Goal: Task Accomplishment & Management: Manage account settings

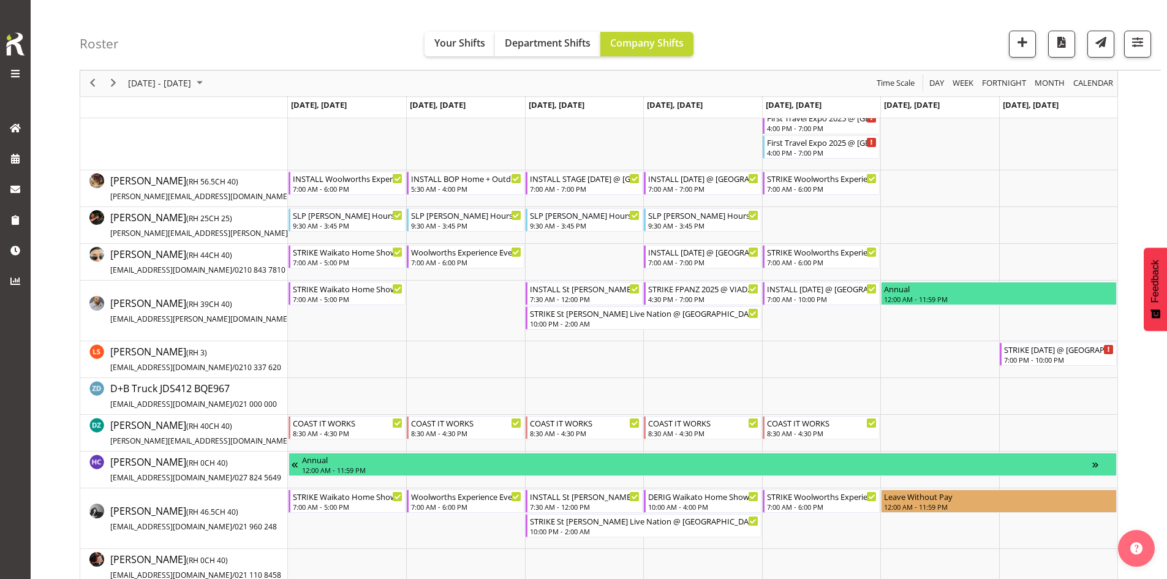
scroll to position [254, 0]
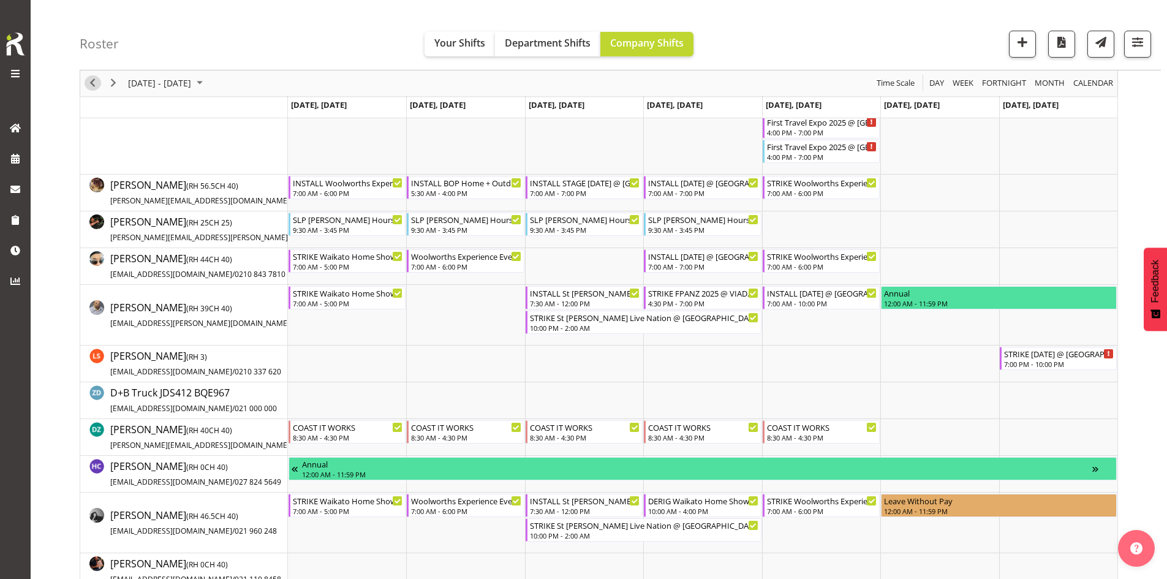
click at [96, 86] on span "Previous" at bounding box center [92, 83] width 15 height 15
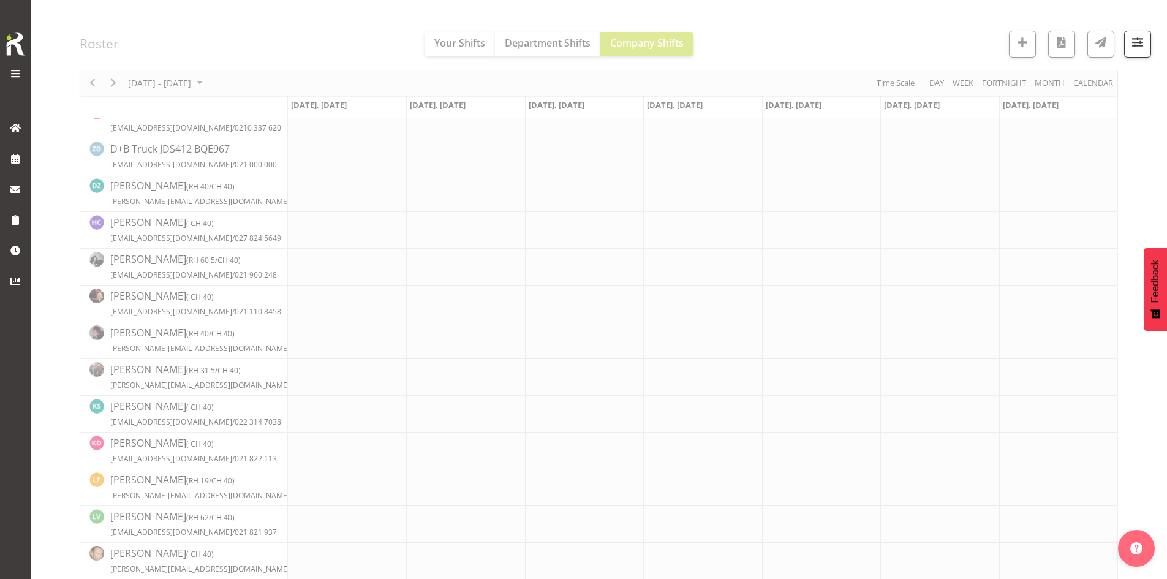
scroll to position [327, 0]
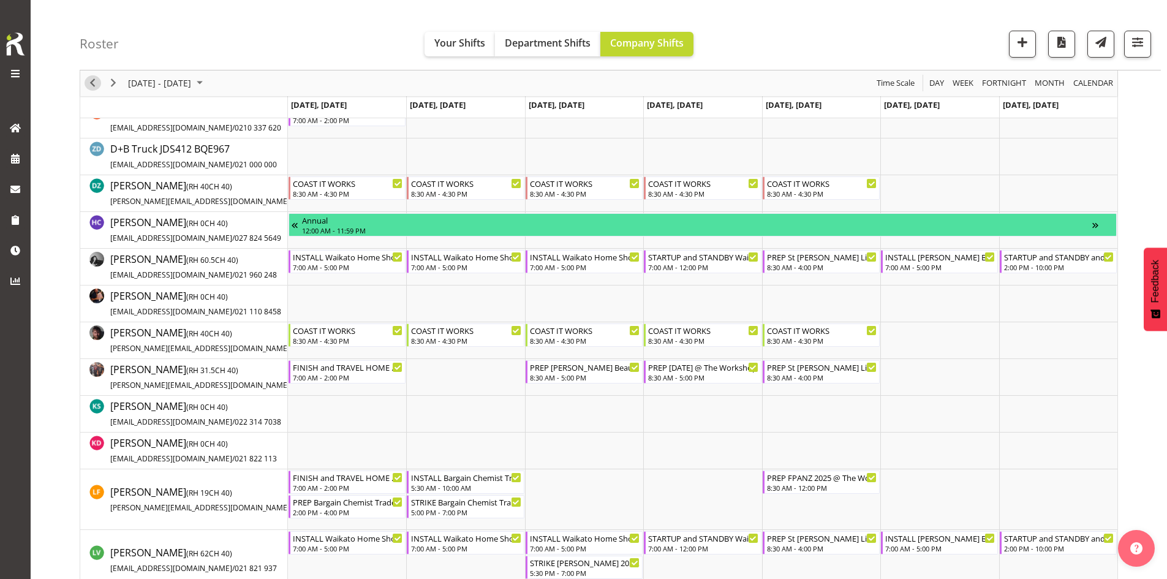
drag, startPoint x: 89, startPoint y: 86, endPoint x: 483, endPoint y: 235, distance: 421.3
click at [89, 86] on span "Previous" at bounding box center [92, 83] width 15 height 15
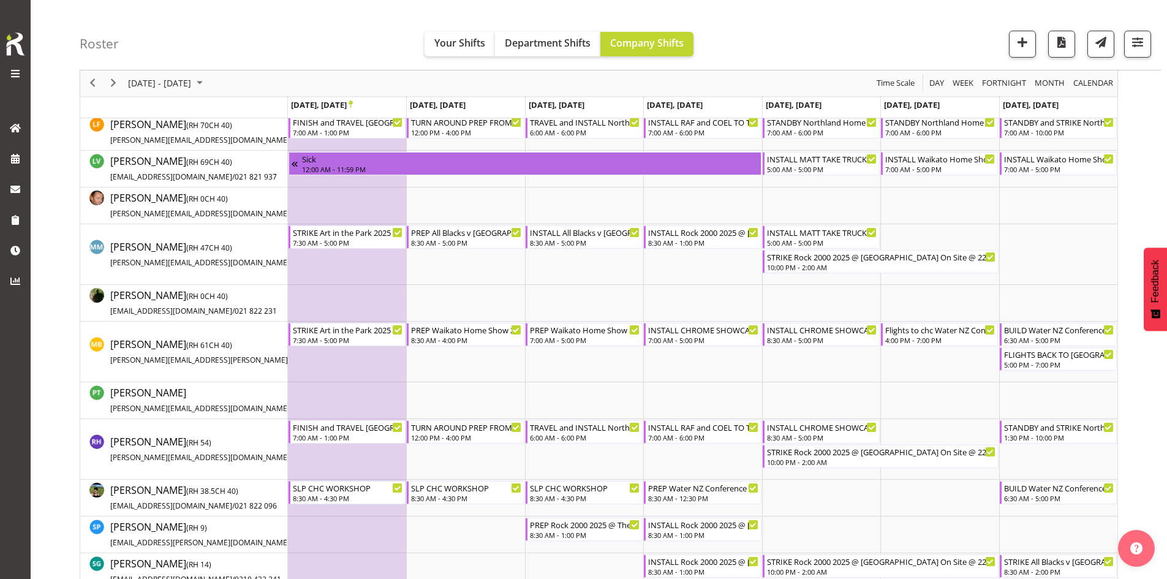
scroll to position [191, 0]
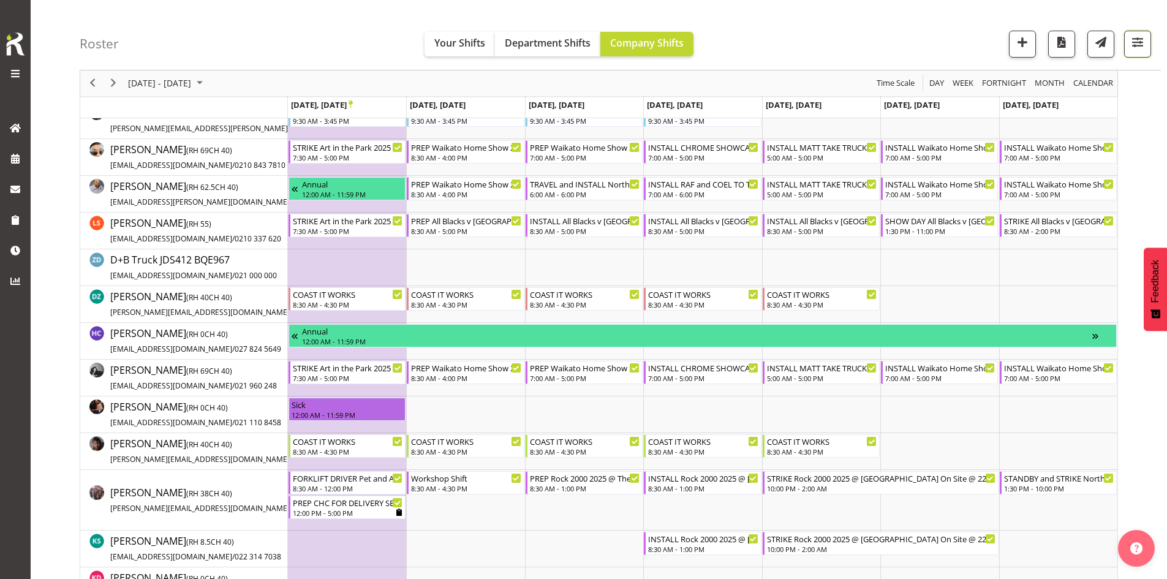
click at [1149, 43] on button "button" at bounding box center [1137, 44] width 27 height 27
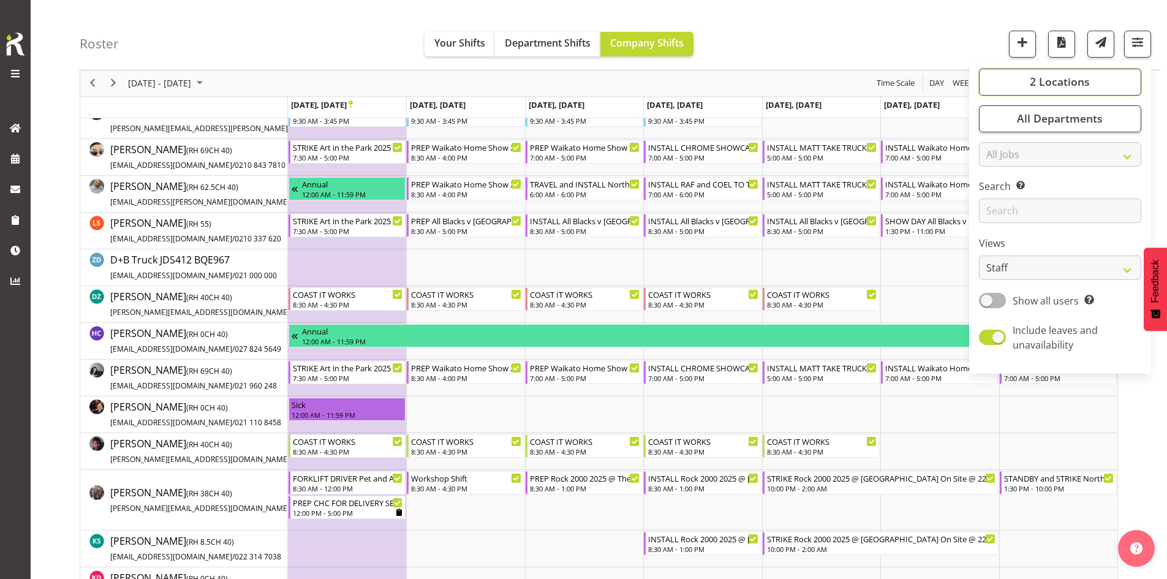
click at [1042, 86] on span "2 Locations" at bounding box center [1059, 82] width 60 height 15
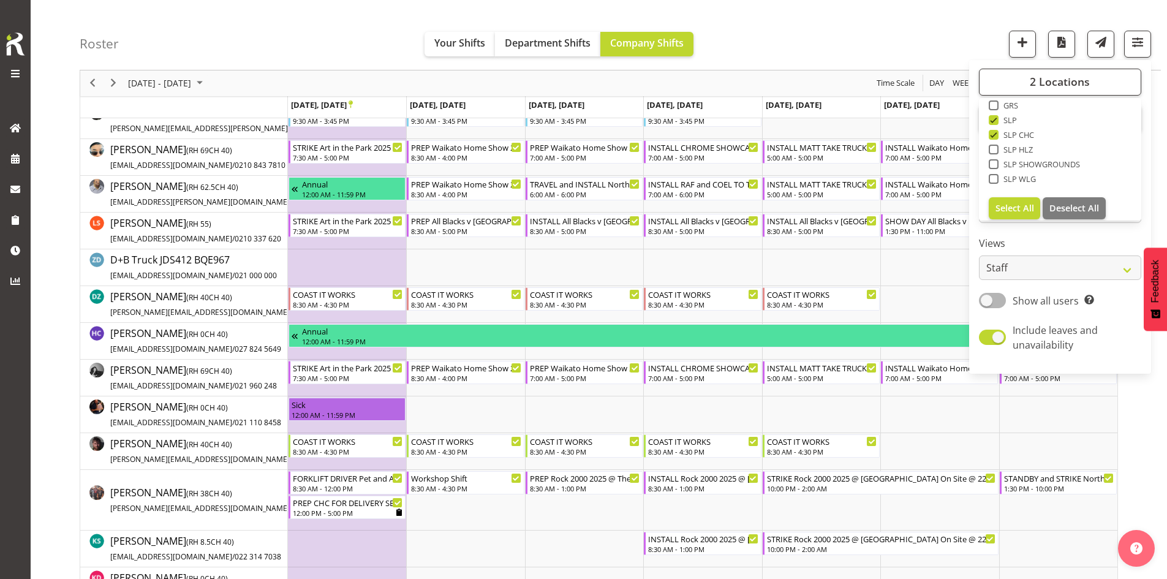
click at [999, 121] on span "SLP" at bounding box center [1007, 120] width 19 height 10
click at [996, 121] on input "SLP" at bounding box center [992, 120] width 8 height 8
checkbox input "false"
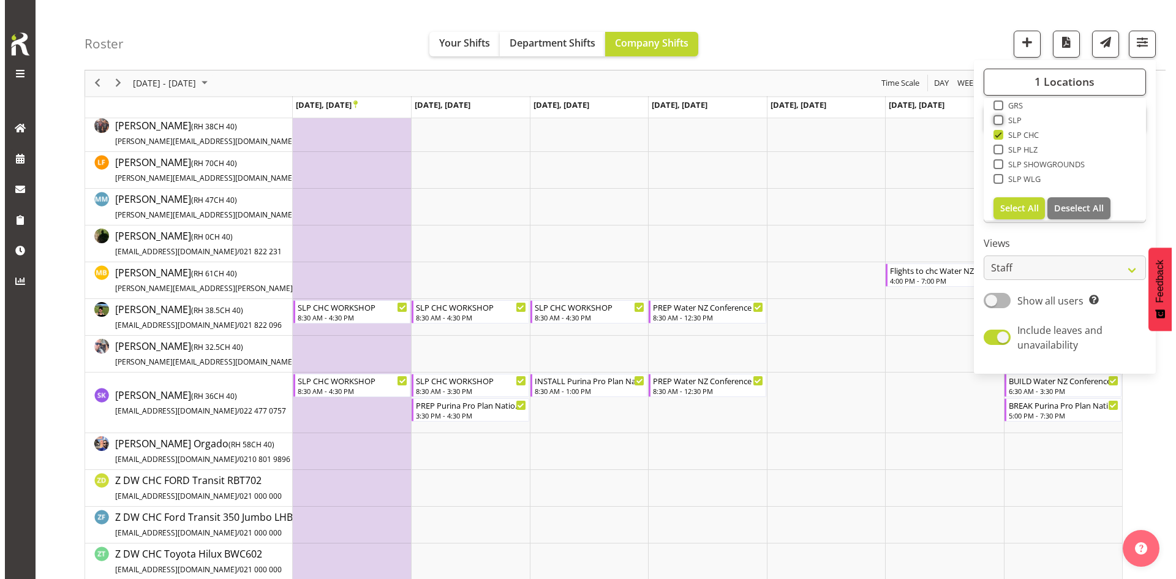
scroll to position [252, 0]
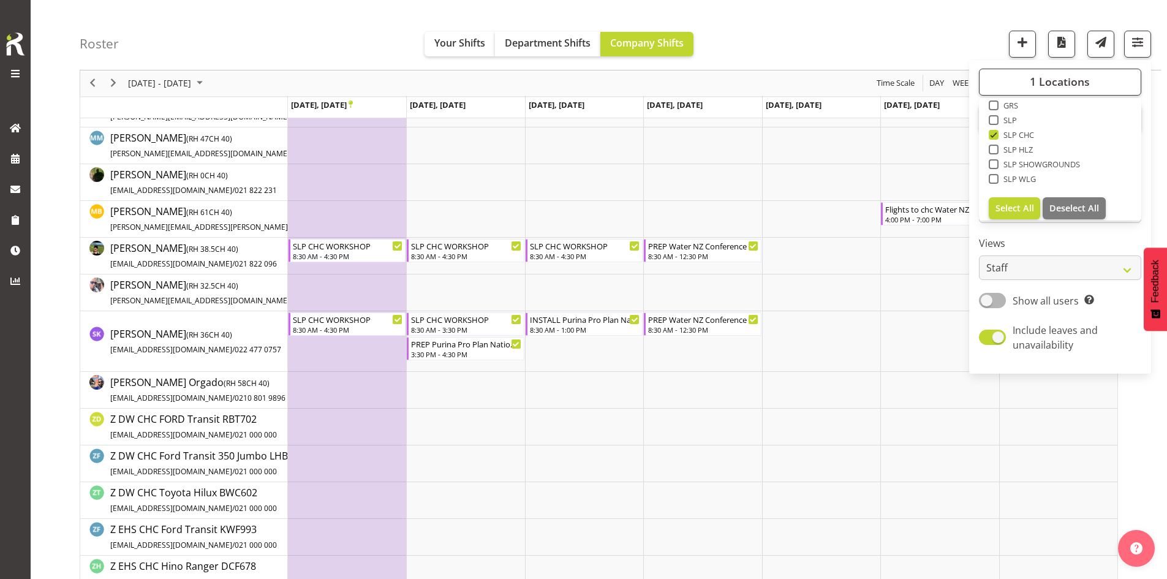
click at [884, 47] on div "Roster Your Shifts Department Shifts Company Shifts 1 Locations Clear CARLTON E…" at bounding box center [620, 35] width 1081 height 70
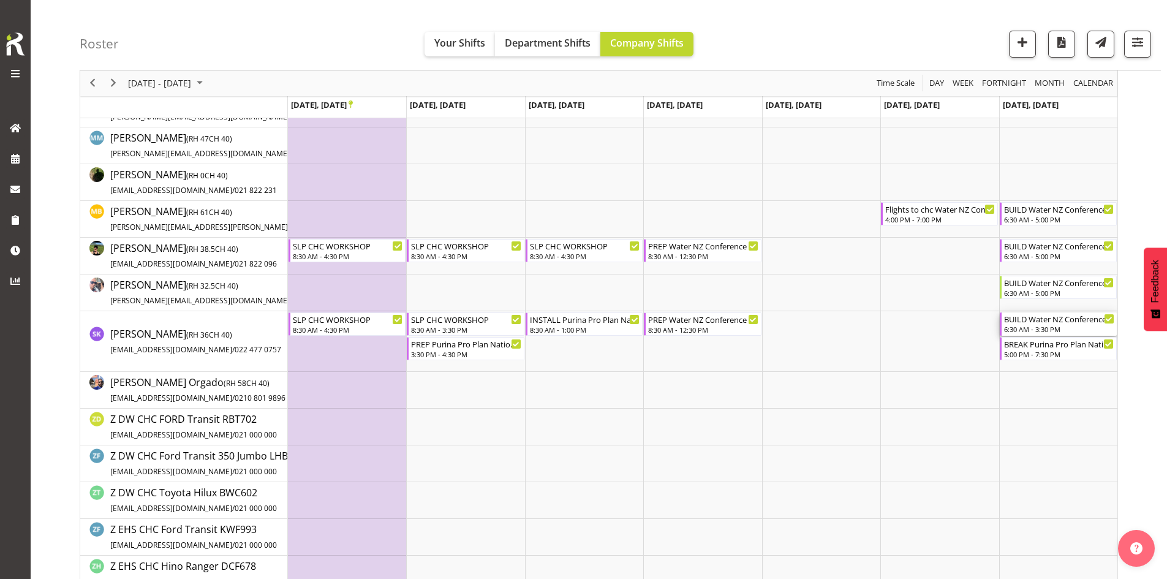
click at [1059, 329] on div "6:30 AM - 3:30 PM" at bounding box center [1059, 329] width 110 height 10
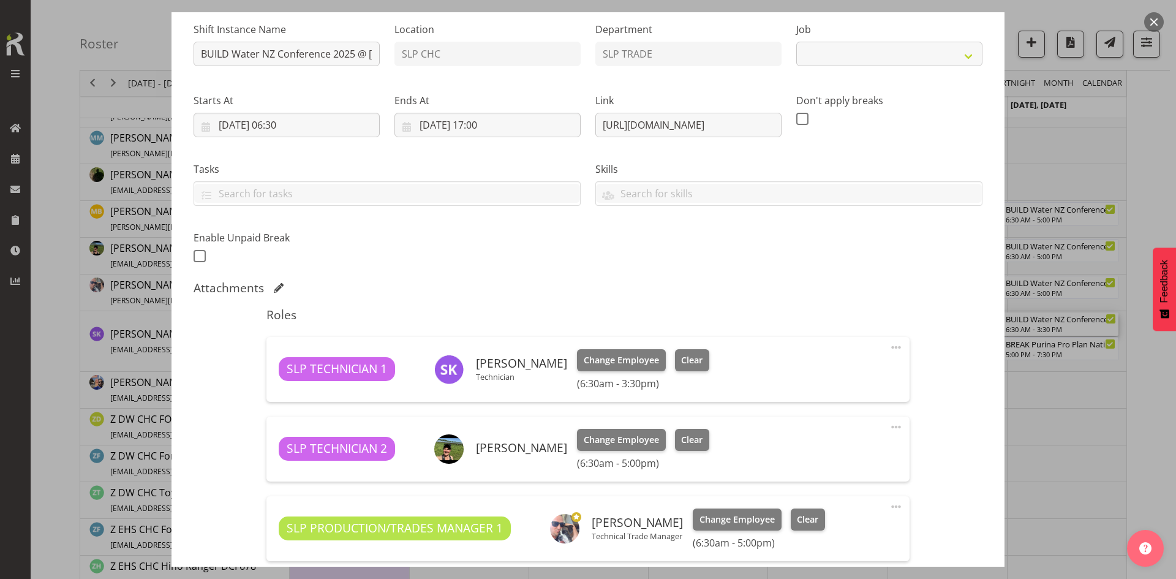
select select "10258"
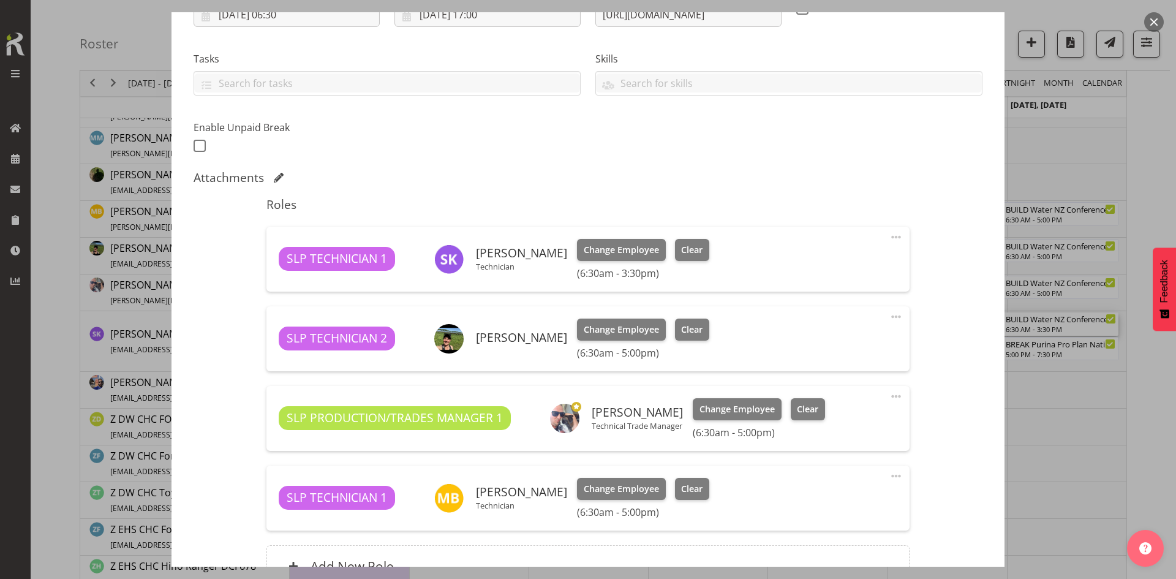
scroll to position [245, 0]
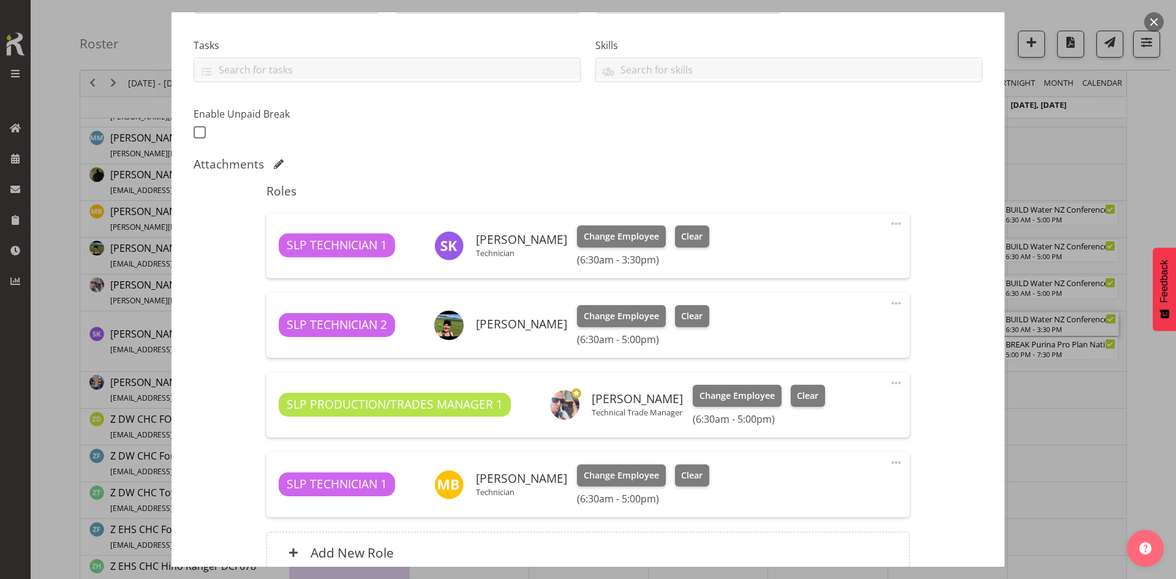
click at [889, 301] on span at bounding box center [896, 303] width 15 height 15
click at [816, 327] on link "Edit" at bounding box center [845, 330] width 118 height 22
select select "8"
select select "2025"
select select "17"
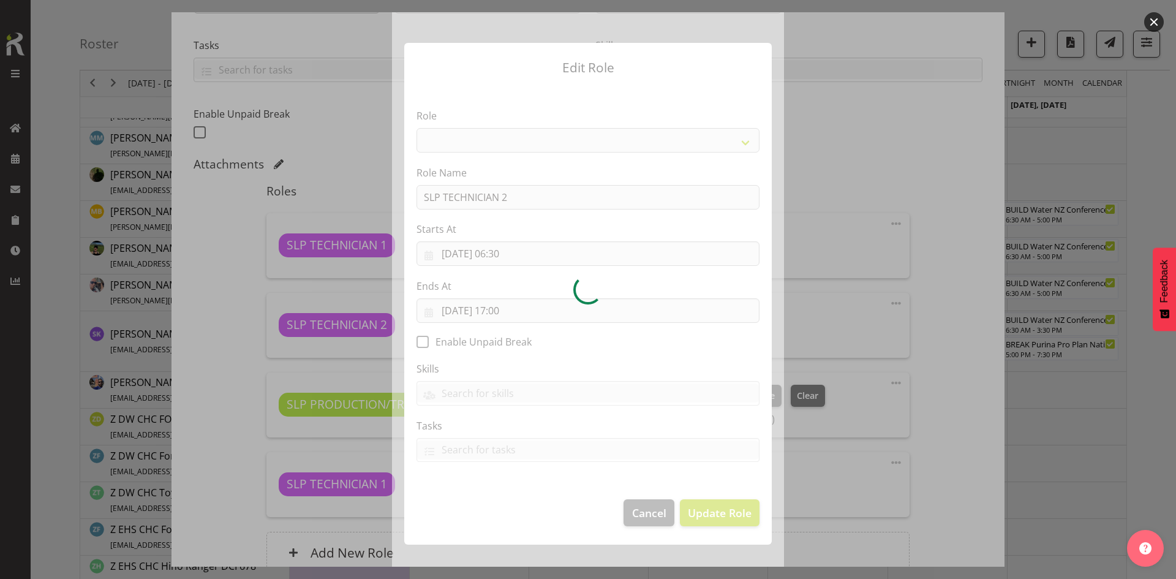
select select "123"
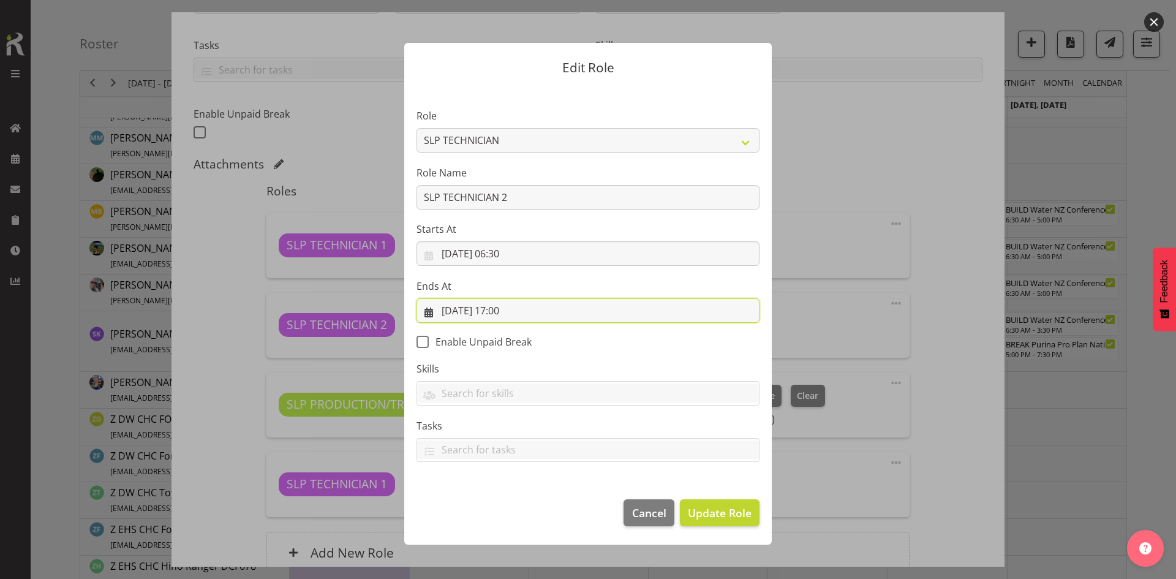
click at [533, 306] on input "[DATE] 17:00" at bounding box center [587, 310] width 343 height 24
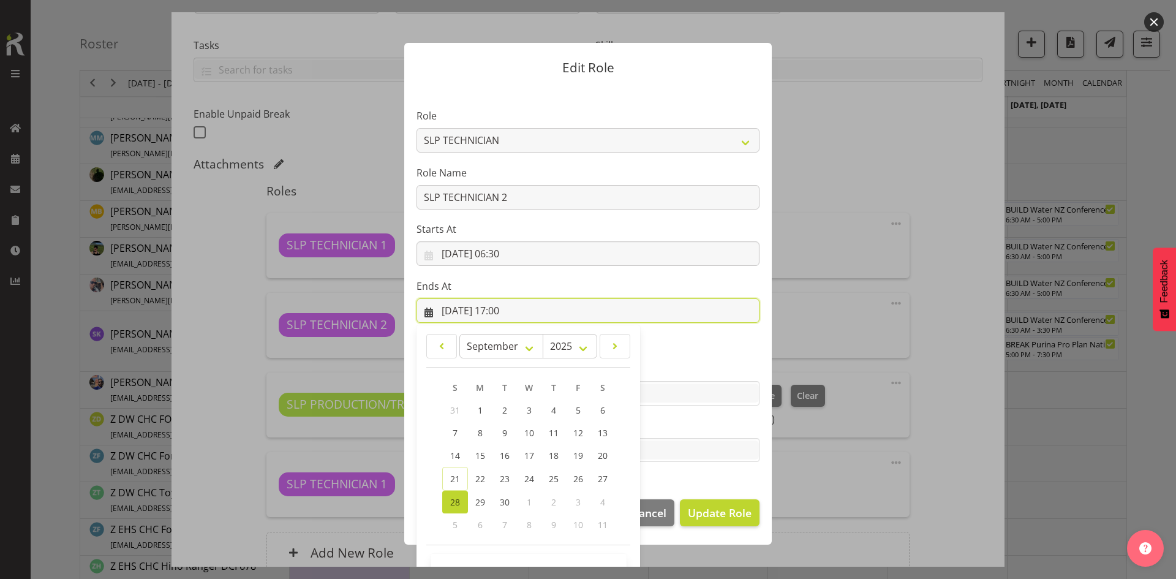
scroll to position [36, 0]
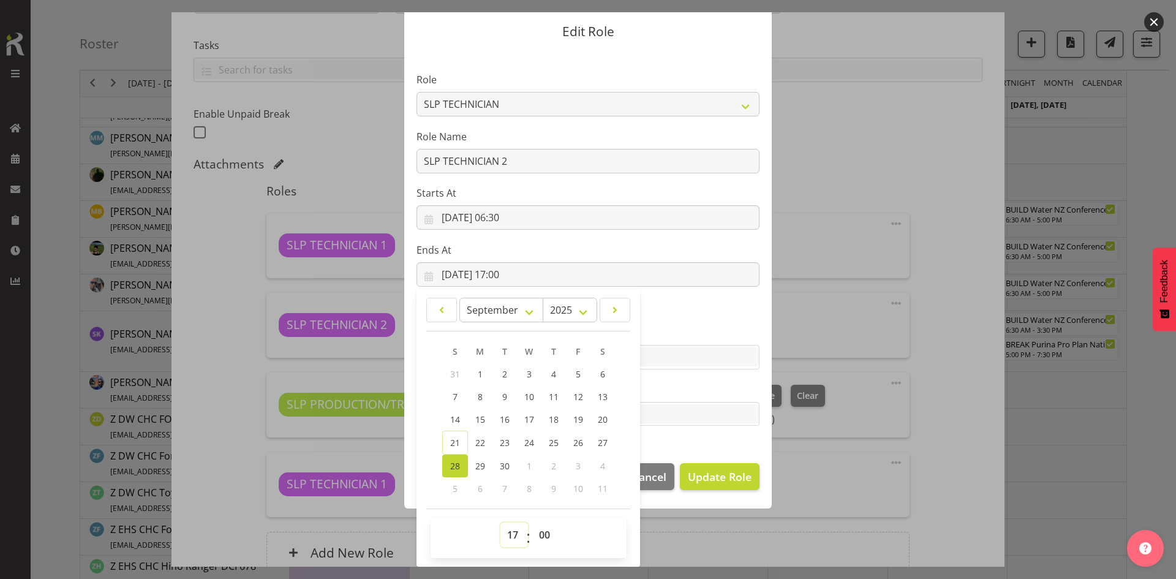
click at [508, 533] on select "00 01 02 03 04 05 06 07 08 09 10 11 12 13 14 15 16 17 18 19 20 21 22 23" at bounding box center [514, 534] width 28 height 24
select select "16"
click at [500, 522] on select "00 01 02 03 04 05 06 07 08 09 10 11 12 13 14 15 16 17 18 19 20 21 22 23" at bounding box center [514, 534] width 28 height 24
type input "[DATE] 16:00"
click at [537, 524] on select "00 01 02 03 04 05 06 07 08 09 10 11 12 13 14 15 16 17 18 19 20 21 22 23 24 25 2…" at bounding box center [546, 534] width 28 height 24
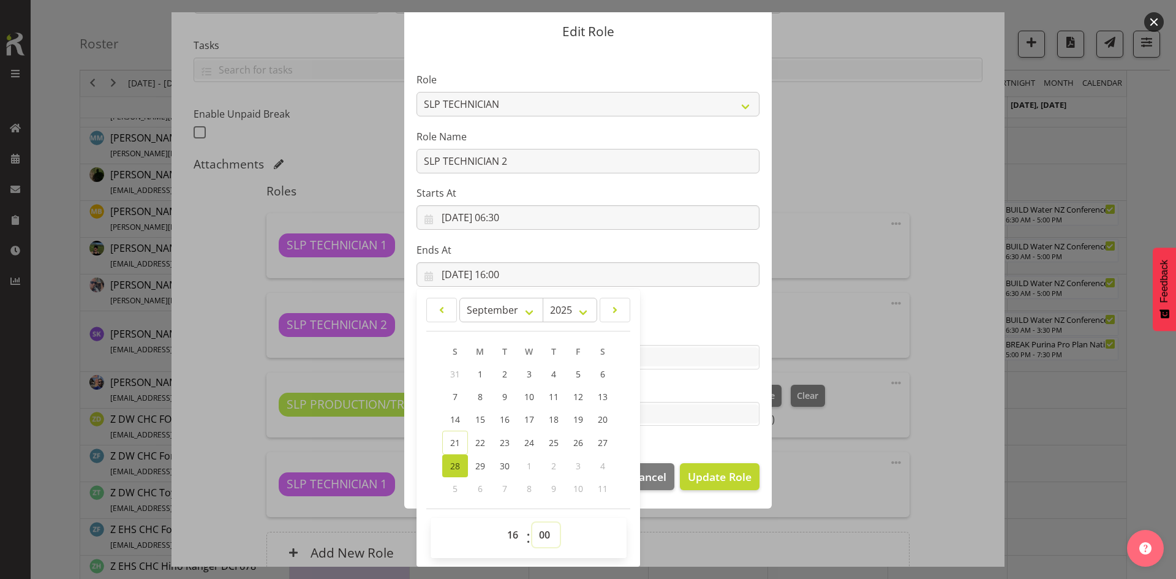
select select "30"
click at [532, 522] on select "00 01 02 03 04 05 06 07 08 09 10 11 12 13 14 15 16 17 18 19 20 21 22 23 24 25 2…" at bounding box center [546, 534] width 28 height 24
type input "[DATE] 16:30"
click at [670, 453] on footer "Cancel Update Role" at bounding box center [587, 480] width 367 height 58
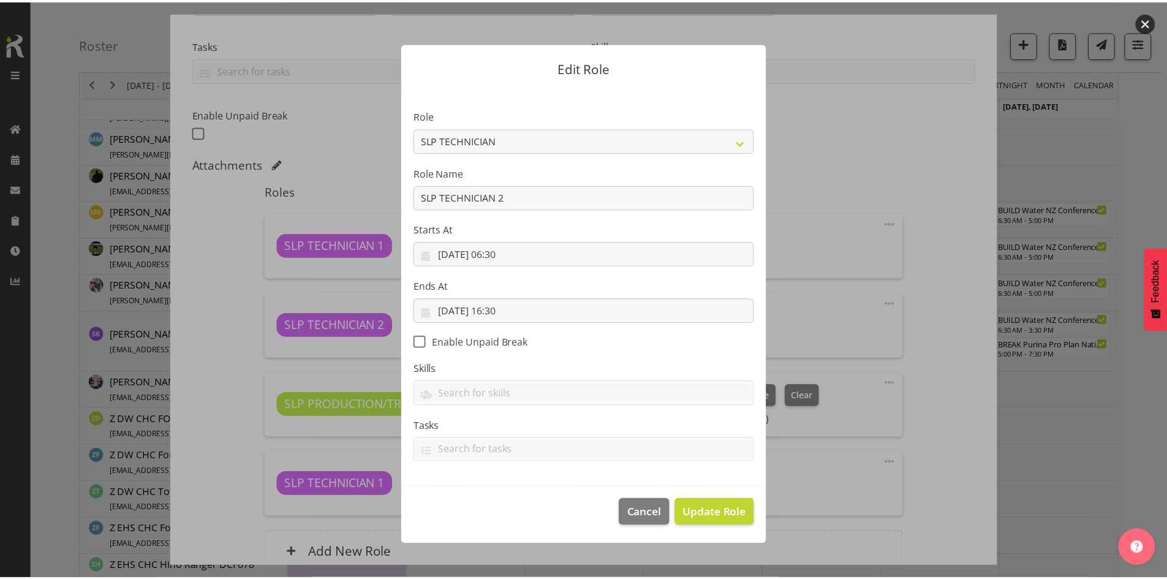
scroll to position [0, 0]
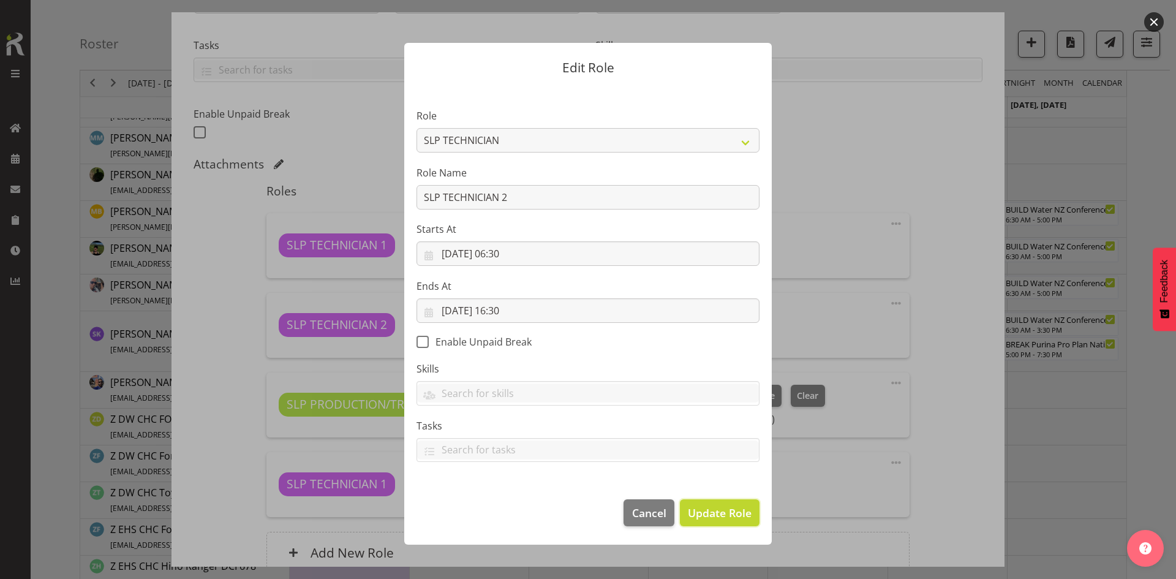
click at [704, 505] on span "Update Role" at bounding box center [720, 513] width 64 height 16
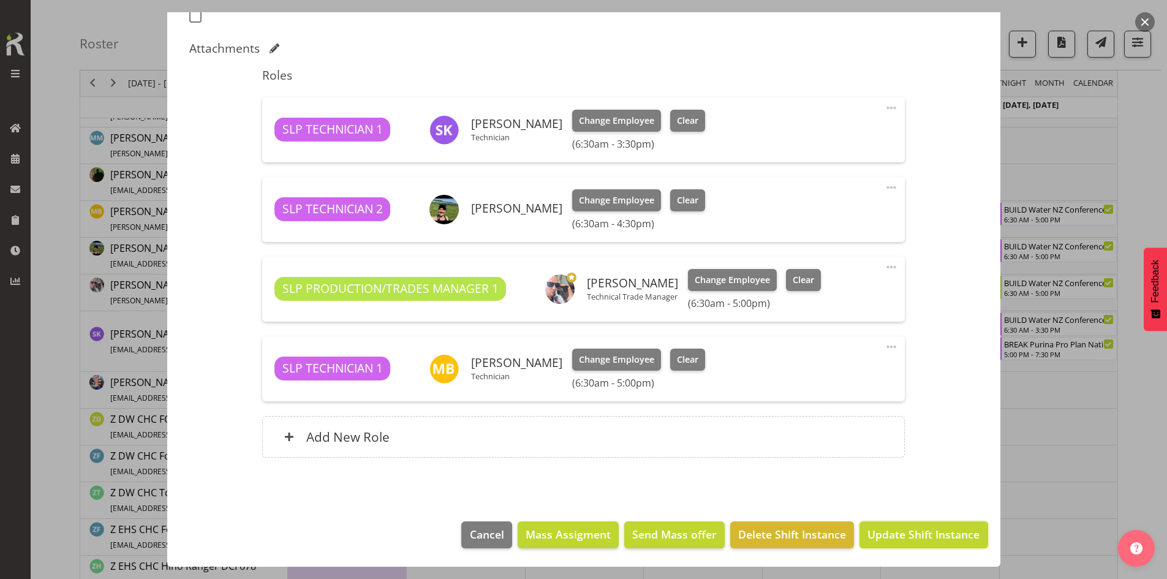
click at [891, 525] on button "Update Shift Instance" at bounding box center [923, 534] width 128 height 27
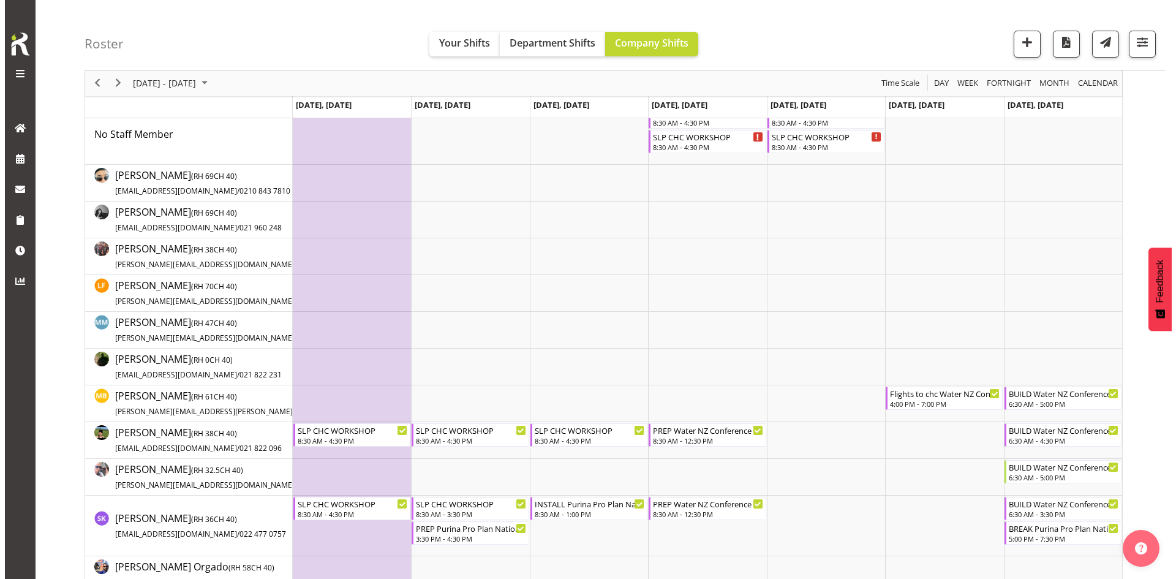
scroll to position [184, 0]
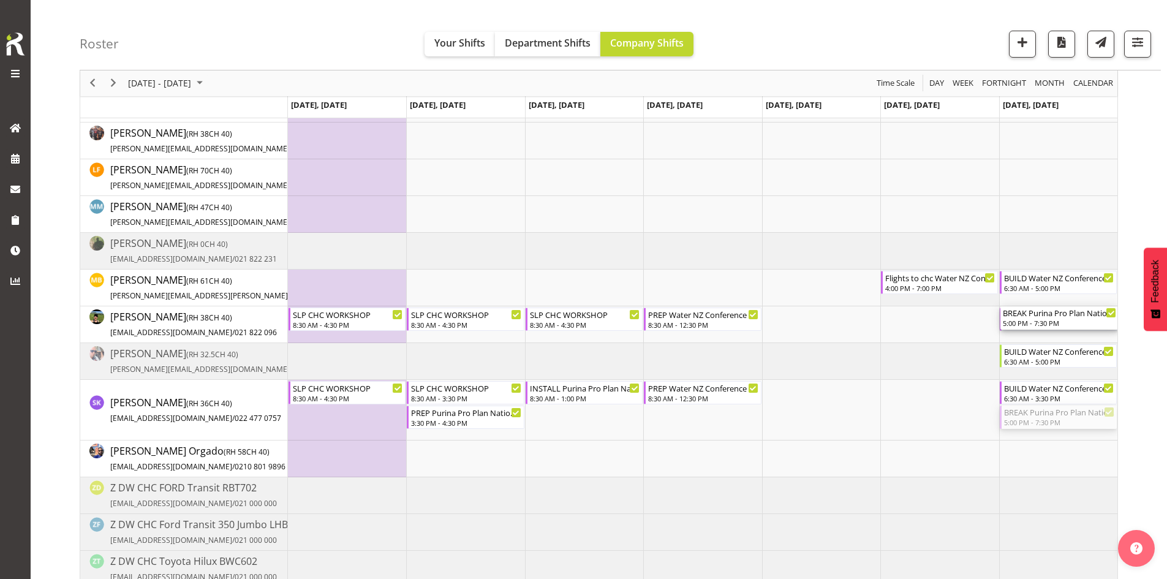
drag, startPoint x: 1032, startPoint y: 416, endPoint x: 1025, endPoint y: 334, distance: 81.8
click at [1025, 334] on div "SLP CHC WORKSHOP 8:30 AM - 4:30 PM SLP CHC WORKSHOP 8:30 AM - 4:30 PM SLP CHC W…" at bounding box center [702, 342] width 829 height 709
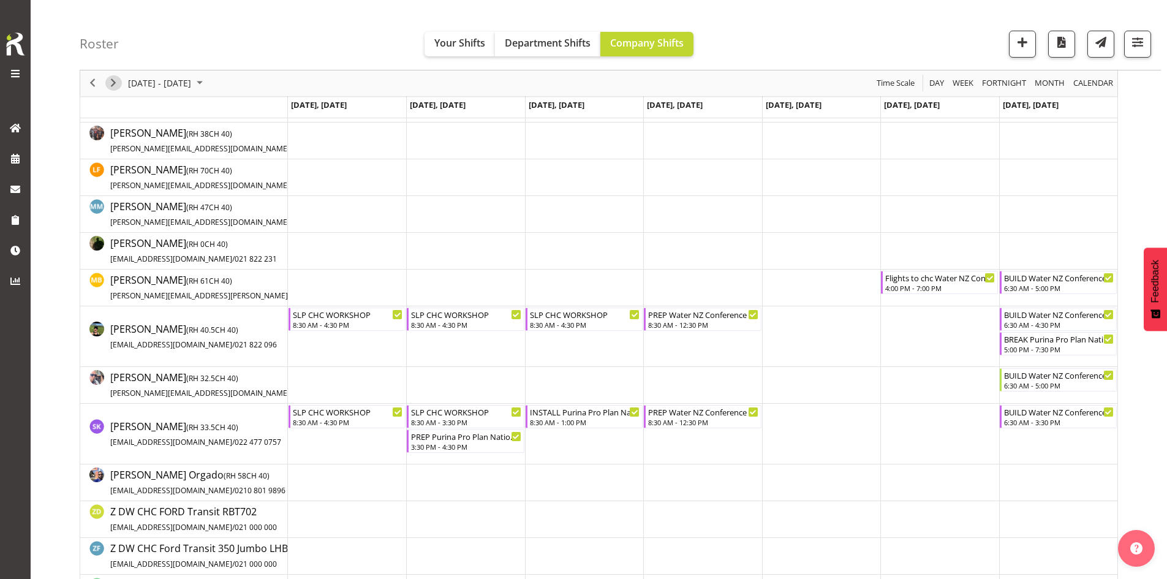
click at [117, 86] on span "Next" at bounding box center [113, 83] width 15 height 15
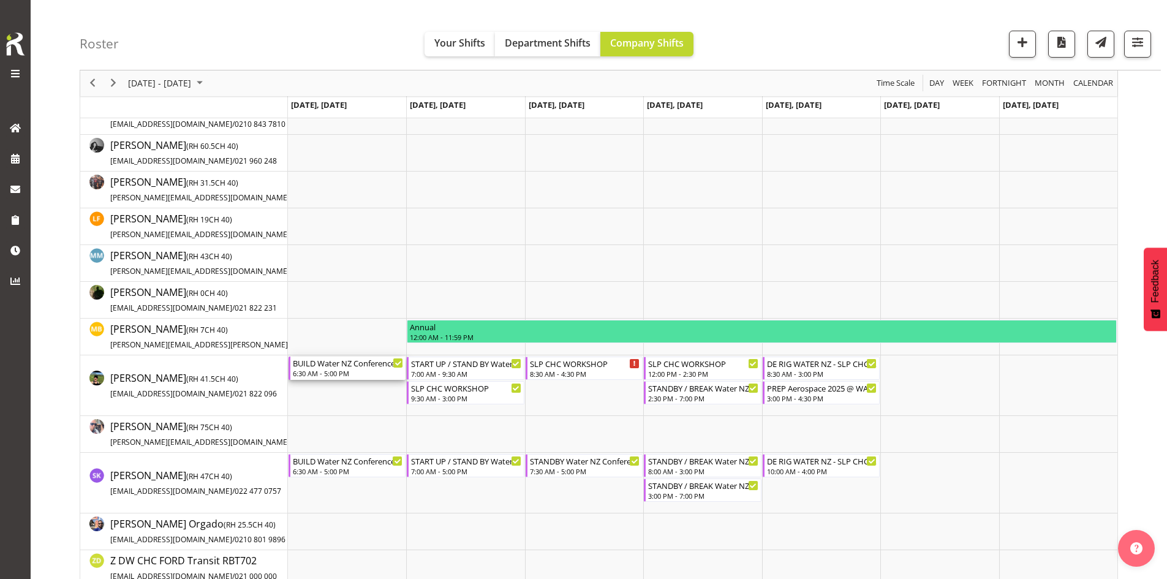
click at [333, 374] on div "6:30 AM - 5:00 PM" at bounding box center [348, 373] width 110 height 10
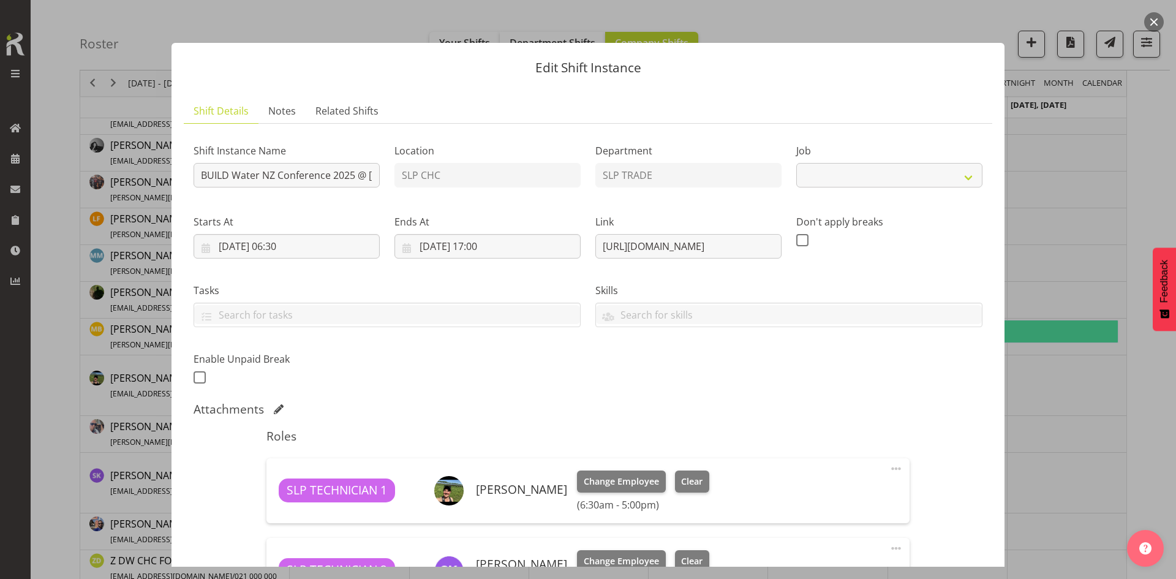
select select "10258"
click at [198, 182] on input "BUILD Water NZ Conference 2025 @ [PERSON_NAME] On site @ 0700" at bounding box center [287, 175] width 186 height 24
click at [347, 178] on input "BUILD Water NZ Conference 2025 @ [PERSON_NAME] On site @ 0700" at bounding box center [287, 175] width 186 height 24
type input "BUILD Water NZ Conference 2025 @ TOWNHALL ONSITE"
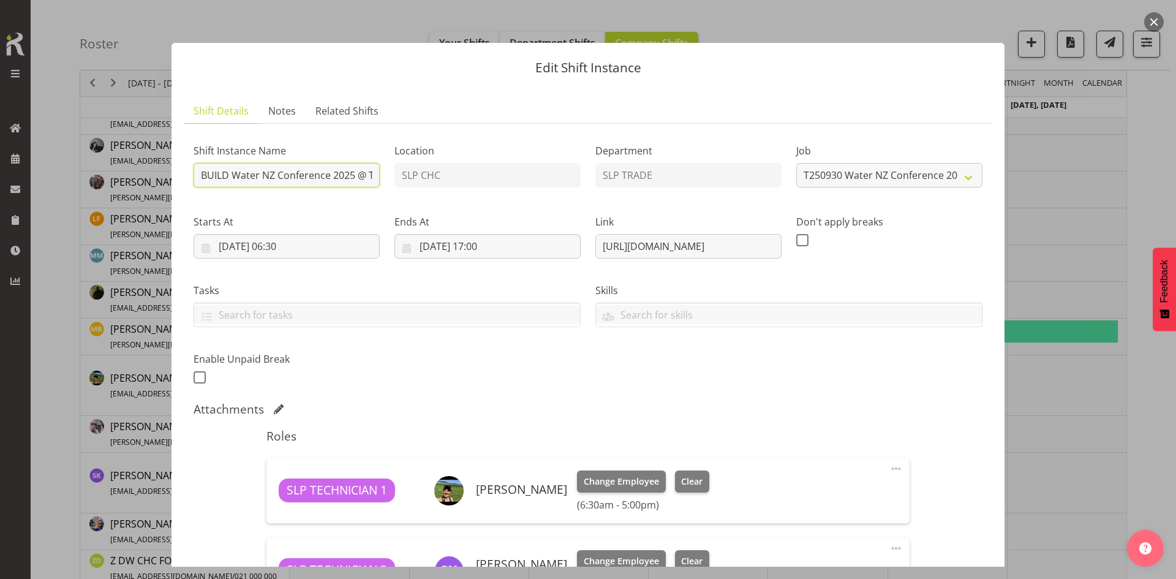
scroll to position [201, 0]
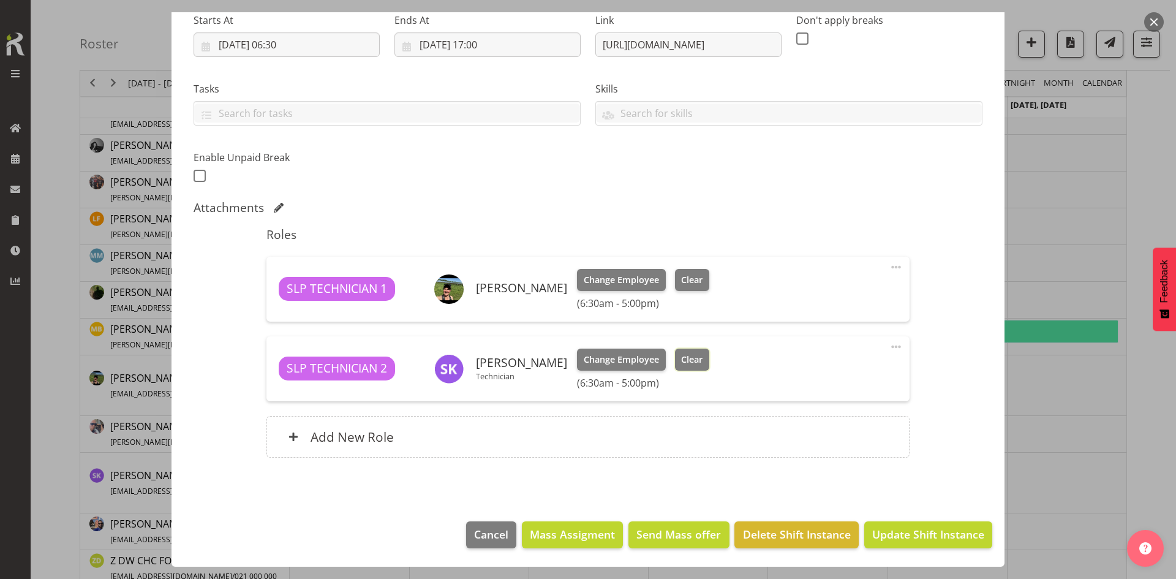
click at [695, 364] on button "Clear" at bounding box center [692, 359] width 35 height 22
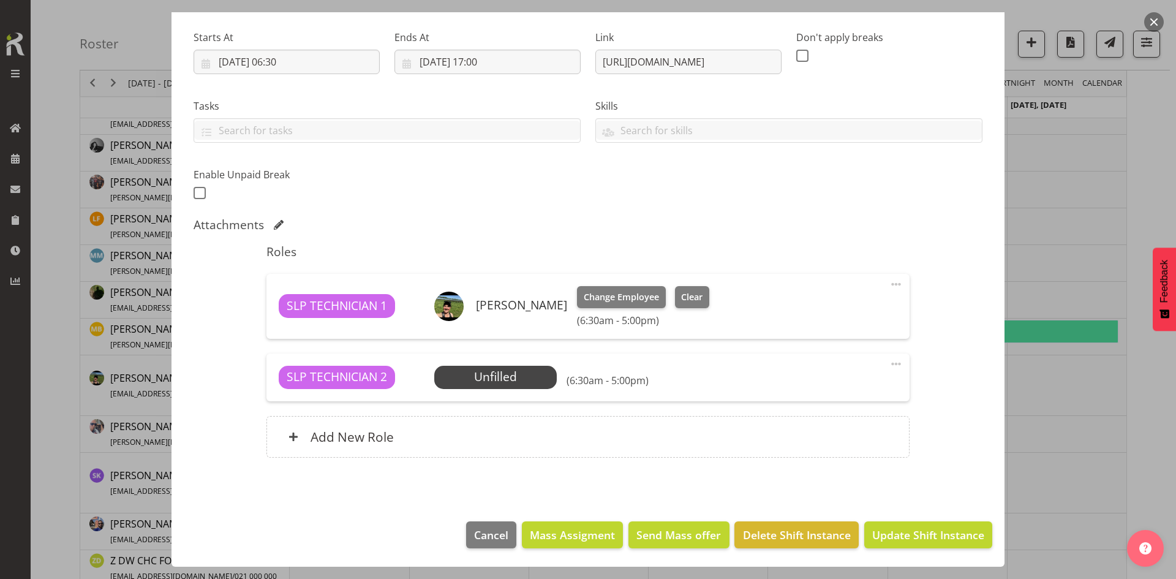
click at [876, 359] on div "SLP TECHNICIAN 2 Unfilled Select Employee (6:30am - 5:00pm) Edit Cover Role Del…" at bounding box center [587, 377] width 642 height 48
click at [889, 364] on span at bounding box center [896, 363] width 15 height 15
click at [854, 433] on link "Delete" at bounding box center [845, 435] width 118 height 22
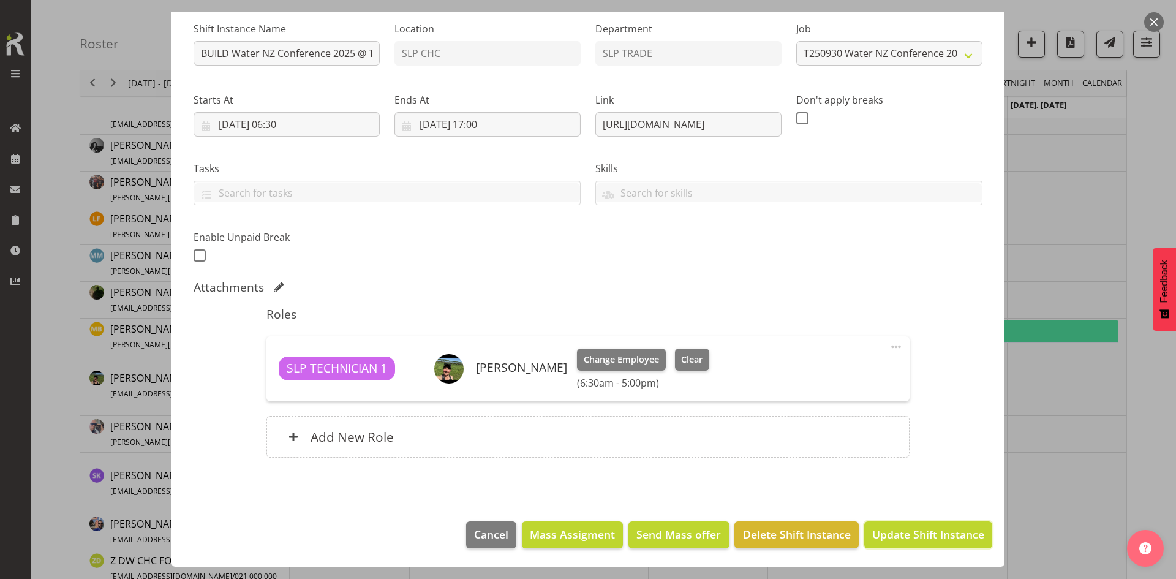
click at [887, 534] on span "Update Shift Instance" at bounding box center [928, 534] width 112 height 16
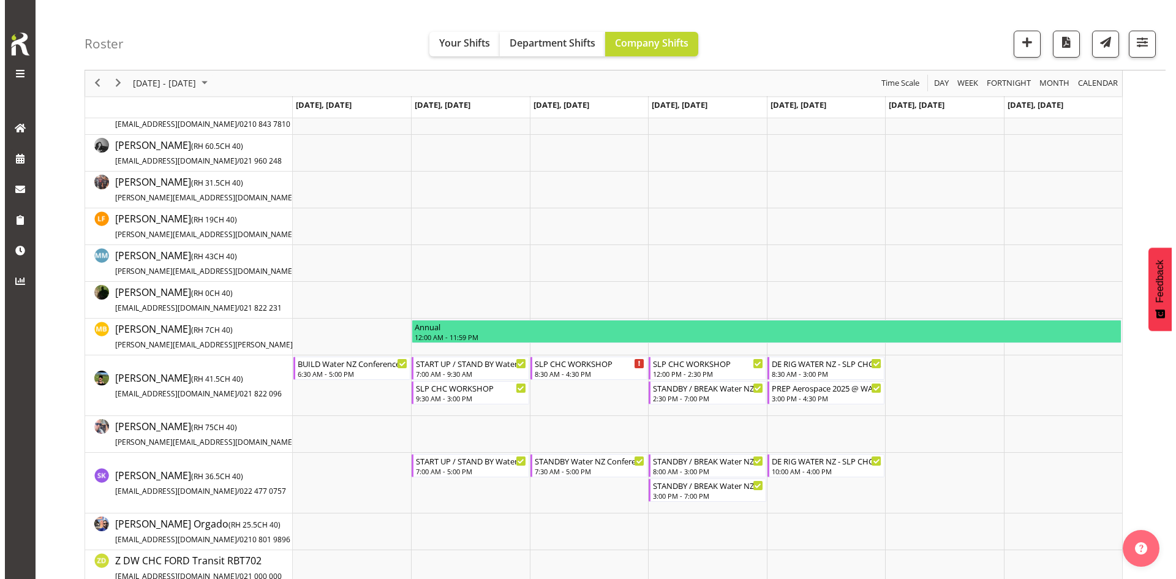
scroll to position [245, 0]
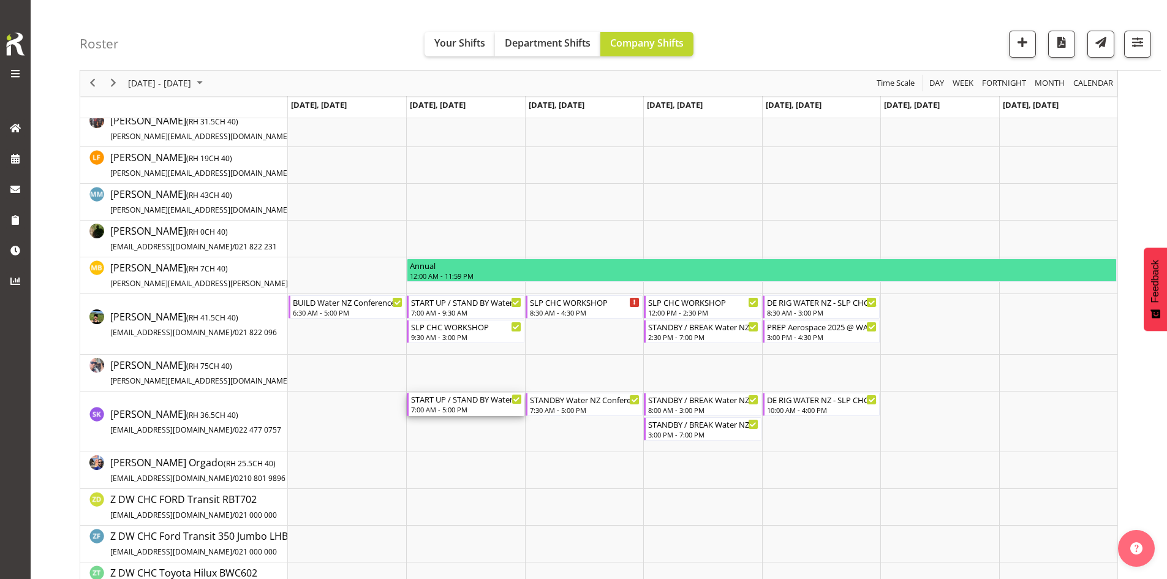
click at [474, 401] on div "START UP / STAND BY Water NZ Conference 2025 @ [PERSON_NAME] On site @ 0730" at bounding box center [466, 399] width 110 height 12
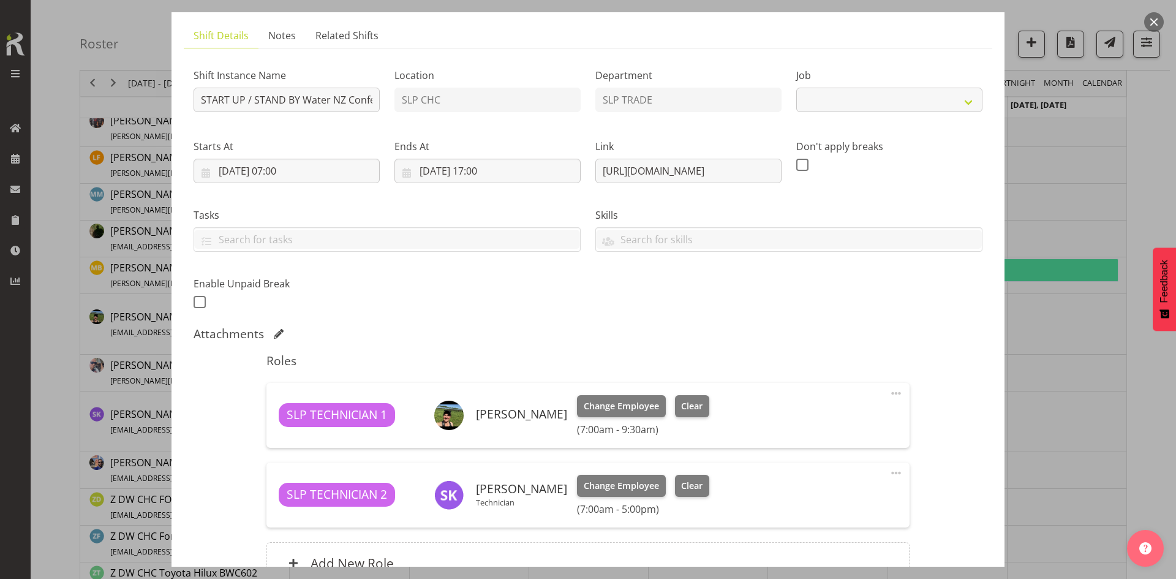
select select "10258"
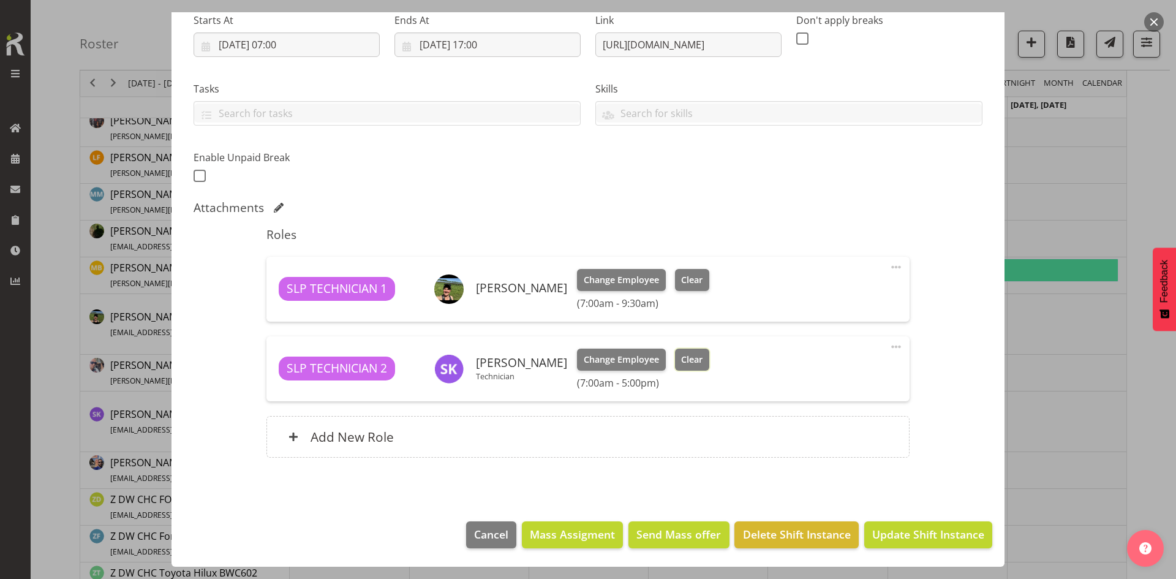
click at [685, 355] on span "Clear" at bounding box center [691, 359] width 21 height 13
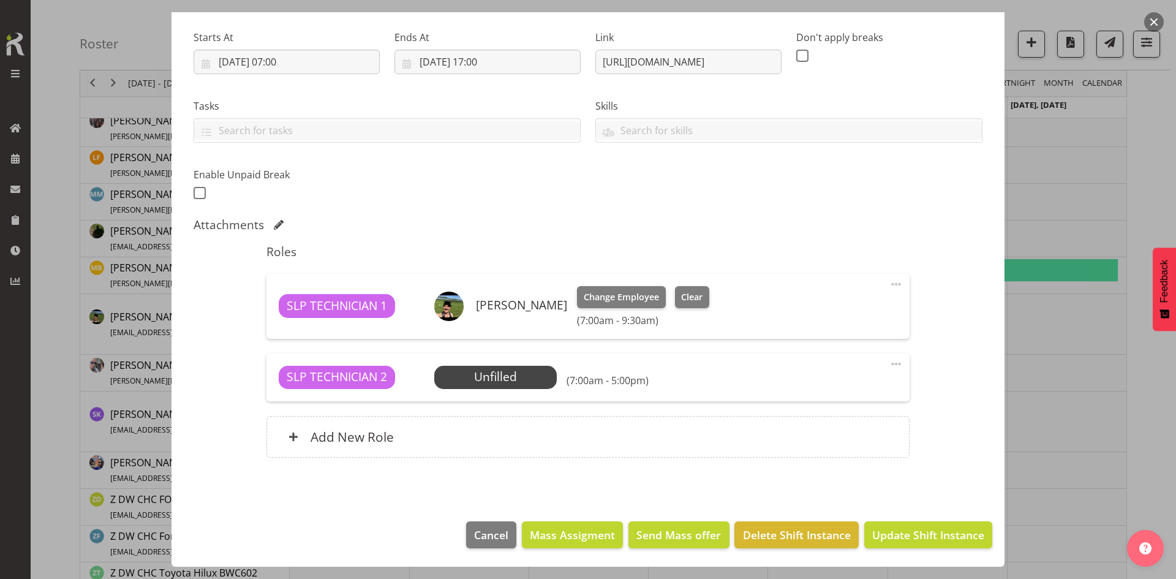
click at [889, 367] on span at bounding box center [896, 363] width 15 height 15
click at [832, 438] on link "Delete" at bounding box center [845, 435] width 118 height 22
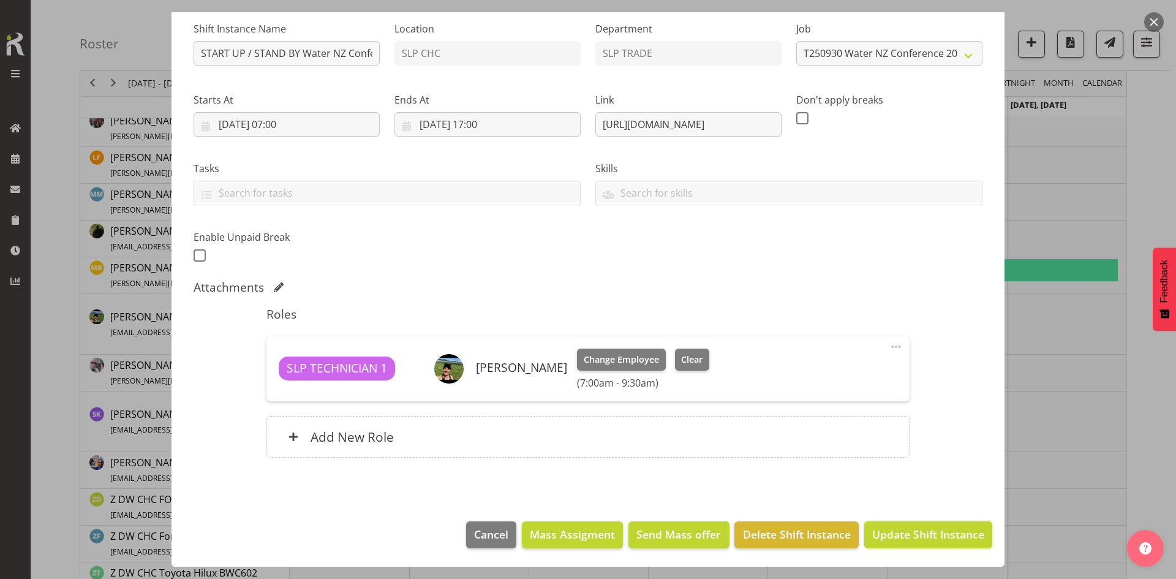
click at [901, 538] on span "Update Shift Instance" at bounding box center [928, 534] width 112 height 16
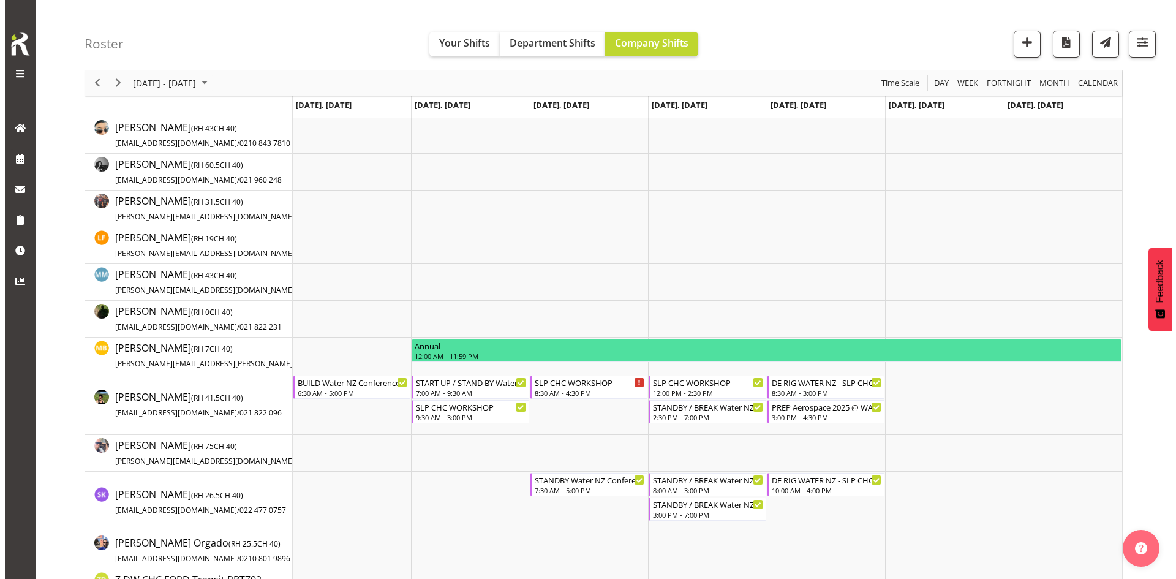
scroll to position [184, 0]
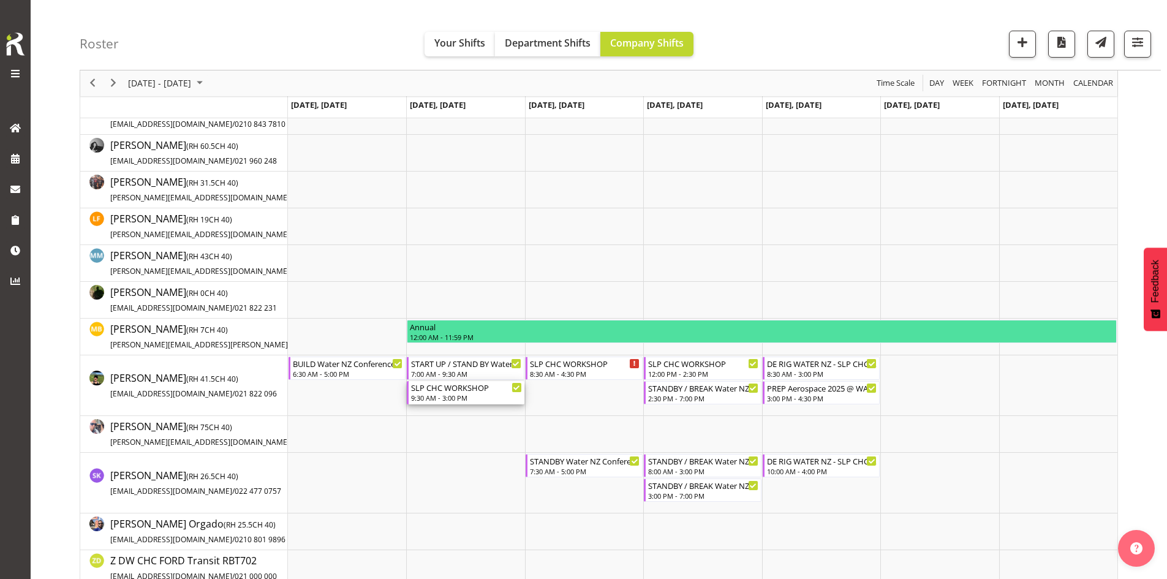
click at [477, 390] on div "SLP CHC WORKSHOP" at bounding box center [466, 387] width 110 height 12
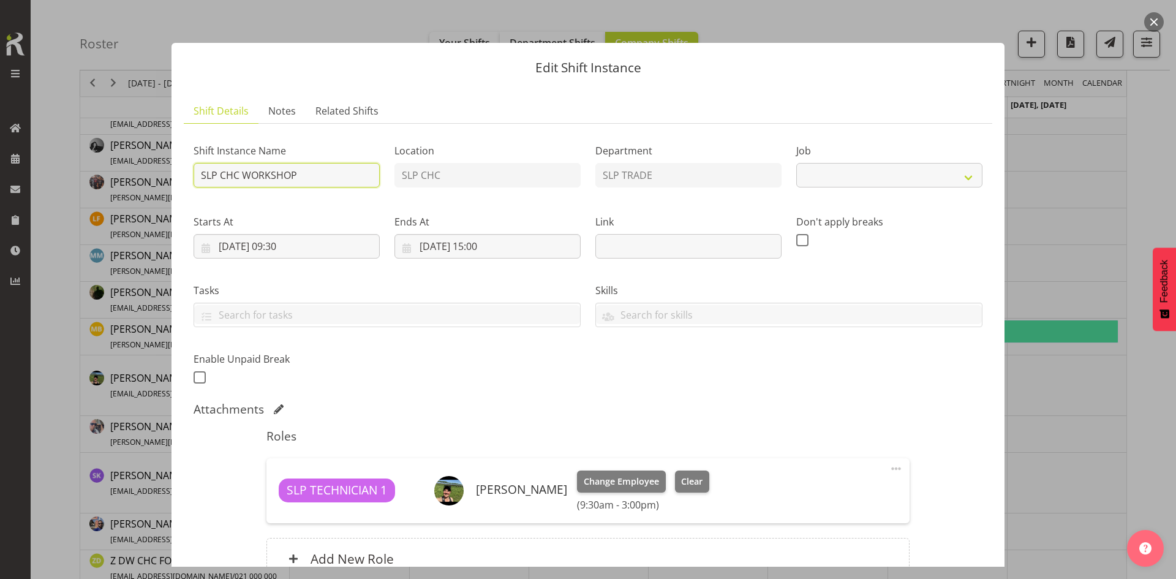
click at [314, 179] on input "SLP CHC WORKSHOP" at bounding box center [287, 175] width 186 height 24
select select "45"
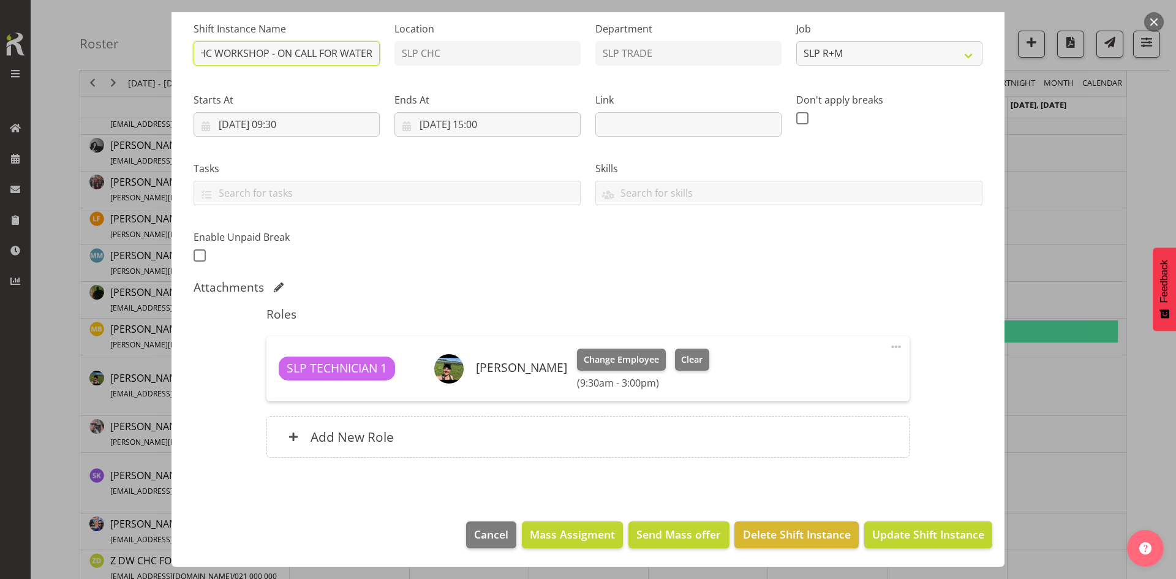
type input "SLP CHC WORKSHOP - ON CALL FOR WATER"
click at [918, 528] on span "Update Shift Instance" at bounding box center [928, 534] width 112 height 16
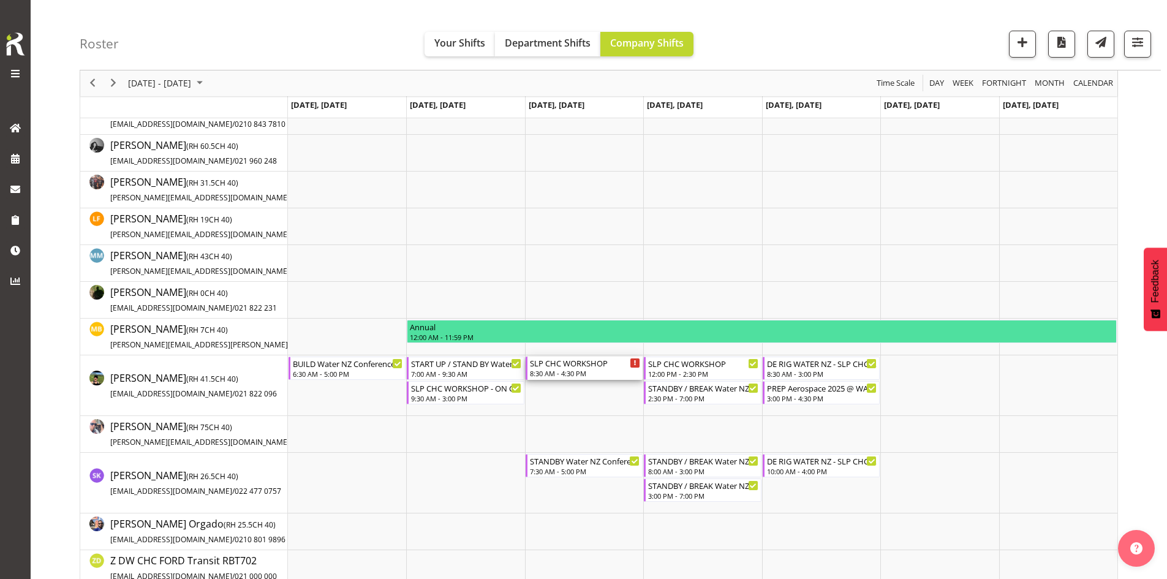
click at [603, 371] on div "8:30 AM - 4:30 PM" at bounding box center [585, 373] width 110 height 10
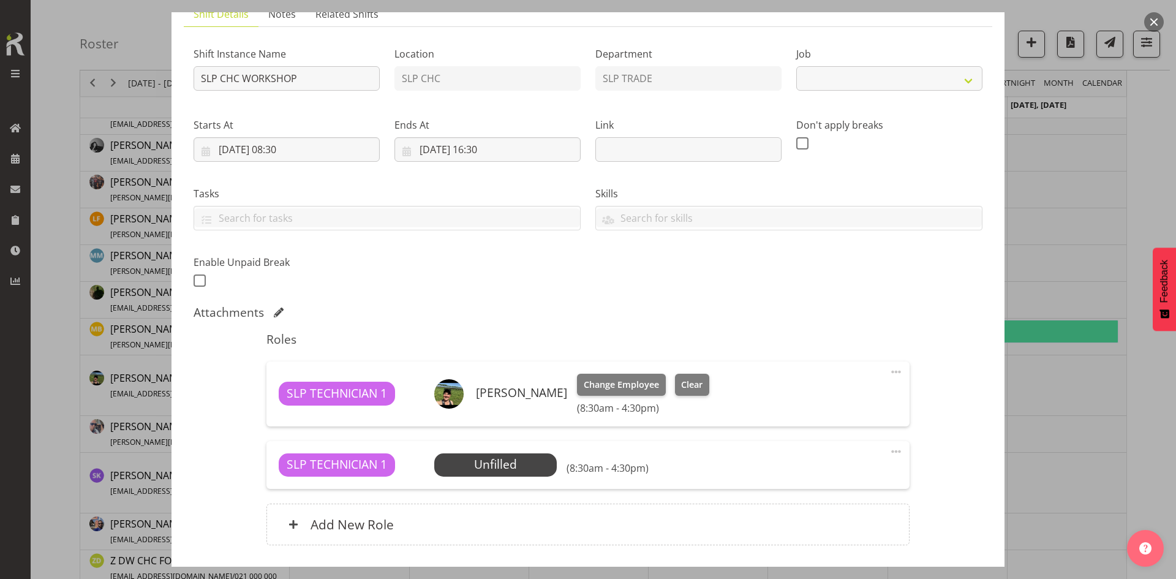
scroll to position [184, 0]
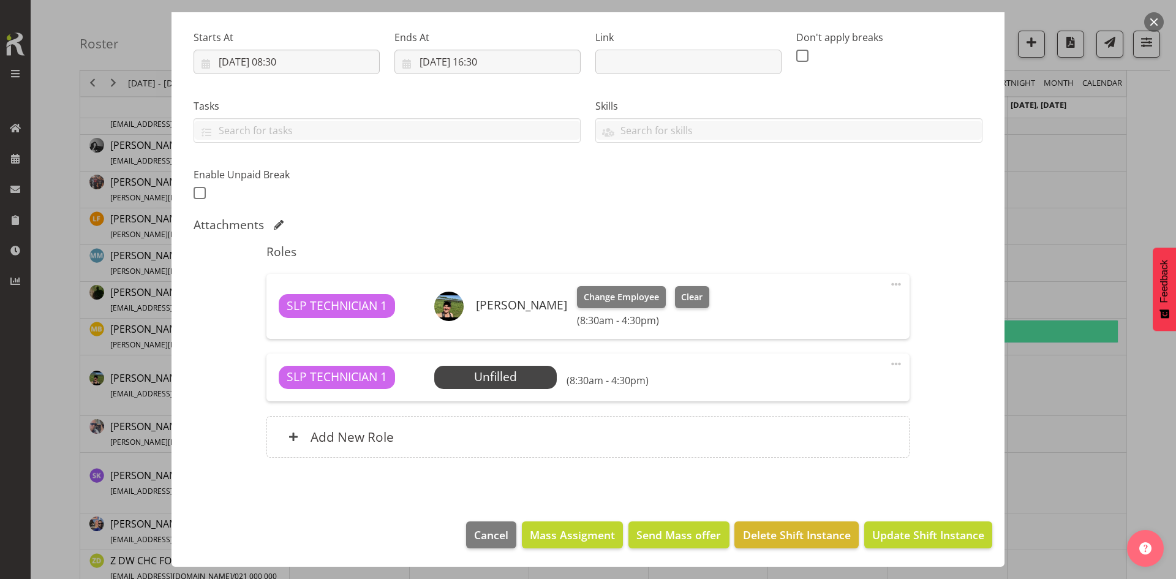
select select "45"
click at [889, 362] on span at bounding box center [896, 363] width 15 height 15
drag, startPoint x: 803, startPoint y: 436, endPoint x: 870, endPoint y: 494, distance: 88.1
click at [804, 436] on link "Delete" at bounding box center [845, 435] width 118 height 22
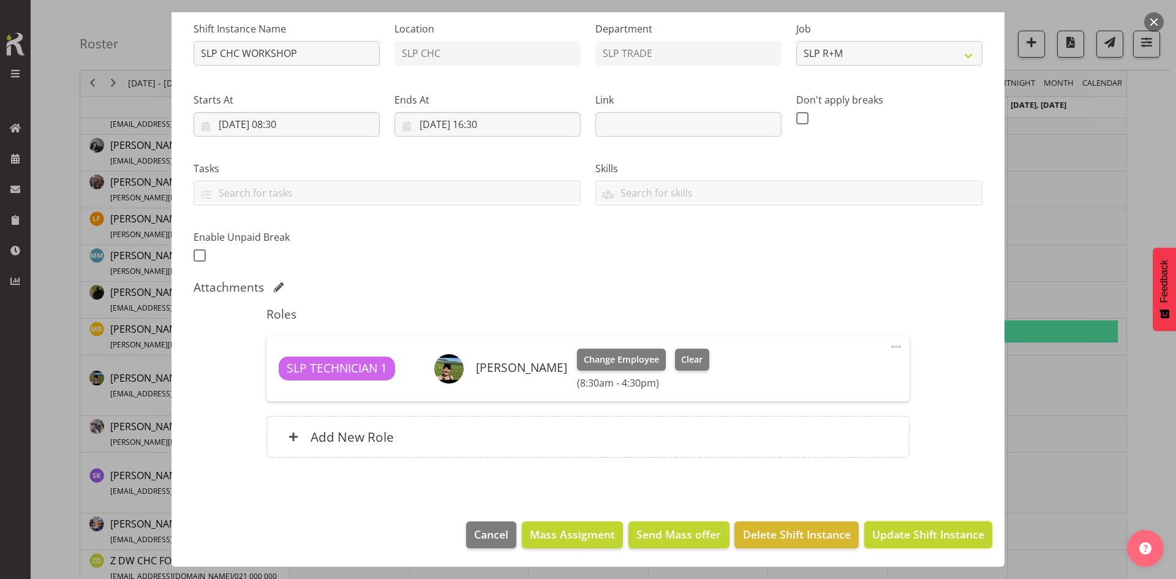
click at [919, 526] on span "Update Shift Instance" at bounding box center [928, 534] width 112 height 16
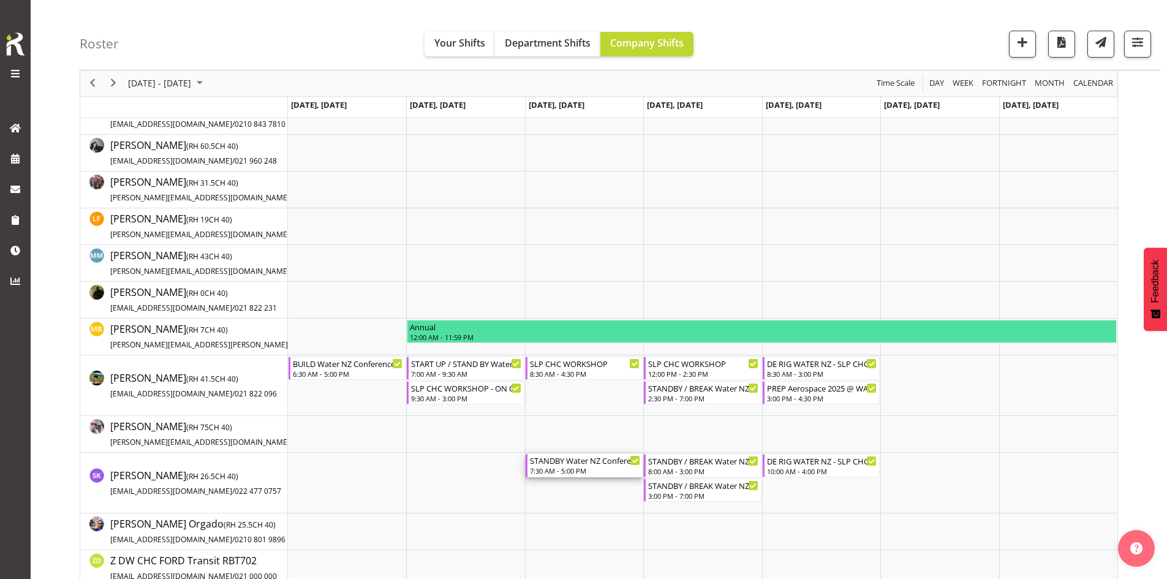
click at [590, 464] on div "STANDBY Water NZ Conference 2025 @ [PERSON_NAME] On site @ 0800" at bounding box center [585, 460] width 110 height 12
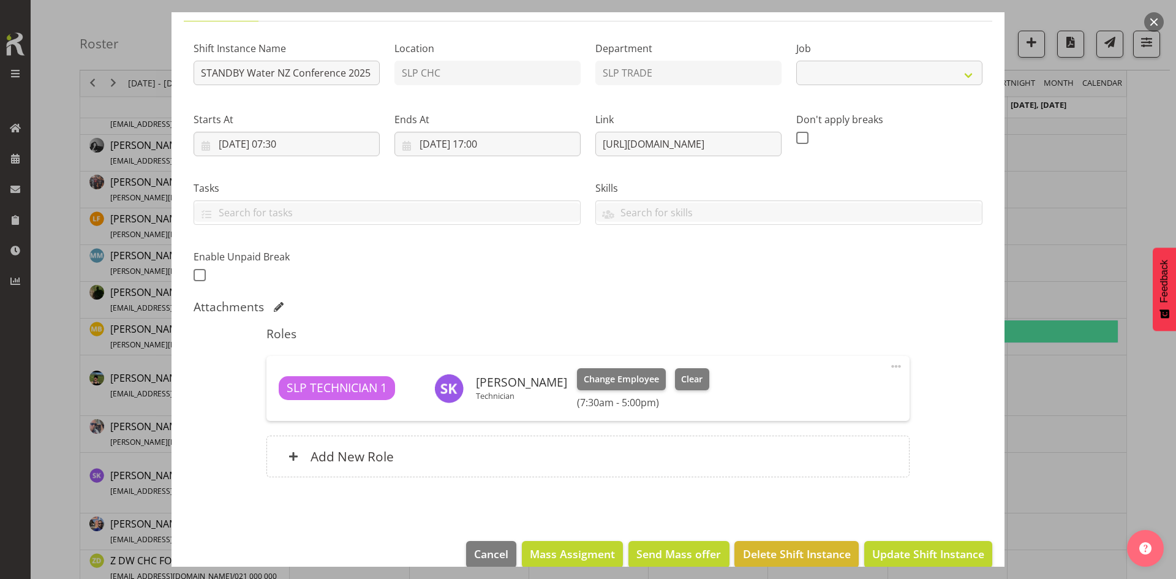
select select "10258"
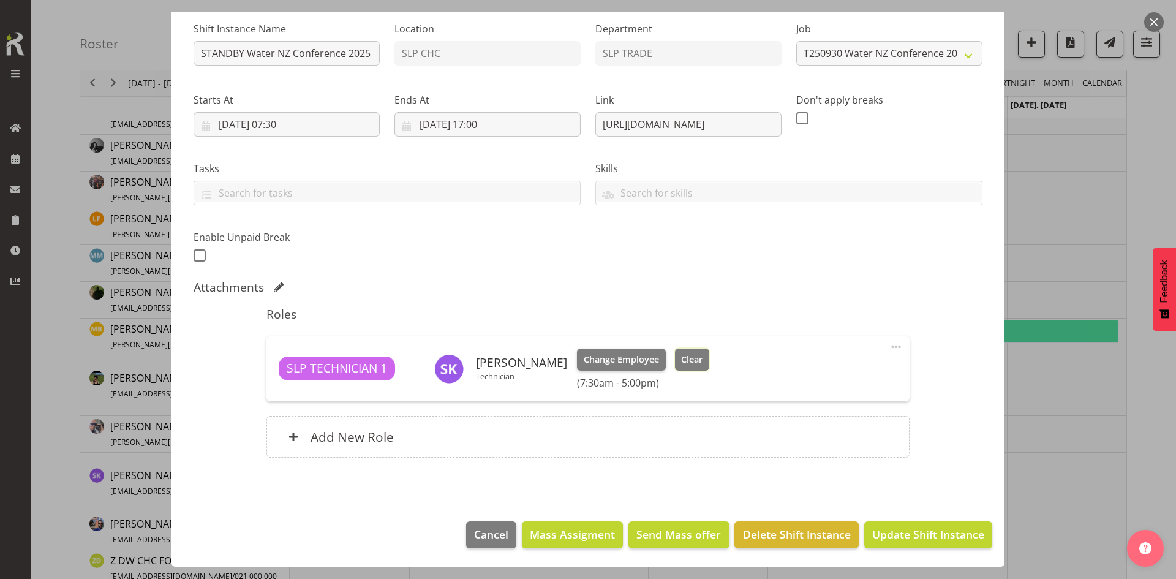
click at [675, 361] on button "Clear" at bounding box center [692, 359] width 35 height 22
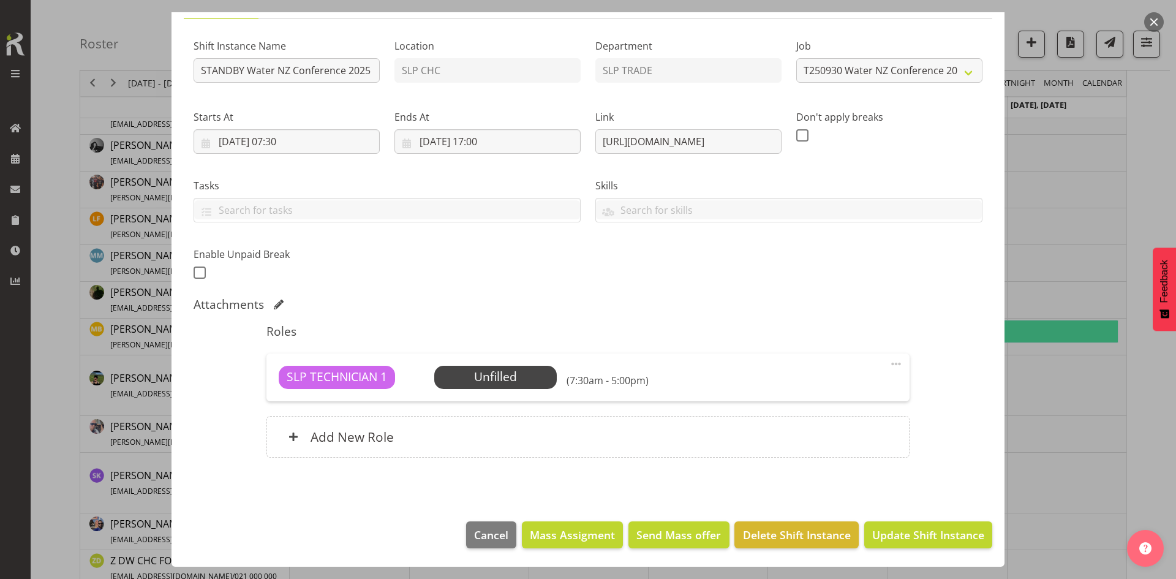
scroll to position [105, 0]
click at [890, 366] on span at bounding box center [896, 363] width 15 height 15
click at [845, 437] on link "Delete" at bounding box center [845, 435] width 118 height 22
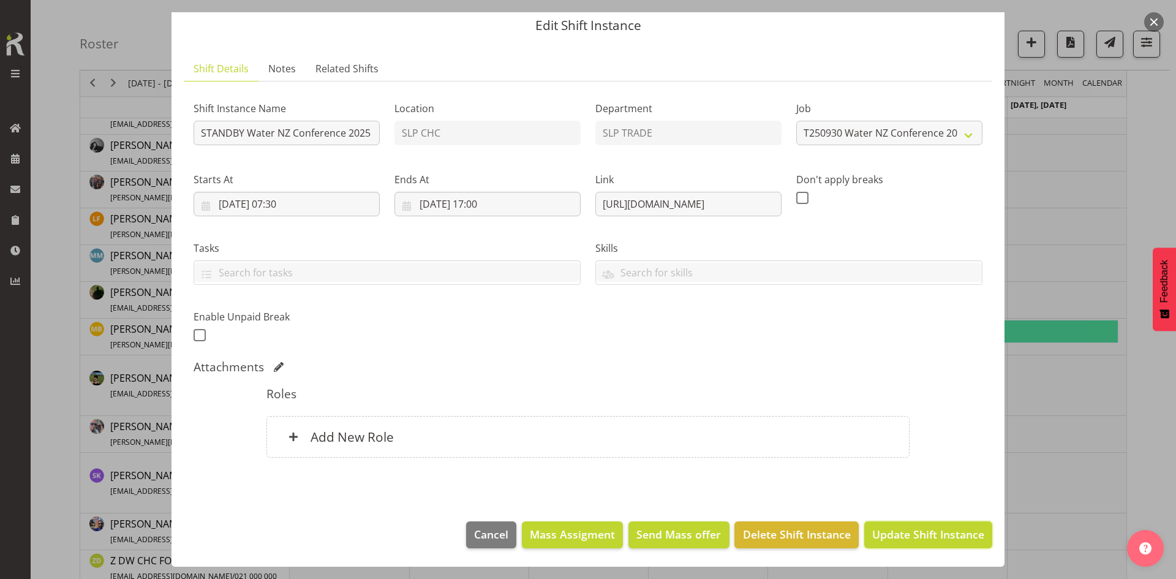
click at [901, 531] on span "Update Shift Instance" at bounding box center [928, 534] width 112 height 16
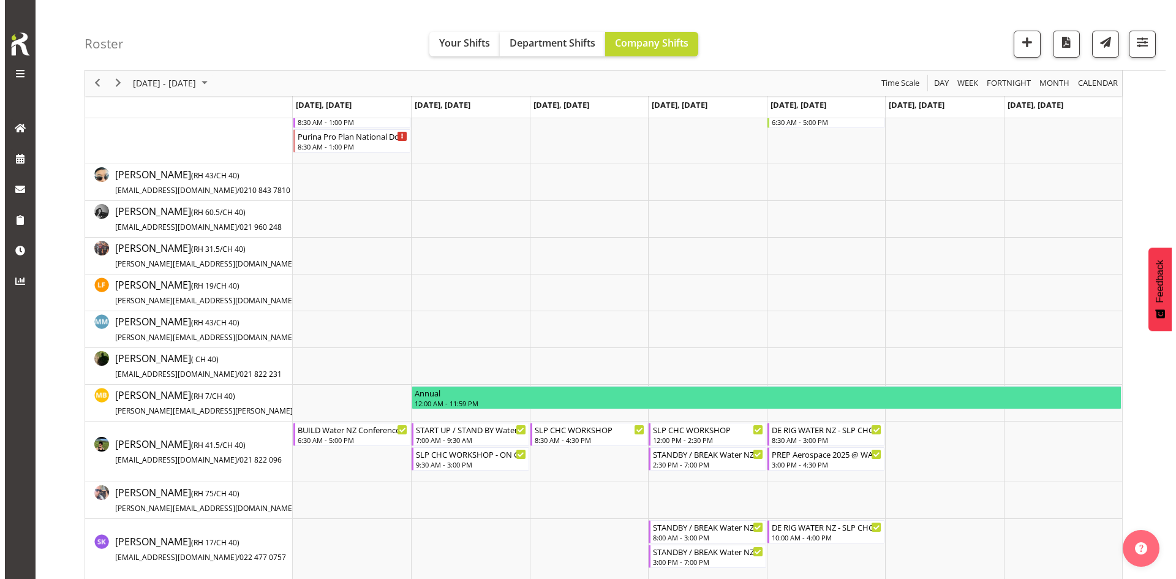
scroll to position [245, 0]
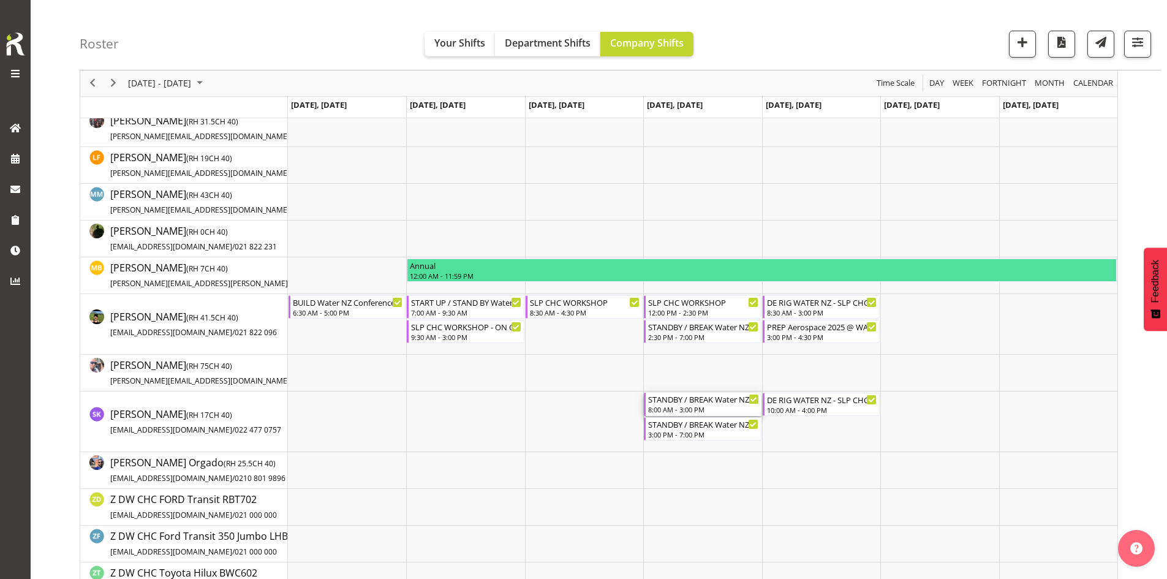
click at [676, 399] on div "STANDBY / BREAK Water NZ Conference 2025 @ [PERSON_NAME]" at bounding box center [703, 399] width 110 height 12
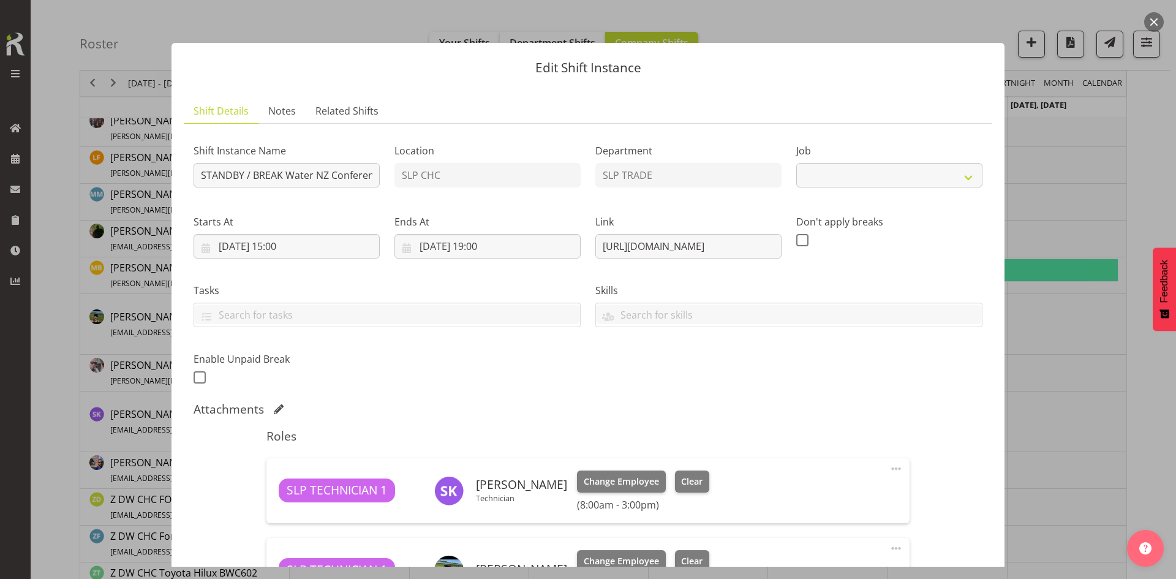
select select "10258"
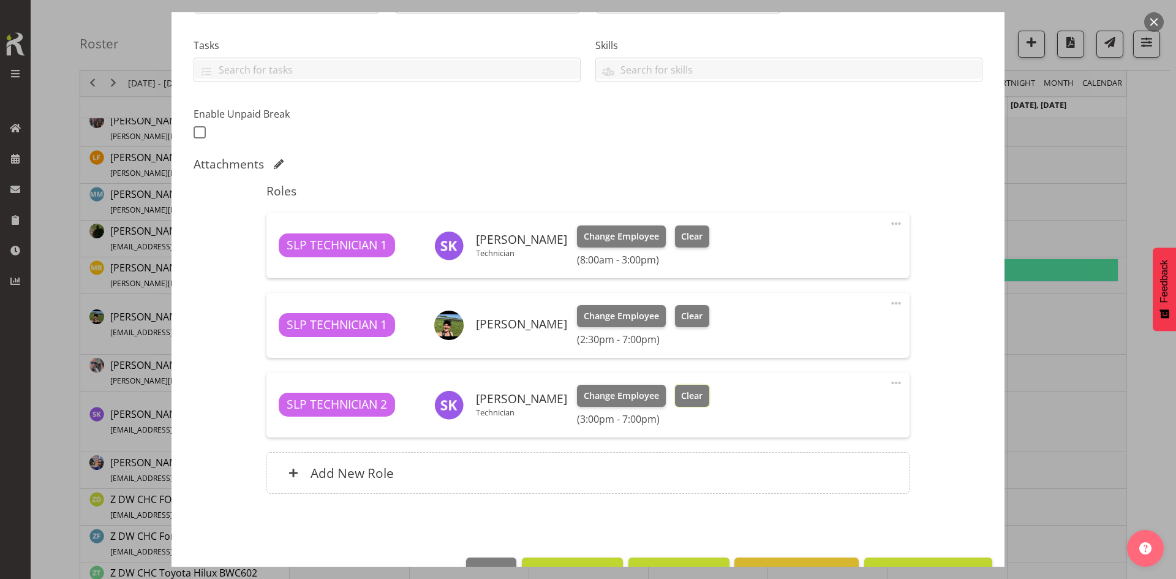
click at [682, 390] on span "Clear" at bounding box center [691, 395] width 21 height 13
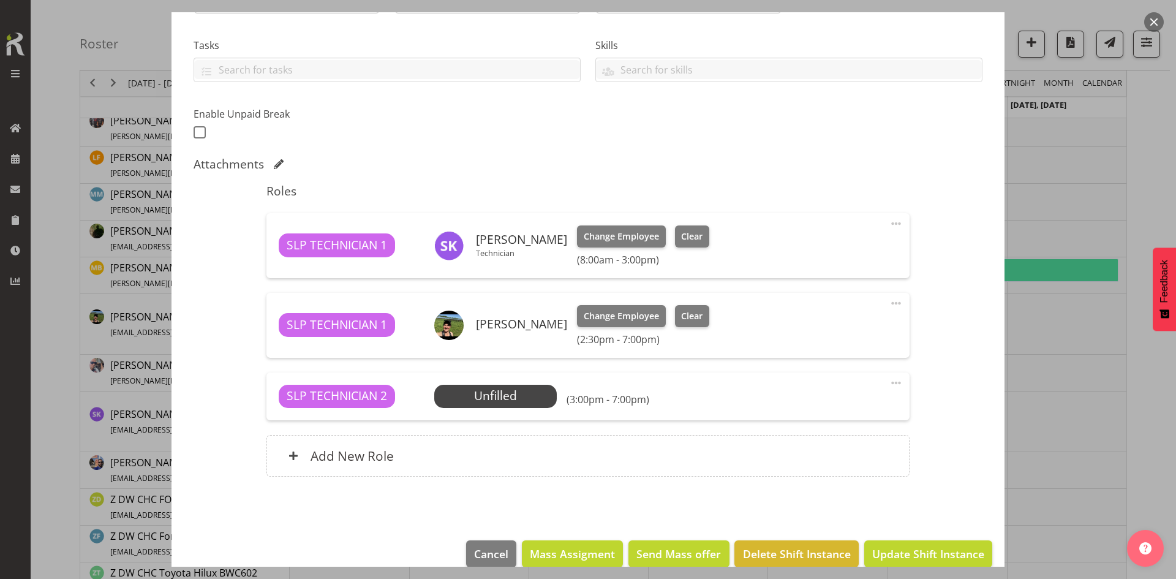
click at [682, 224] on div "SLP TECHNICIAN 1 [PERSON_NAME] Technician Change Employee Clear (8:00am - 3:00p…" at bounding box center [587, 245] width 642 height 65
click at [684, 227] on button "Clear" at bounding box center [692, 236] width 35 height 22
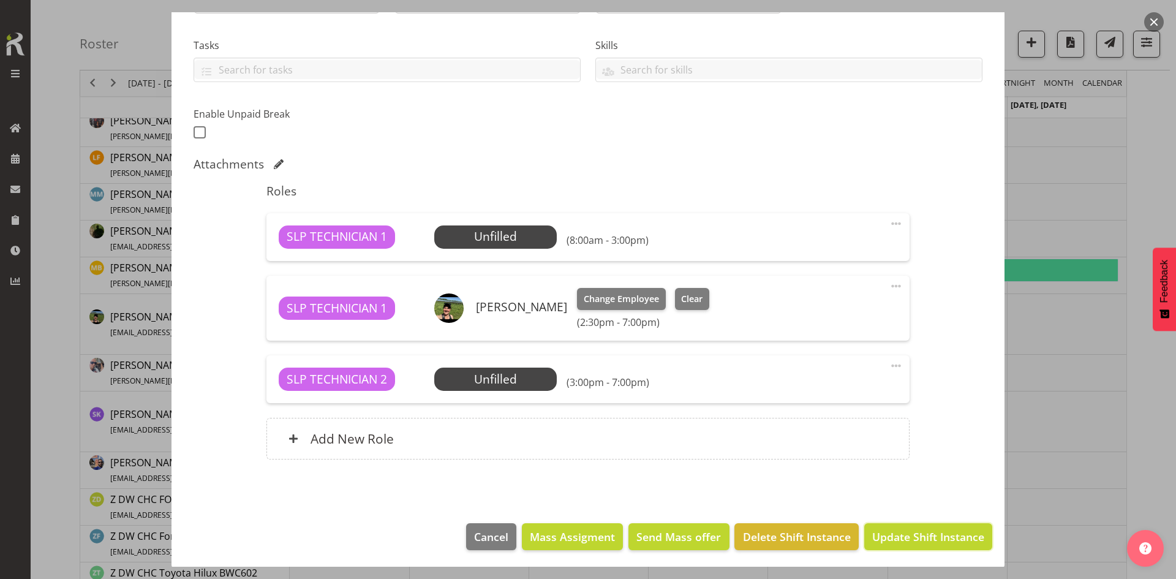
click at [932, 534] on span "Update Shift Instance" at bounding box center [928, 536] width 112 height 16
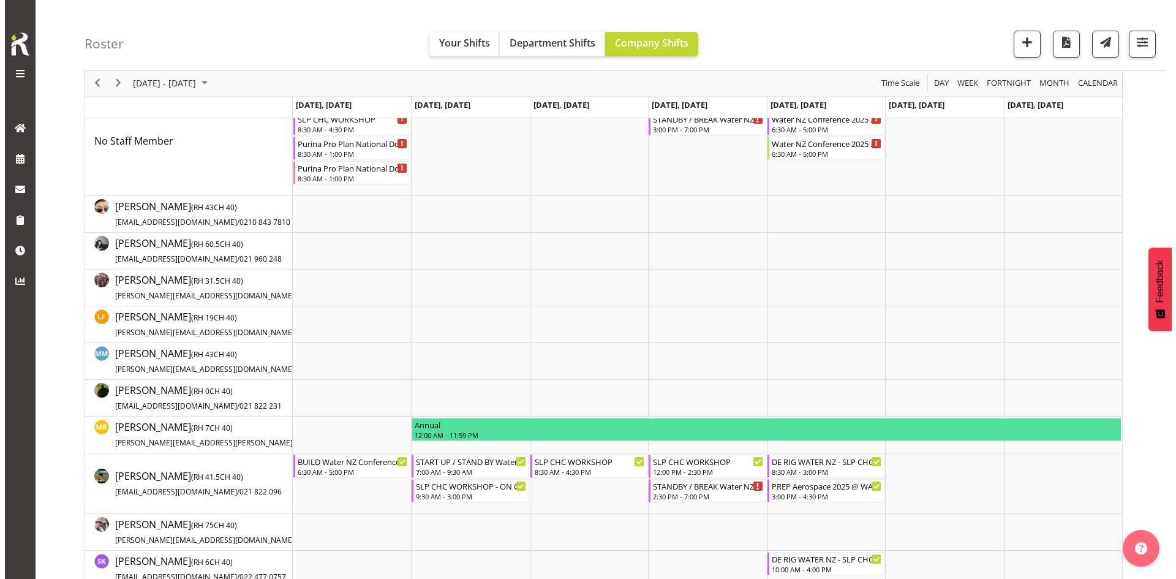
scroll to position [184, 0]
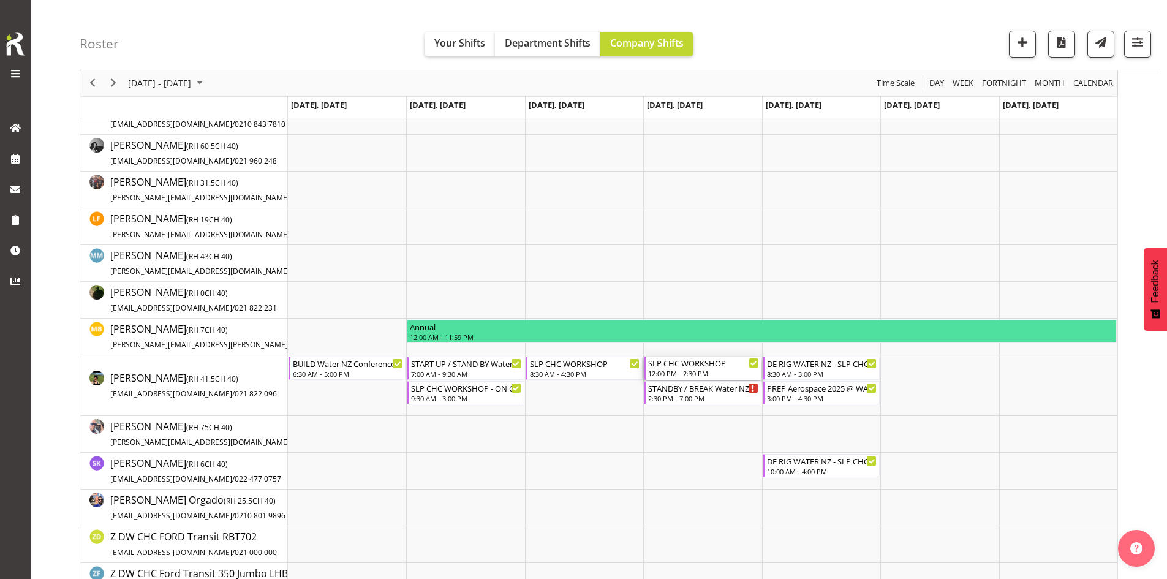
click at [701, 371] on div "12:00 PM - 2:30 PM" at bounding box center [703, 373] width 110 height 10
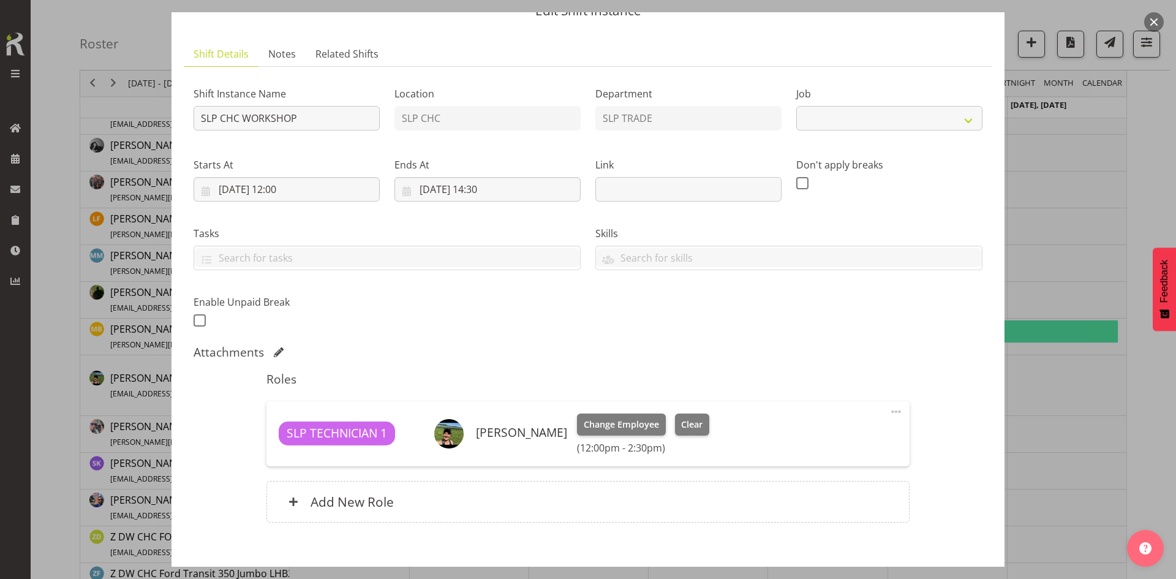
select select "45"
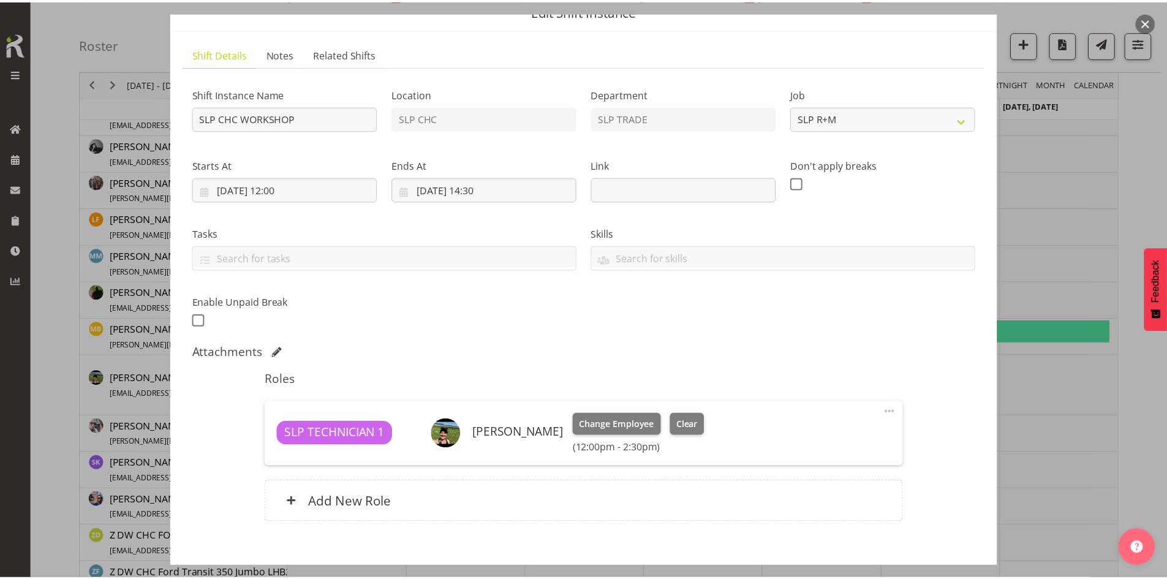
scroll to position [122, 0]
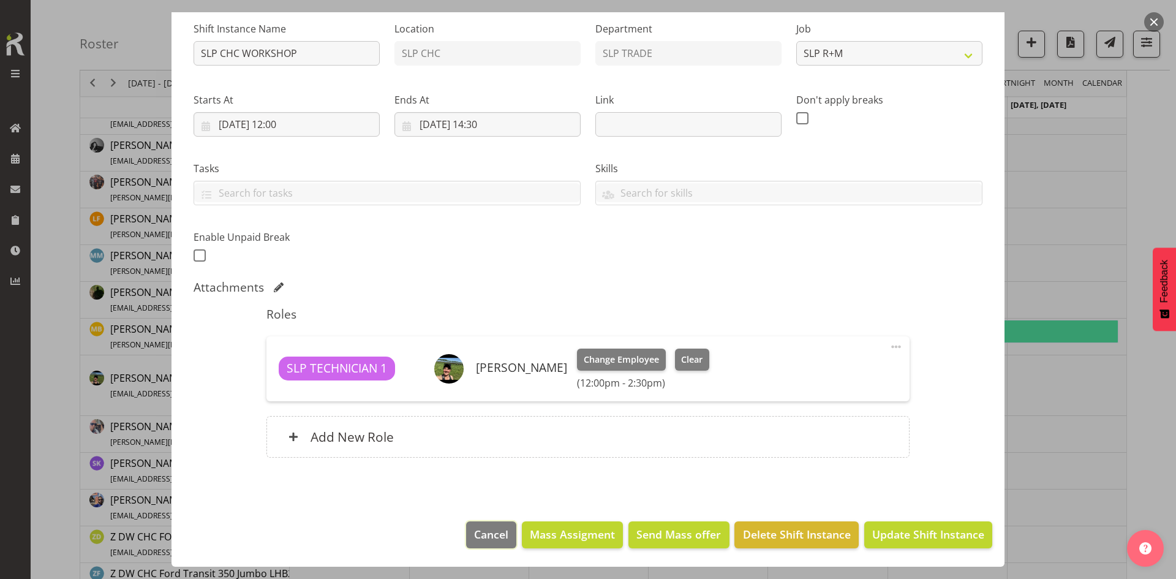
click at [481, 526] on span "Cancel" at bounding box center [491, 534] width 34 height 16
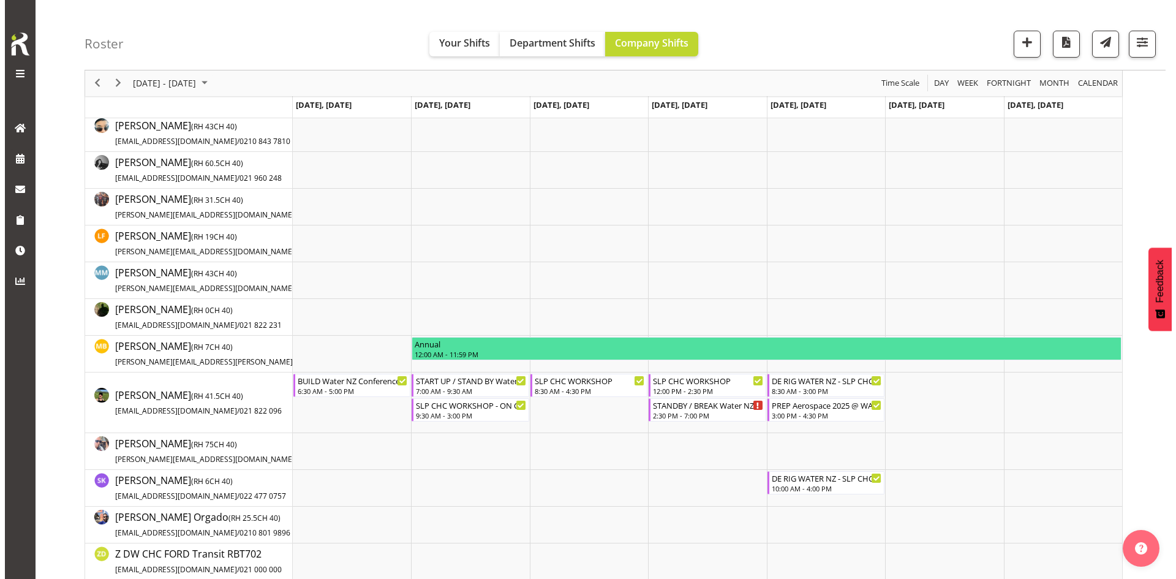
scroll to position [184, 0]
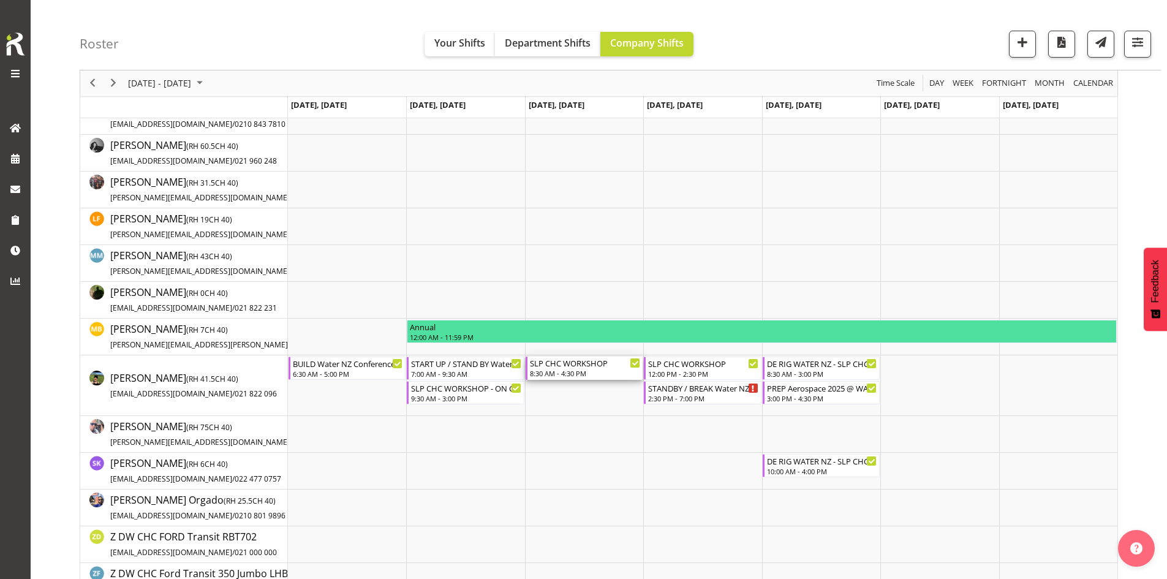
click at [580, 369] on div "SLP CHC WORKSHOP 8:30 AM - 4:30 PM" at bounding box center [585, 367] width 110 height 23
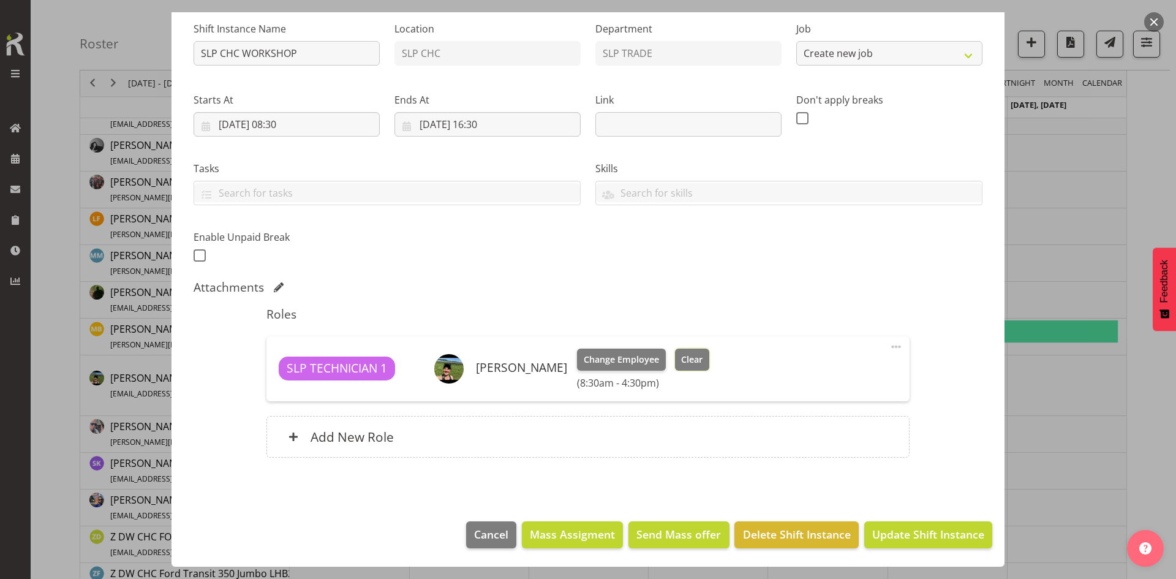
select select "45"
click at [691, 363] on span "Clear" at bounding box center [691, 359] width 21 height 13
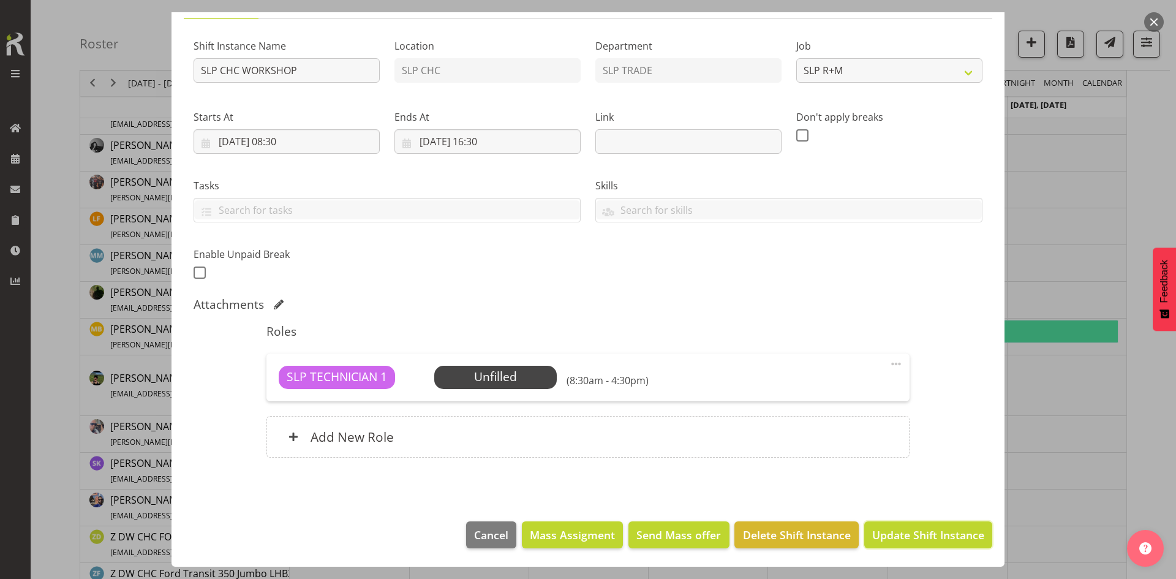
click at [911, 539] on span "Update Shift Instance" at bounding box center [928, 535] width 112 height 16
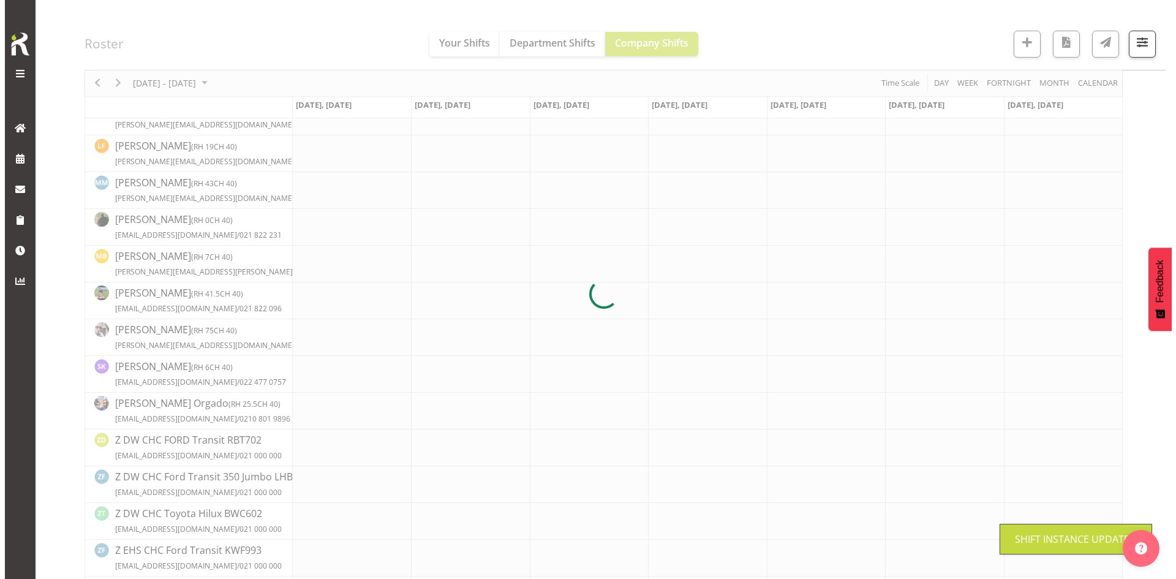
scroll to position [0, 0]
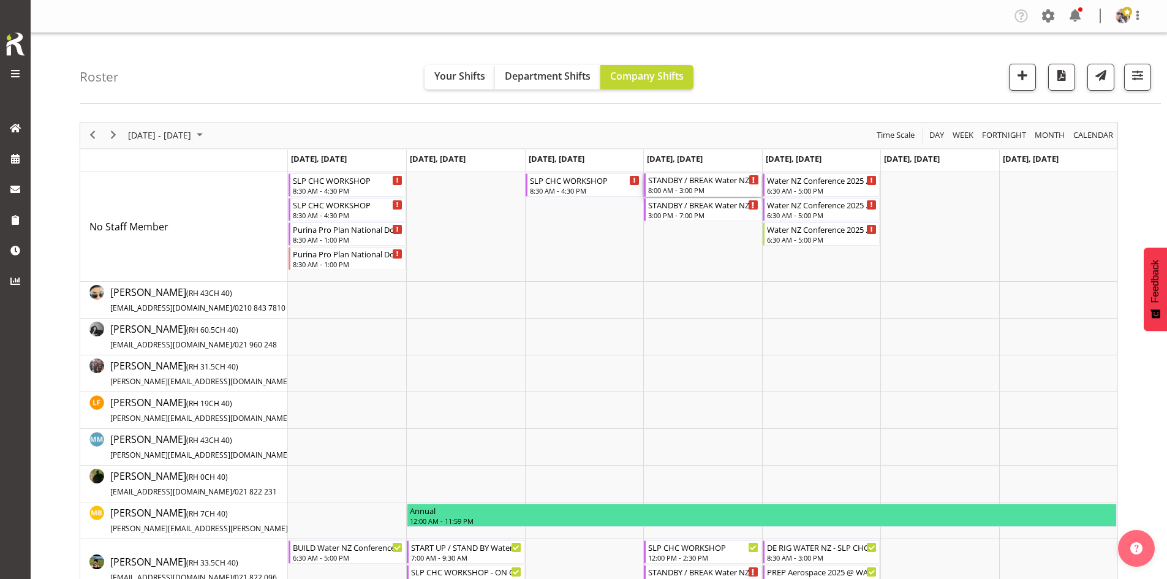
click at [692, 188] on div "8:00 AM - 3:00 PM" at bounding box center [703, 190] width 110 height 10
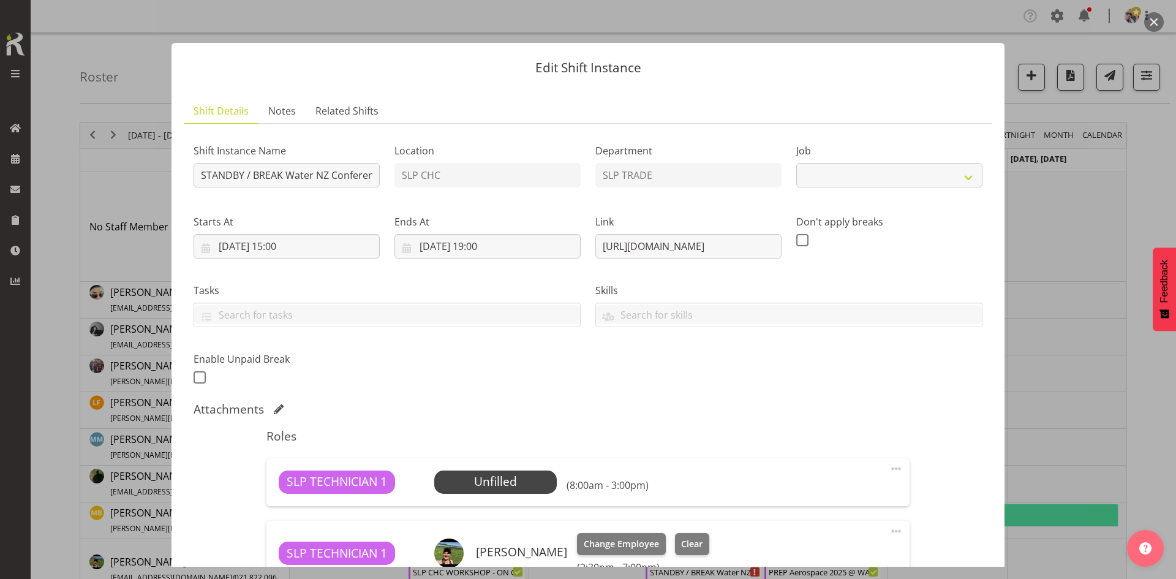
select select "10258"
drag, startPoint x: 246, startPoint y: 173, endPoint x: 195, endPoint y: 178, distance: 51.1
click at [195, 178] on input "STANDBY / BREAK Water NZ Conference 2025 @ [PERSON_NAME]" at bounding box center [287, 175] width 186 height 24
click at [328, 165] on input "START UP / BREAK Water NZ Conference 2025 @ [PERSON_NAME]" at bounding box center [287, 175] width 186 height 24
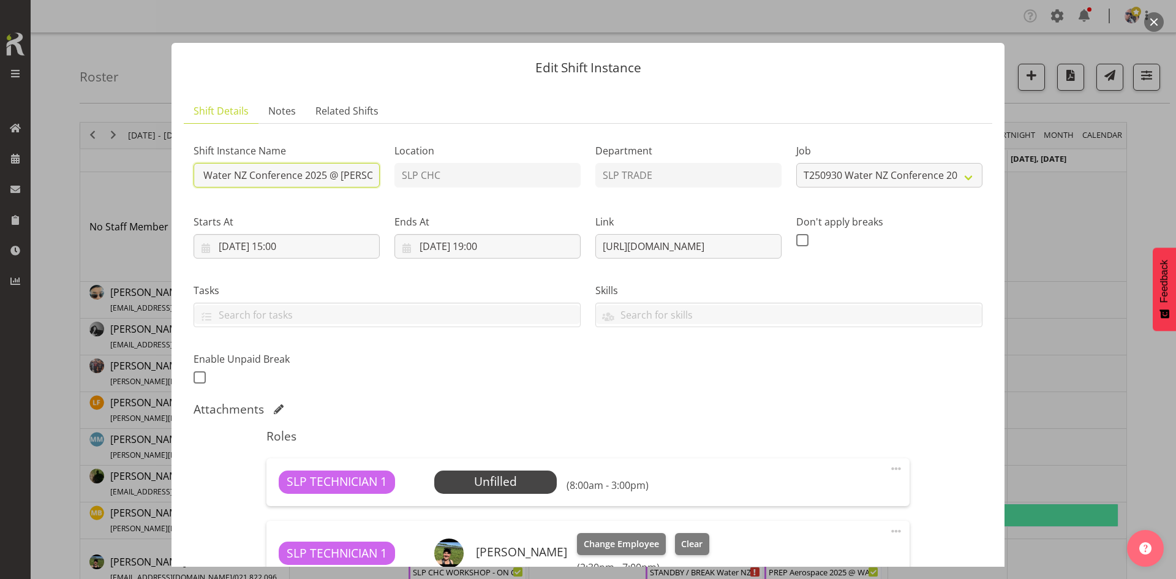
type input "START UP / BREAK Water NZ Conference 2025 @ [PERSON_NAME]"
click at [330, 246] on input "[DATE] 15:00" at bounding box center [287, 246] width 186 height 24
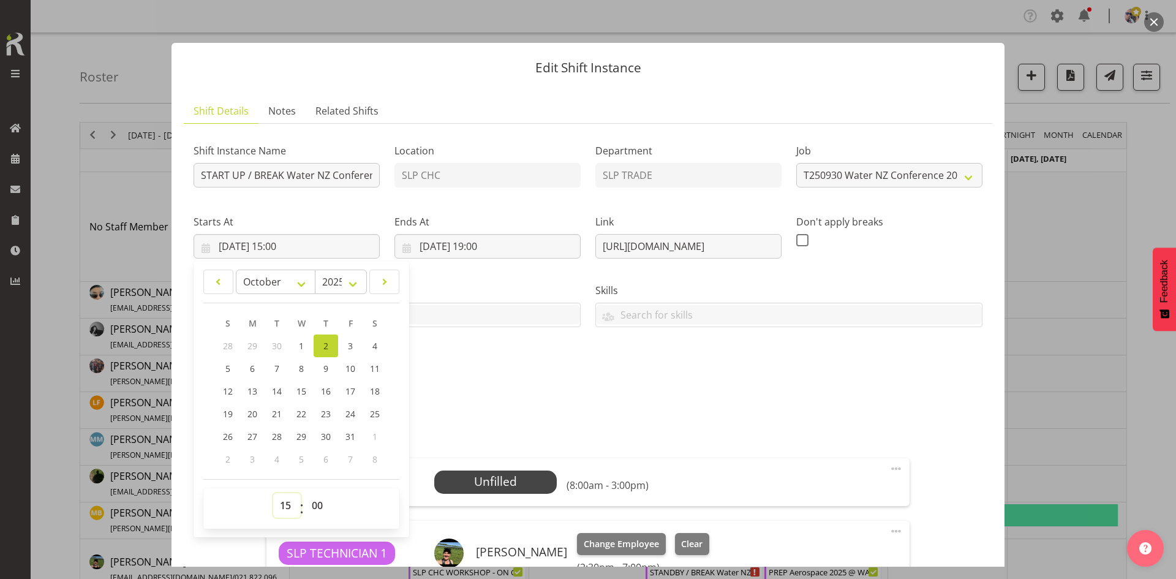
click at [288, 508] on select "00 01 02 03 04 05 06 07 08 09 10 11 12 13 14 15 16 17 18 19 20 21 22 23" at bounding box center [287, 505] width 28 height 24
select select "7"
click at [273, 493] on select "00 01 02 03 04 05 06 07 08 09 10 11 12 13 14 15 16 17 18 19 20 21 22 23" at bounding box center [287, 505] width 28 height 24
type input "[DATE] 07:00"
click at [486, 249] on input "[DATE] 19:00" at bounding box center [487, 246] width 186 height 24
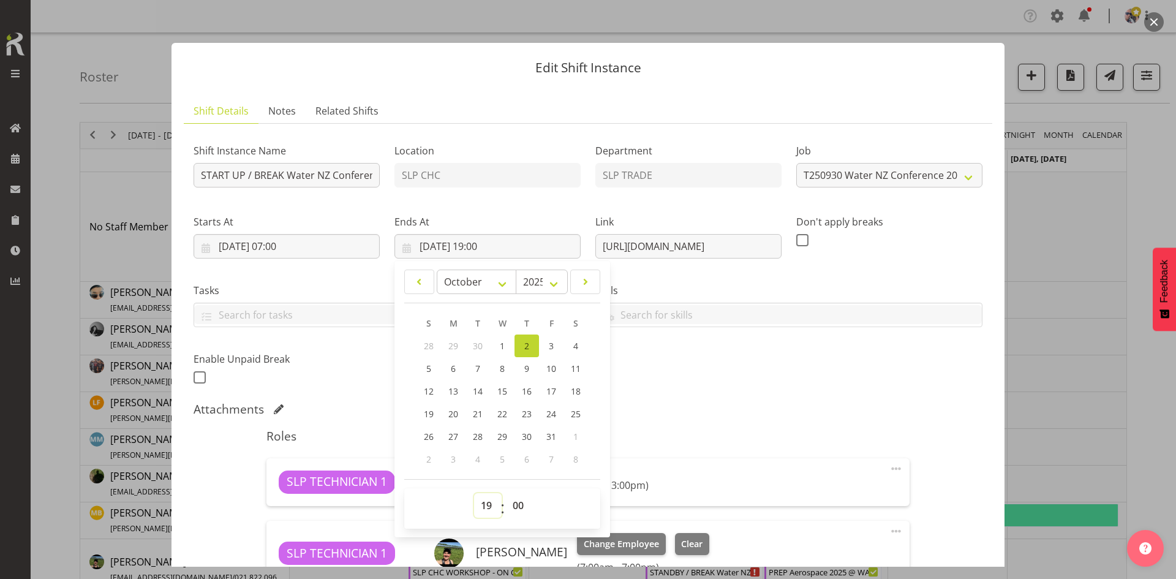
click at [481, 502] on select "00 01 02 03 04 05 06 07 08 09 10 11 12 13 14 15 16 17 18 19 20 21 22 23" at bounding box center [488, 505] width 28 height 24
select select "10"
click at [474, 493] on select "00 01 02 03 04 05 06 07 08 09 10 11 12 13 14 15 16 17 18 19 20 21 22 23" at bounding box center [488, 505] width 28 height 24
type input "[DATE] 10:00"
click at [701, 422] on div "Roles SLP TECHNICIAN 1 Unfilled Select Employee (7:00am - 10:00am) Edit Cover R…" at bounding box center [587, 570] width 657 height 298
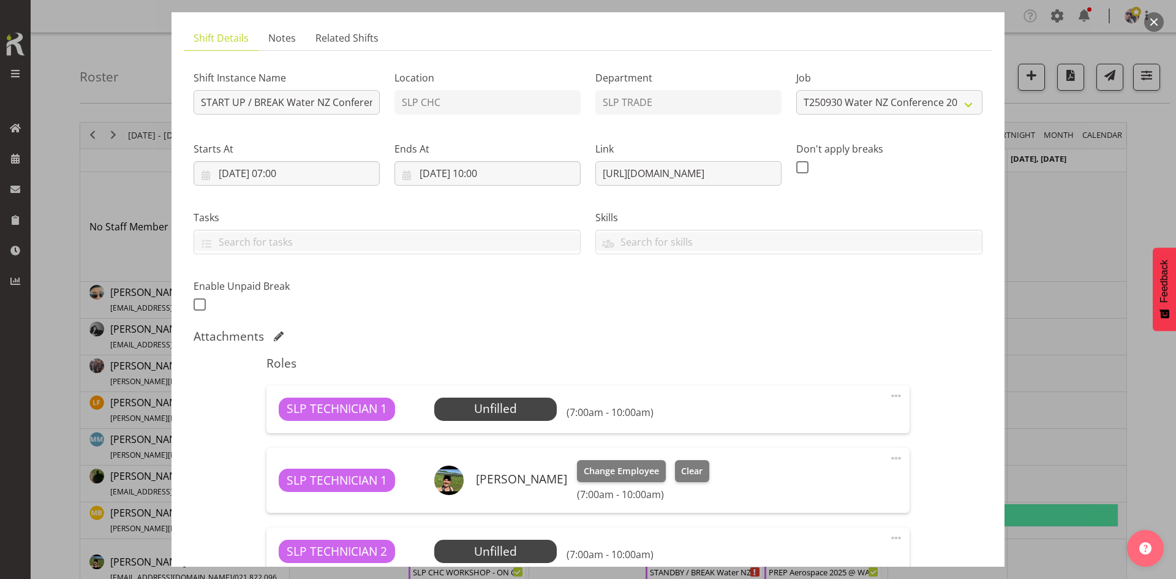
scroll to position [184, 0]
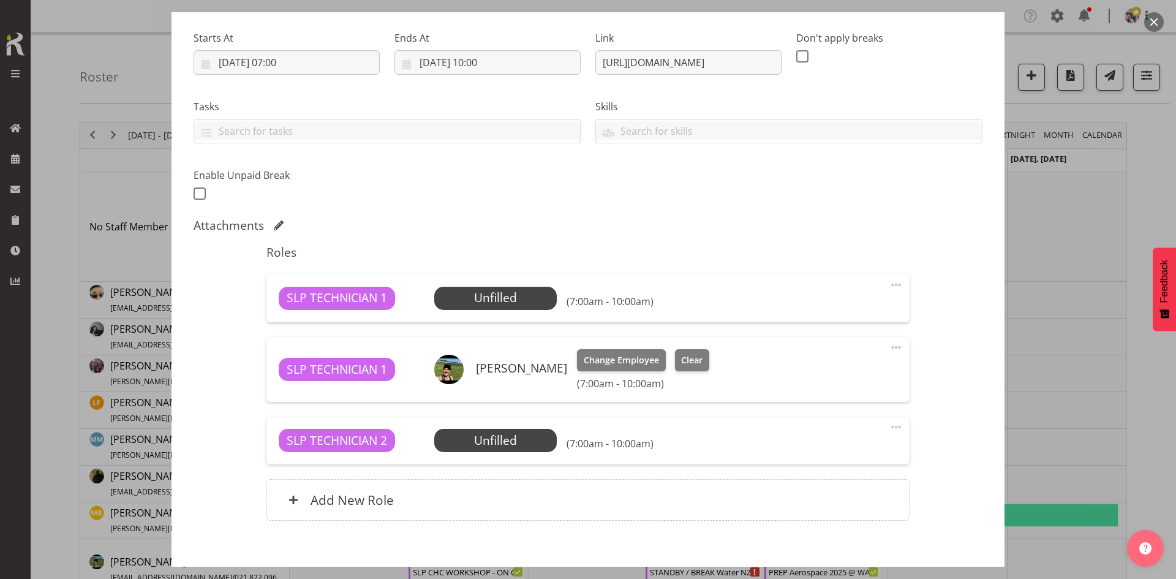
click at [889, 282] on span at bounding box center [896, 284] width 15 height 15
click at [819, 360] on link "Delete" at bounding box center [845, 356] width 118 height 22
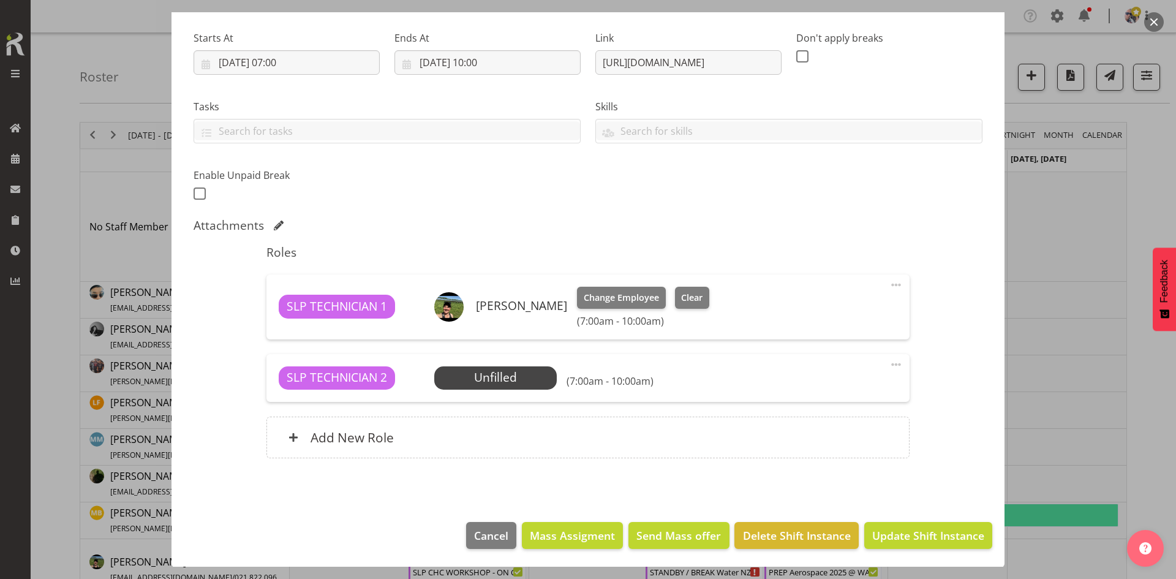
click at [889, 365] on span at bounding box center [896, 364] width 15 height 15
click at [818, 437] on link "Delete" at bounding box center [845, 435] width 118 height 22
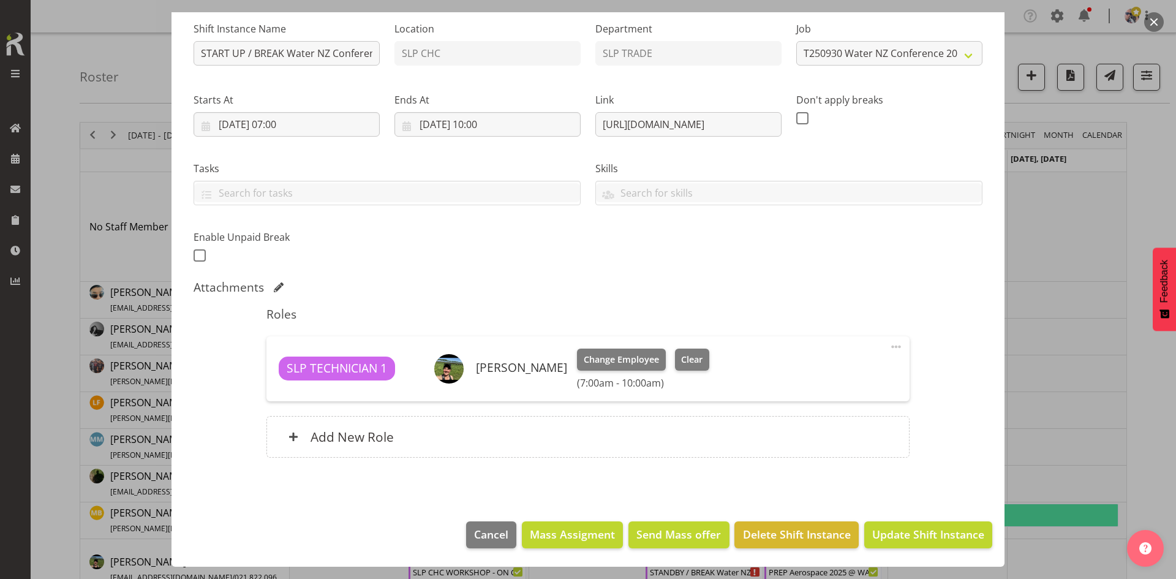
scroll to position [122, 0]
click at [317, 114] on input "[DATE] 07:00" at bounding box center [287, 124] width 186 height 24
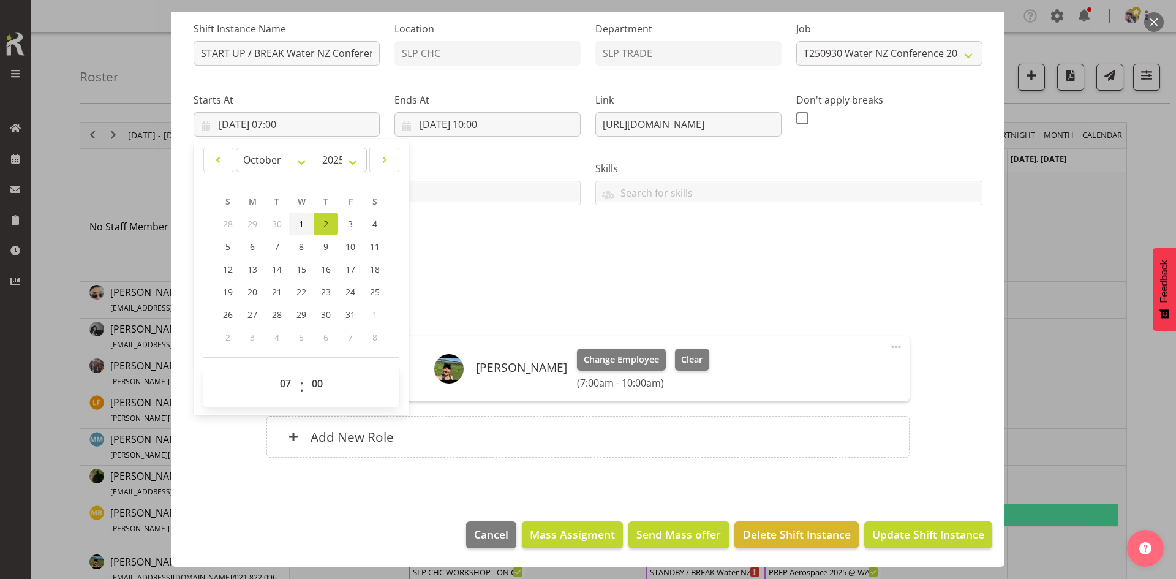
click at [306, 217] on link "1" at bounding box center [301, 223] width 24 height 23
type input "[DATE] 07:00"
click at [504, 122] on input "[DATE] 10:00" at bounding box center [487, 124] width 186 height 24
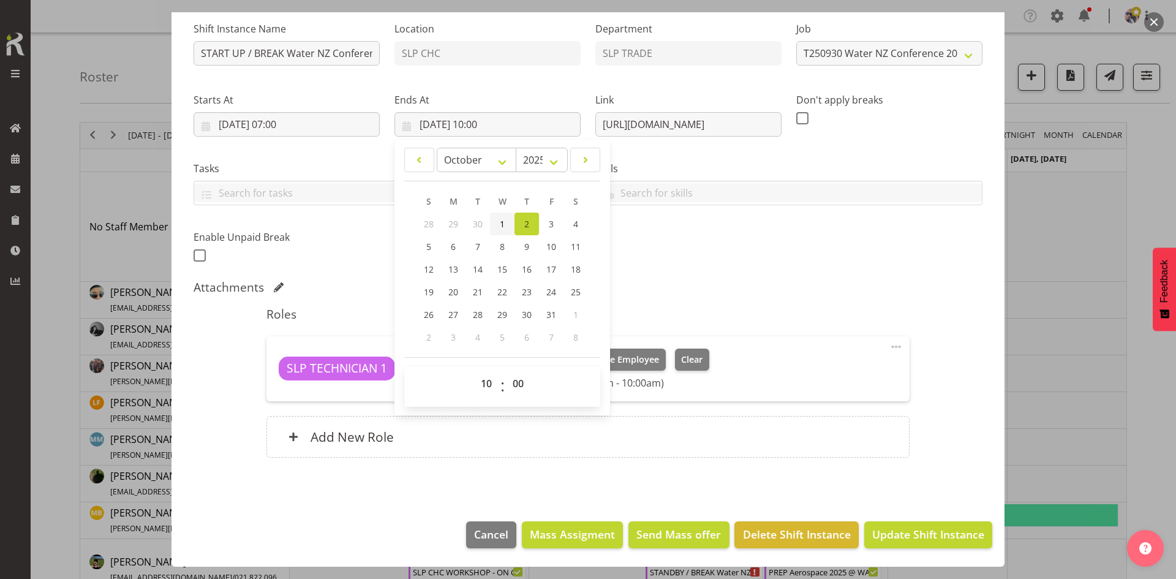
click at [502, 225] on span "1" at bounding box center [502, 224] width 5 height 12
type input "[DATE] 10:00"
click at [901, 532] on span "Update Shift Instance" at bounding box center [928, 534] width 112 height 16
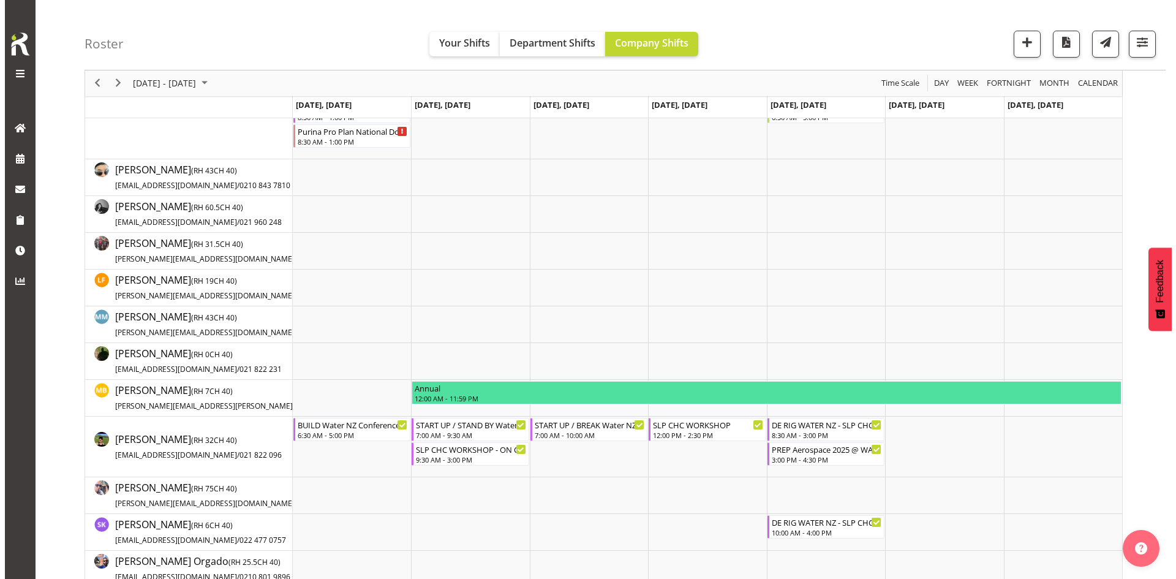
scroll to position [0, 0]
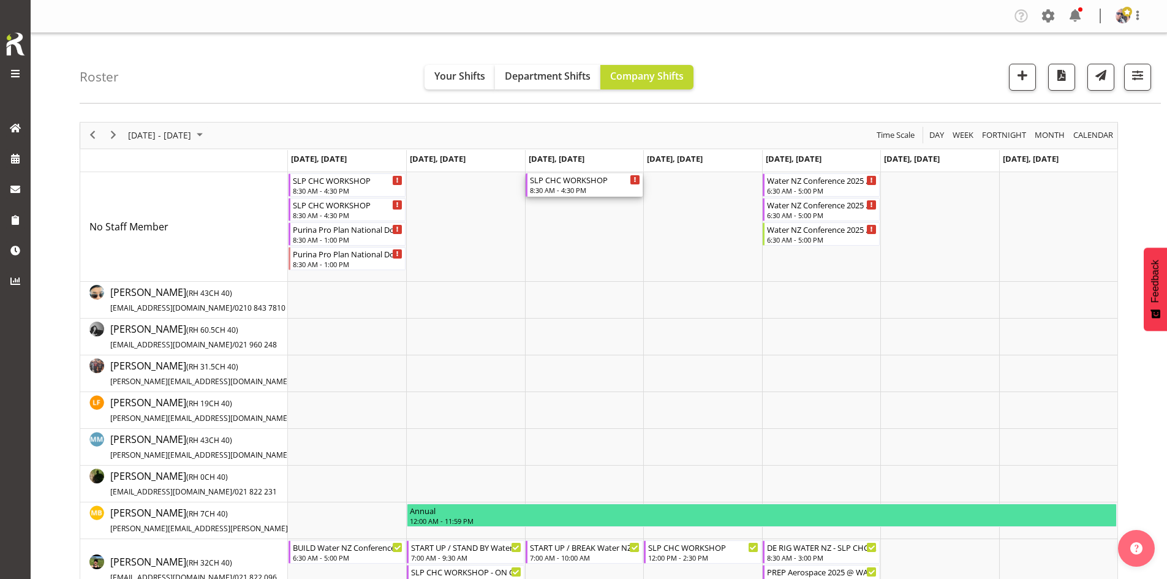
click at [574, 185] on div "SLP CHC WORKSHOP" at bounding box center [585, 179] width 110 height 12
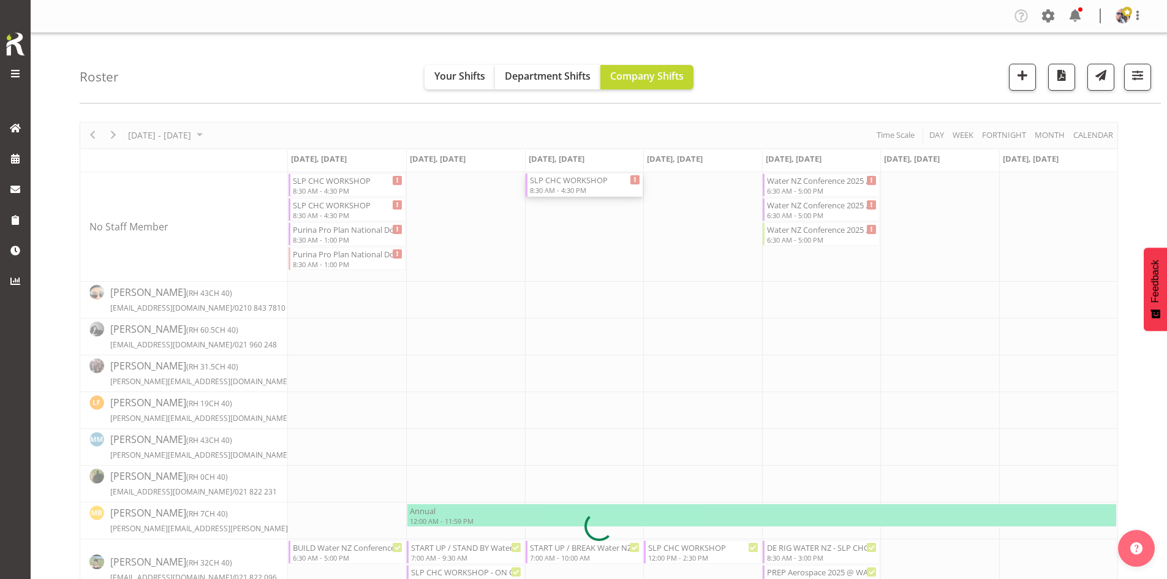
select select
select select "9"
select select "2025"
select select "8"
select select "30"
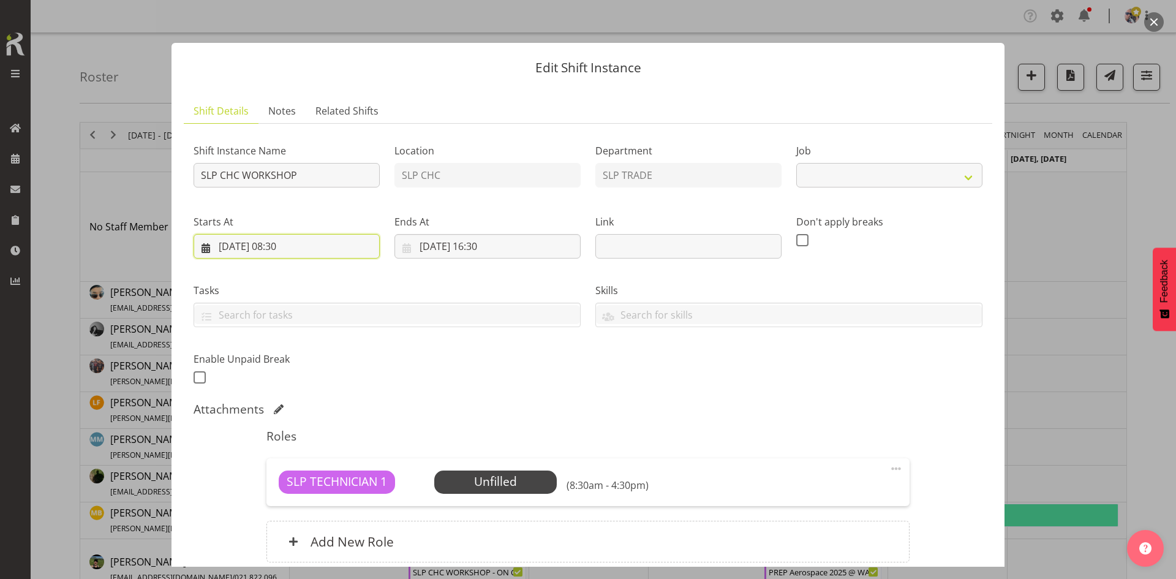
click at [314, 239] on input "[DATE] 08:30" at bounding box center [287, 246] width 186 height 24
select select "45"
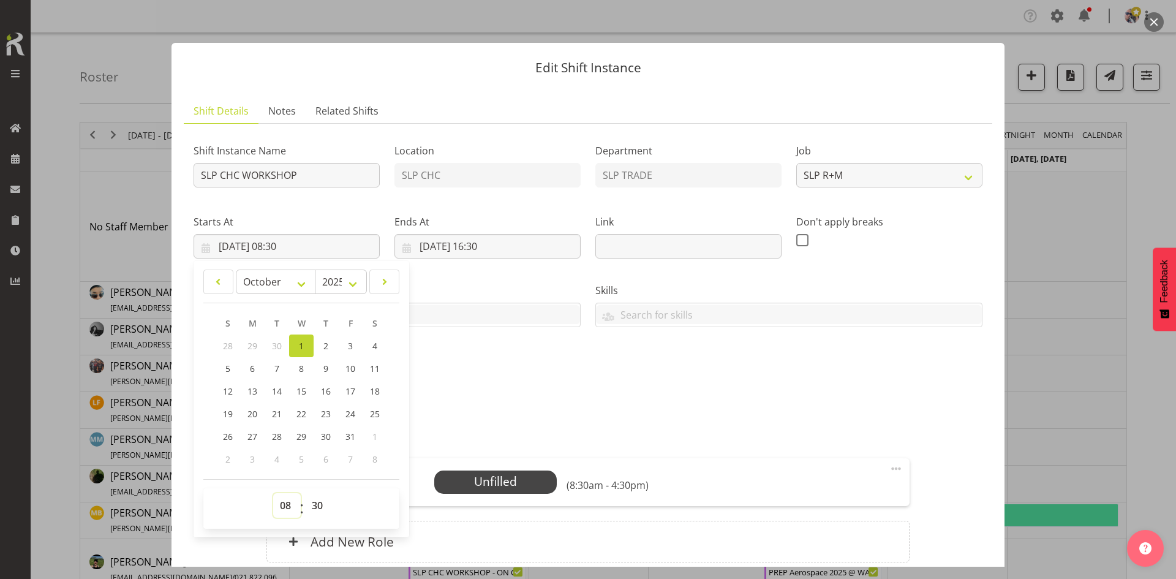
click at [283, 496] on select "00 01 02 03 04 05 06 07 08 09 10 11 12 13 14 15 16 17 18 19 20 21 22 23" at bounding box center [287, 505] width 28 height 24
select select "10"
click at [273, 493] on select "00 01 02 03 04 05 06 07 08 09 10 11 12 13 14 15 16 17 18 19 20 21 22 23" at bounding box center [287, 505] width 28 height 24
type input "[DATE] 10:30"
drag, startPoint x: 321, startPoint y: 506, endPoint x: 325, endPoint y: 494, distance: 12.0
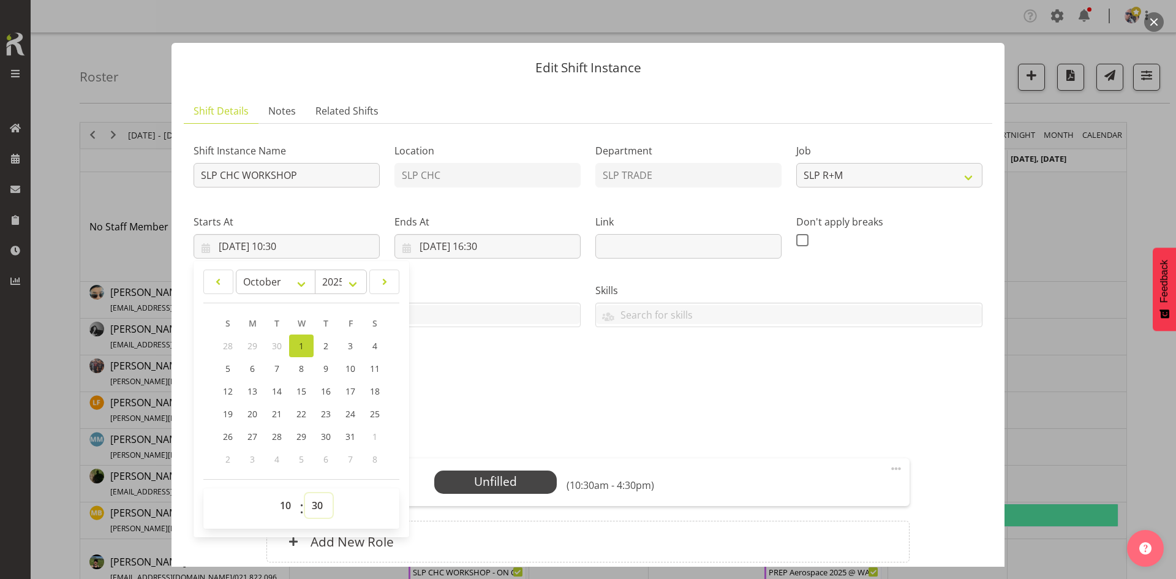
click at [321, 506] on select "00 01 02 03 04 05 06 07 08 09 10 11 12 13 14 15 16 17 18 19 20 21 22 23 24 25 2…" at bounding box center [319, 505] width 28 height 24
select select "0"
click at [305, 493] on select "00 01 02 03 04 05 06 07 08 09 10 11 12 13 14 15 16 17 18 19 20 21 22 23 24 25 2…" at bounding box center [319, 505] width 28 height 24
type input "[DATE] 10:00"
click at [486, 251] on input "[DATE] 16:30" at bounding box center [487, 246] width 186 height 24
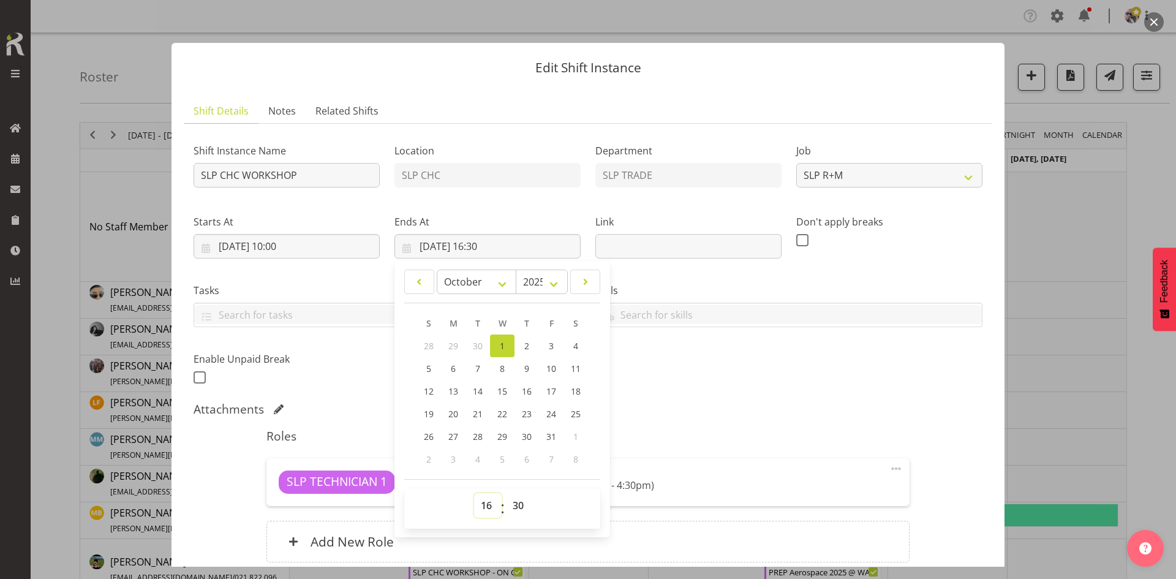
click at [483, 511] on select "00 01 02 03 04 05 06 07 08 09 10 11 12 13 14 15 16 17 18 19 20 21 22 23" at bounding box center [488, 505] width 28 height 24
select select "15"
click at [474, 493] on select "00 01 02 03 04 05 06 07 08 09 10 11 12 13 14 15 16 17 18 19 20 21 22 23" at bounding box center [488, 505] width 28 height 24
type input "[DATE] 15:30"
click at [517, 502] on select "00 01 02 03 04 05 06 07 08 09 10 11 12 13 14 15 16 17 18 19 20 21 22 23 24 25 2…" at bounding box center [520, 505] width 28 height 24
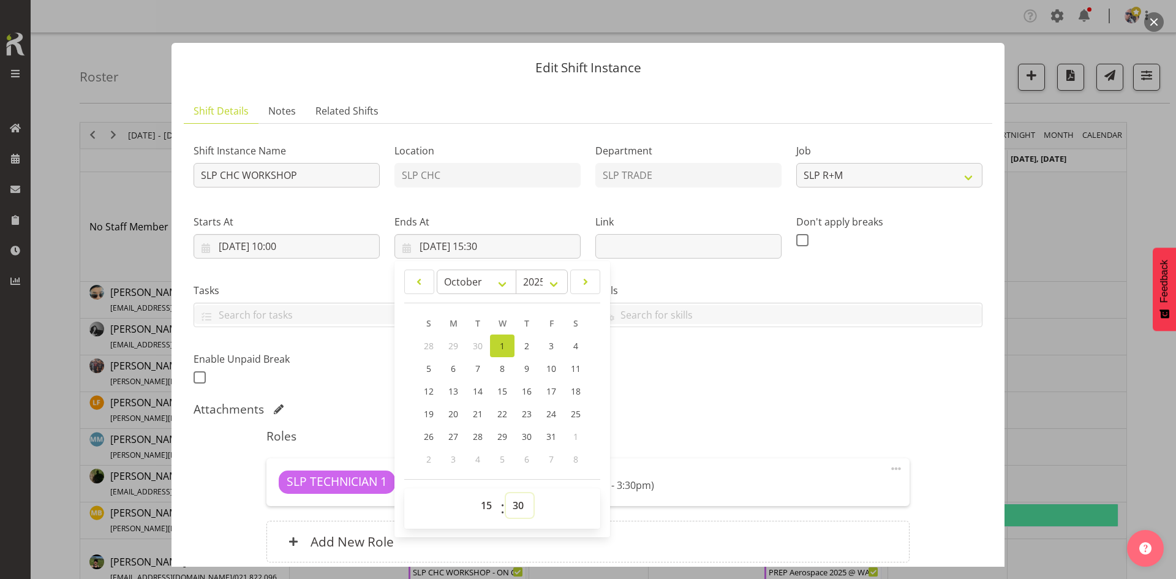
select select "0"
click at [506, 493] on select "00 01 02 03 04 05 06 07 08 09 10 11 12 13 14 15 16 17 18 19 20 21 22 23 24 25 2…" at bounding box center [520, 505] width 28 height 24
type input "[DATE] 15:00"
click at [825, 388] on div "Shift Instance Name SLP CHC WORKSHOP Location SLP CHC Department SLP TRADE Job …" at bounding box center [587, 260] width 803 height 268
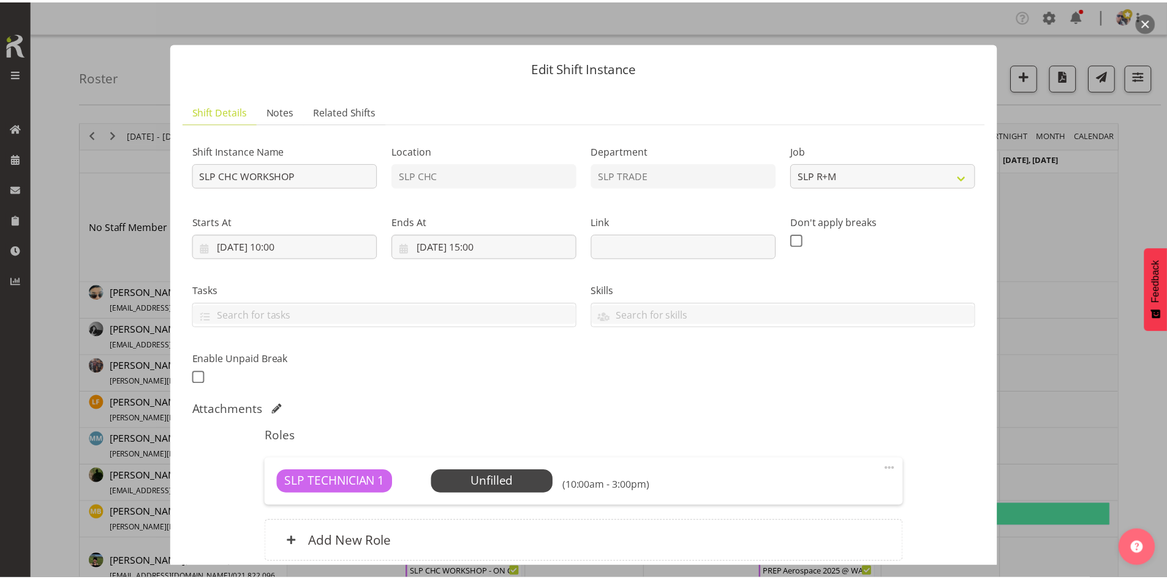
scroll to position [105, 0]
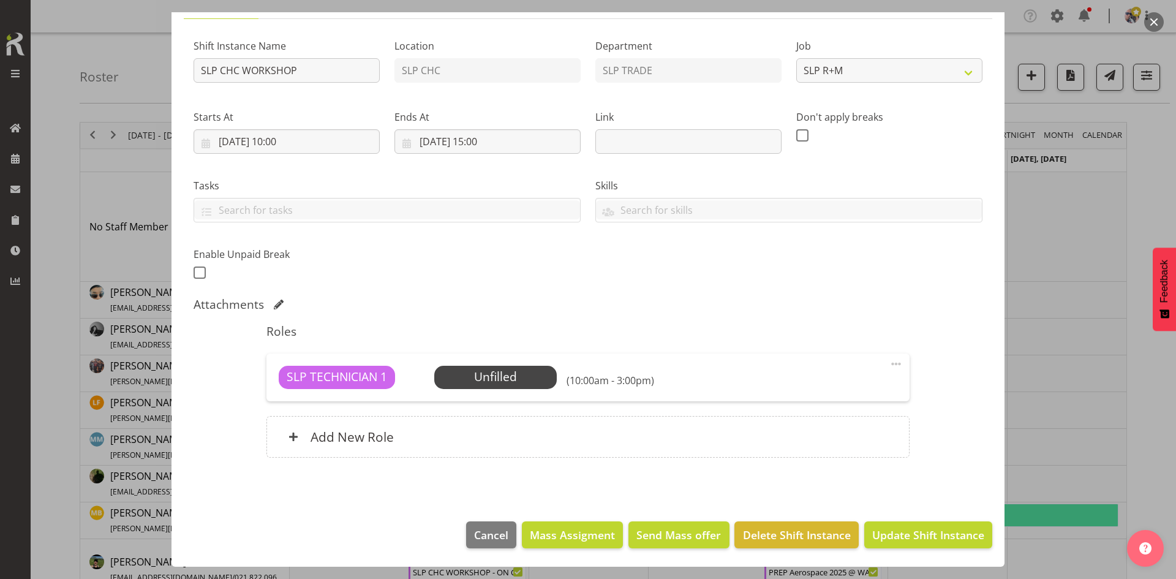
click at [0, 0] on span "Select Employee" at bounding box center [0, 0] width 0 height 0
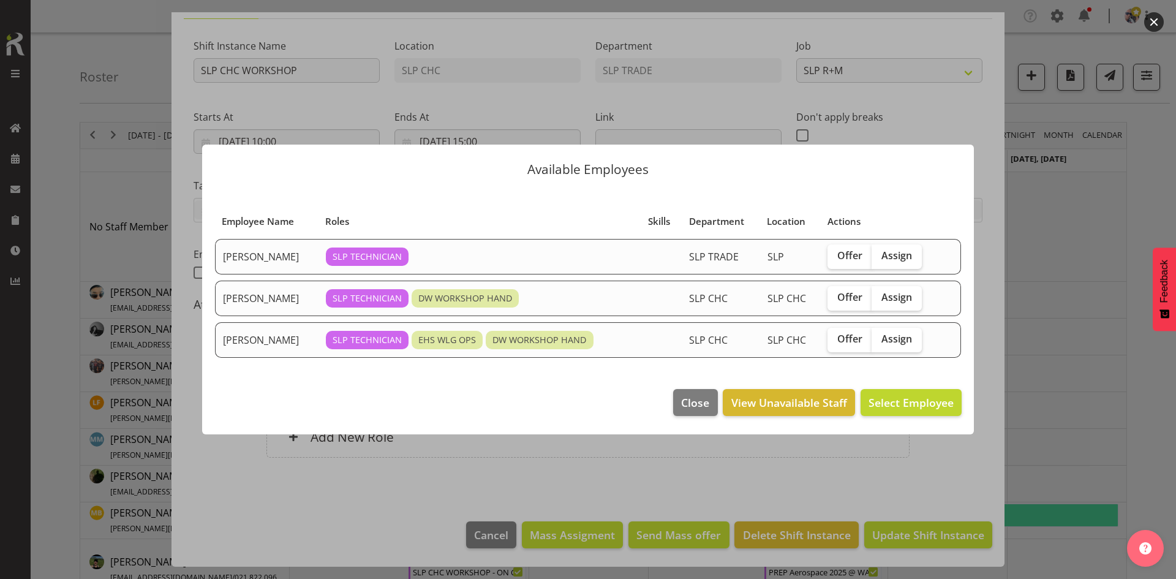
click at [898, 289] on label "Assign" at bounding box center [896, 298] width 50 height 24
click at [879, 293] on input "Assign" at bounding box center [875, 297] width 8 height 8
checkbox input "true"
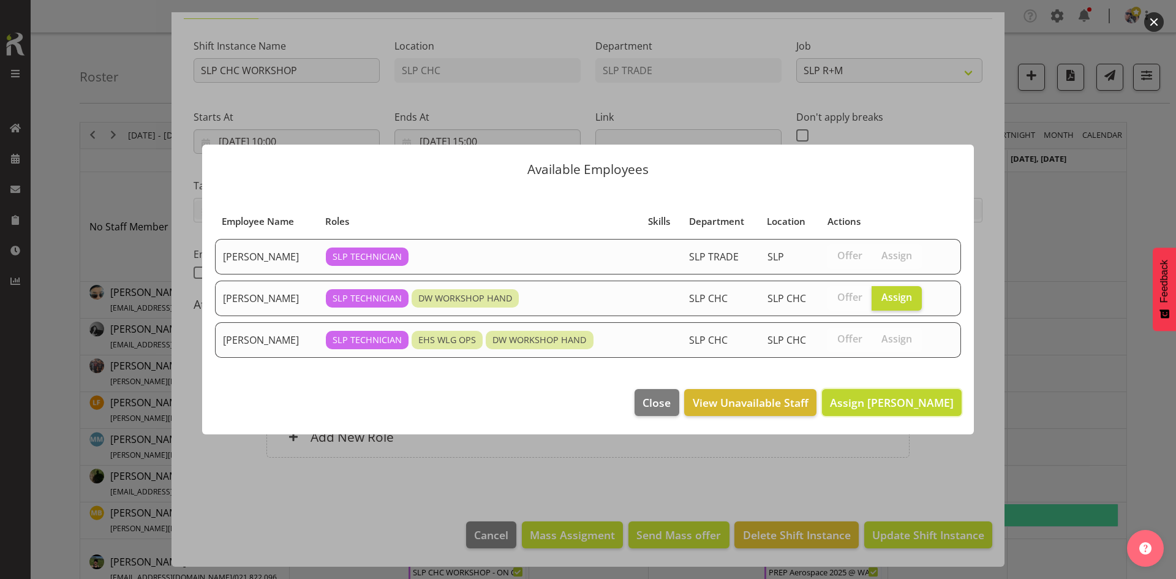
click at [879, 403] on span "Assign [PERSON_NAME]" at bounding box center [892, 402] width 124 height 15
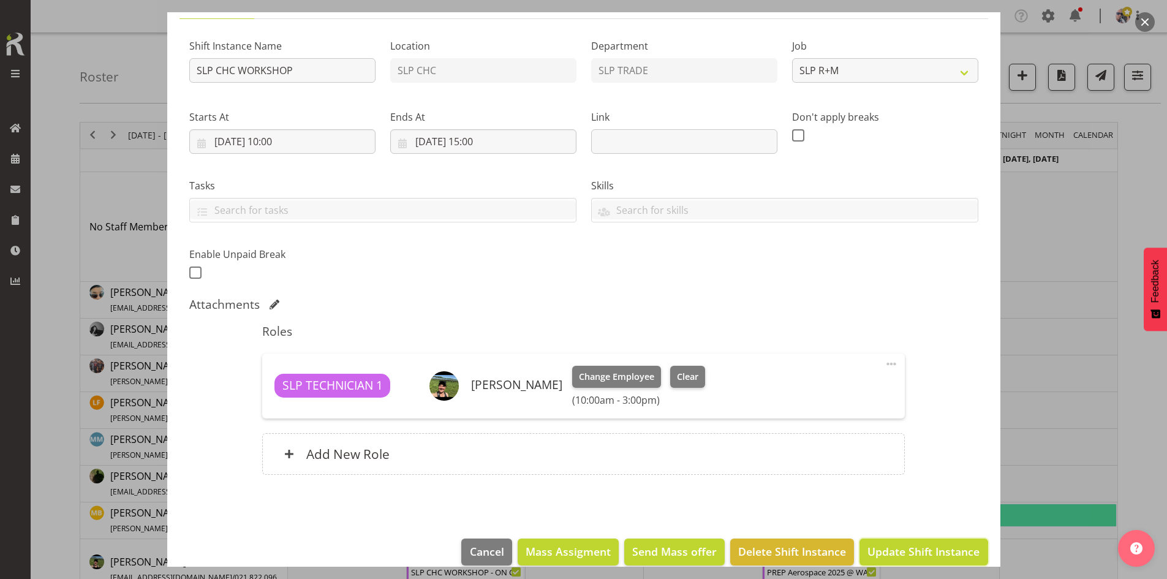
click at [897, 559] on span "Update Shift Instance" at bounding box center [923, 551] width 112 height 16
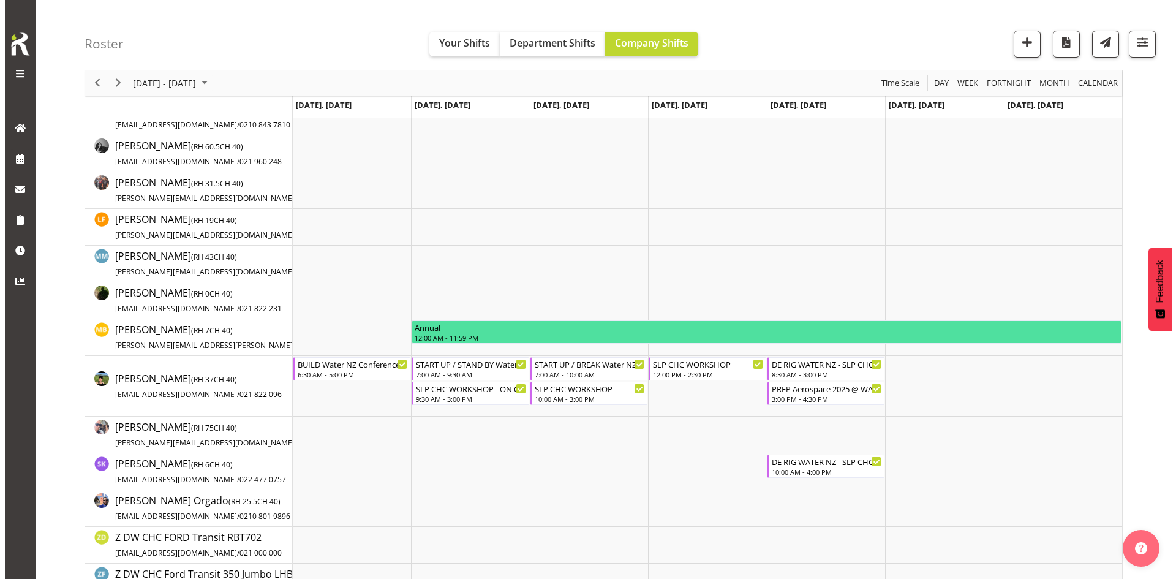
scroll to position [184, 0]
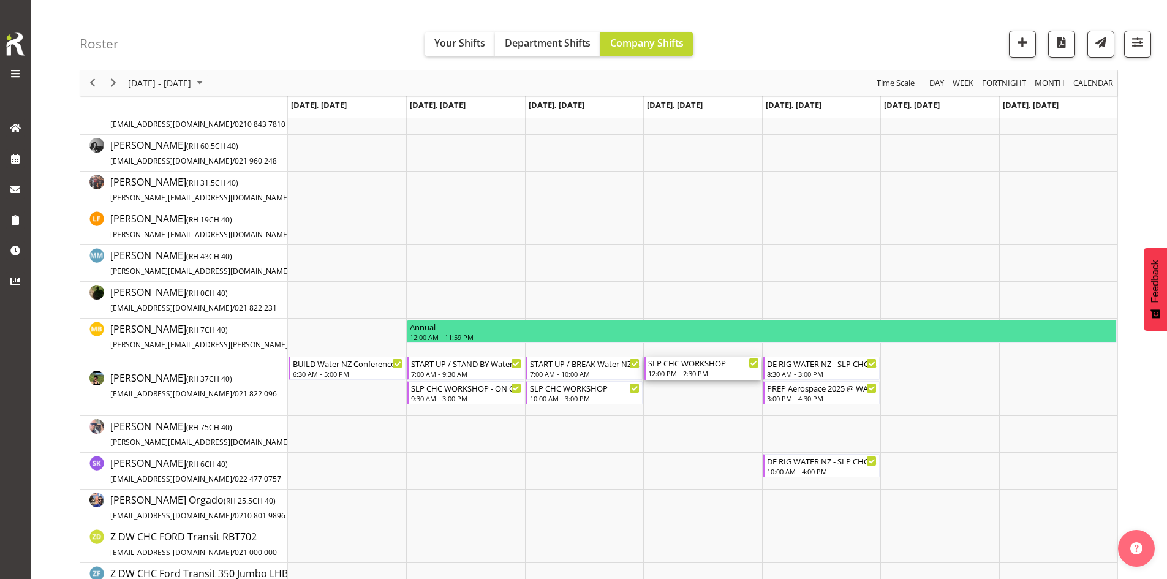
click at [691, 370] on div "12:00 PM - 2:30 PM" at bounding box center [703, 373] width 110 height 10
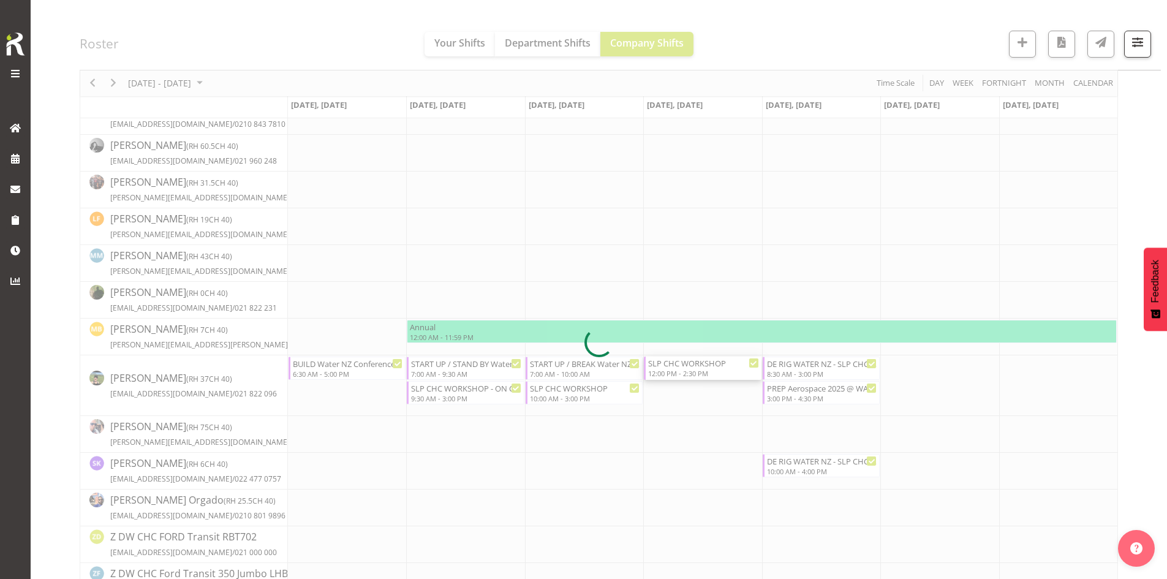
select select
select select "9"
select select "2025"
select select "12"
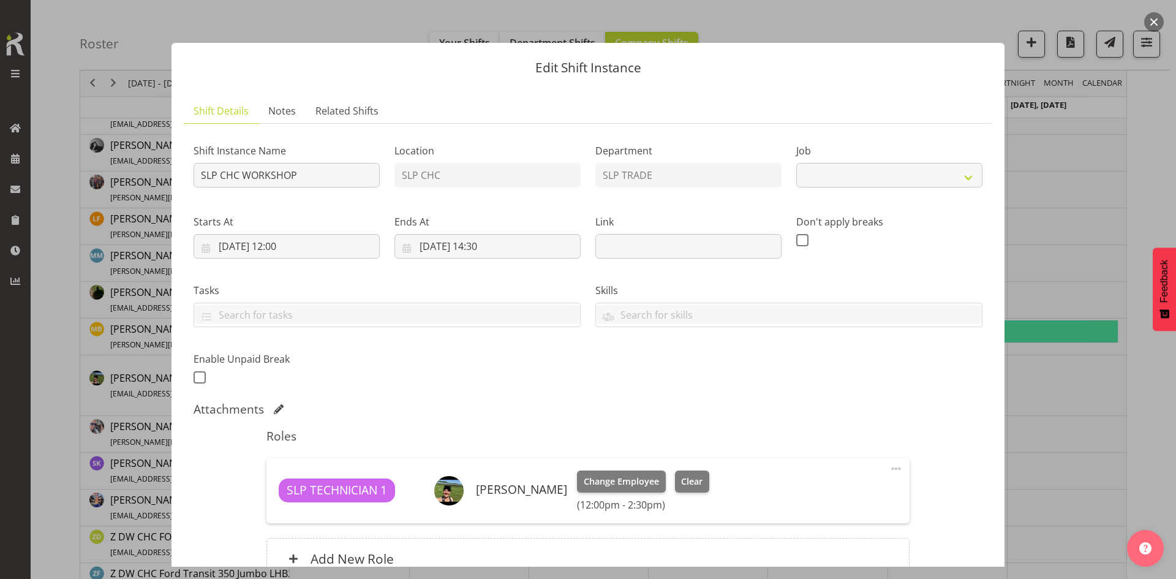
select select "45"
click at [299, 252] on input "[DATE] 12:00" at bounding box center [287, 246] width 186 height 24
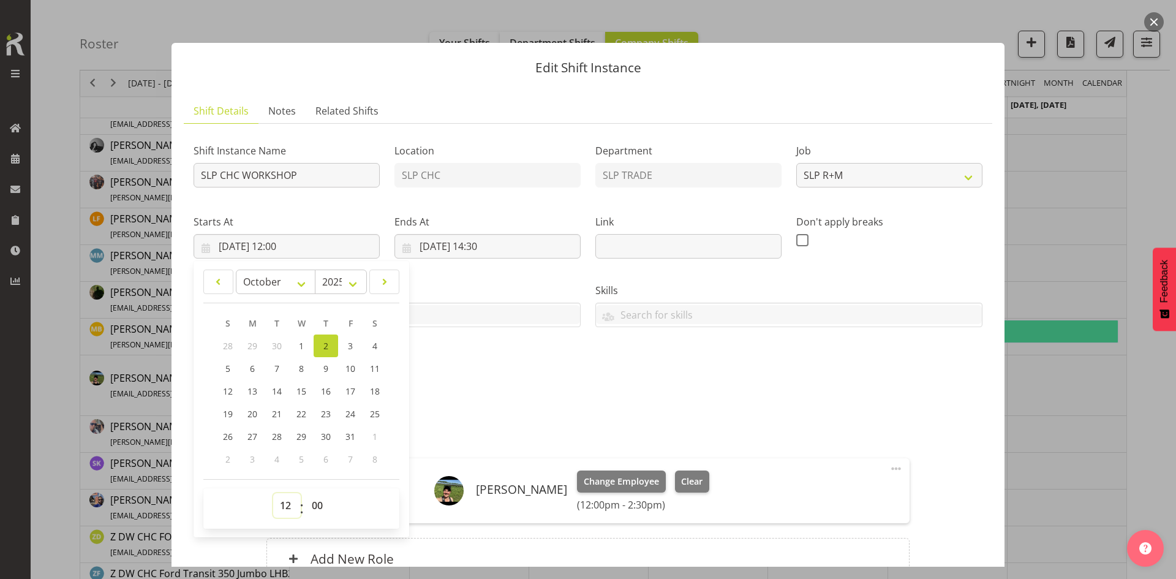
click at [285, 513] on select "00 01 02 03 04 05 06 07 08 09 10 11 12 13 14 15 16 17 18 19 20 21 22 23" at bounding box center [287, 505] width 28 height 24
select select "10"
click at [273, 493] on select "00 01 02 03 04 05 06 07 08 09 10 11 12 13 14 15 16 17 18 19 20 21 22 23" at bounding box center [287, 505] width 28 height 24
type input "[DATE] 10:00"
click at [635, 400] on div "Shift Instance Name SLP CHC WORKSHOP Location SLP CHC Department SLP TRADE Job …" at bounding box center [588, 363] width 789 height 461
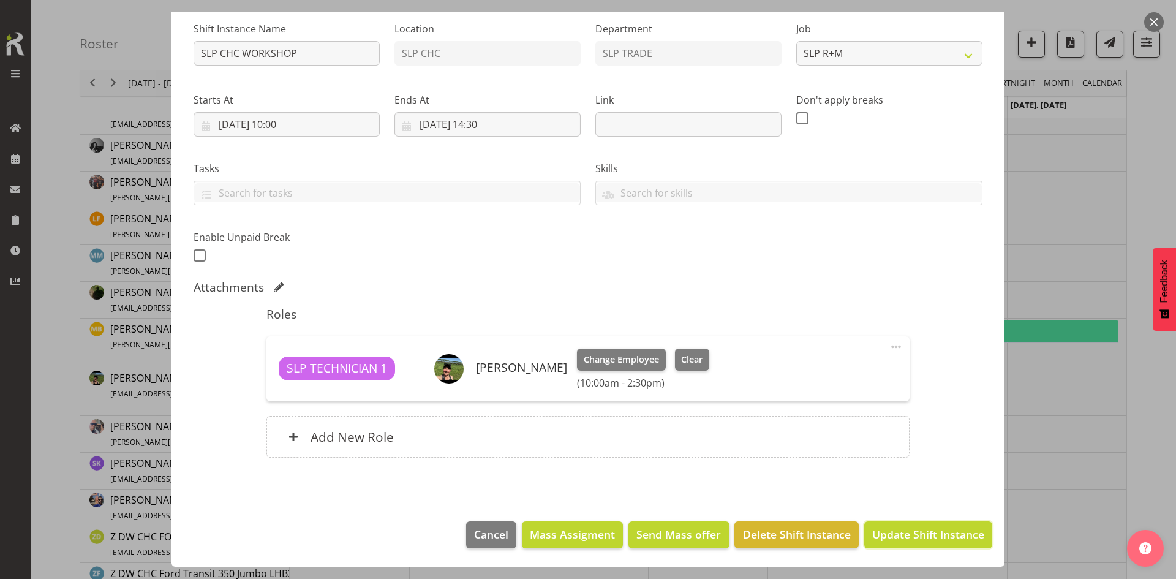
click at [870, 525] on button "Update Shift Instance" at bounding box center [928, 534] width 128 height 27
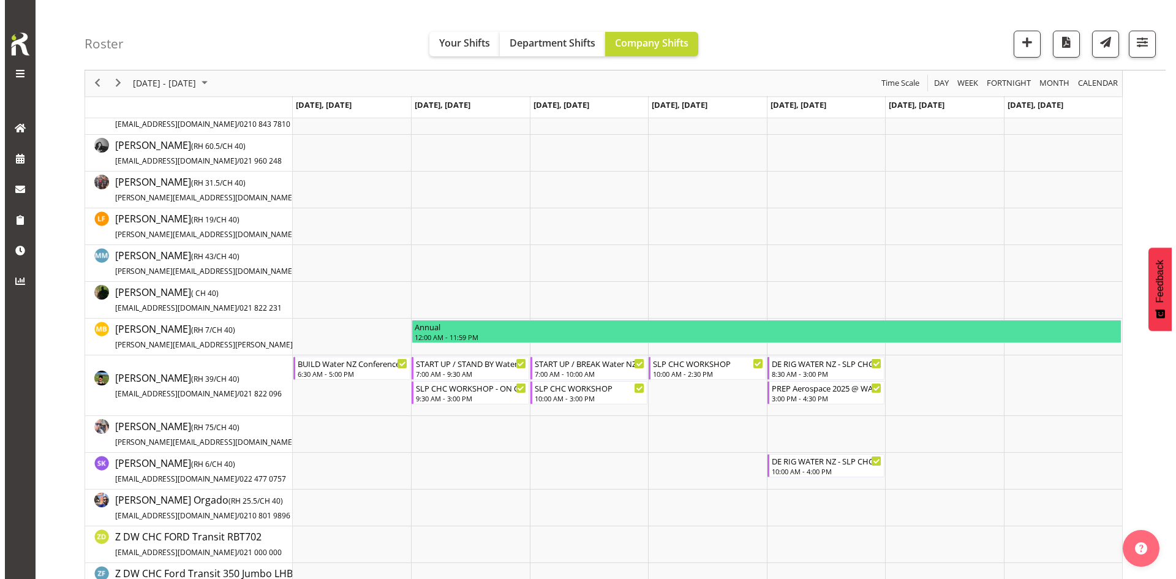
scroll to position [0, 0]
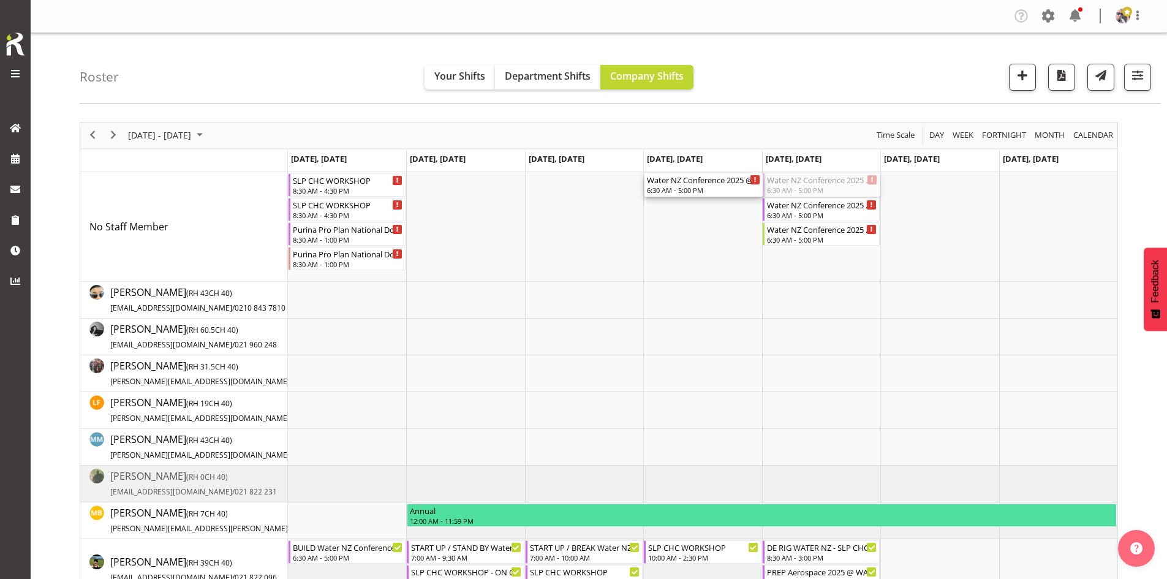
drag, startPoint x: 813, startPoint y: 187, endPoint x: 725, endPoint y: 189, distance: 87.6
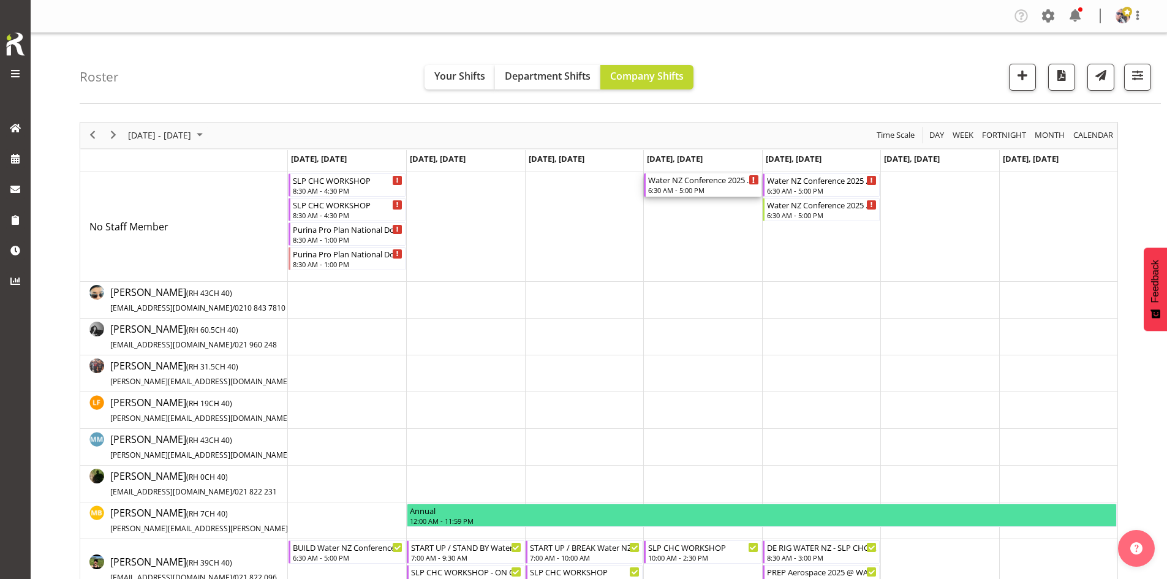
click at [696, 187] on div "6:30 AM - 5:00 PM" at bounding box center [703, 190] width 110 height 10
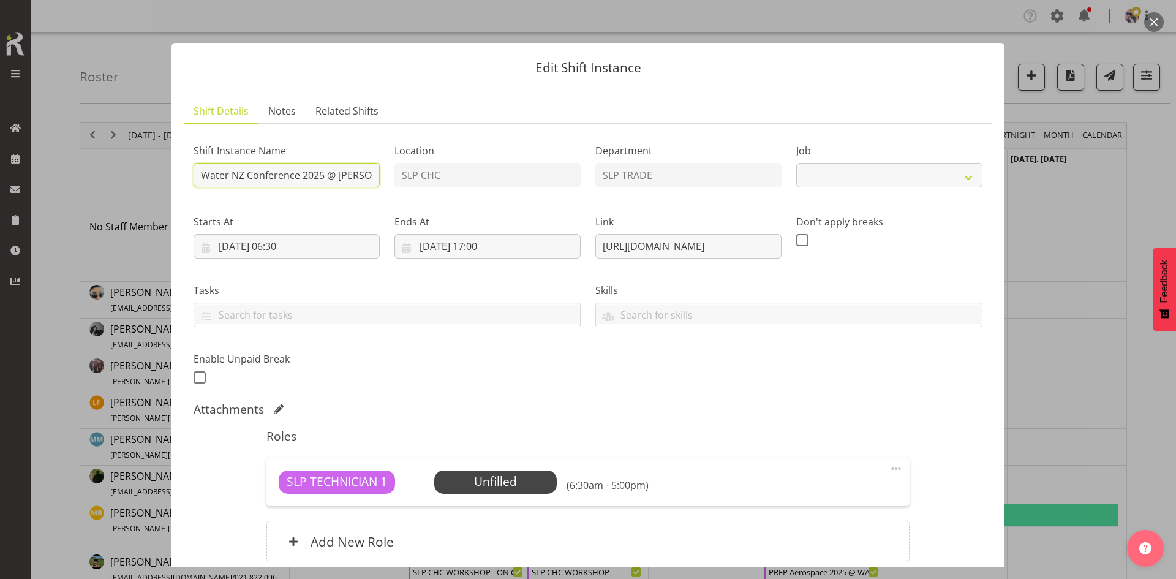
click at [200, 178] on input "Water NZ Conference 2025 @ [PERSON_NAME] On site @ 0700" at bounding box center [287, 175] width 186 height 24
select select "10258"
type input "BREAK Water NZ Conference 2025 @ [PERSON_NAME] On site @ 1430"
click at [321, 246] on input "[DATE] 06:30" at bounding box center [287, 246] width 186 height 24
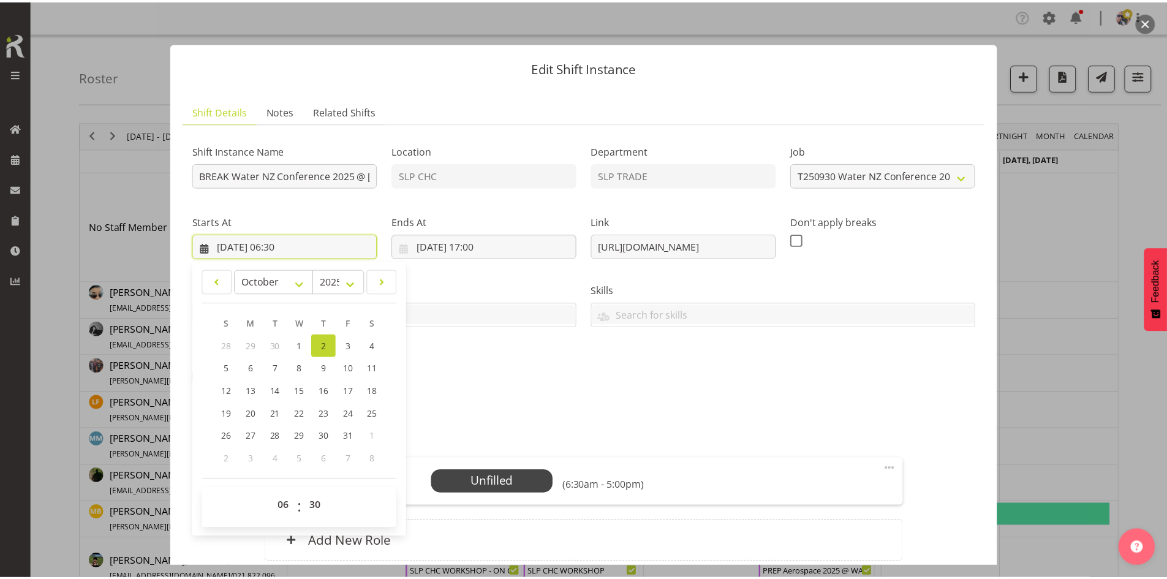
scroll to position [105, 0]
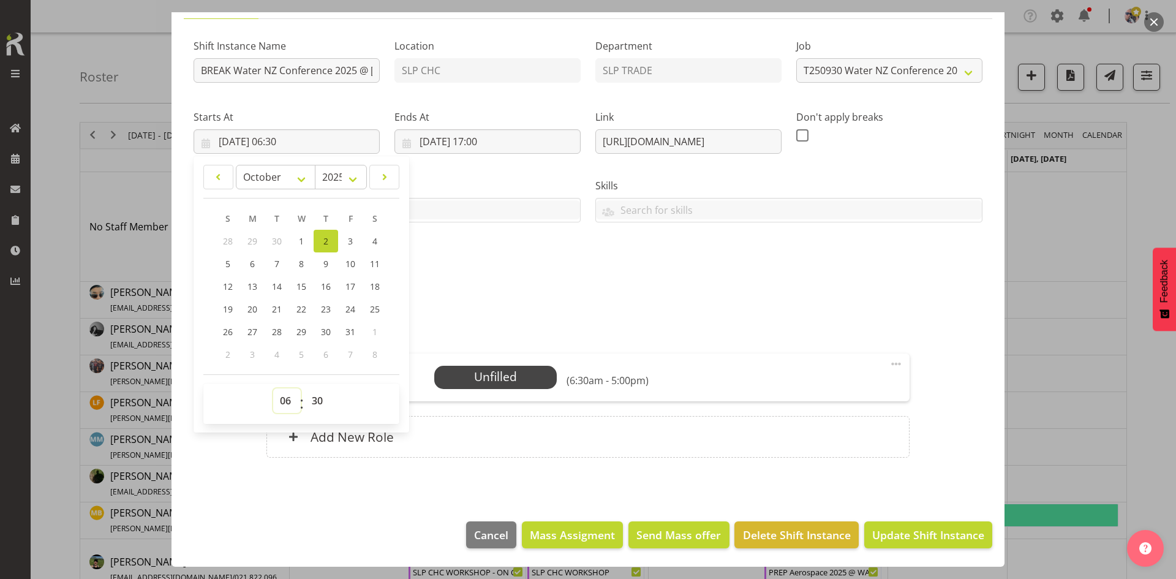
click at [280, 400] on select "00 01 02 03 04 05 06 07 08 09 10 11 12 13 14 15 16 17 18 19 20 21 22 23" at bounding box center [287, 400] width 28 height 24
select select "14"
click at [273, 388] on select "00 01 02 03 04 05 06 07 08 09 10 11 12 13 14 15 16 17 18 19 20 21 22 23" at bounding box center [287, 400] width 28 height 24
type input "[DATE] 14:30"
click at [310, 396] on select "00 01 02 03 04 05 06 07 08 09 10 11 12 13 14 15 16 17 18 19 20 21 22 23 24 25 2…" at bounding box center [319, 400] width 28 height 24
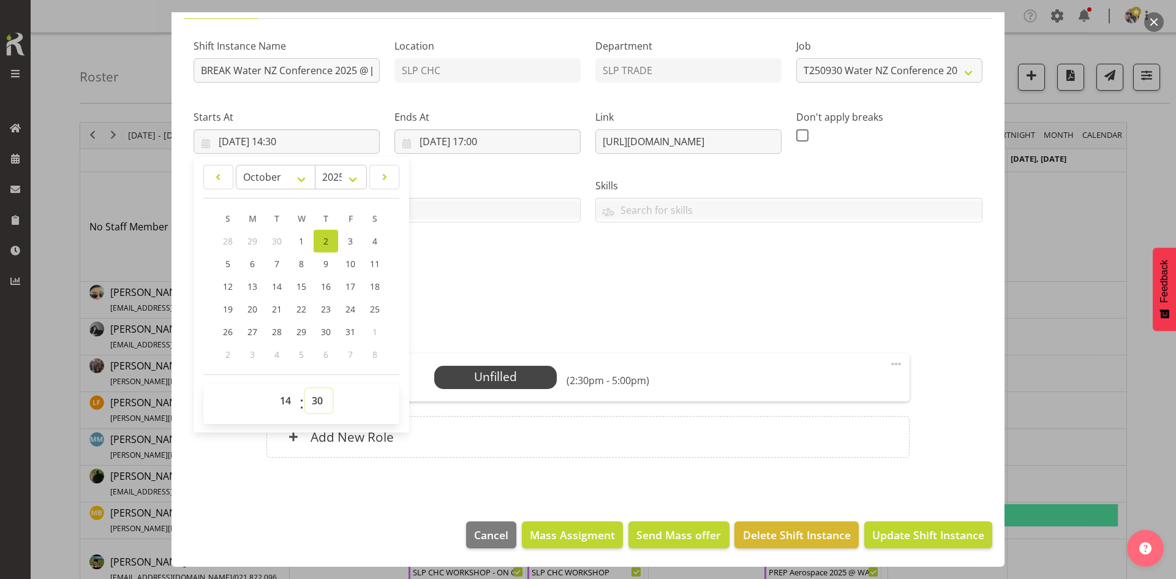
select select "0"
click at [305, 388] on select "00 01 02 03 04 05 06 07 08 09 10 11 12 13 14 15 16 17 18 19 20 21 22 23 24 25 2…" at bounding box center [319, 400] width 28 height 24
type input "[DATE] 14:00"
click at [446, 286] on div "Shift Instance Name BREAK Water NZ Conference 2025 @ [PERSON_NAME] On site @ 14…" at bounding box center [587, 155] width 803 height 268
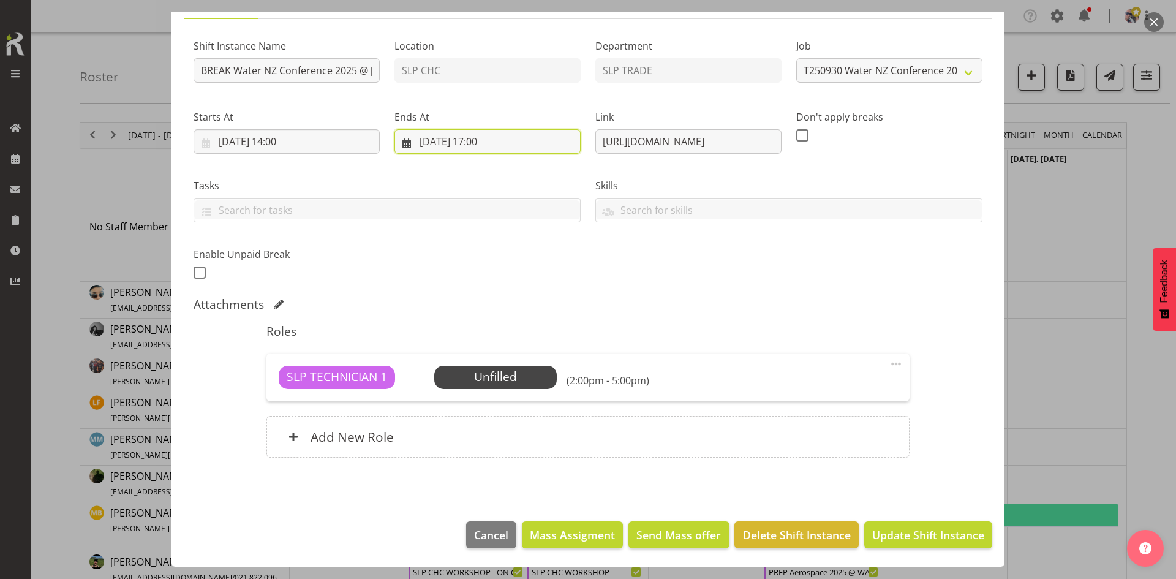
click at [495, 149] on input "[DATE] 17:00" at bounding box center [487, 141] width 186 height 24
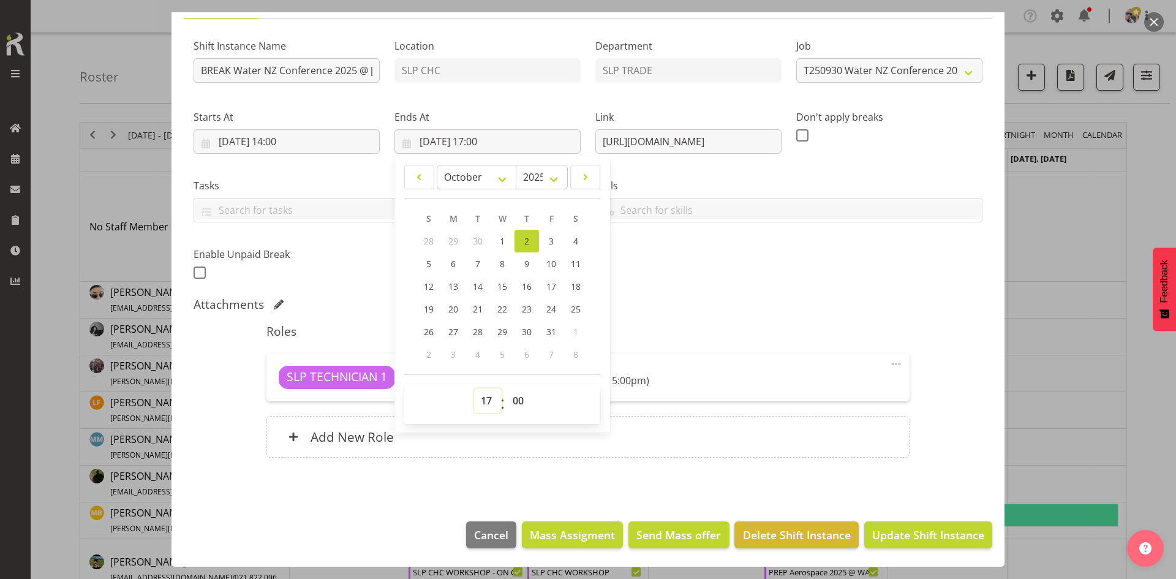
click at [487, 395] on select "00 01 02 03 04 05 06 07 08 09 10 11 12 13 14 15 16 17 18 19 20 21 22 23" at bounding box center [488, 400] width 28 height 24
select select "19"
click at [474, 388] on select "00 01 02 03 04 05 06 07 08 09 10 11 12 13 14 15 16 17 18 19 20 21 22 23" at bounding box center [488, 400] width 28 height 24
type input "[DATE] 19:00"
click at [783, 286] on div "Shift Instance Name BREAK Water NZ Conference 2025 @ [PERSON_NAME] On site @ 14…" at bounding box center [587, 155] width 803 height 268
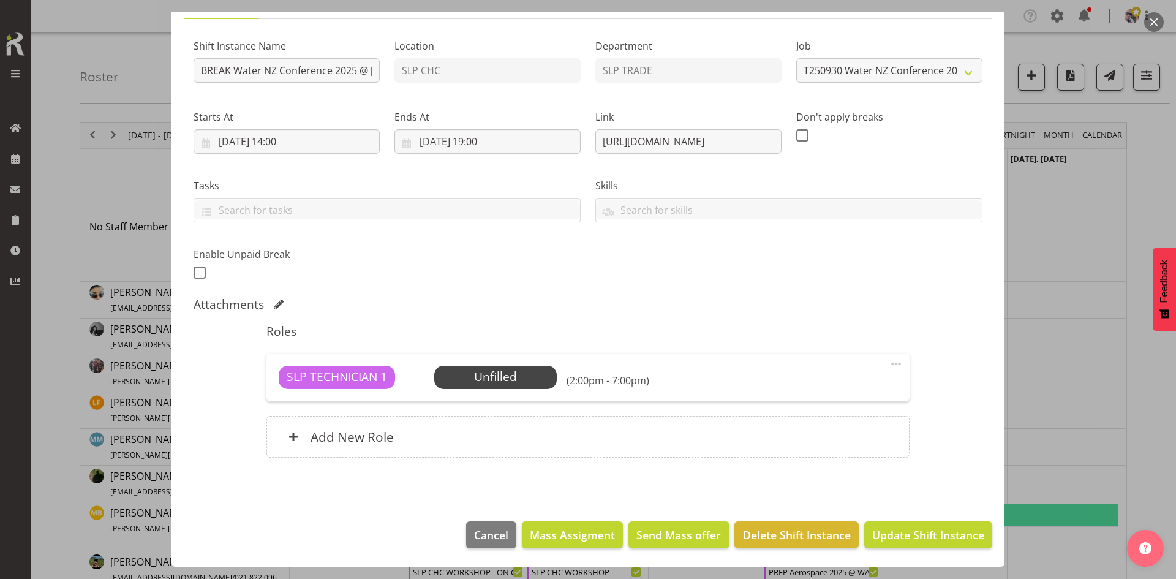
click at [0, 0] on span "Select Employee" at bounding box center [0, 0] width 0 height 0
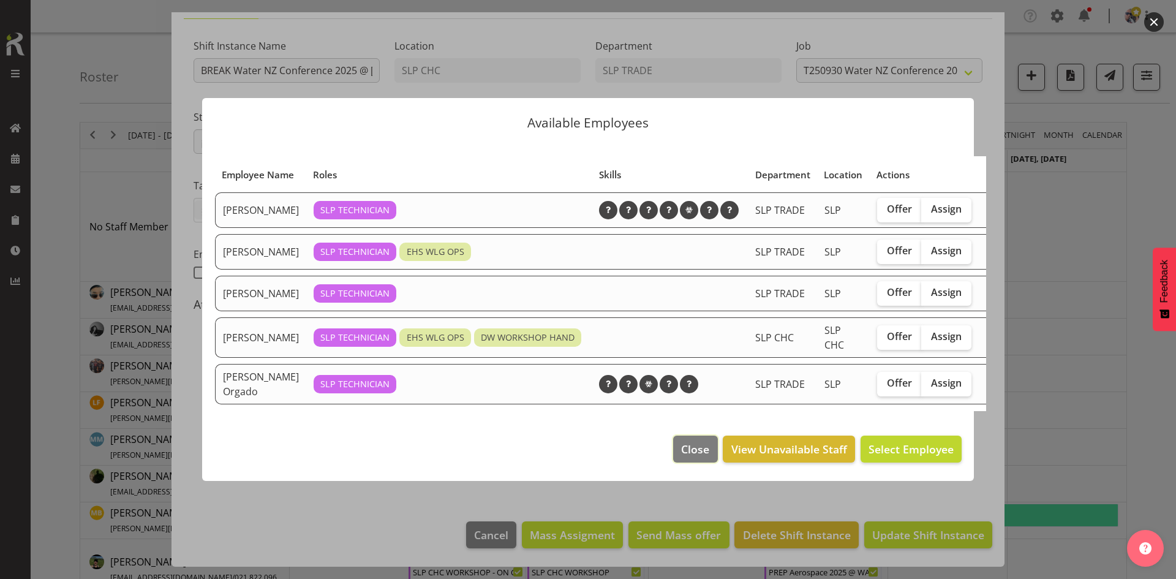
click at [688, 462] on button "Close" at bounding box center [695, 448] width 44 height 27
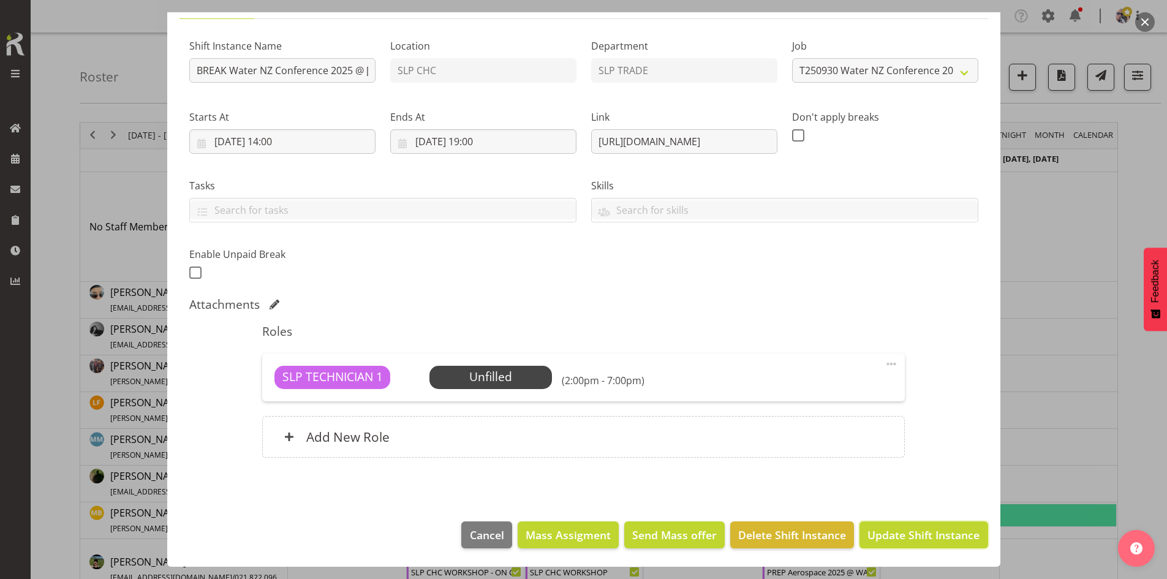
click at [914, 528] on span "Update Shift Instance" at bounding box center [923, 535] width 112 height 16
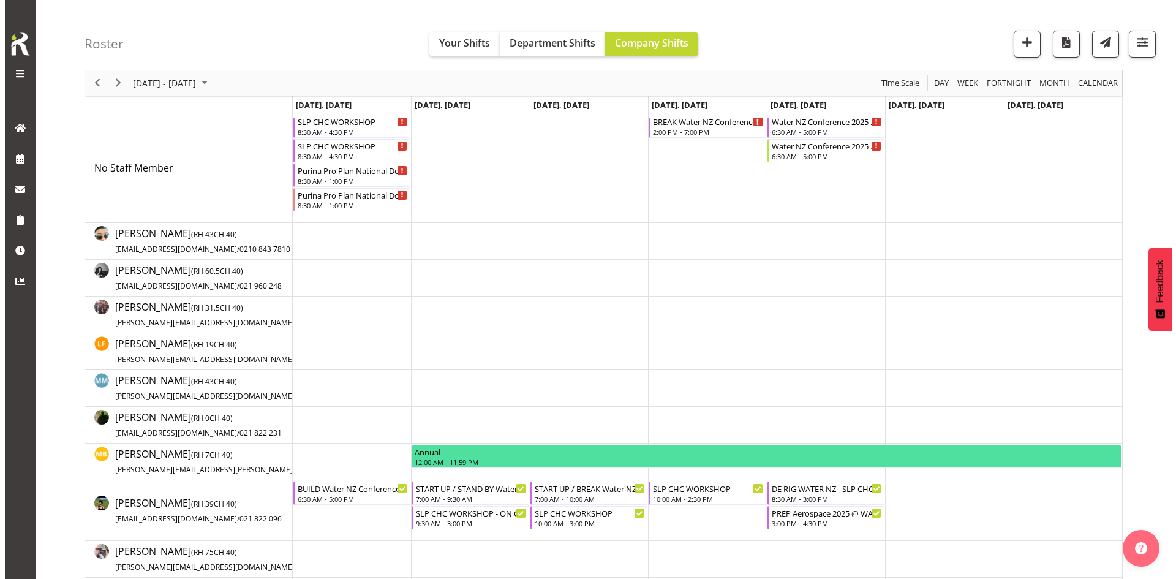
scroll to position [122, 0]
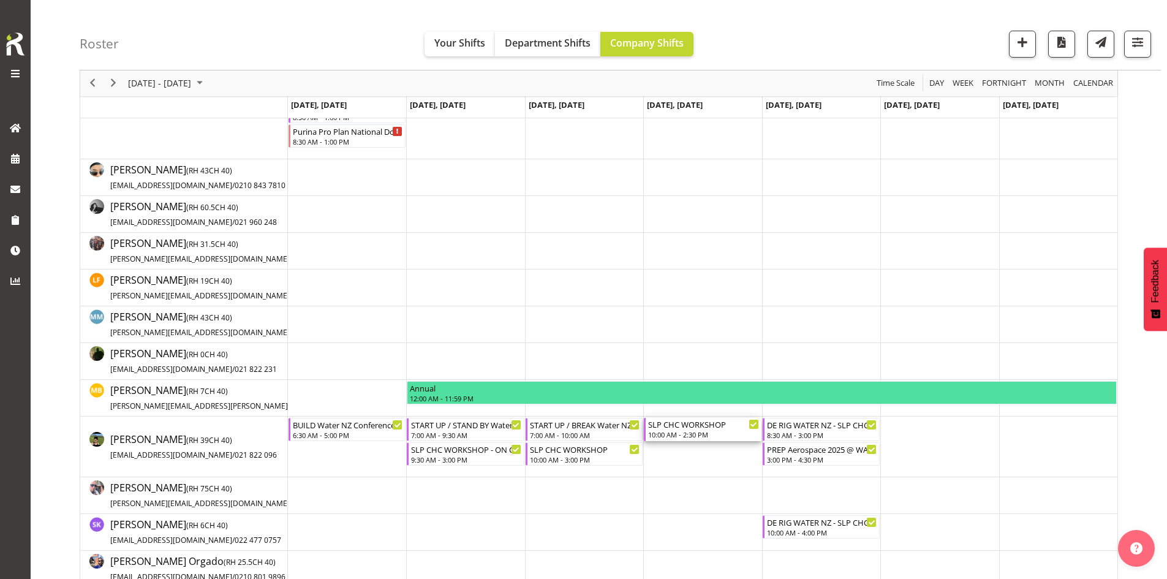
click at [682, 429] on div "SLP CHC WORKSHOP" at bounding box center [703, 424] width 110 height 12
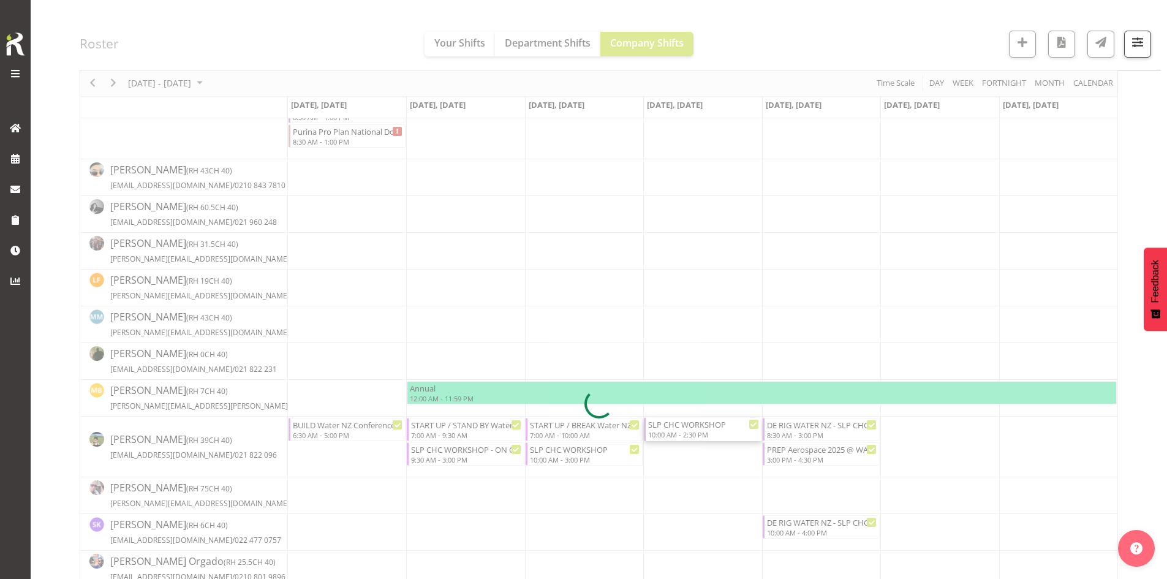
select select
select select "9"
select select "2025"
select select "14"
select select "30"
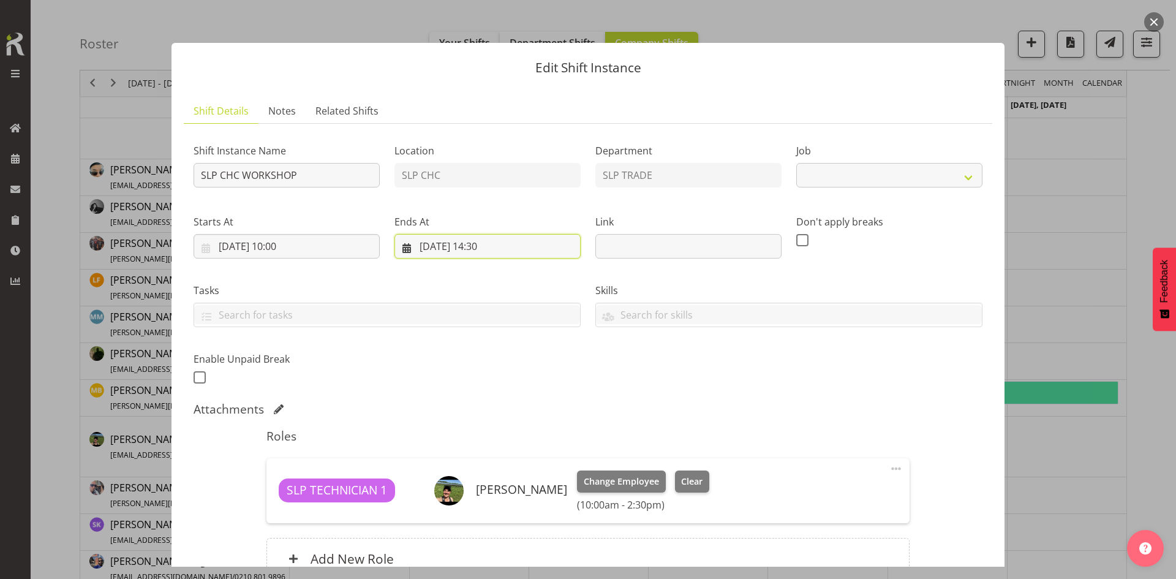
click at [462, 257] on input "[DATE] 14:30" at bounding box center [487, 246] width 186 height 24
select select "45"
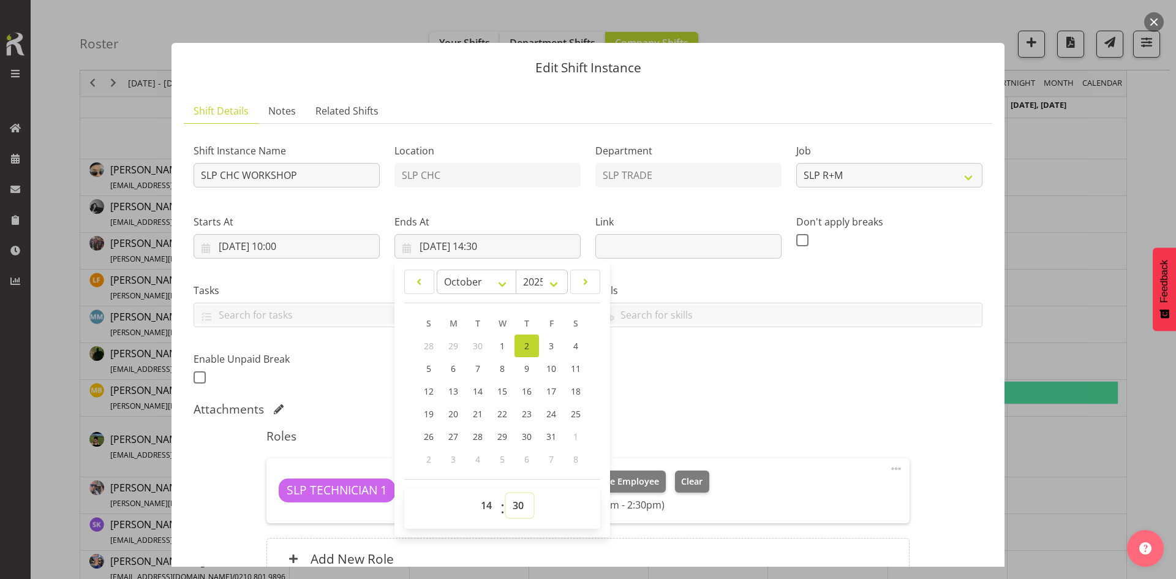
click at [515, 505] on select "00 01 02 03 04 05 06 07 08 09 10 11 12 13 14 15 16 17 18 19 20 21 22 23 24 25 2…" at bounding box center [520, 505] width 28 height 24
select select "0"
click at [506, 493] on select "00 01 02 03 04 05 06 07 08 09 10 11 12 13 14 15 16 17 18 19 20 21 22 23 24 25 2…" at bounding box center [520, 505] width 28 height 24
type input "[DATE] 14:00"
click at [818, 380] on div "Shift Instance Name SLP CHC WORKSHOP Location SLP CHC Department SLP TRADE Job …" at bounding box center [587, 260] width 803 height 268
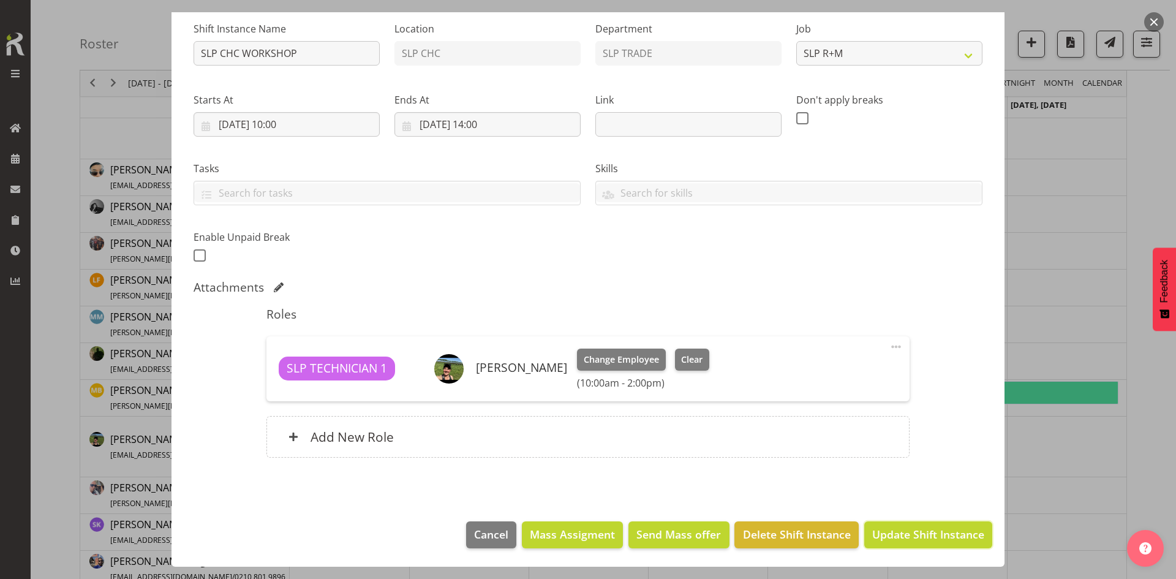
click at [878, 543] on button "Update Shift Instance" at bounding box center [928, 534] width 128 height 27
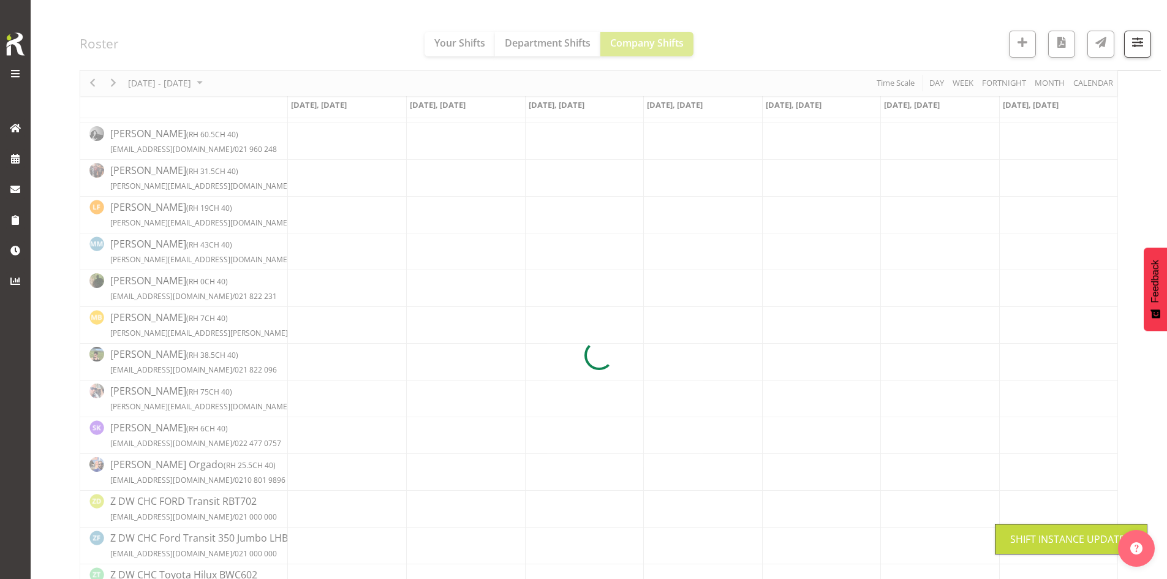
scroll to position [0, 0]
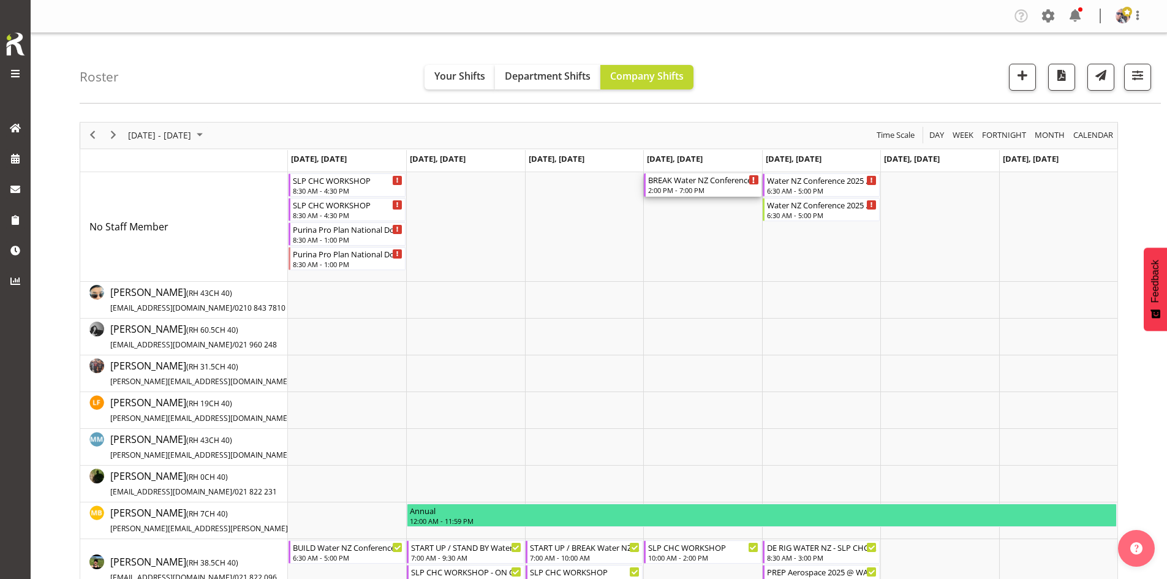
click at [699, 188] on div "2:00 PM - 7:00 PM" at bounding box center [703, 190] width 110 height 10
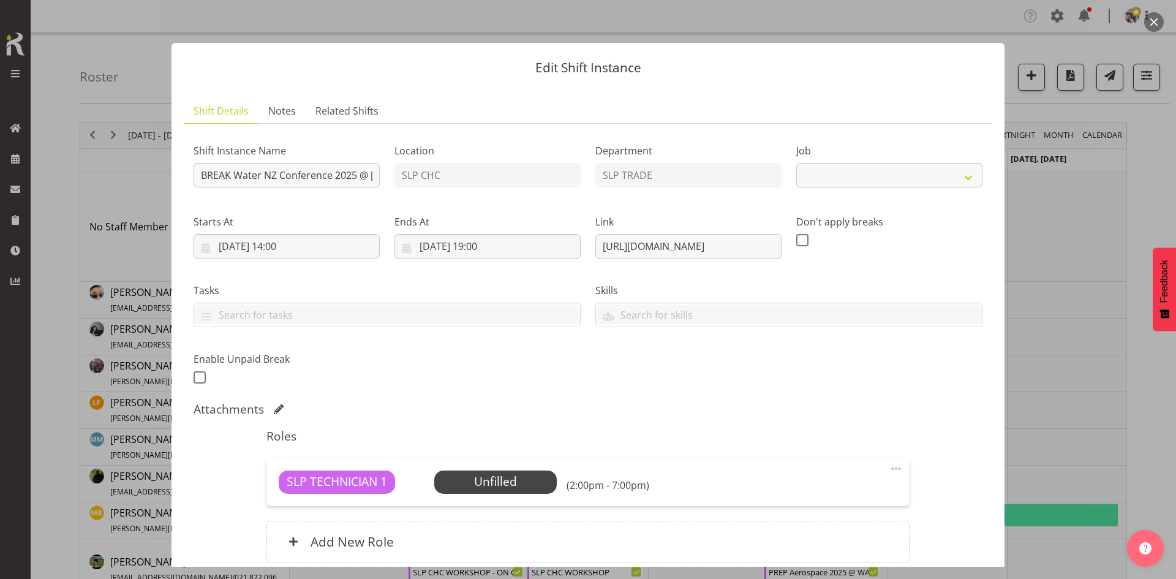
select select "10258"
click at [0, 0] on span "Select Employee" at bounding box center [0, 0] width 0 height 0
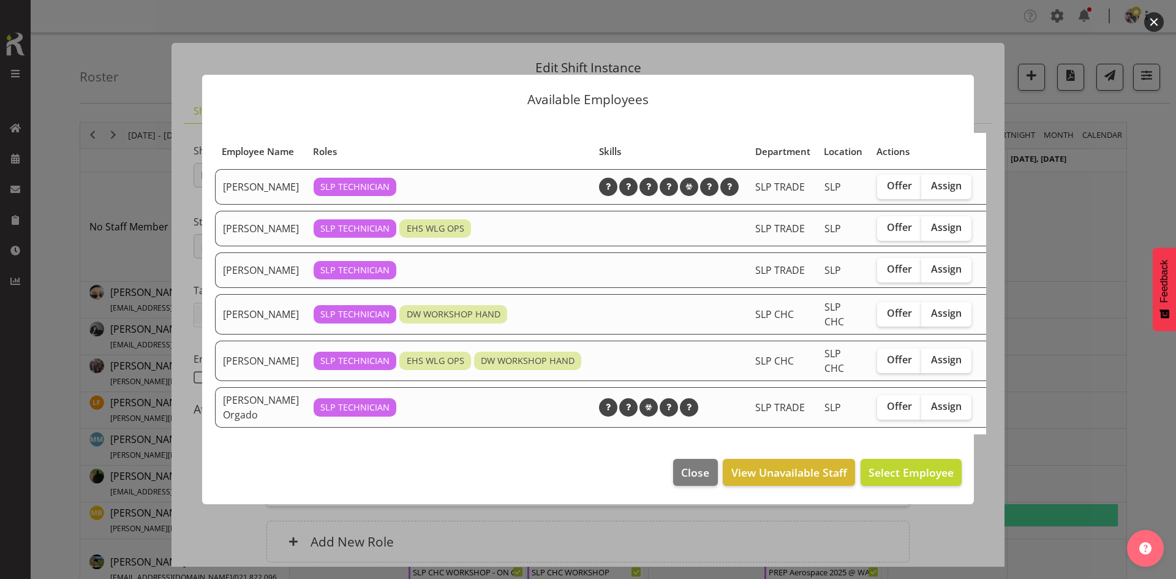
click at [931, 318] on span "Assign" at bounding box center [946, 313] width 31 height 12
click at [927, 317] on input "Assign" at bounding box center [925, 313] width 8 height 8
checkbox input "true"
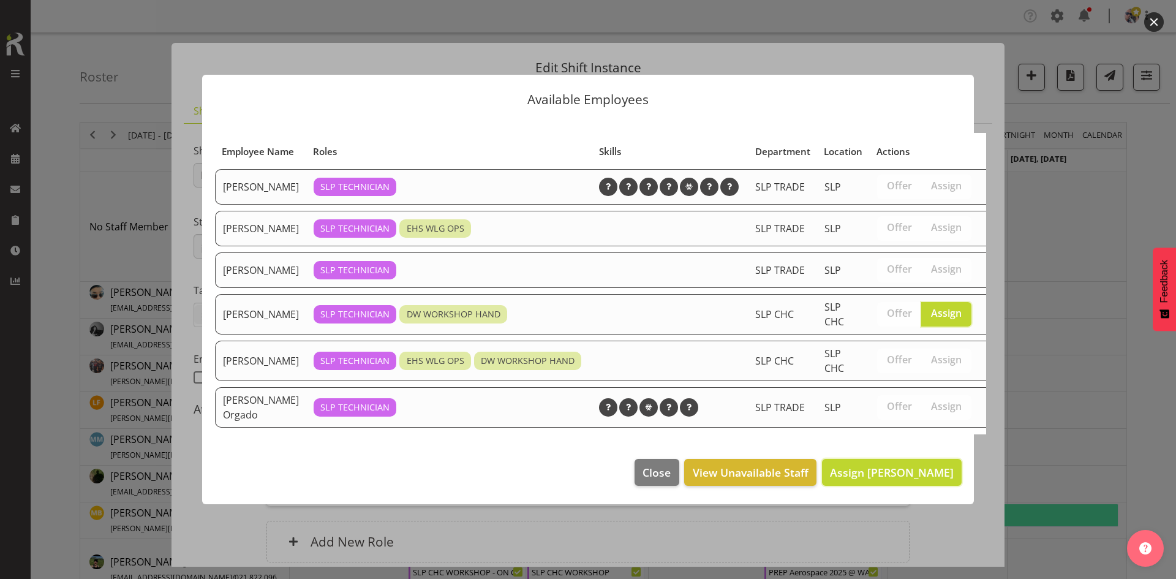
click at [878, 479] on span "Assign [PERSON_NAME]" at bounding box center [892, 472] width 124 height 15
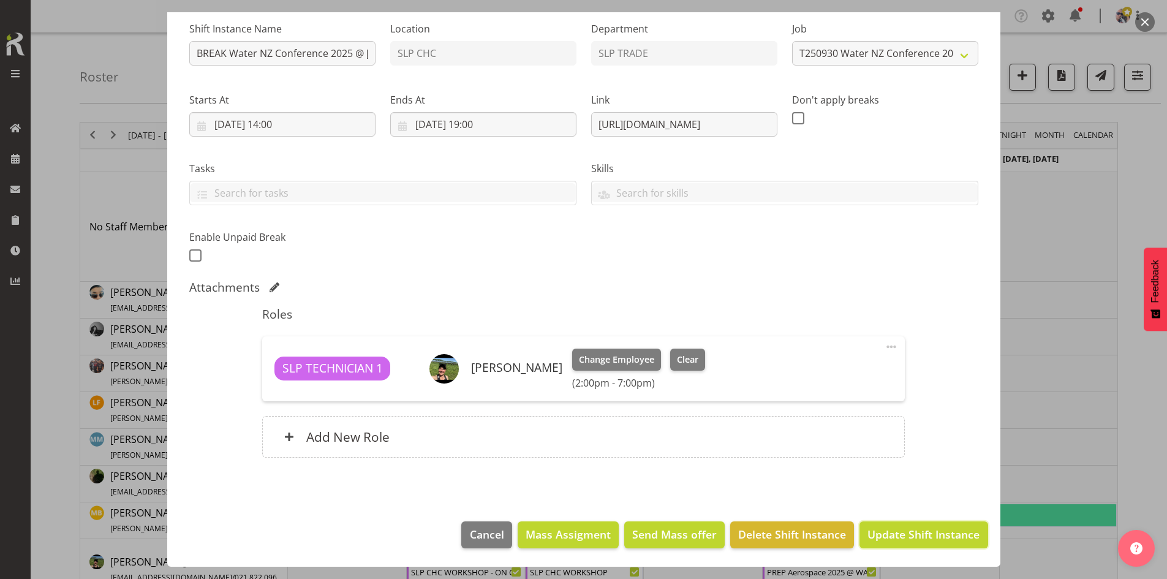
click at [910, 544] on button "Update Shift Instance" at bounding box center [923, 534] width 128 height 27
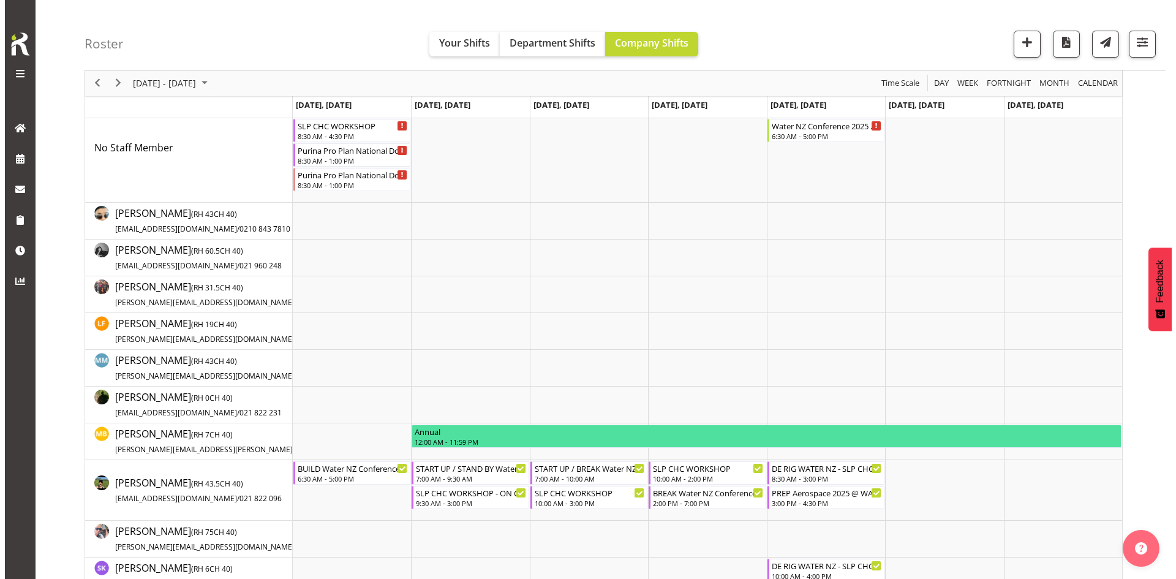
scroll to position [184, 0]
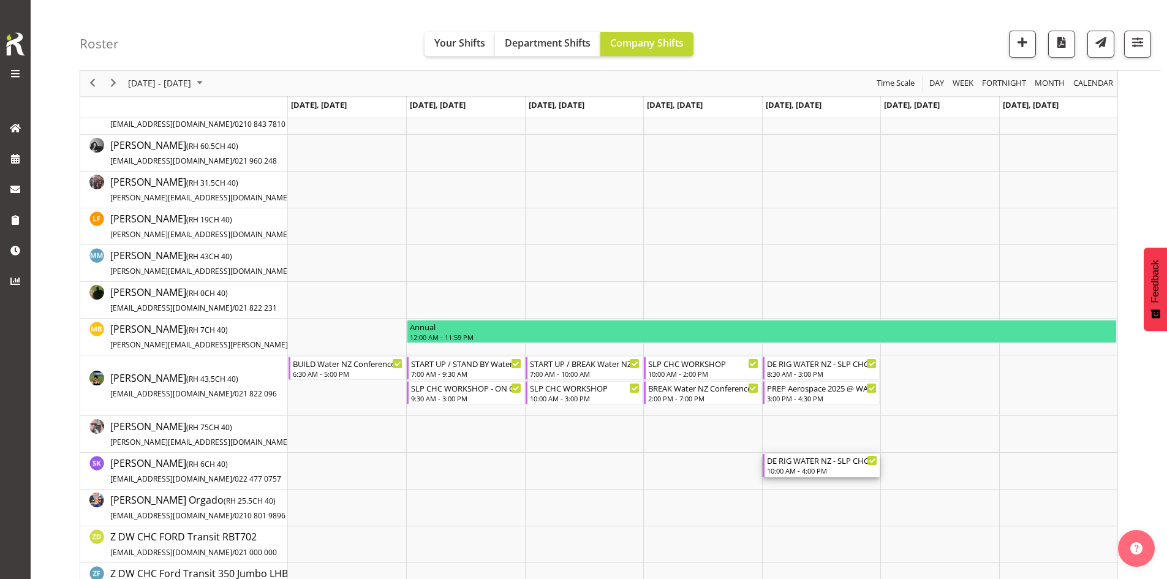
click at [810, 465] on div "DE RIG WATER NZ - SLP CHC WORKSHOP" at bounding box center [822, 460] width 110 height 12
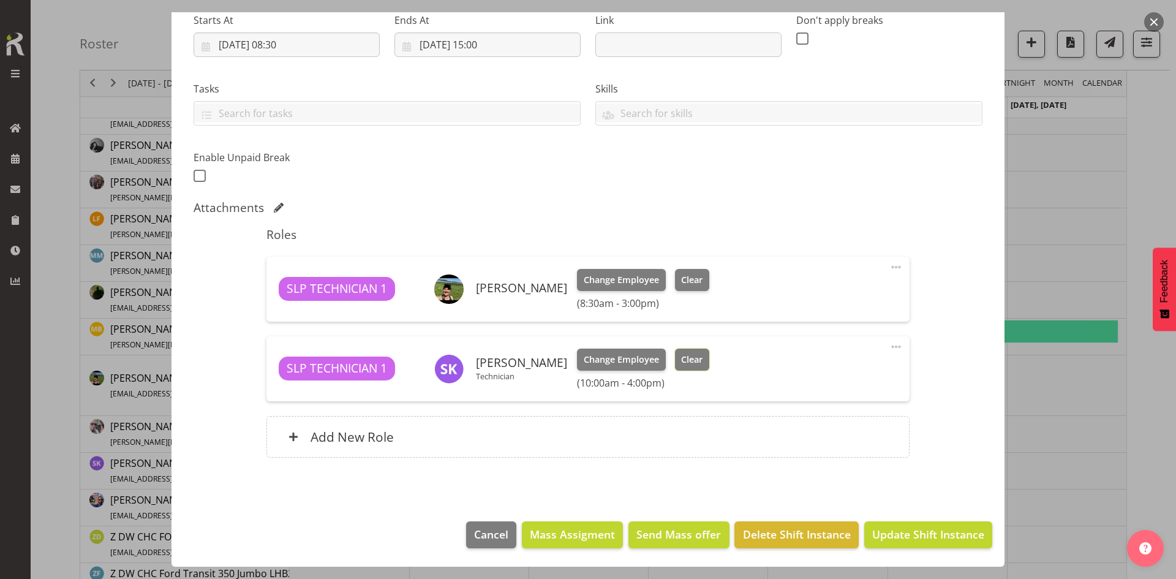
select select "45"
click at [685, 357] on span "Clear" at bounding box center [691, 359] width 21 height 13
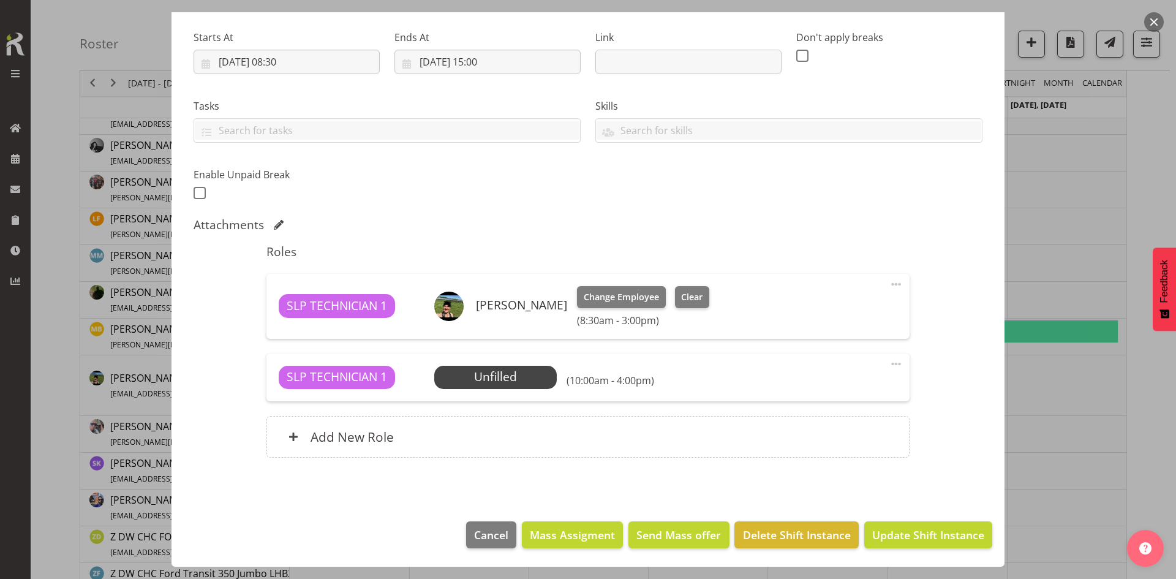
scroll to position [184, 0]
click at [892, 363] on span at bounding box center [896, 363] width 15 height 15
click at [836, 437] on link "Delete" at bounding box center [845, 435] width 118 height 22
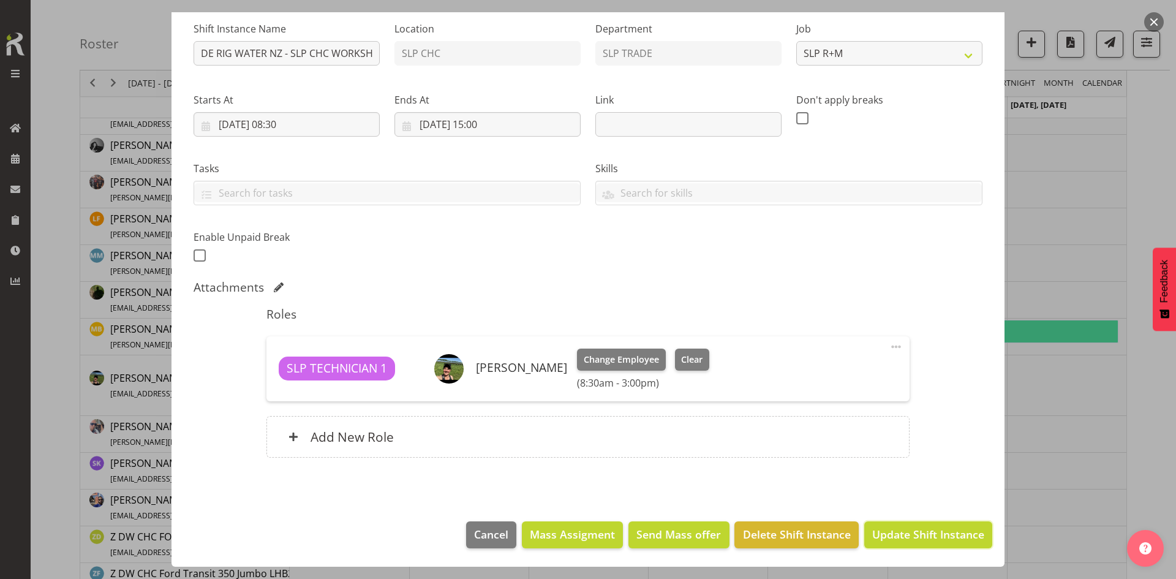
click at [891, 531] on span "Update Shift Instance" at bounding box center [928, 534] width 112 height 16
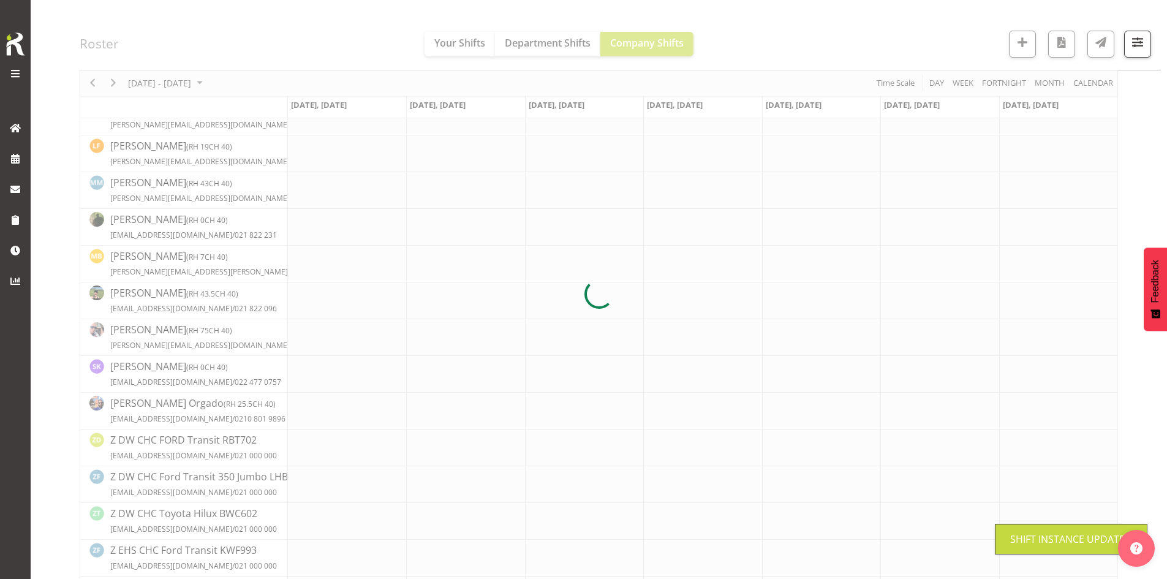
scroll to position [0, 0]
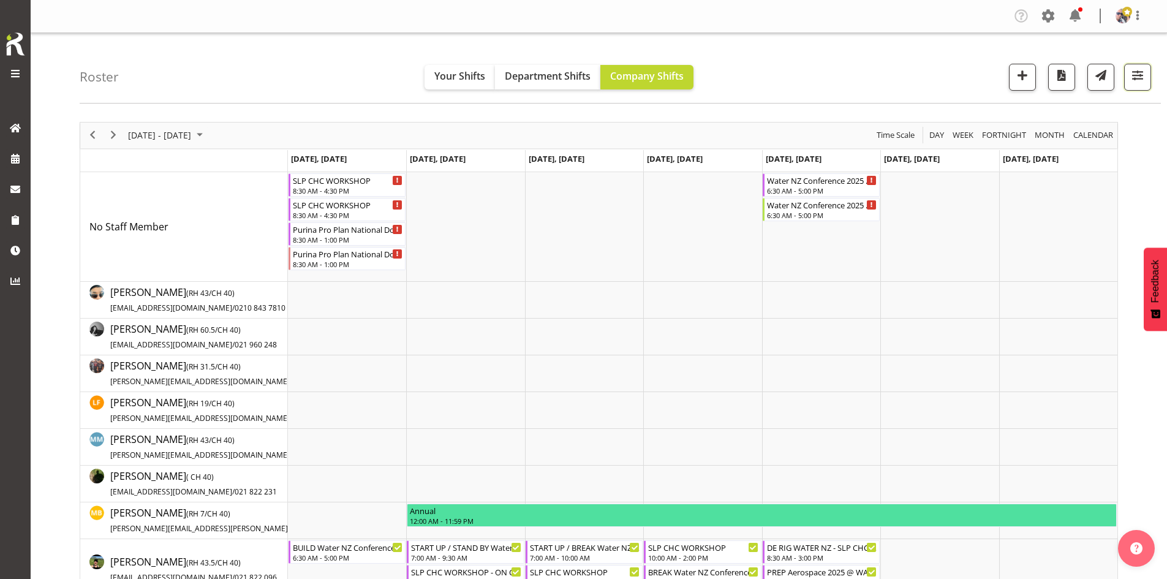
click at [1134, 78] on span "button" at bounding box center [1137, 75] width 16 height 16
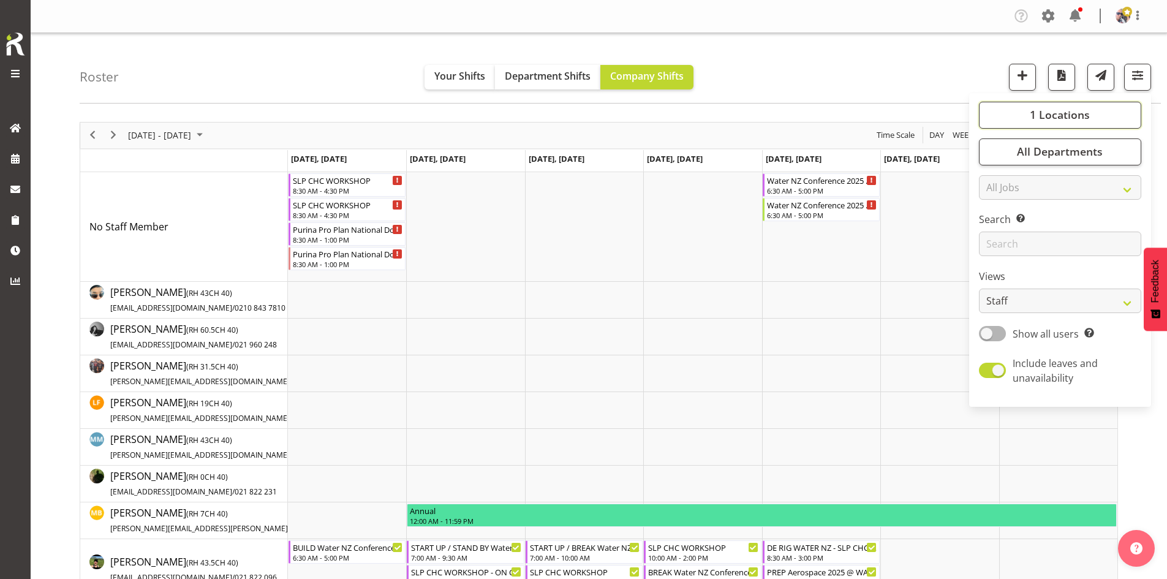
click at [1040, 121] on span "1 Locations" at bounding box center [1059, 114] width 60 height 15
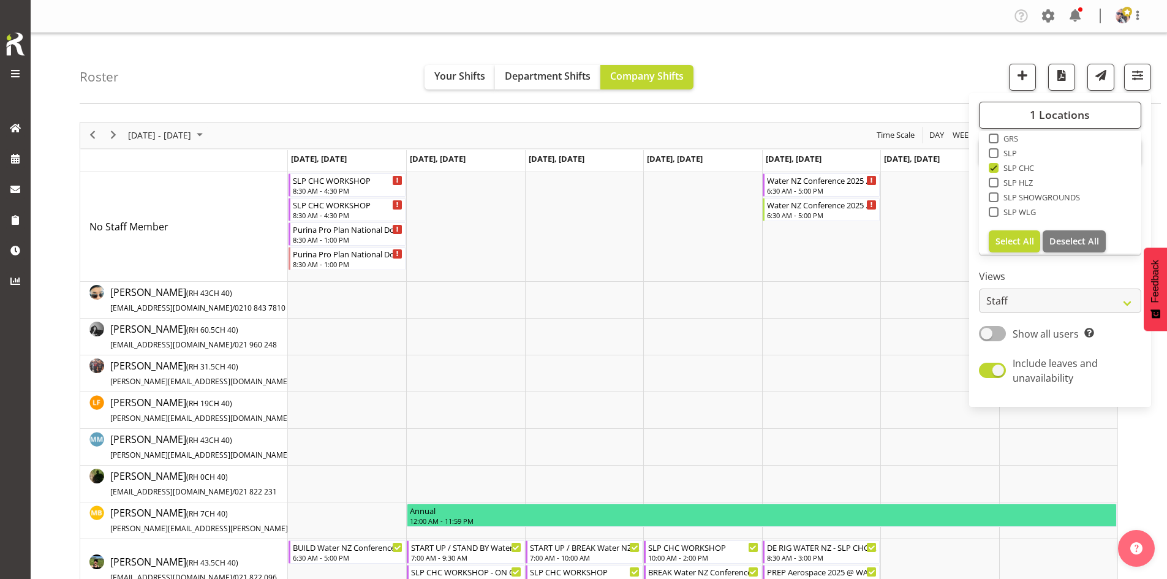
click at [1009, 154] on span "SLP" at bounding box center [1007, 153] width 19 height 10
click at [996, 154] on input "SLP" at bounding box center [992, 153] width 8 height 8
checkbox input "true"
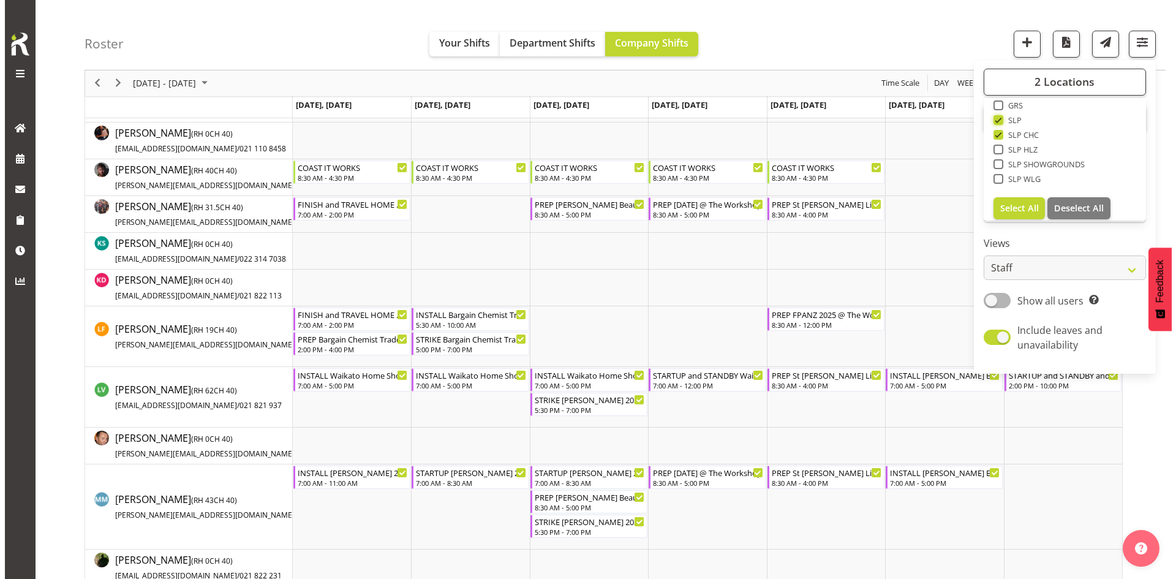
scroll to position [612, 0]
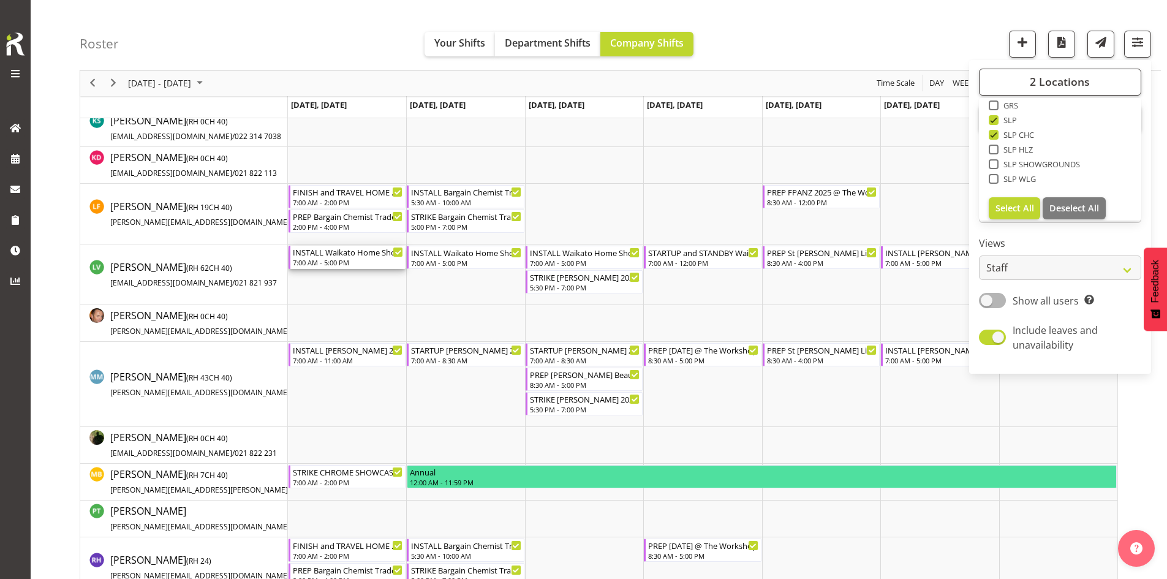
click at [321, 254] on div "INSTALL Waikato Home Show 2025 @ [GEOGRAPHIC_DATA]" at bounding box center [348, 252] width 110 height 12
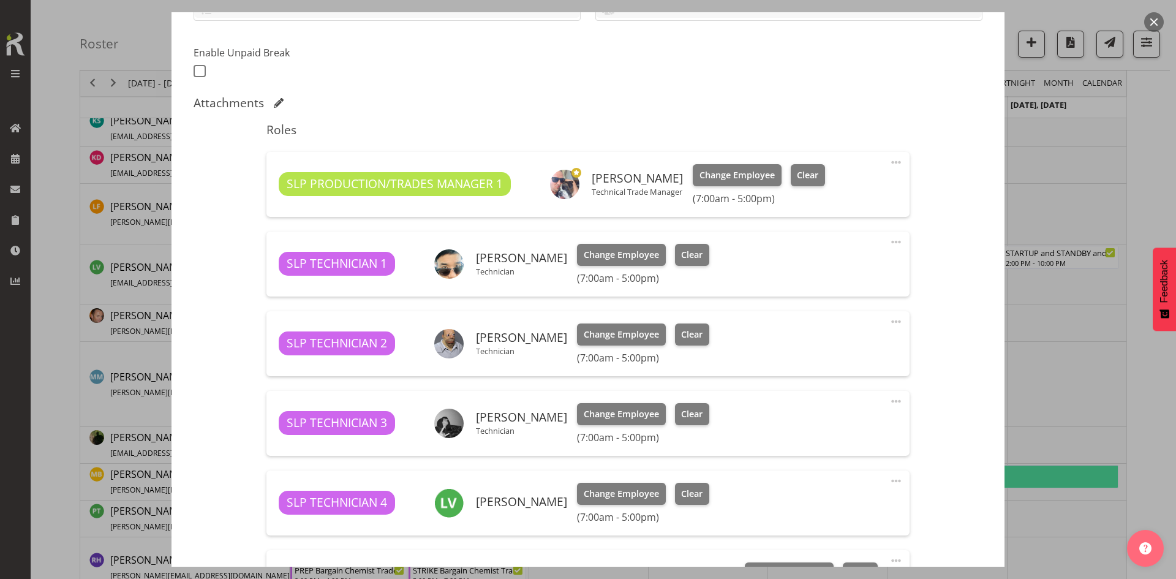
select select "9156"
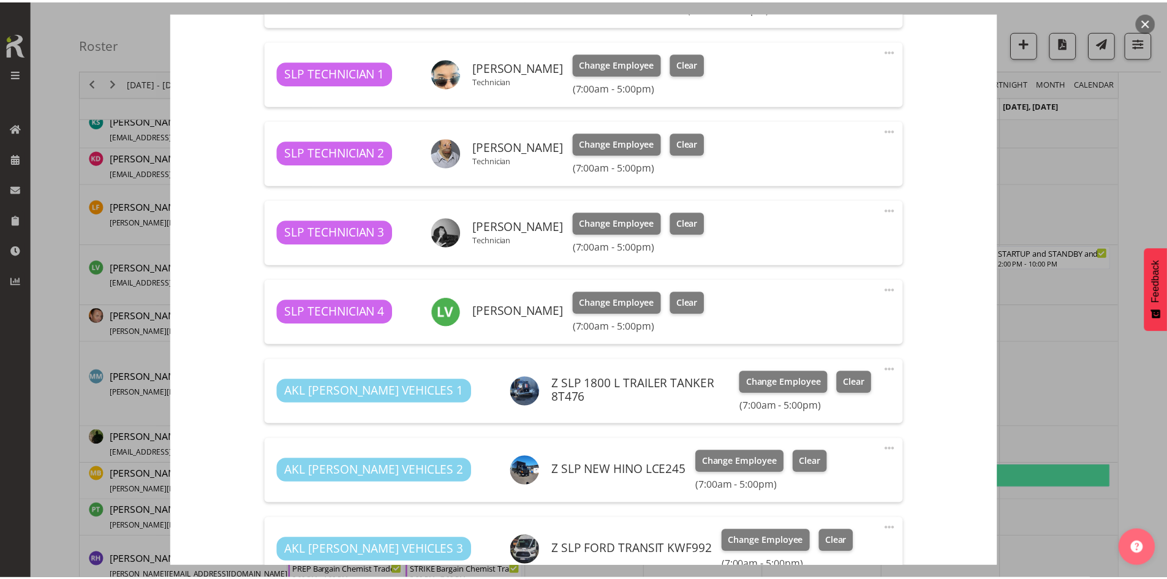
scroll to position [674, 0]
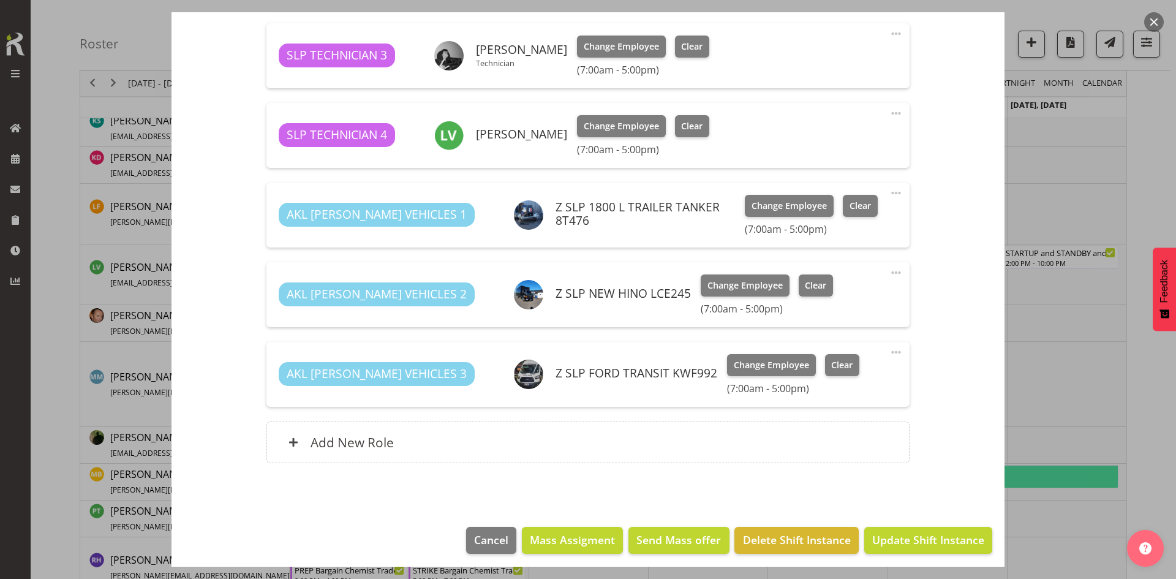
click at [426, 446] on div "Add New Role" at bounding box center [587, 442] width 642 height 42
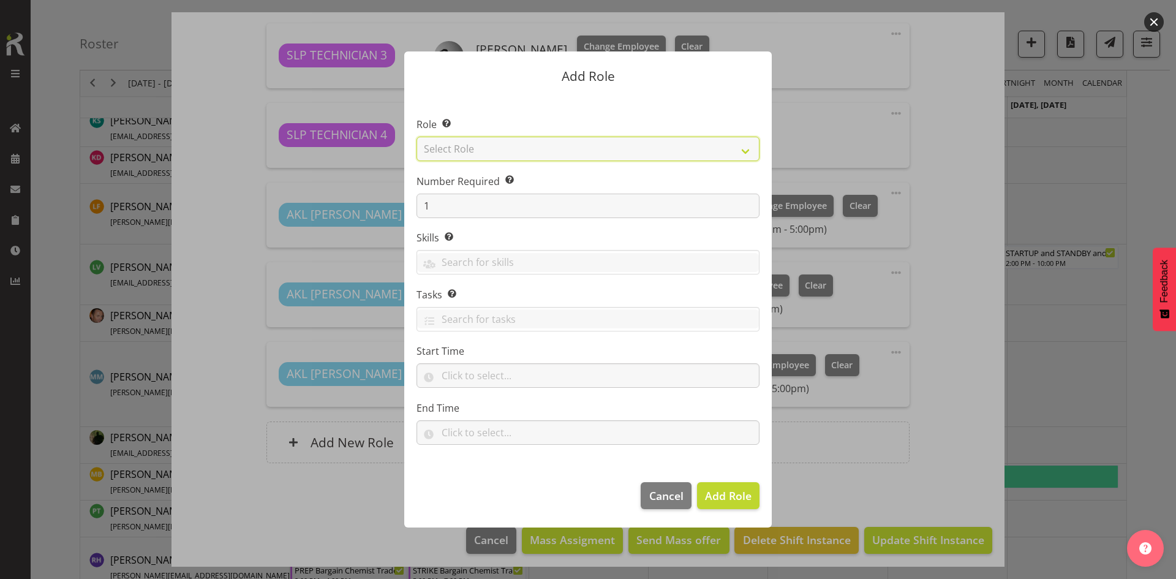
click at [716, 153] on select "Select Role ACCOUNT MANAGER ACCOUNT MANAGER DW ACCOUNTS [PERSON_NAME] VEHICLES …" at bounding box center [587, 149] width 343 height 24
select select "123"
click at [416, 137] on select "Select Role ACCOUNT MANAGER ACCOUNT MANAGER DW ACCOUNTS [PERSON_NAME] VEHICLES …" at bounding box center [587, 149] width 343 height 24
click at [723, 497] on span "Add Role" at bounding box center [728, 495] width 47 height 15
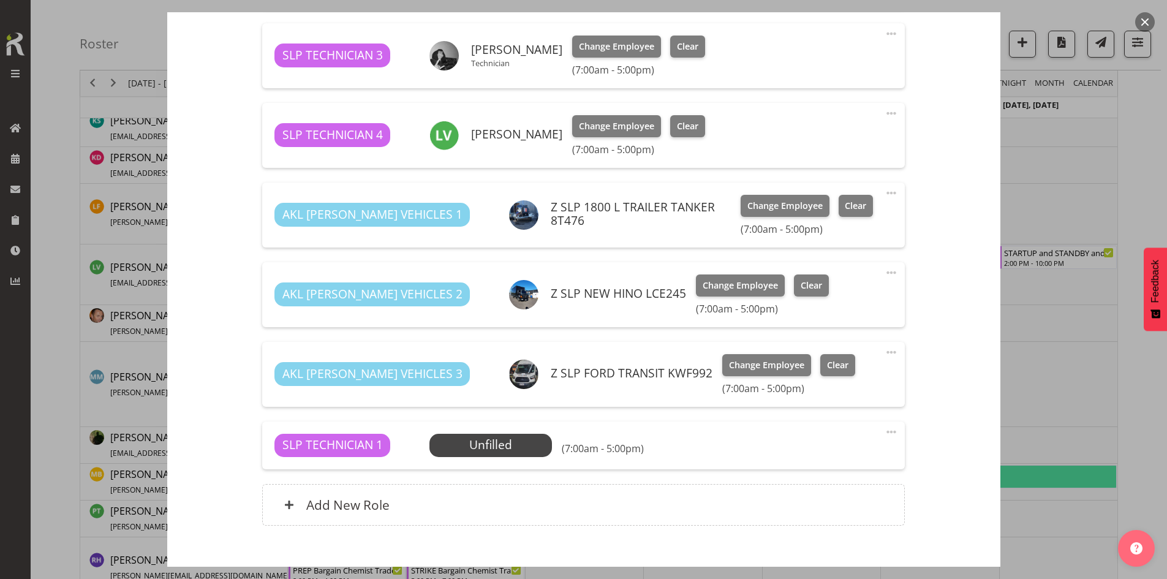
click at [0, 0] on span "Select Employee" at bounding box center [0, 0] width 0 height 0
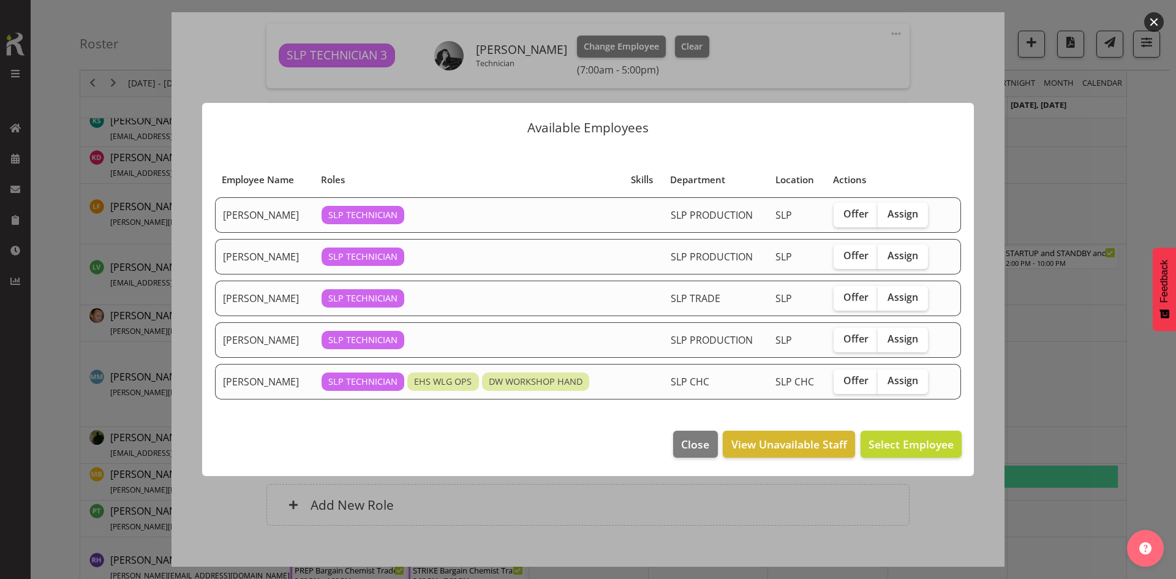
click at [887, 377] on span "Assign" at bounding box center [902, 380] width 31 height 12
click at [885, 377] on input "Assign" at bounding box center [882, 381] width 8 height 8
checkbox input "true"
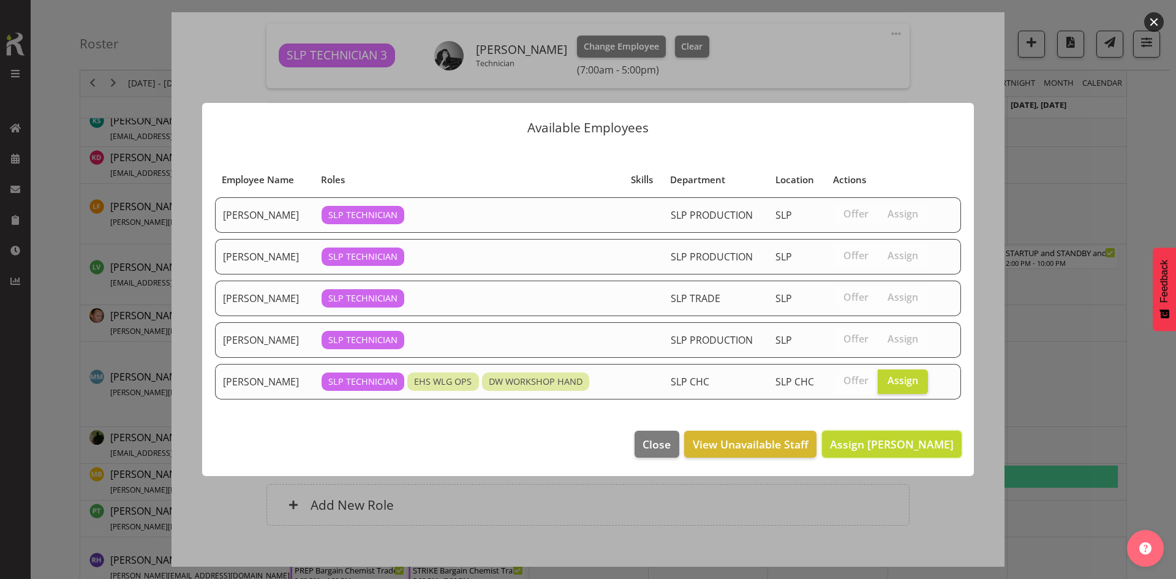
click at [880, 449] on span "Assign [PERSON_NAME]" at bounding box center [892, 444] width 124 height 15
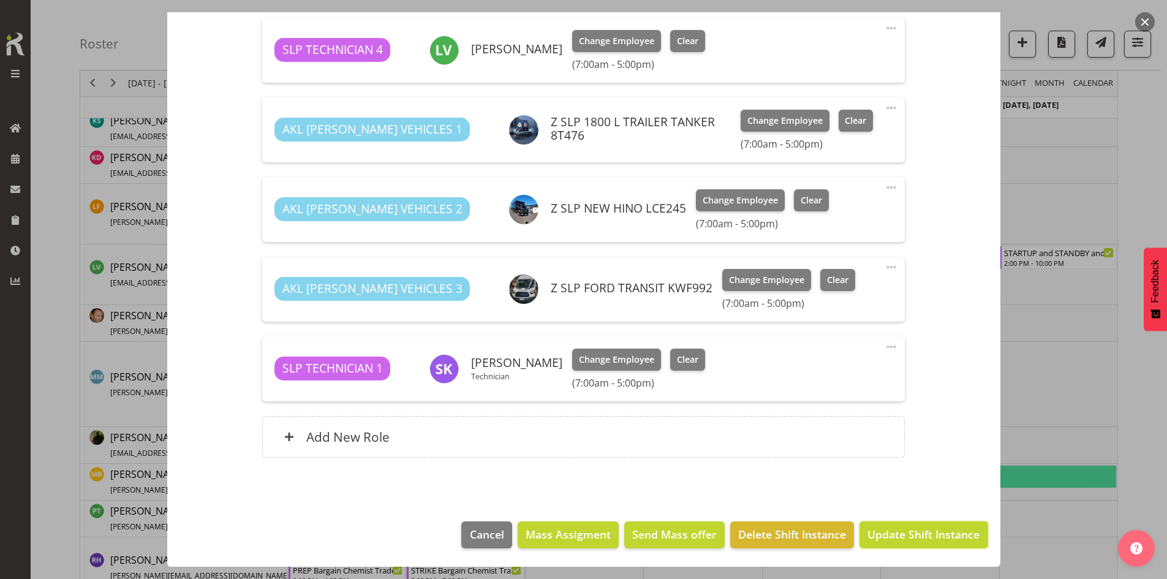
click at [893, 529] on span "Update Shift Instance" at bounding box center [923, 534] width 112 height 16
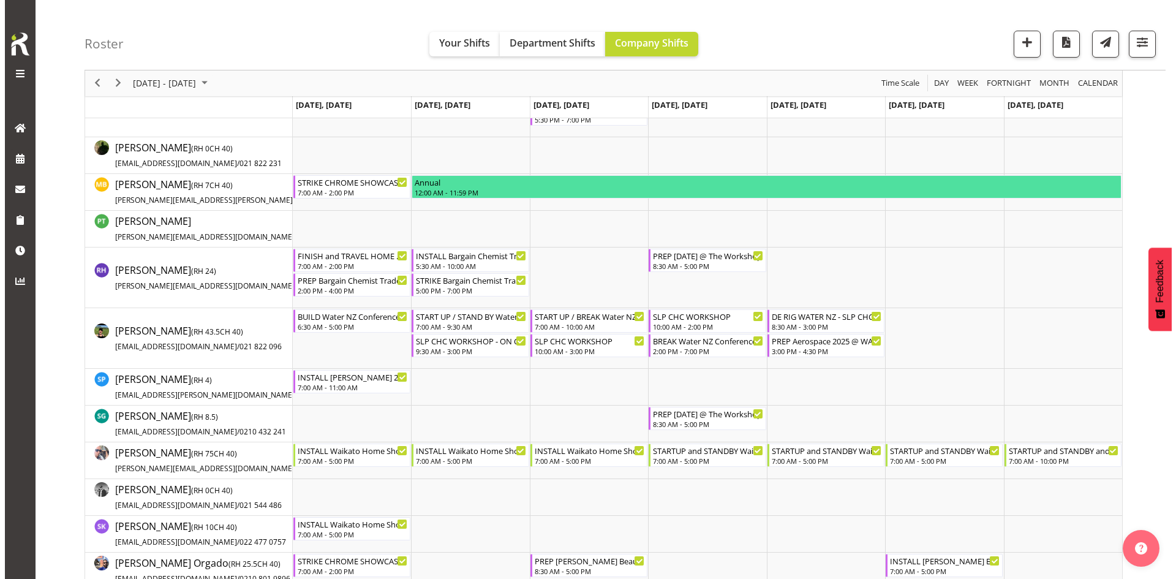
scroll to position [907, 0]
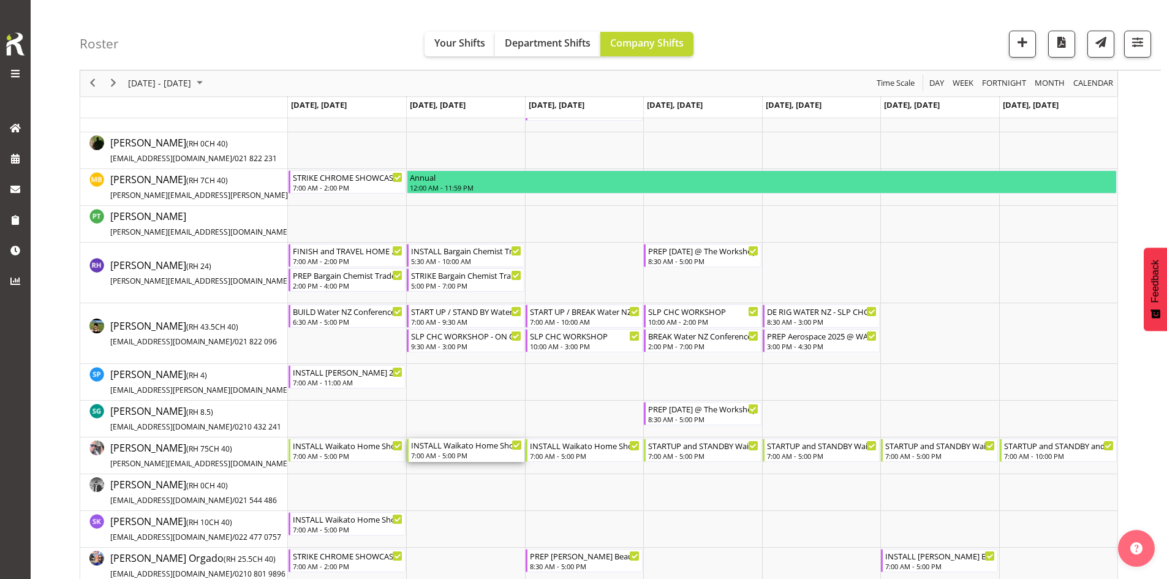
click at [457, 442] on div "INSTALL Waikato Home Show 2025 @ [GEOGRAPHIC_DATA]" at bounding box center [466, 444] width 110 height 12
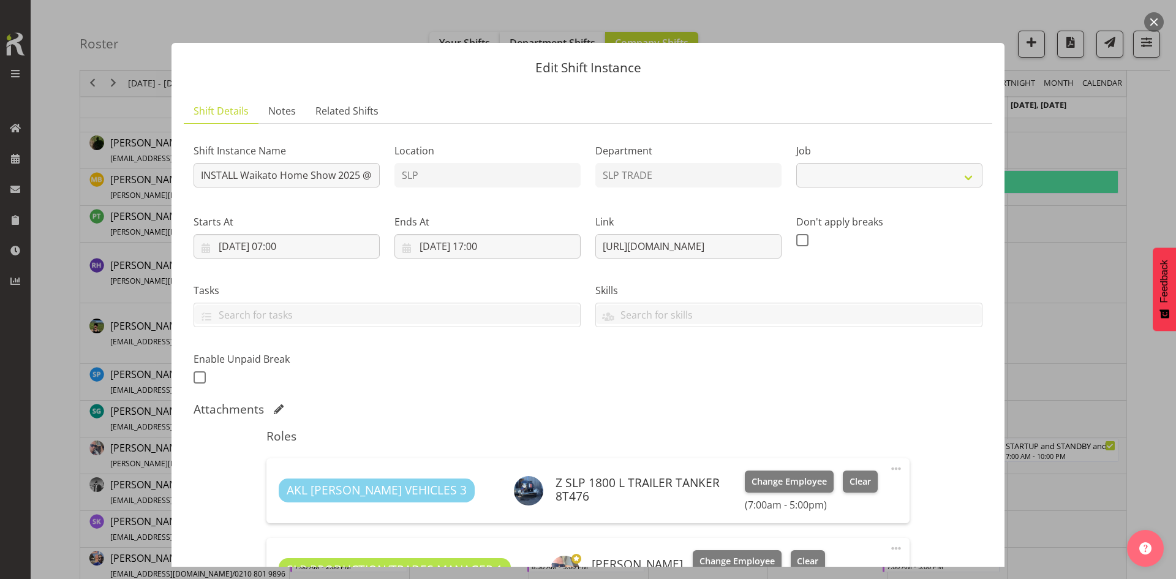
select select "9156"
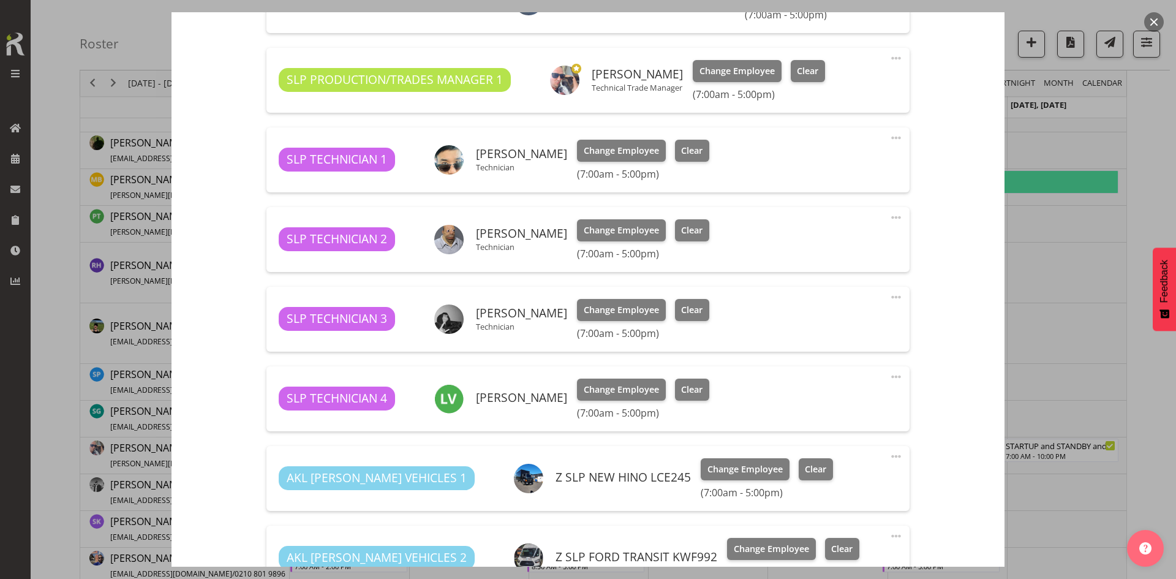
scroll to position [679, 0]
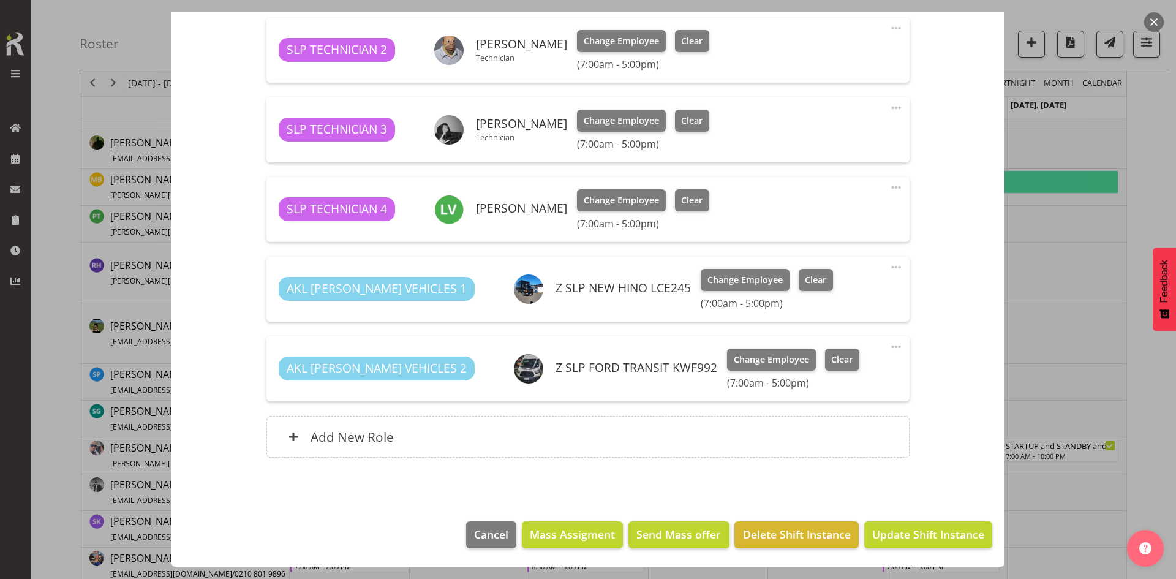
click at [520, 453] on div "Add New Role" at bounding box center [587, 437] width 642 height 42
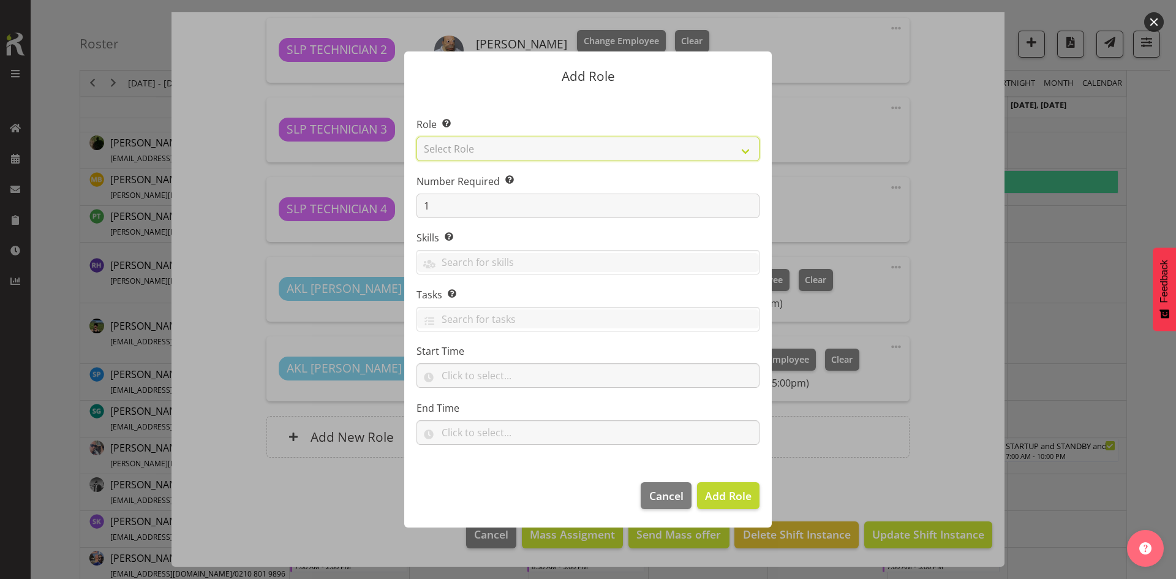
click at [712, 159] on select "Select Role ACCOUNT MANAGER ACCOUNT MANAGER DW ACCOUNTS [PERSON_NAME] VEHICLES …" at bounding box center [587, 149] width 343 height 24
select select "123"
click at [416, 137] on select "Select Role ACCOUNT MANAGER ACCOUNT MANAGER DW ACCOUNTS [PERSON_NAME] VEHICLES …" at bounding box center [587, 149] width 343 height 24
click at [742, 498] on span "Add Role" at bounding box center [728, 495] width 47 height 15
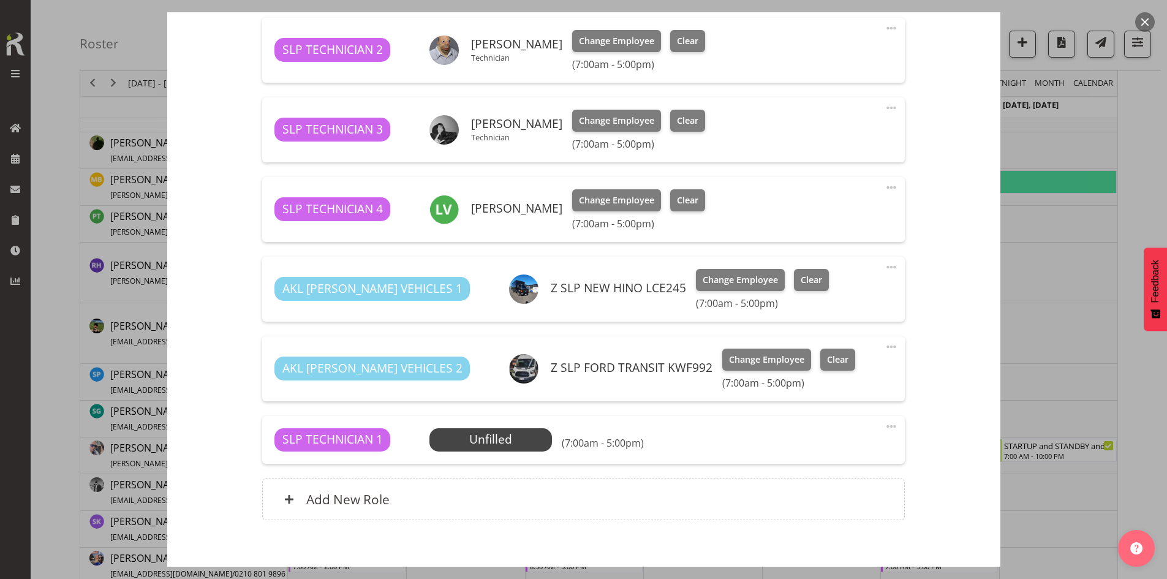
click at [0, 0] on span "Select Employee" at bounding box center [0, 0] width 0 height 0
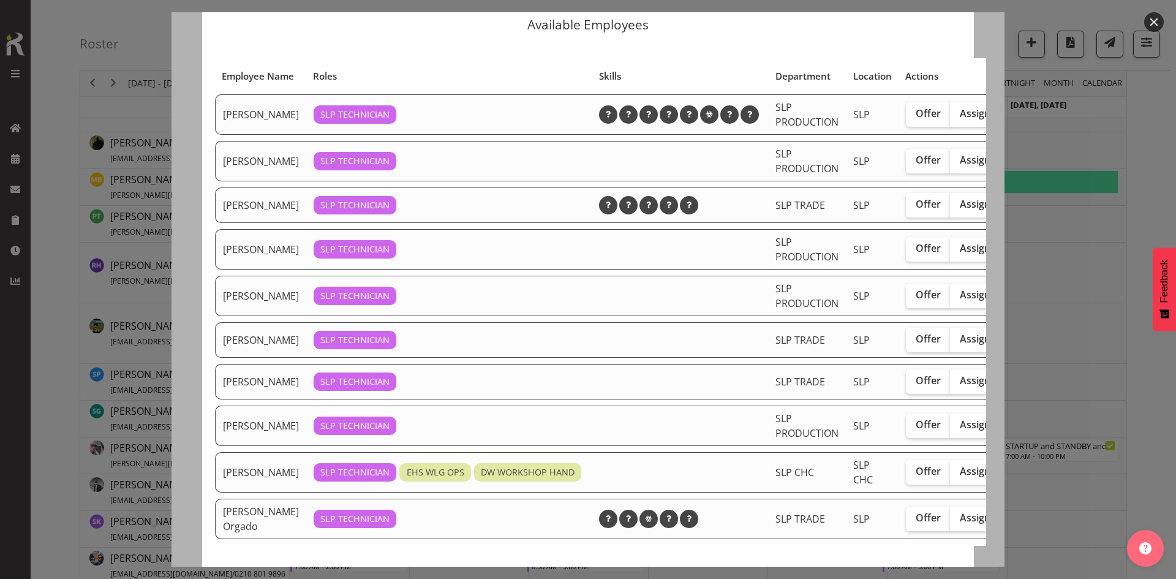
scroll to position [61, 0]
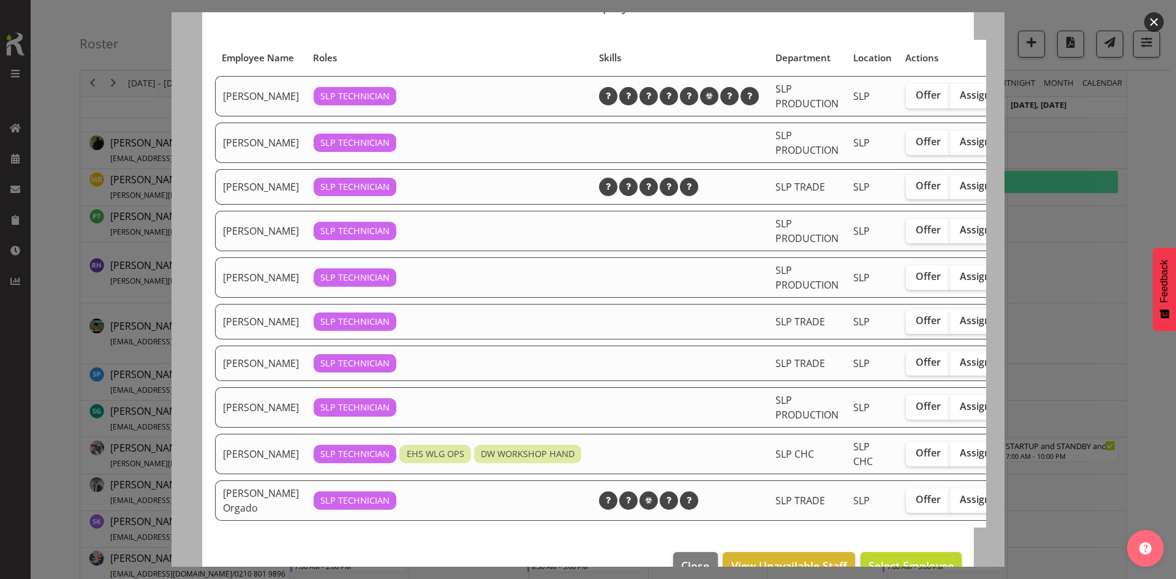
click at [960, 459] on span "Assign" at bounding box center [975, 452] width 31 height 12
click at [956, 457] on input "Assign" at bounding box center [954, 453] width 8 height 8
checkbox input "true"
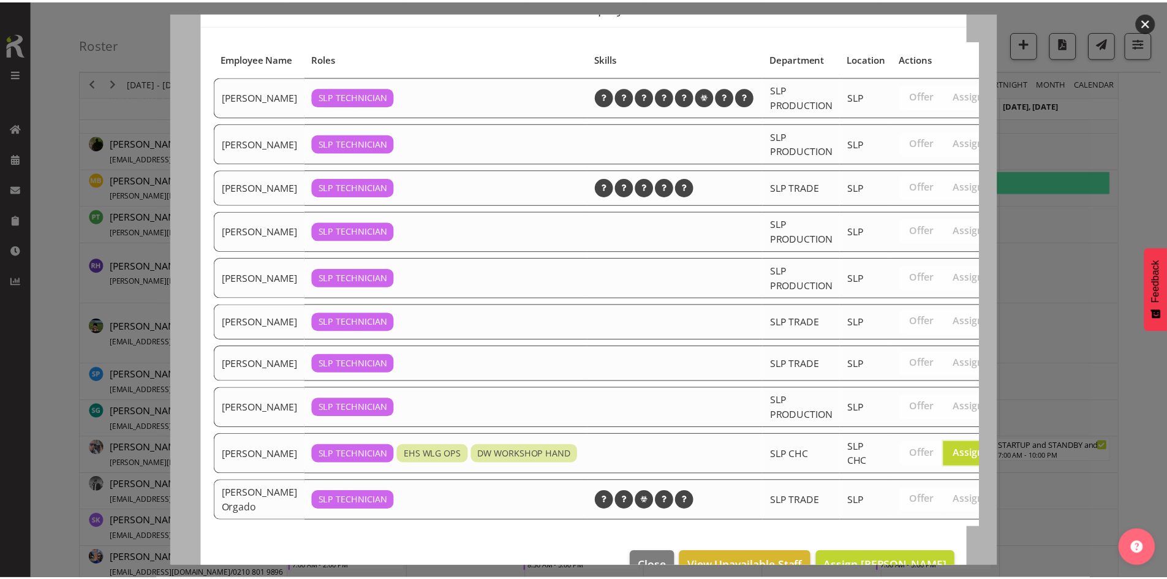
scroll to position [135, 0]
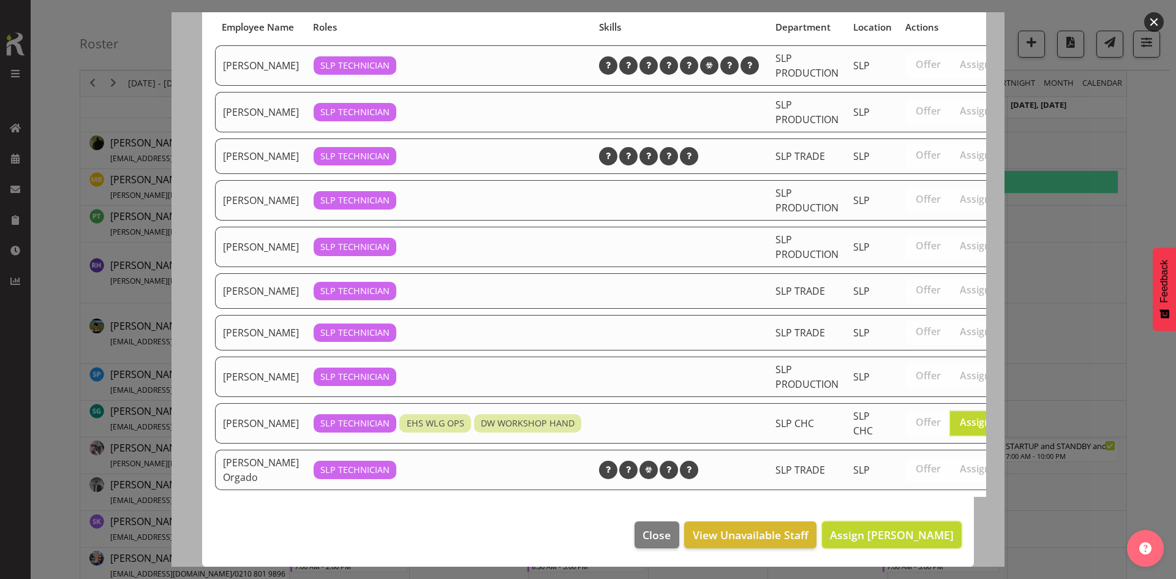
click at [849, 521] on button "Assign [PERSON_NAME]" at bounding box center [892, 534] width 140 height 27
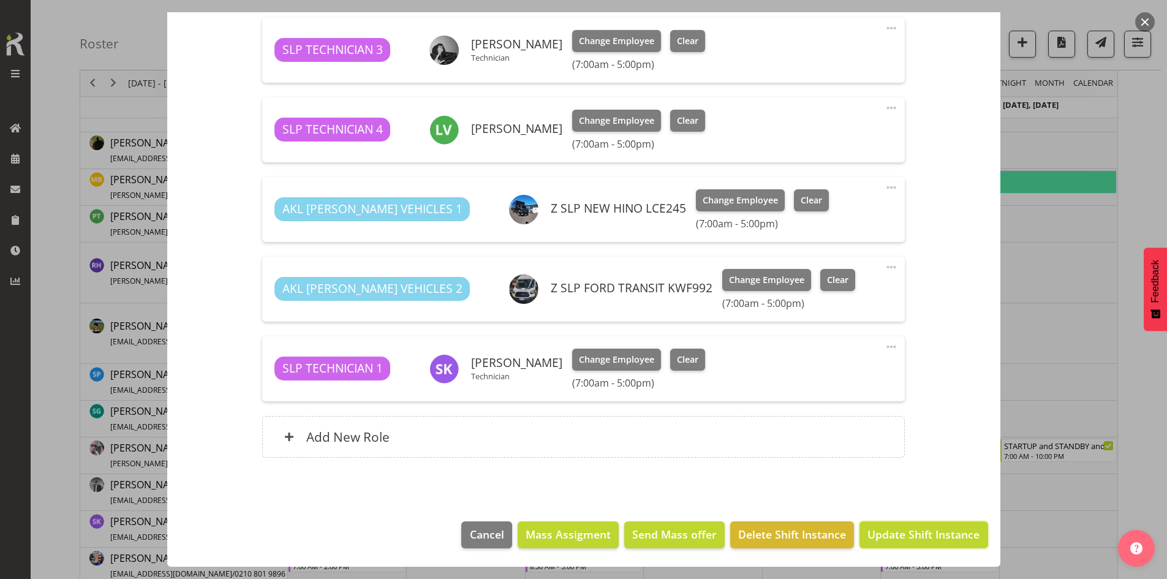
click at [903, 528] on span "Update Shift Instance" at bounding box center [923, 534] width 112 height 16
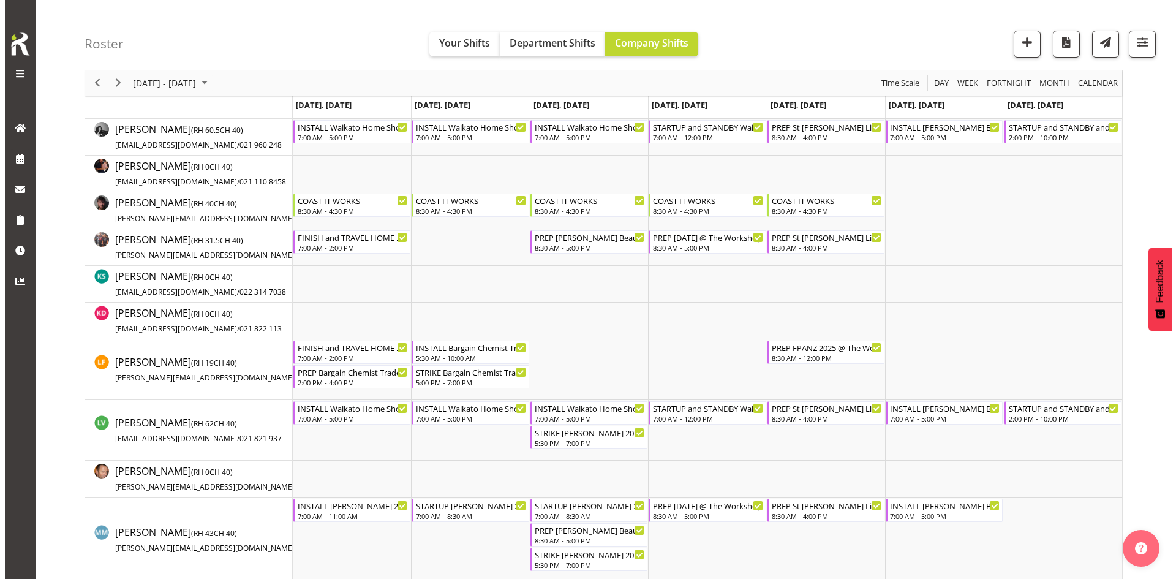
scroll to position [551, 0]
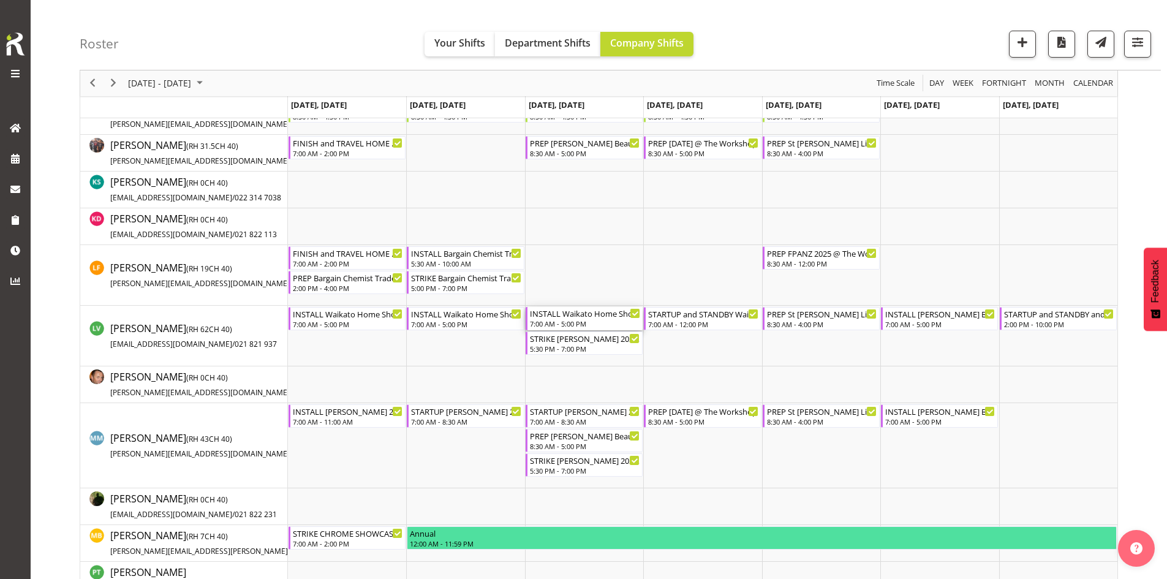
click at [577, 311] on div "INSTALL Waikato Home Show 2025 @ [GEOGRAPHIC_DATA]" at bounding box center [585, 313] width 110 height 12
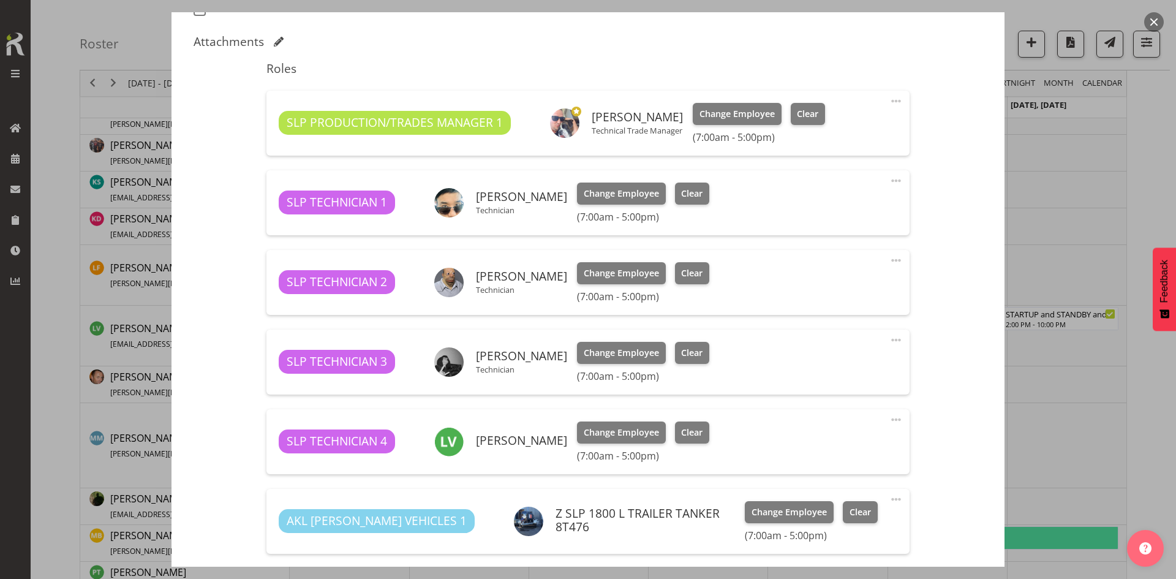
select select "9156"
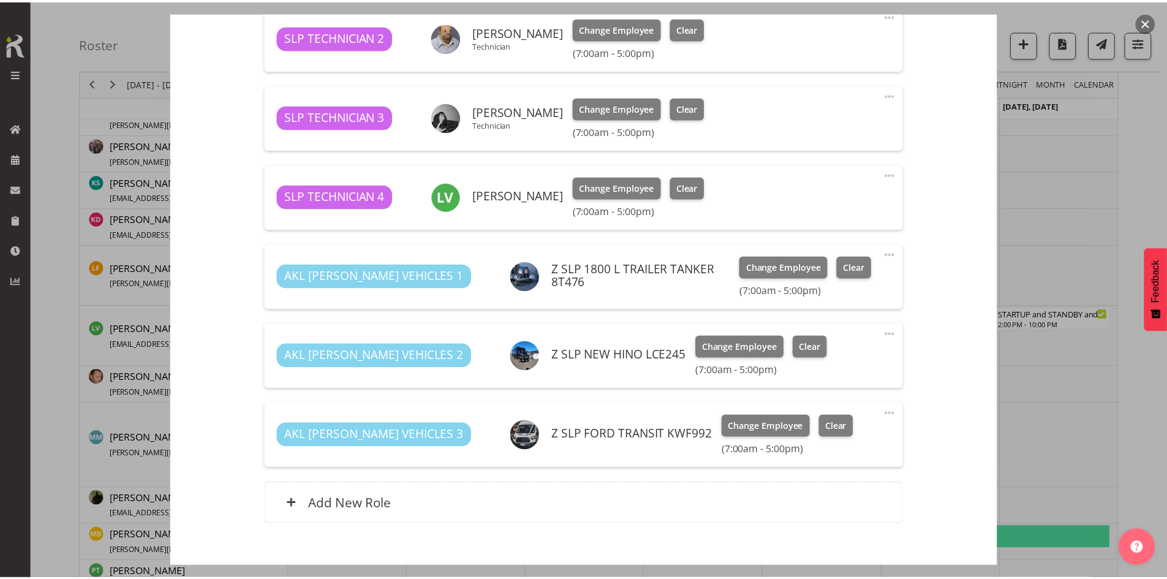
scroll to position [679, 0]
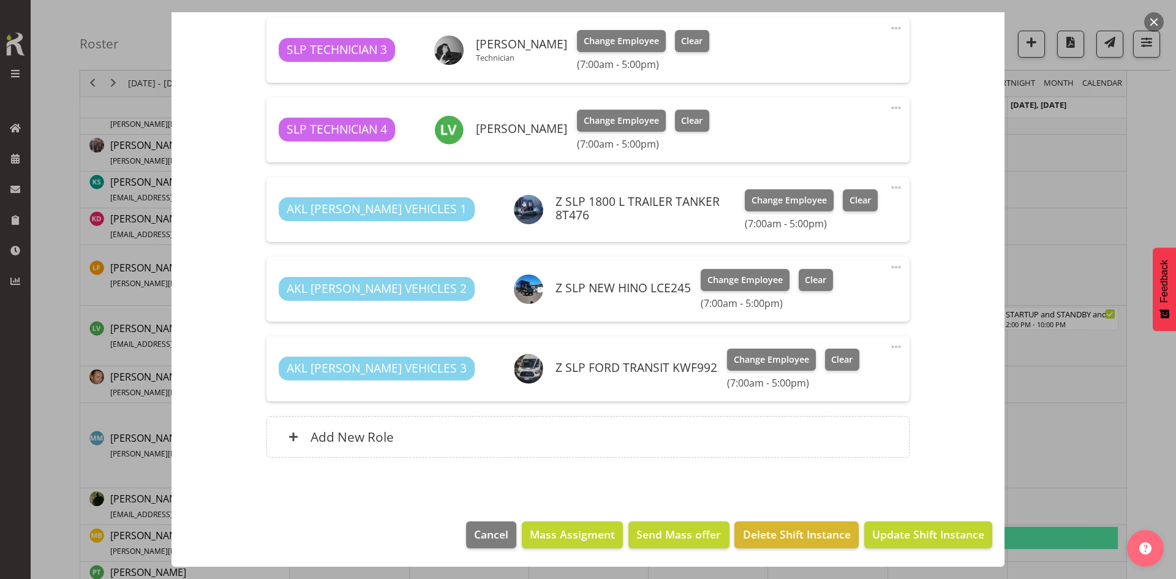
click at [570, 421] on div "Add New Role" at bounding box center [587, 437] width 642 height 42
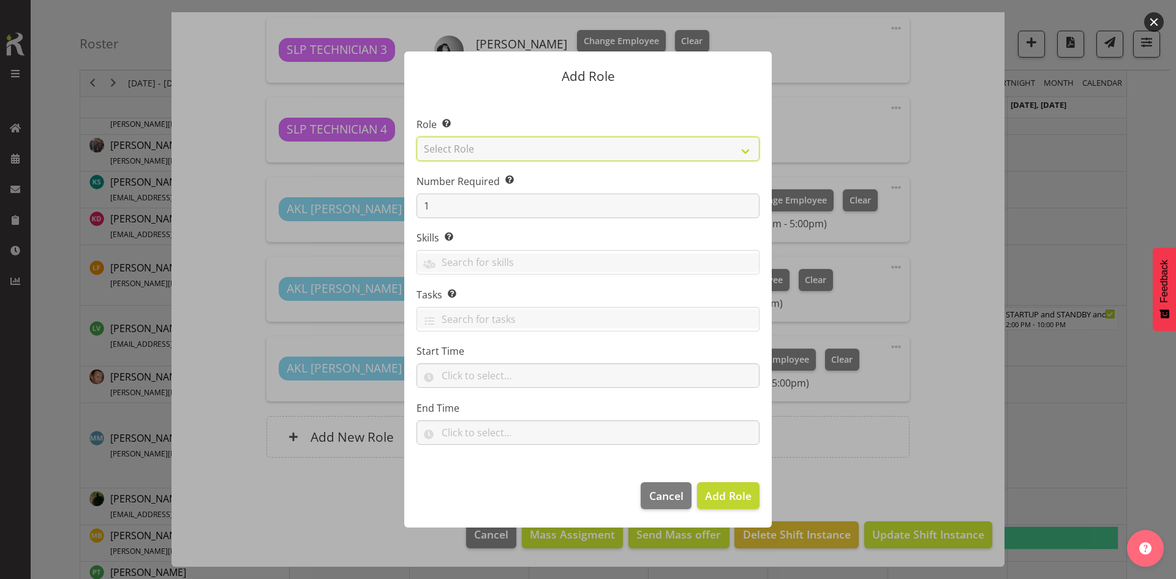
click at [679, 150] on select "Select Role ACCOUNT MANAGER ACCOUNT MANAGER DW ACCOUNTS [PERSON_NAME] VEHICLES …" at bounding box center [587, 149] width 343 height 24
select select "123"
click at [416, 137] on select "Select Role ACCOUNT MANAGER ACCOUNT MANAGER DW ACCOUNTS [PERSON_NAME] VEHICLES …" at bounding box center [587, 149] width 343 height 24
click at [746, 491] on span "Add Role" at bounding box center [728, 495] width 47 height 15
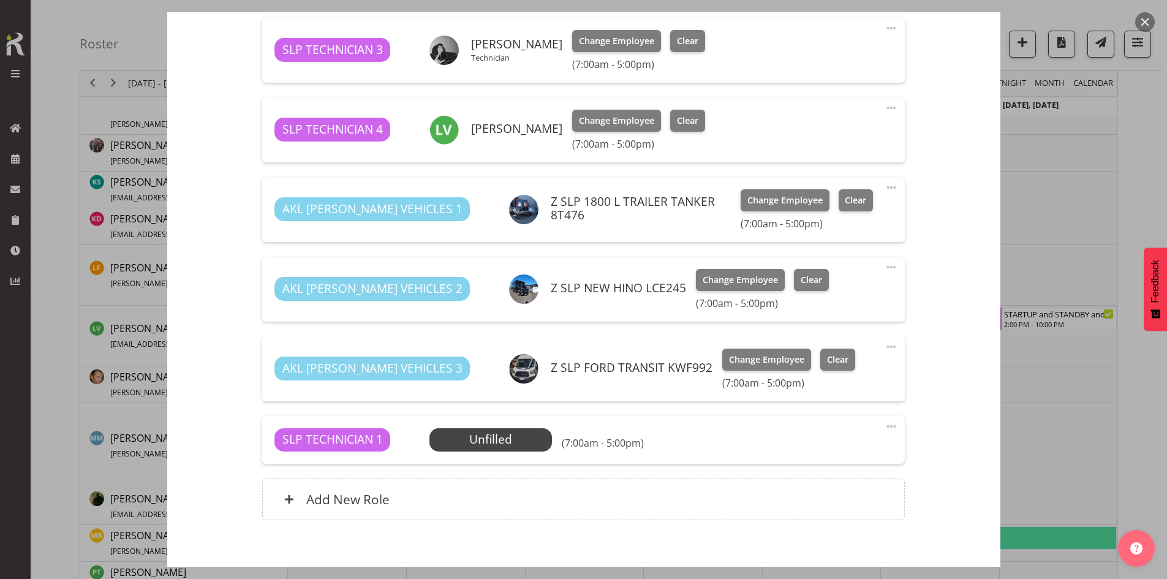
click at [0, 0] on span "Select Employee" at bounding box center [0, 0] width 0 height 0
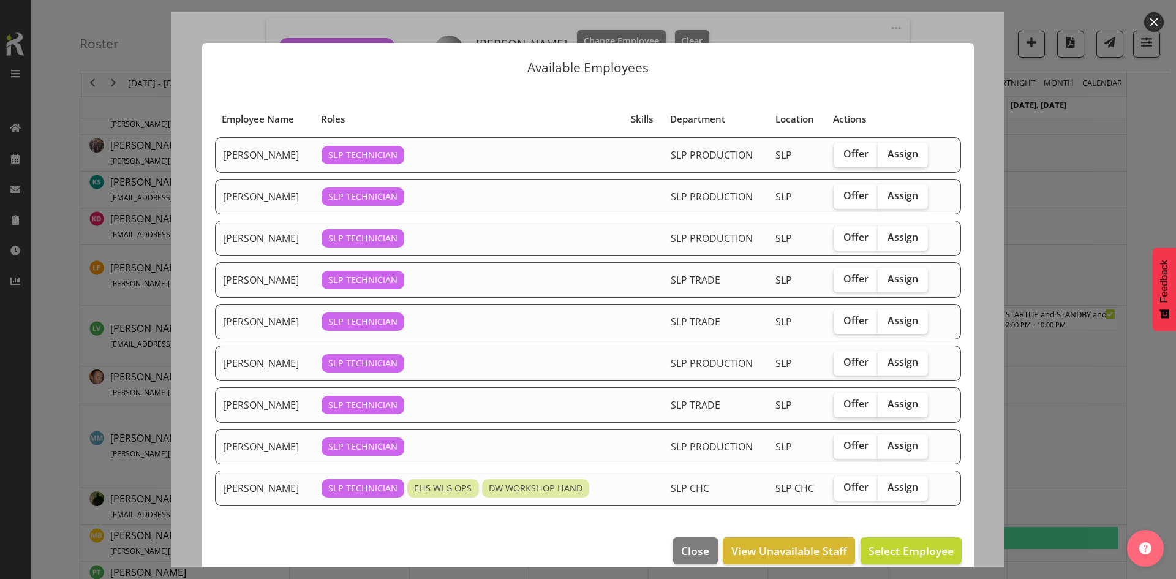
click at [894, 487] on span "Assign" at bounding box center [902, 487] width 31 height 12
click at [885, 487] on input "Assign" at bounding box center [882, 487] width 8 height 8
checkbox input "true"
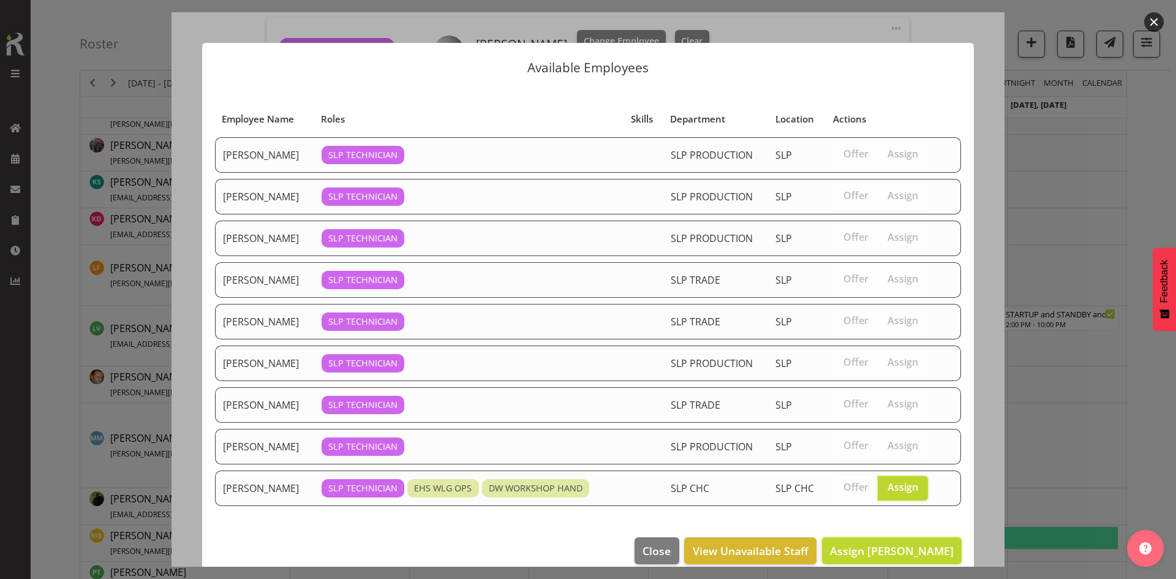
click at [895, 539] on button "Assign [PERSON_NAME]" at bounding box center [892, 550] width 140 height 27
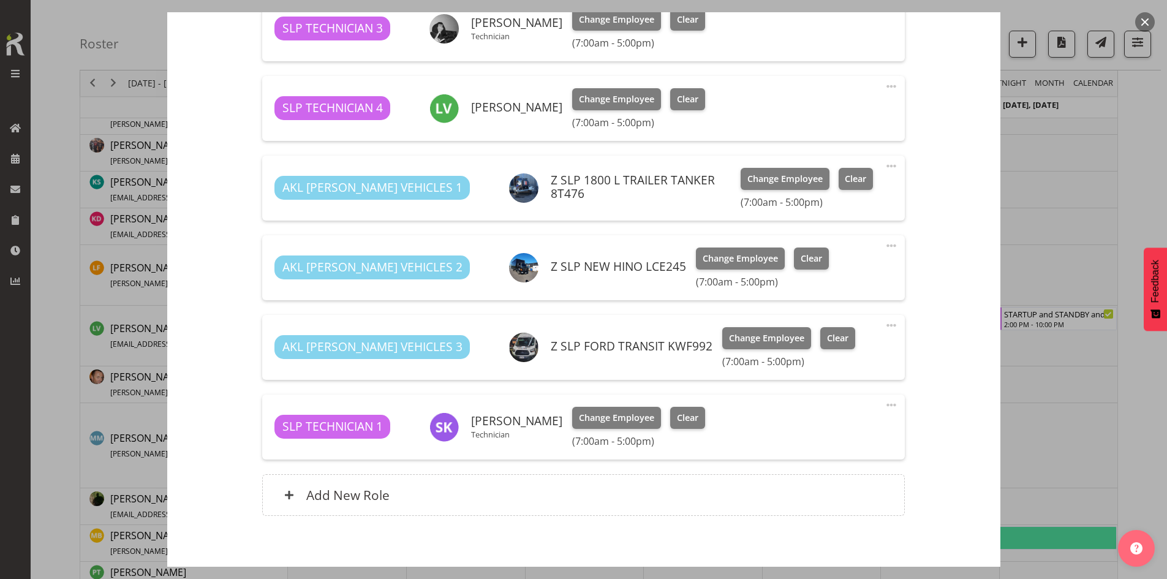
scroll to position [759, 0]
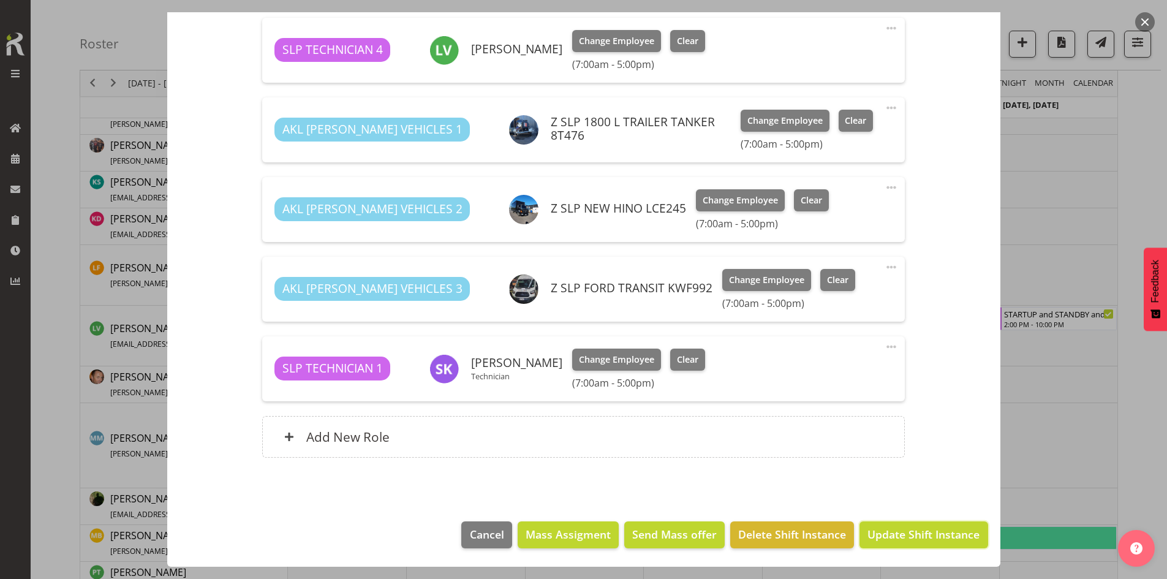
click at [879, 529] on span "Update Shift Instance" at bounding box center [923, 534] width 112 height 16
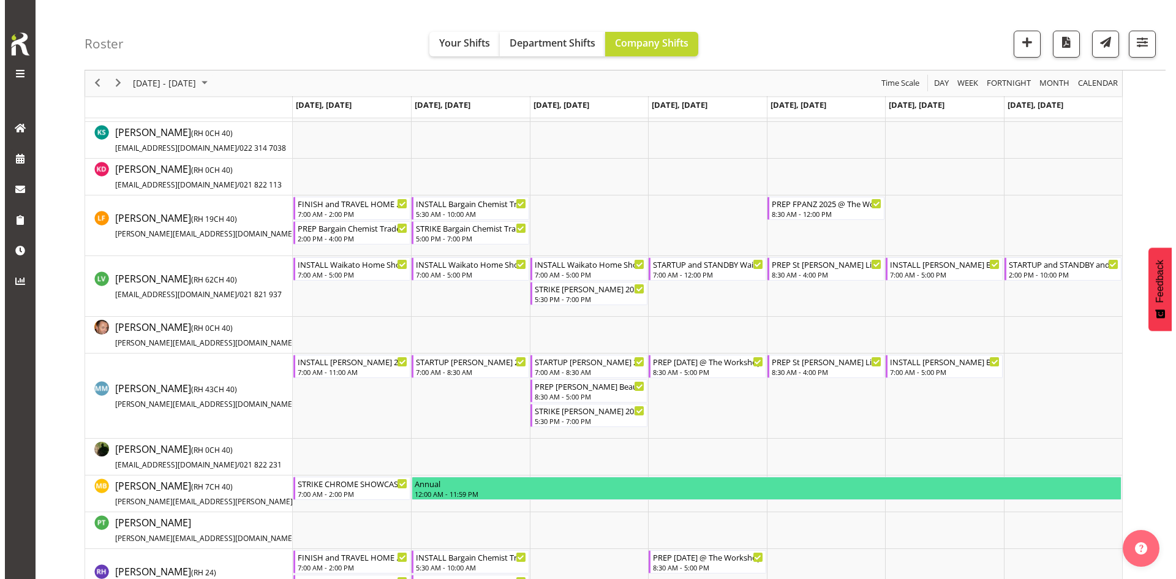
scroll to position [662, 0]
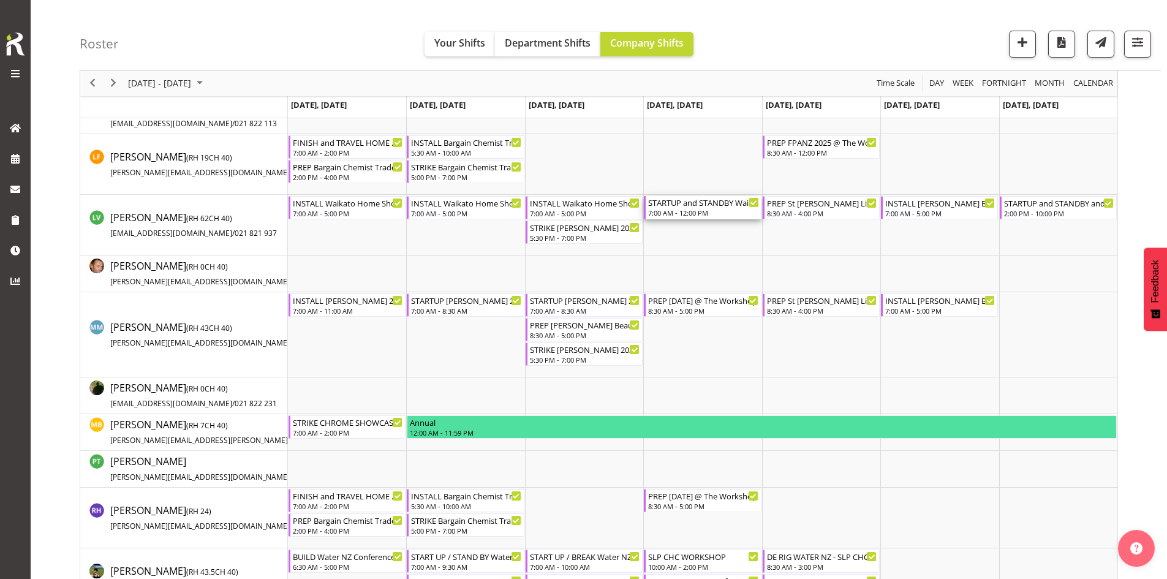
click at [695, 212] on div "7:00 AM - 12:00 PM" at bounding box center [703, 213] width 110 height 10
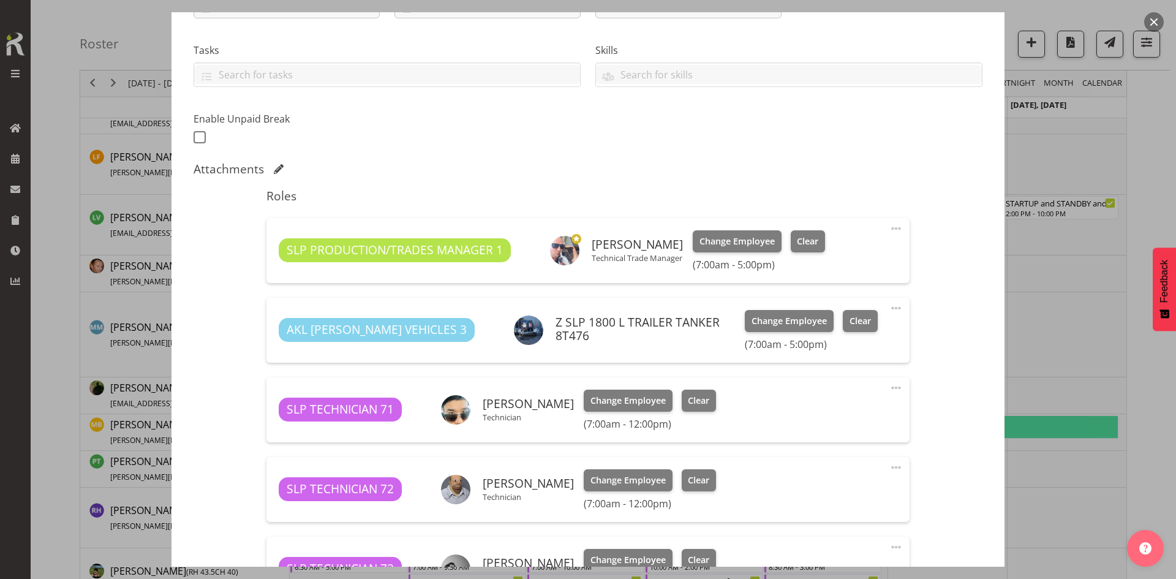
select select "9156"
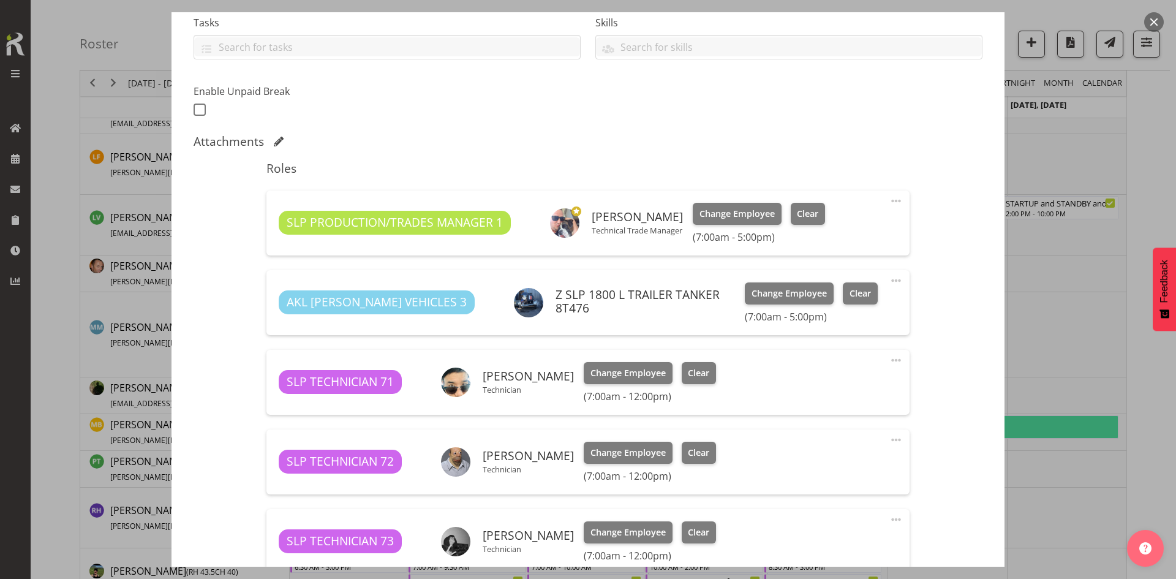
scroll to position [245, 0]
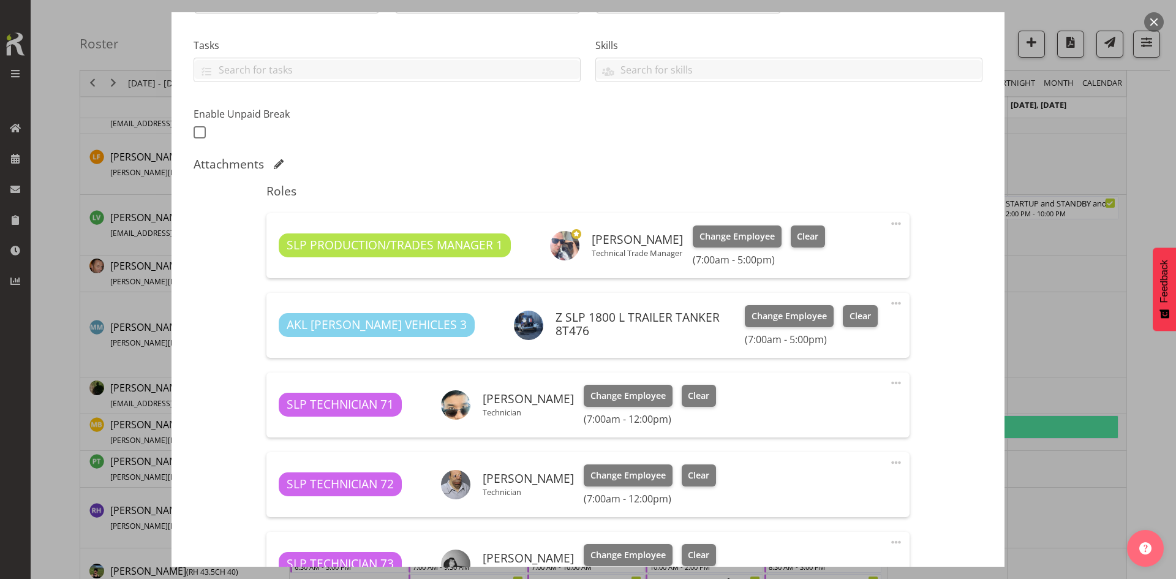
click at [1148, 27] on button "button" at bounding box center [1154, 22] width 20 height 20
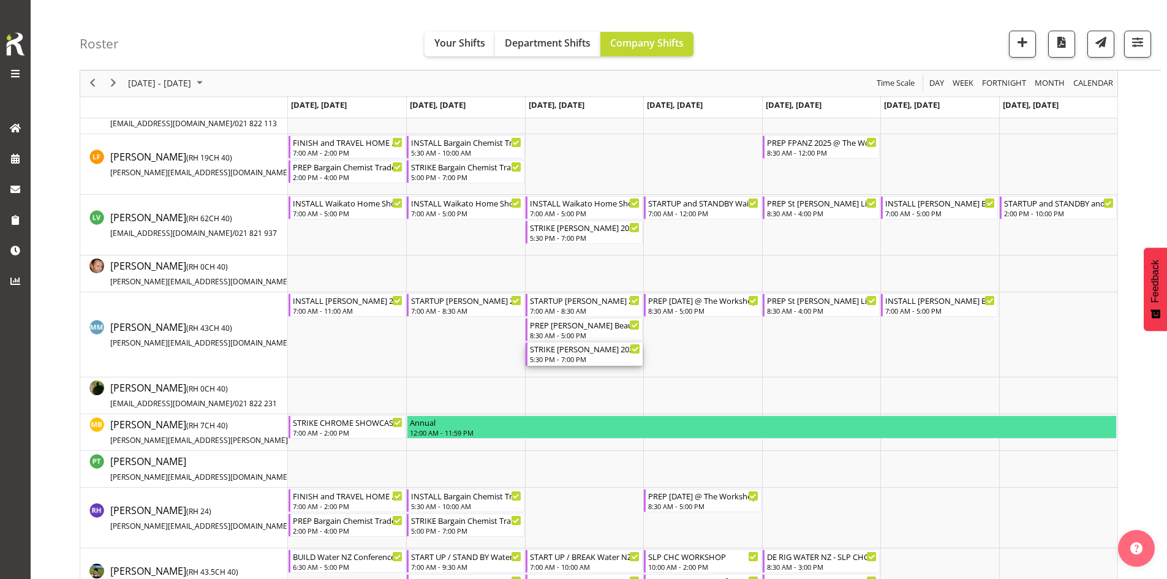
click at [588, 352] on div "STRIKE [PERSON_NAME] 2025 @ [GEOGRAPHIC_DATA] on site @ 1800" at bounding box center [585, 348] width 110 height 12
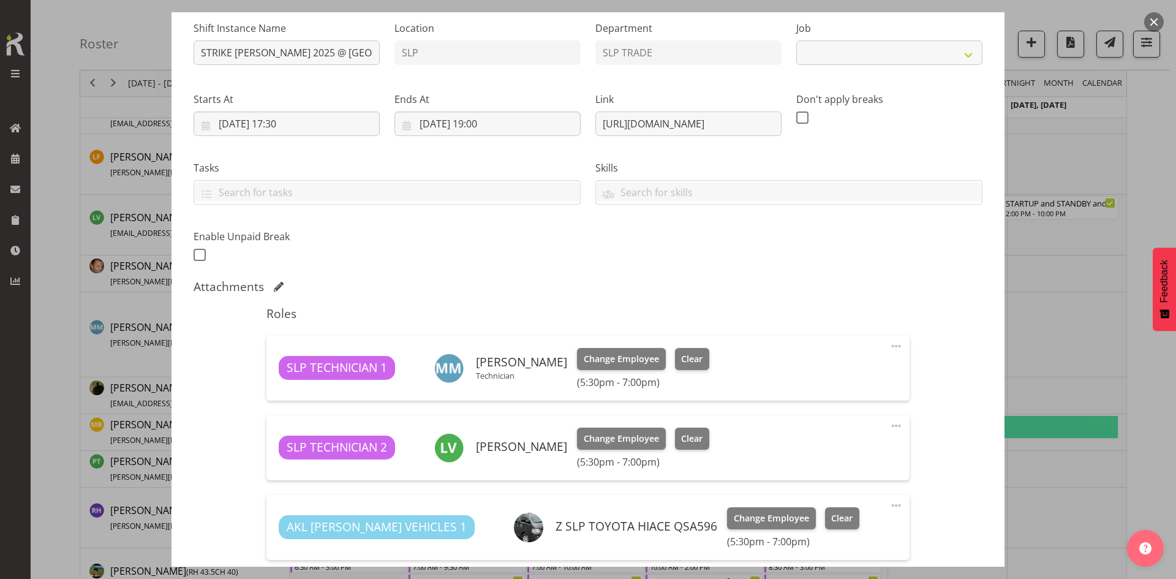
select select "10164"
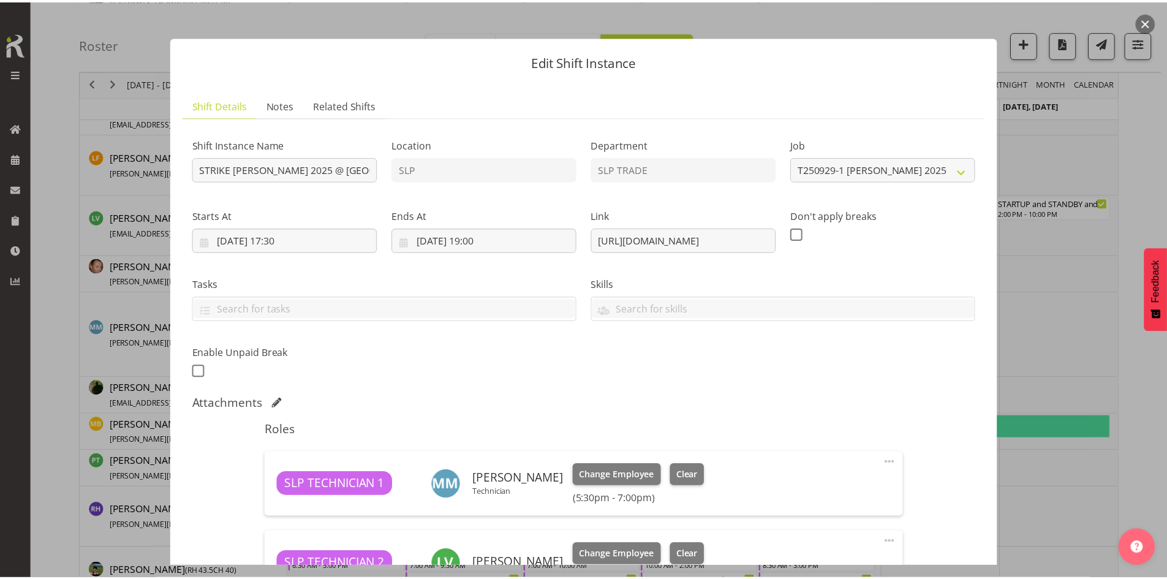
scroll to position [0, 0]
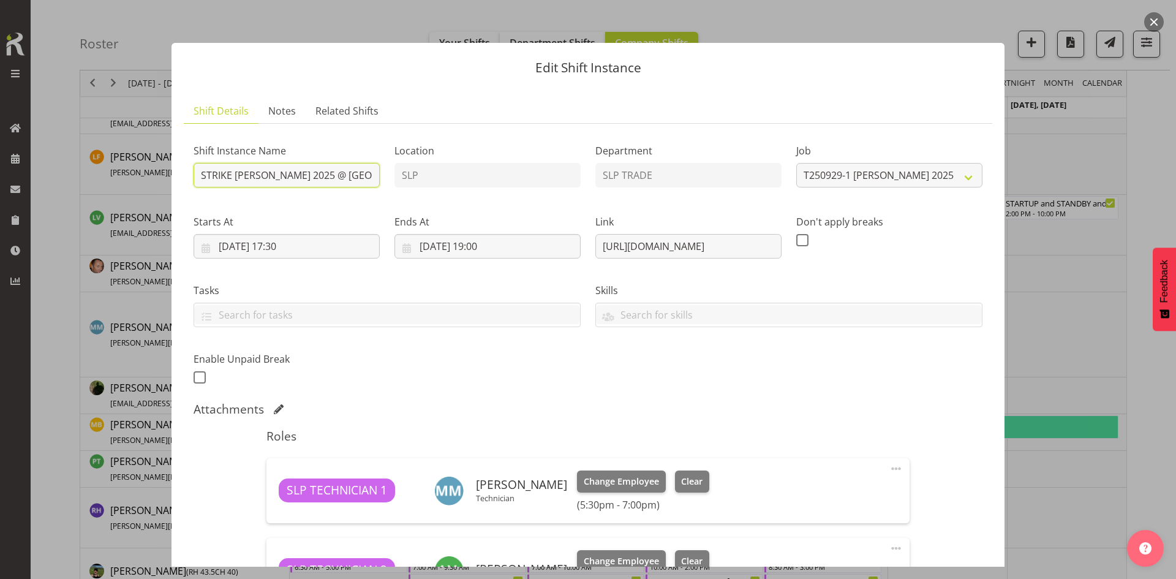
click at [321, 178] on input "STRIKE [PERSON_NAME] 2025 @ [GEOGRAPHIC_DATA] on site @ 1800" at bounding box center [287, 175] width 186 height 24
click at [1152, 28] on button "button" at bounding box center [1154, 22] width 20 height 20
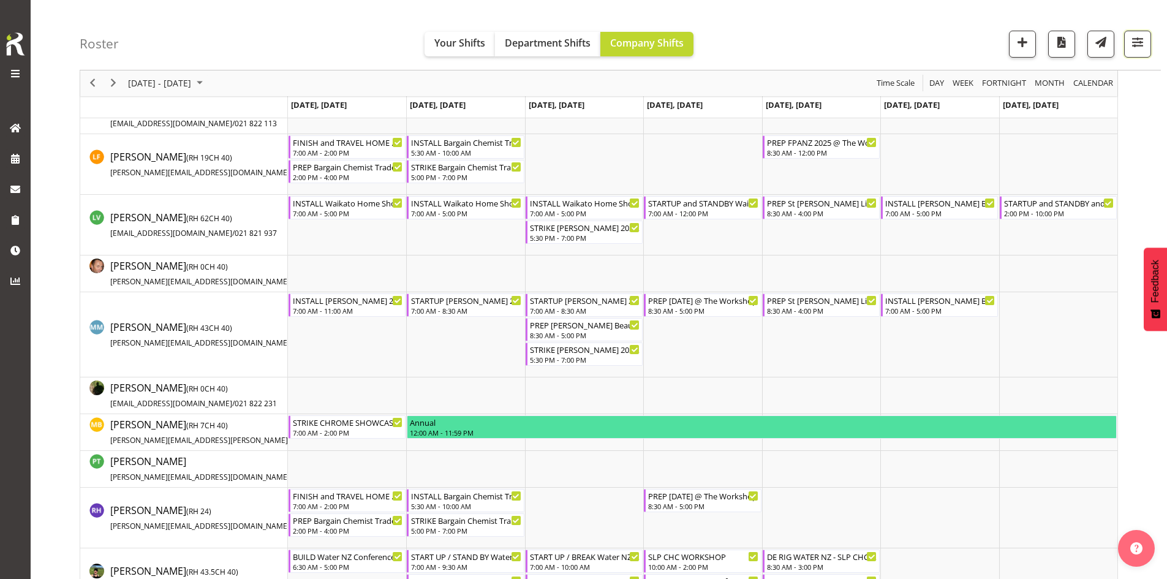
click at [1137, 46] on span "button" at bounding box center [1137, 42] width 16 height 16
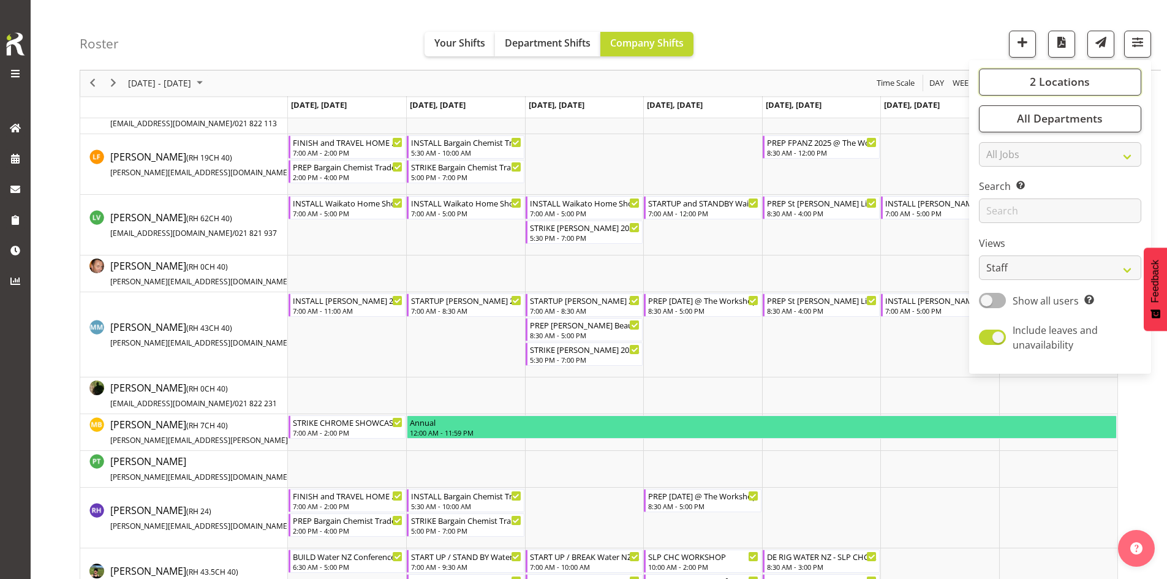
click at [1077, 82] on span "2 Locations" at bounding box center [1059, 82] width 60 height 15
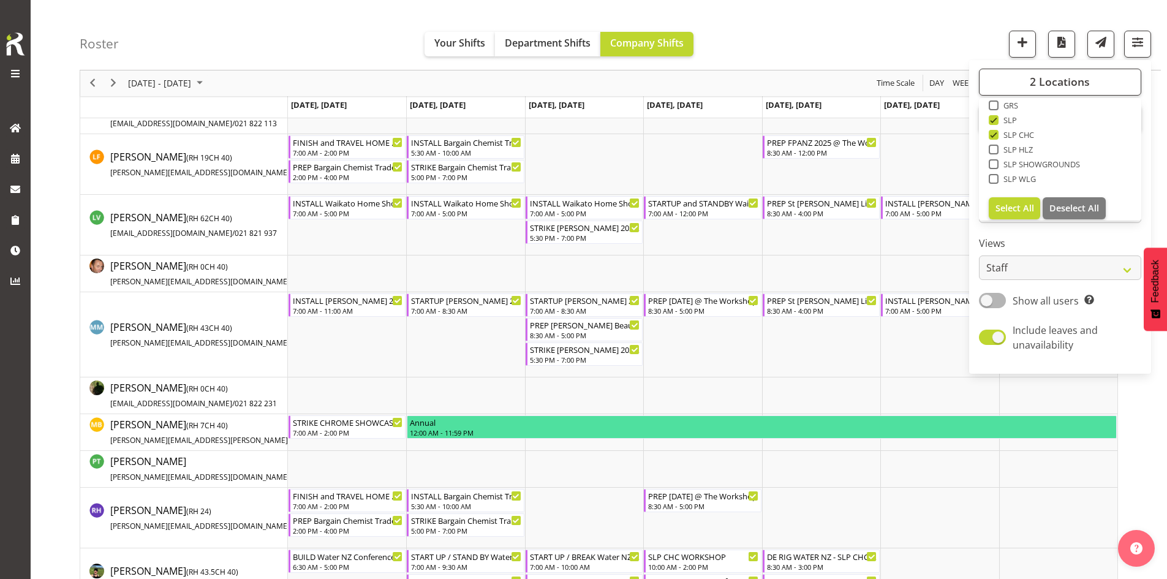
click at [1009, 119] on span "SLP" at bounding box center [1007, 120] width 19 height 10
click at [996, 119] on input "SLP" at bounding box center [992, 120] width 8 height 8
checkbox input "false"
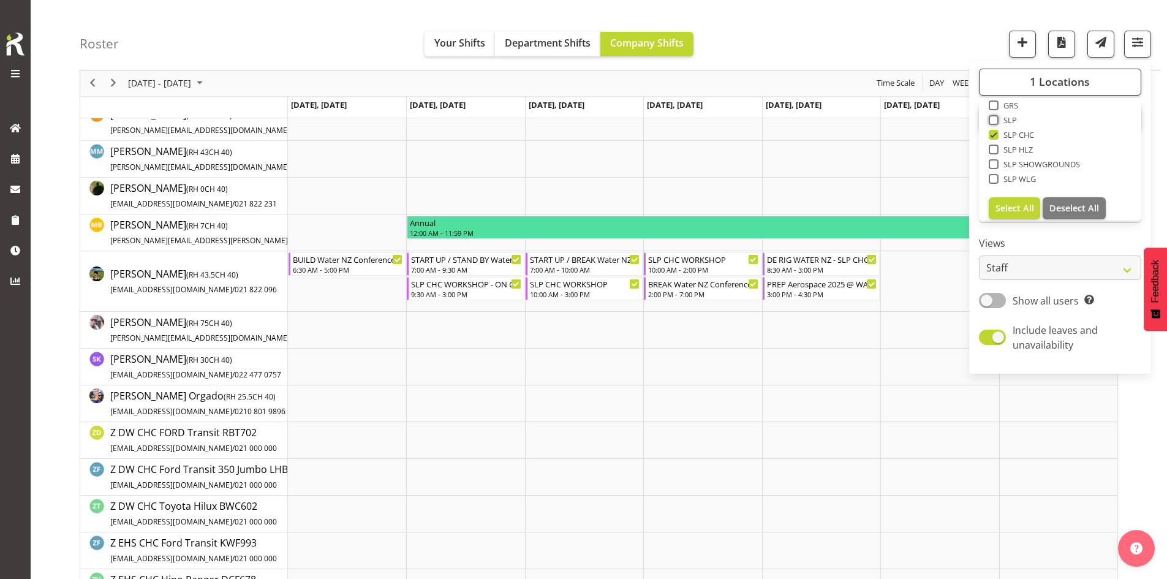
scroll to position [239, 0]
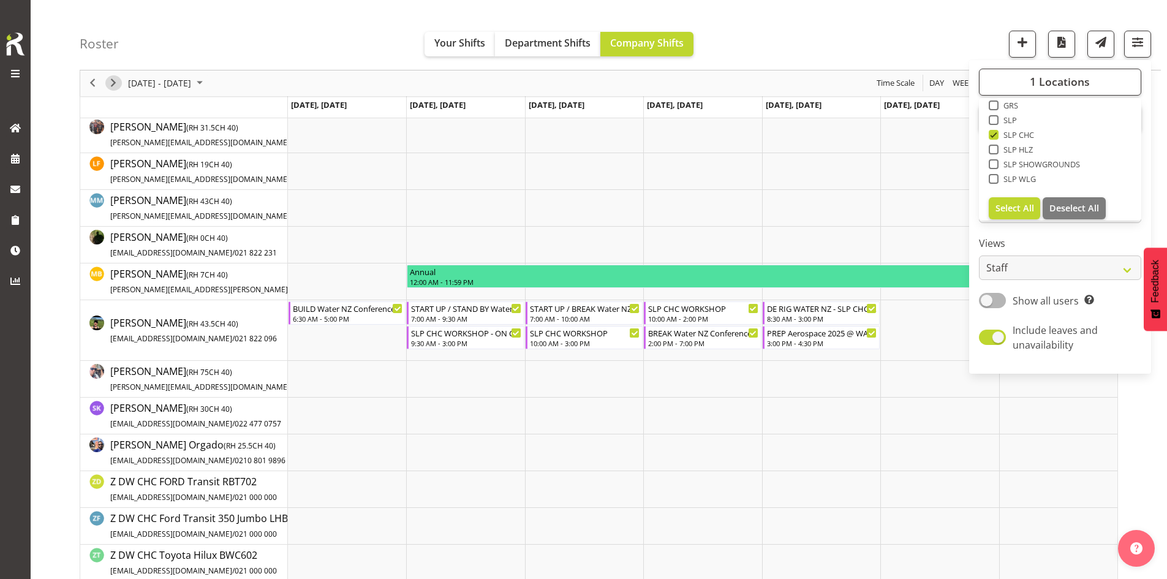
click at [111, 86] on span "Next" at bounding box center [113, 83] width 15 height 15
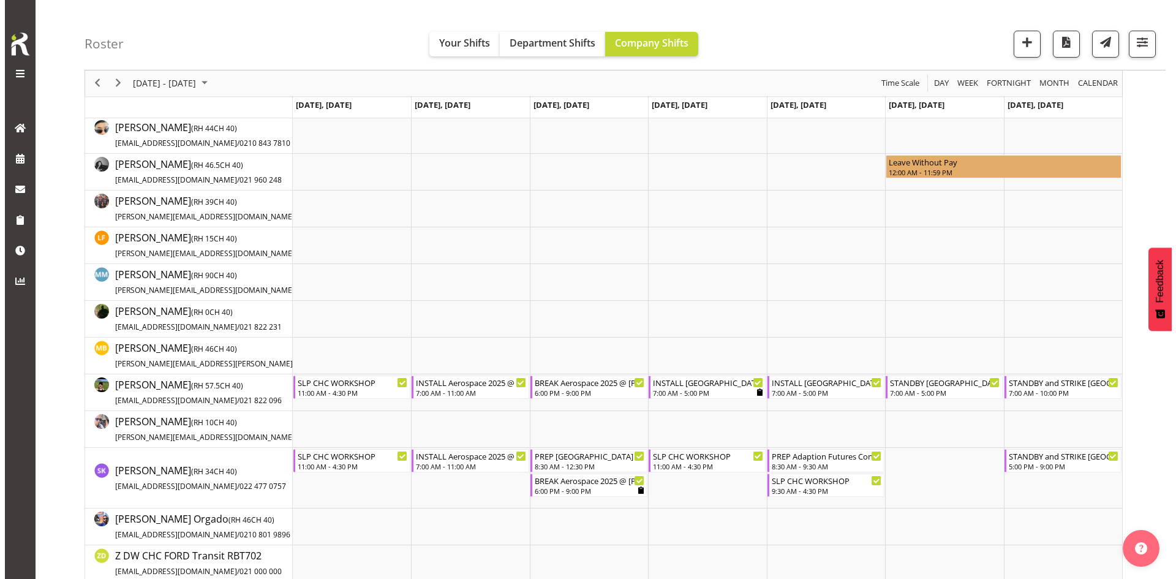
scroll to position [184, 0]
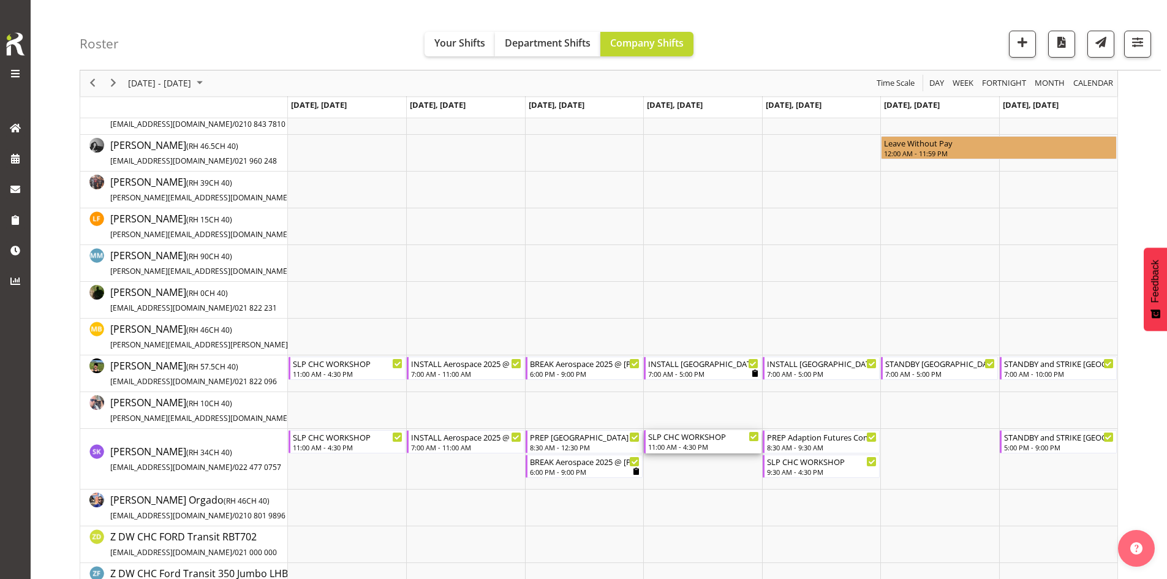
click at [726, 440] on div "SLP CHC WORKSHOP" at bounding box center [703, 436] width 110 height 12
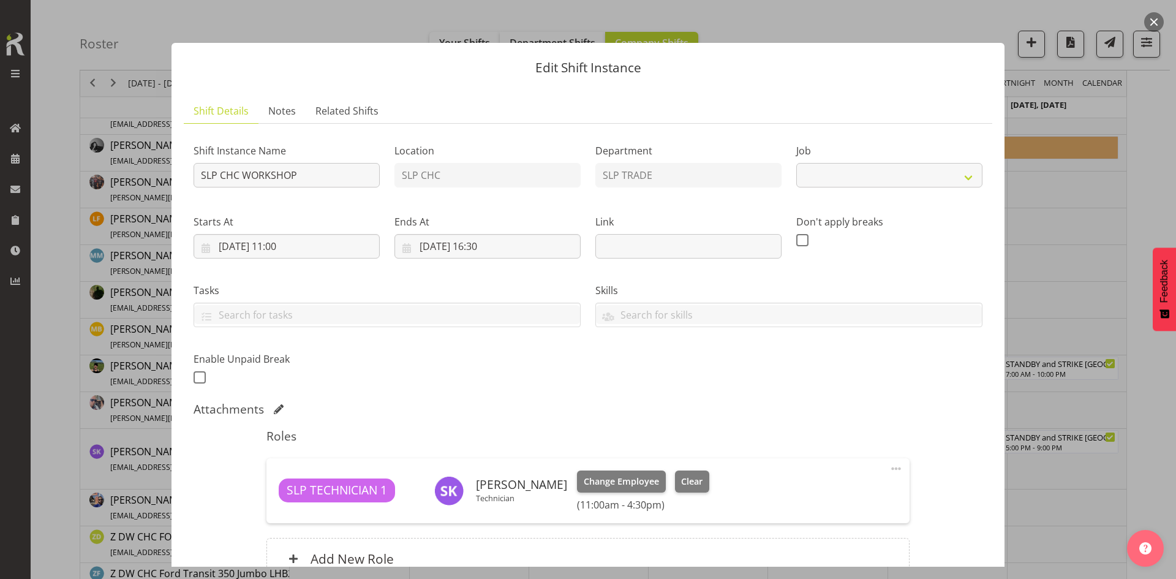
select select "45"
click at [303, 244] on input "[DATE] 11:00" at bounding box center [287, 246] width 186 height 24
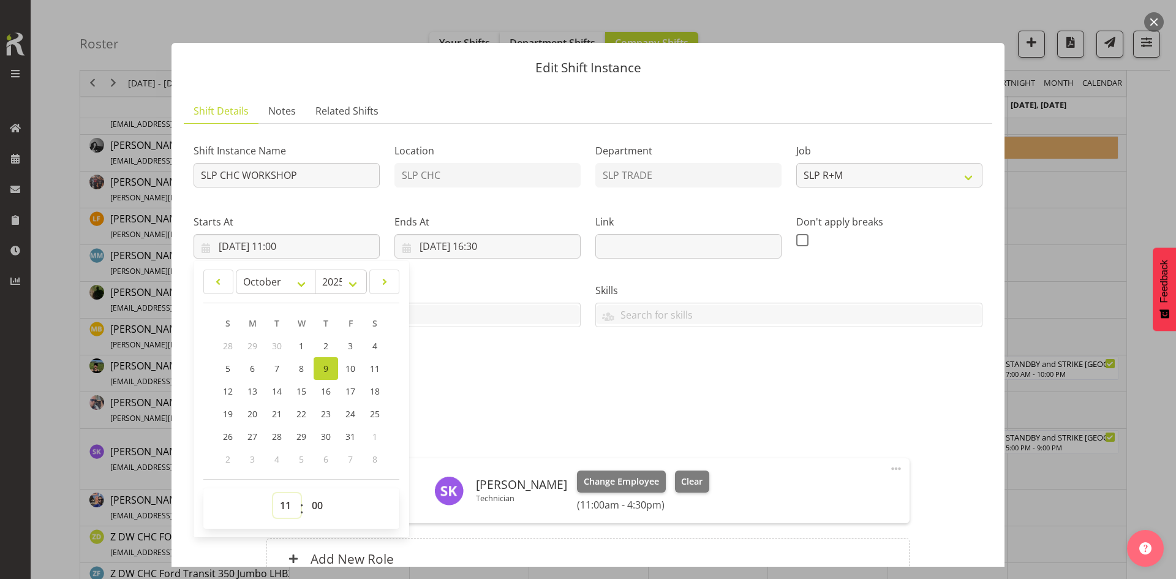
drag, startPoint x: 279, startPoint y: 508, endPoint x: 273, endPoint y: 511, distance: 6.3
click at [279, 508] on select "00 01 02 03 04 05 06 07 08 09 10 11 12 13 14 15 16 17 18 19 20 21 22 23" at bounding box center [287, 505] width 28 height 24
select select "8"
click at [273, 493] on select "00 01 02 03 04 05 06 07 08 09 10 11 12 13 14 15 16 17 18 19 20 21 22 23" at bounding box center [287, 505] width 28 height 24
type input "[DATE] 08:00"
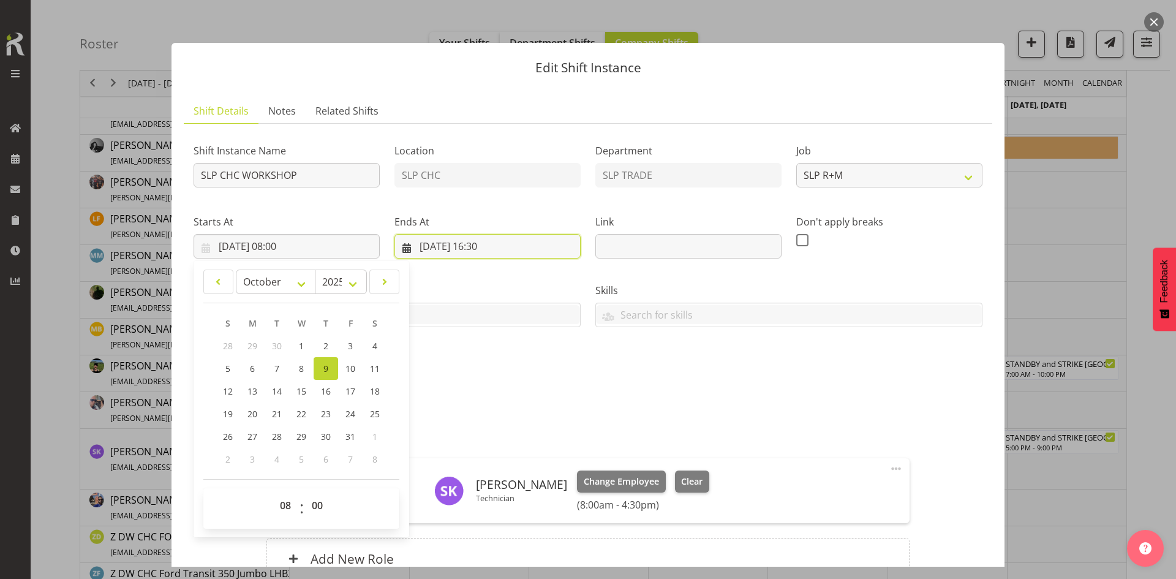
click at [519, 250] on input "[DATE] 16:30" at bounding box center [487, 246] width 186 height 24
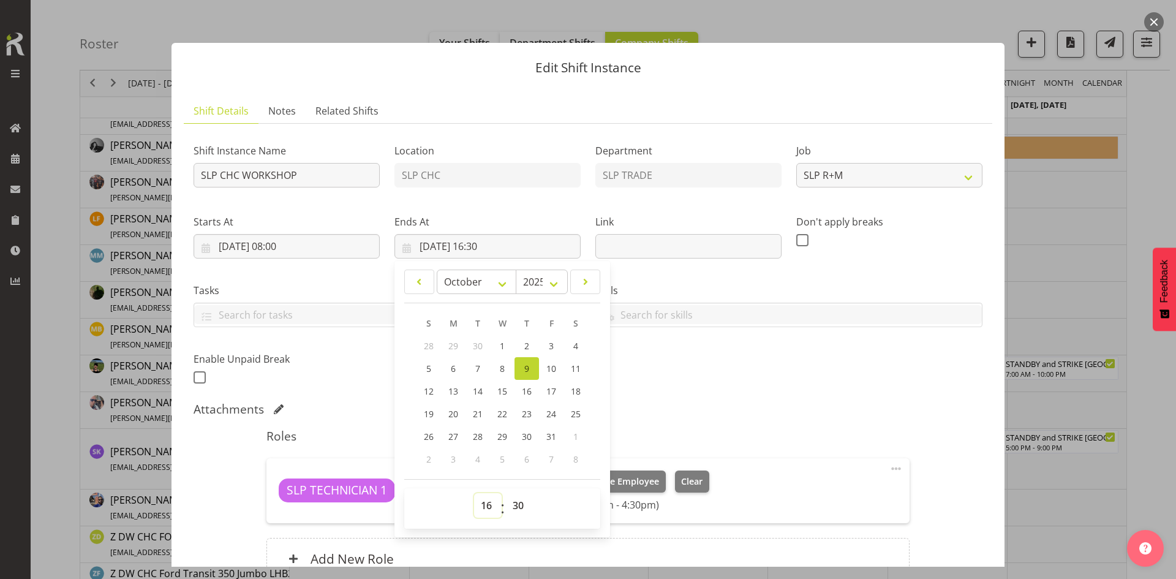
click at [483, 506] on select "00 01 02 03 04 05 06 07 08 09 10 11 12 13 14 15 16 17 18 19 20 21 22 23" at bounding box center [488, 505] width 28 height 24
select select "14"
click at [474, 493] on select "00 01 02 03 04 05 06 07 08 09 10 11 12 13 14 15 16 17 18 19 20 21 22 23" at bounding box center [488, 505] width 28 height 24
type input "[DATE] 14:30"
click at [516, 502] on select "00 01 02 03 04 05 06 07 08 09 10 11 12 13 14 15 16 17 18 19 20 21 22 23 24 25 2…" at bounding box center [520, 505] width 28 height 24
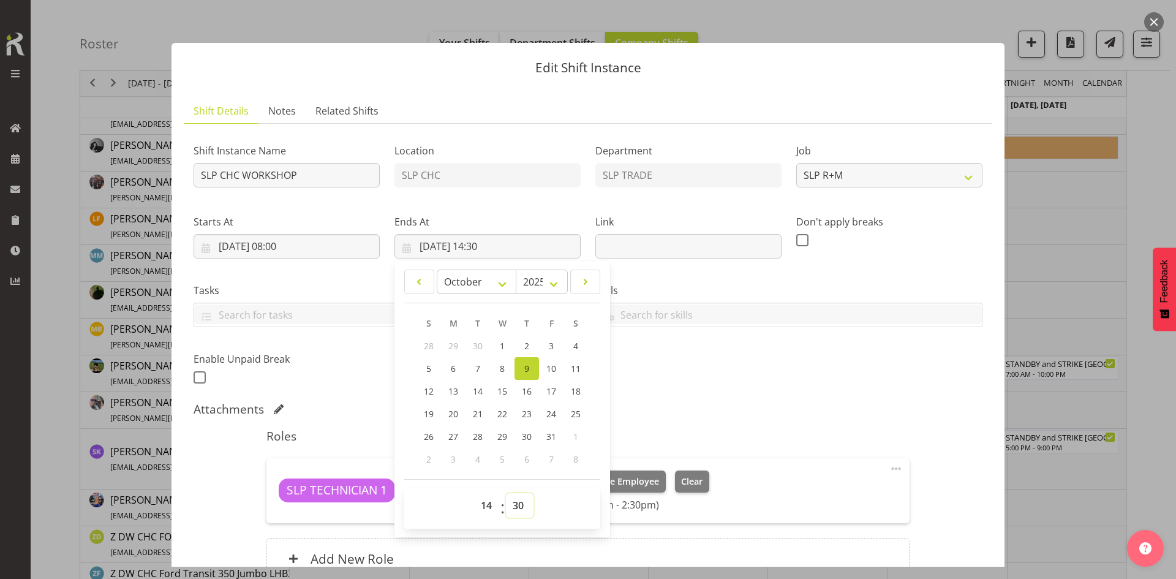
select select "0"
click at [506, 493] on select "00 01 02 03 04 05 06 07 08 09 10 11 12 13 14 15 16 17 18 19 20 21 22 23 24 25 2…" at bounding box center [520, 505] width 28 height 24
type input "[DATE] 14:00"
click at [774, 444] on div "Roles SLP TECHNICIAN 1 [PERSON_NAME] Technician Change Employee Clear (8:00am -…" at bounding box center [587, 507] width 657 height 173
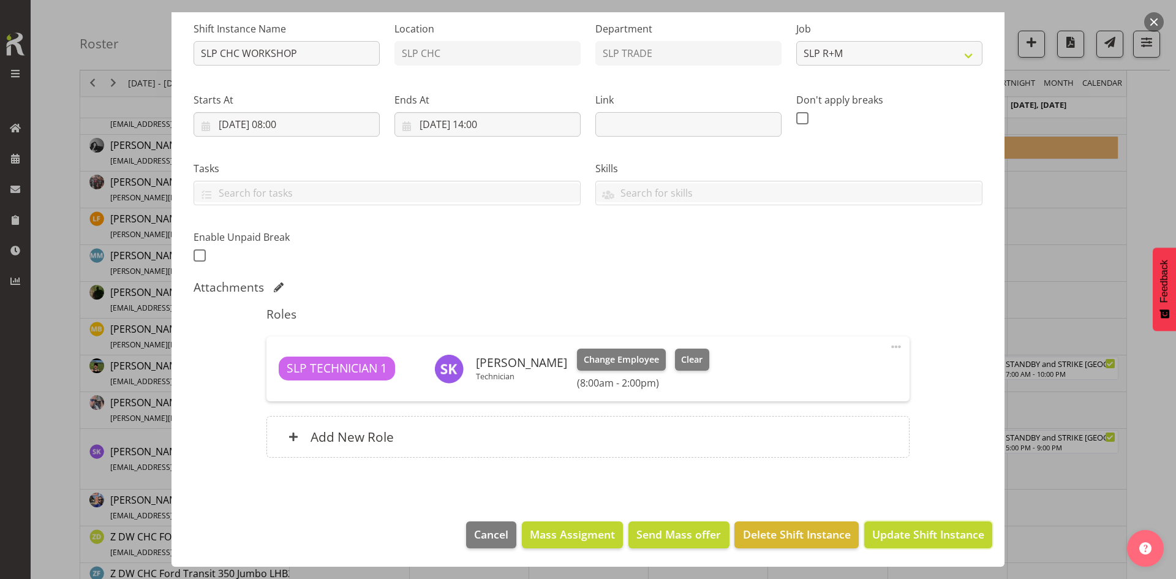
click at [907, 526] on span "Update Shift Instance" at bounding box center [928, 534] width 112 height 16
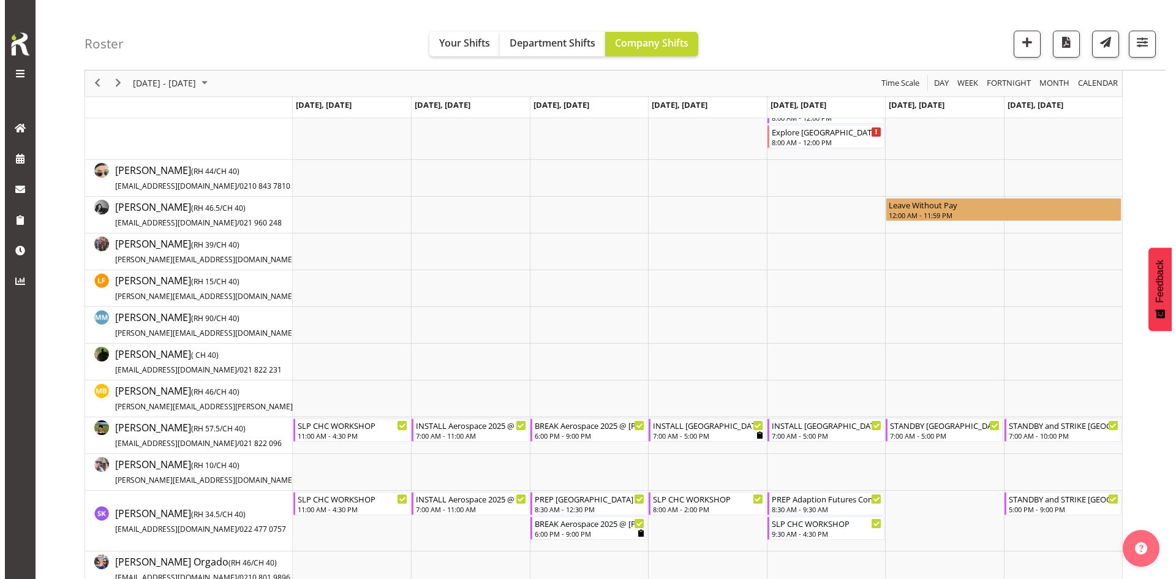
scroll to position [245, 0]
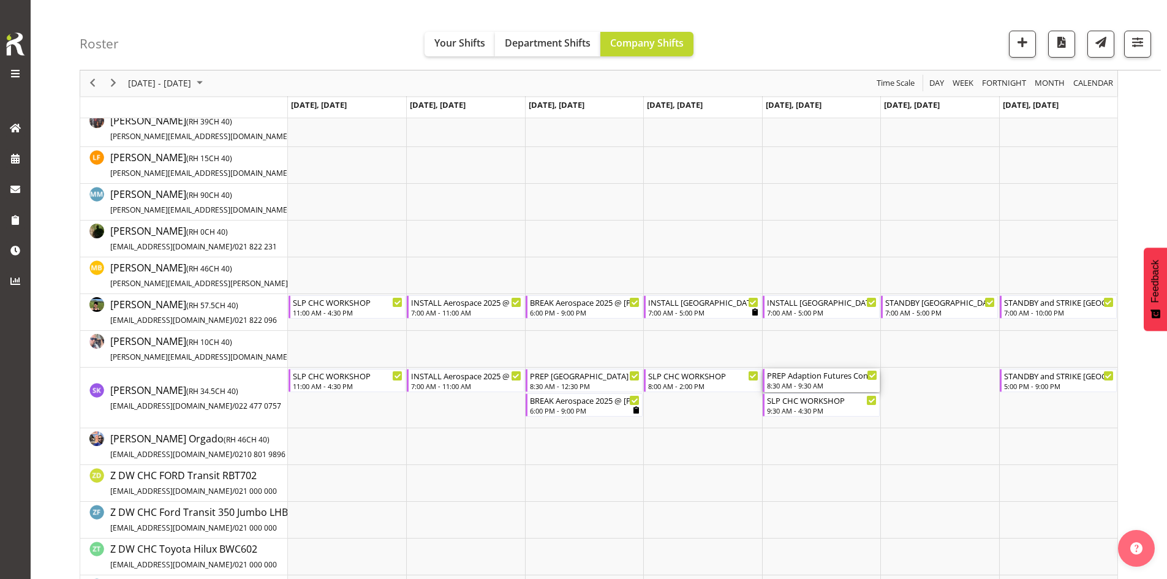
click at [831, 384] on div "8:30 AM - 9:30 AM" at bounding box center [822, 385] width 110 height 10
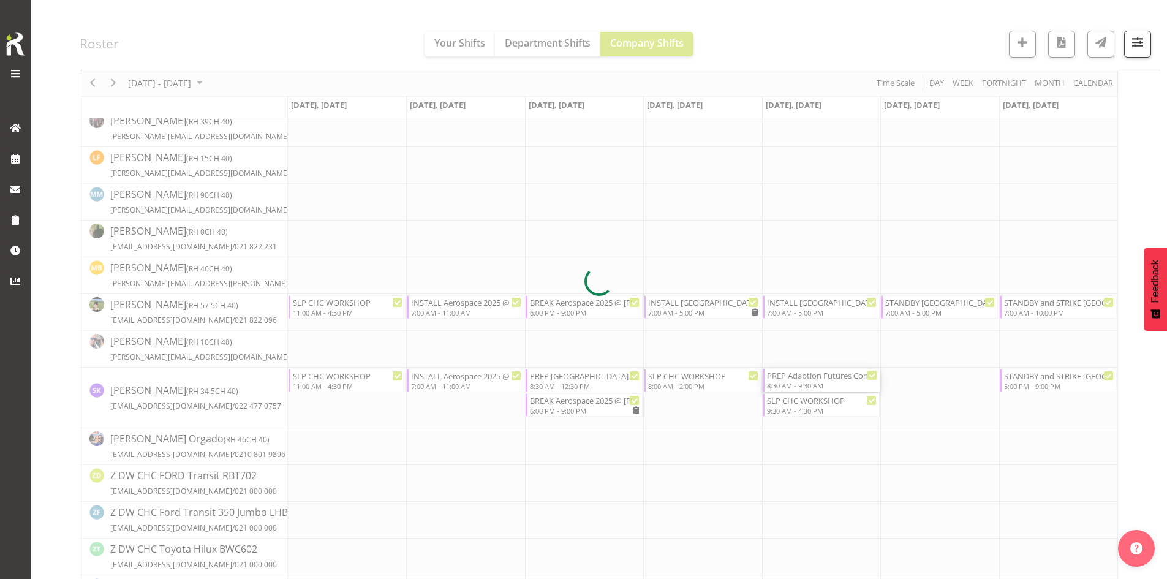
select select
select select "9"
select select "2025"
select select "8"
select select "30"
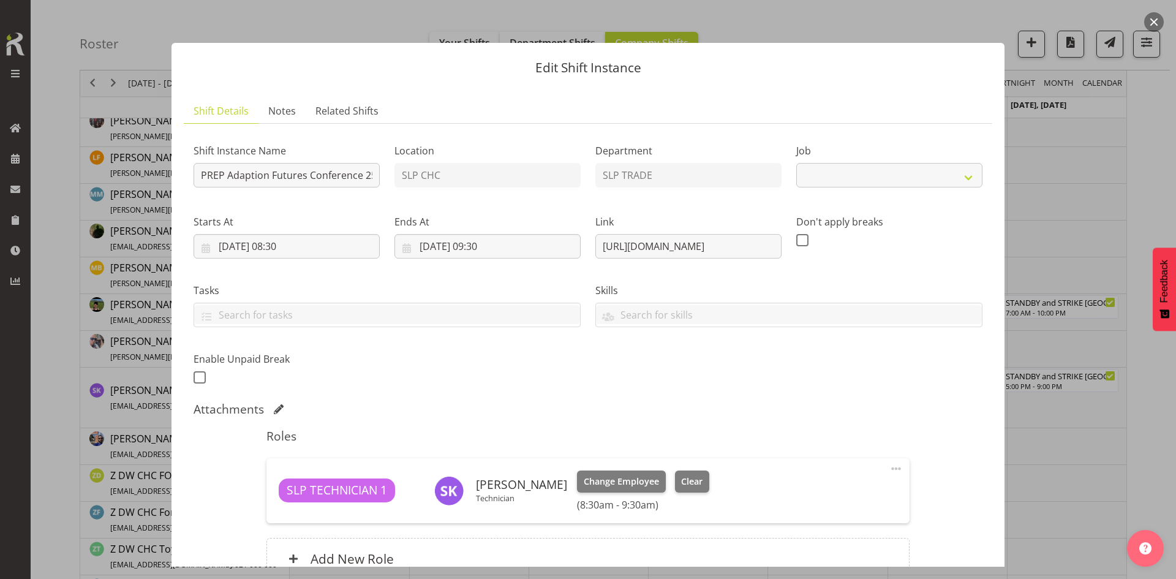
select select "10232"
click at [321, 247] on input "[DATE] 08:30" at bounding box center [287, 246] width 186 height 24
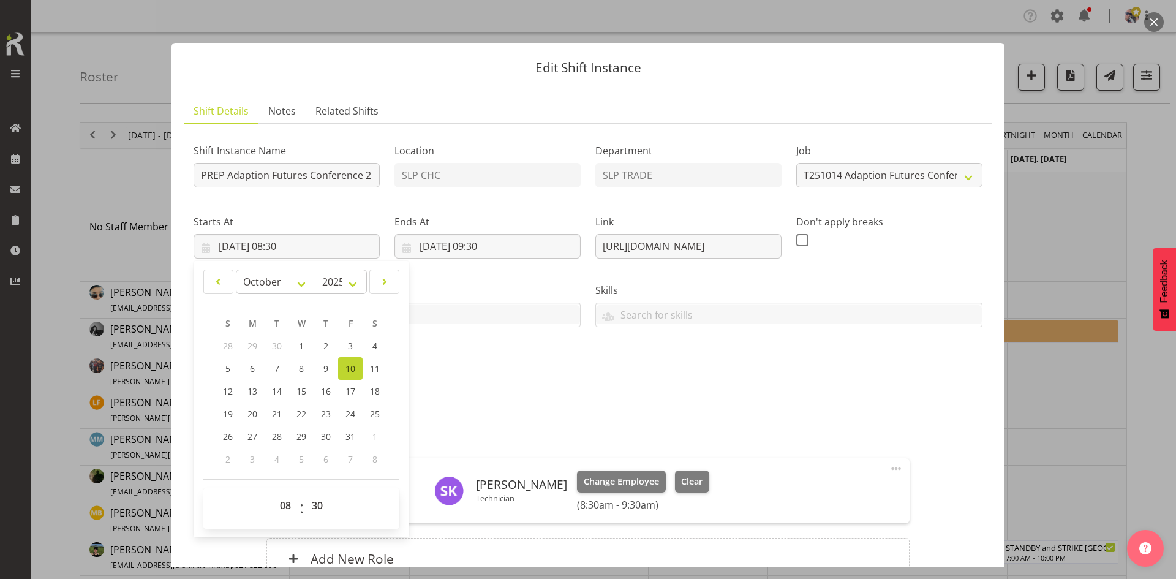
select select "10232"
select select "9"
select select "2025"
select select "8"
select select "30"
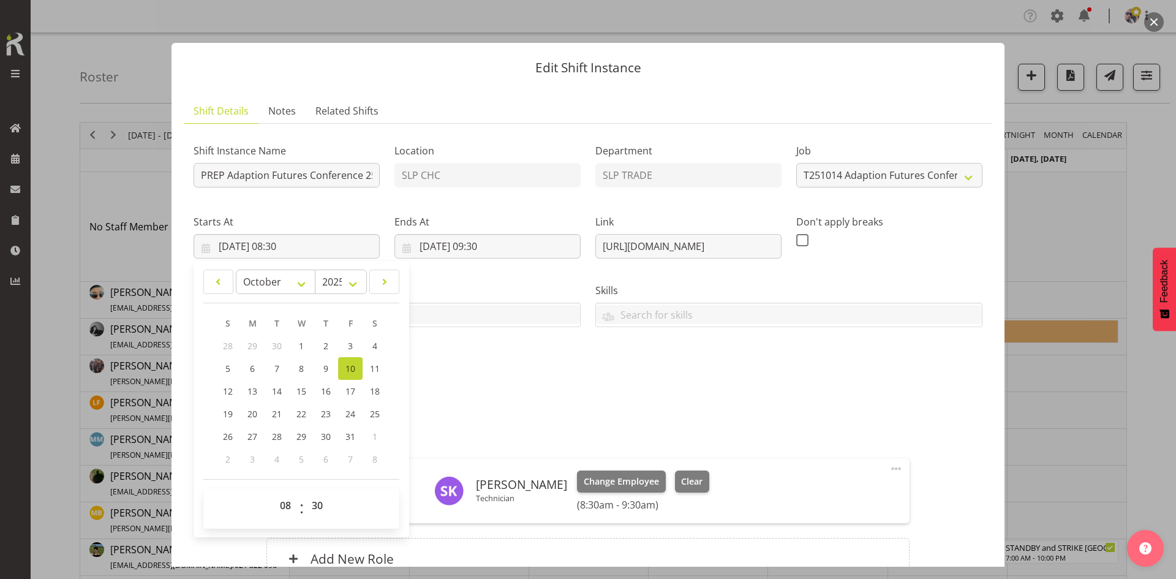
scroll to position [245, 0]
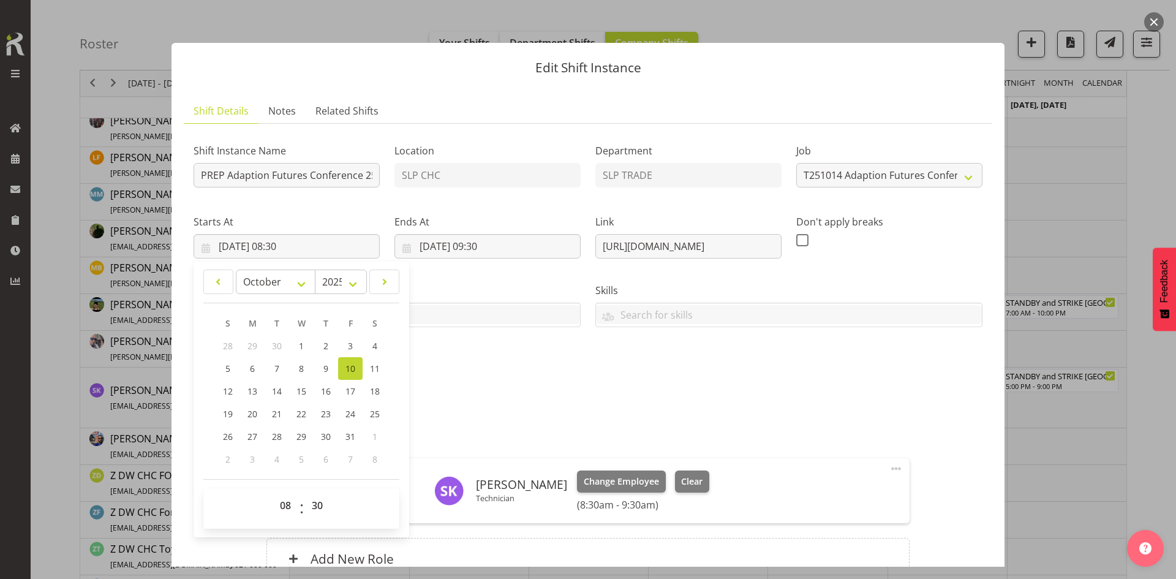
select select "14"
click at [273, 493] on select "00 01 02 03 04 05 06 07 08 09 10 11 12 13 14 15 16 17 18 19 20 21 22 23" at bounding box center [287, 505] width 28 height 24
type input "10/10/2025, 14:30"
click at [322, 505] on select "00 01 02 03 04 05 06 07 08 09 10 11 12 13 14 15 16 17 18 19 20 21 22 23 24 25 2…" at bounding box center [319, 505] width 28 height 24
select select "0"
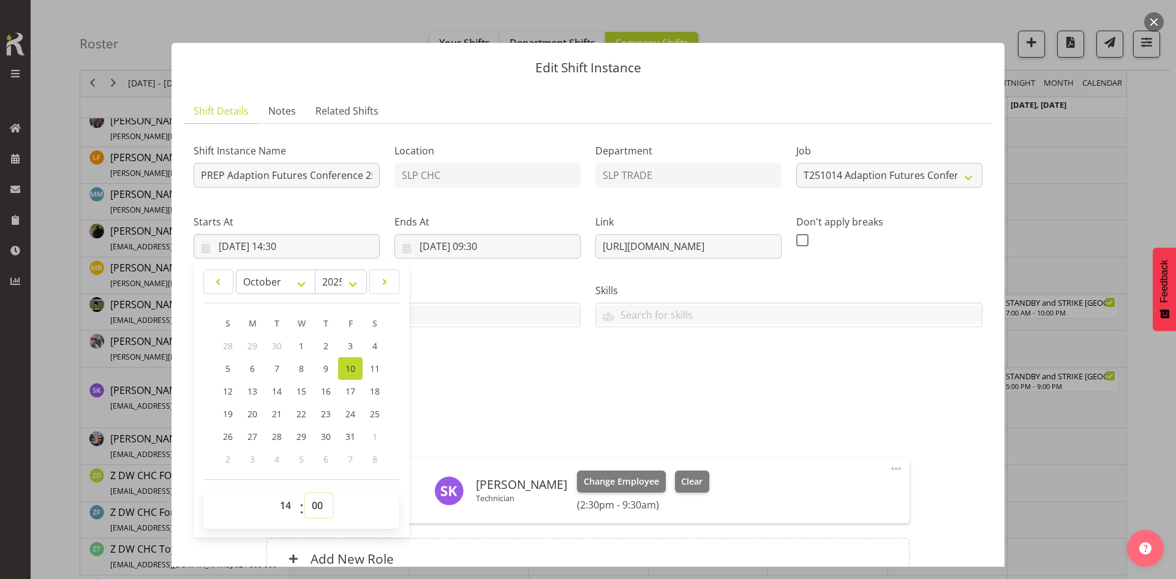
click at [305, 493] on select "00 01 02 03 04 05 06 07 08 09 10 11 12 13 14 15 16 17 18 19 20 21 22 23 24 25 2…" at bounding box center [319, 505] width 28 height 24
type input "10/10/2025, 14:00"
click at [500, 241] on input "[DATE] 09:30" at bounding box center [487, 246] width 186 height 24
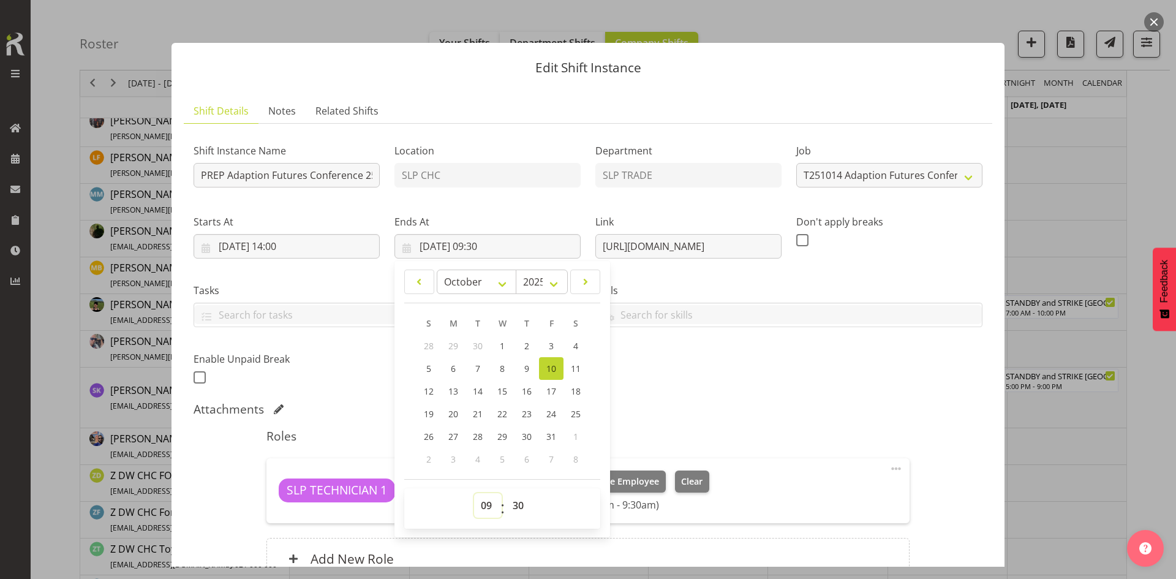
click at [483, 500] on select "00 01 02 03 04 05 06 07 08 09 10 11 12 13 14 15 16 17 18 19 20 21 22 23" at bounding box center [488, 505] width 28 height 24
select select "15"
click at [474, 493] on select "00 01 02 03 04 05 06 07 08 09 10 11 12 13 14 15 16 17 18 19 20 21 22 23" at bounding box center [488, 505] width 28 height 24
type input "10/10/2025, 15:30"
drag, startPoint x: 516, startPoint y: 505, endPoint x: 514, endPoint y: 495, distance: 10.0
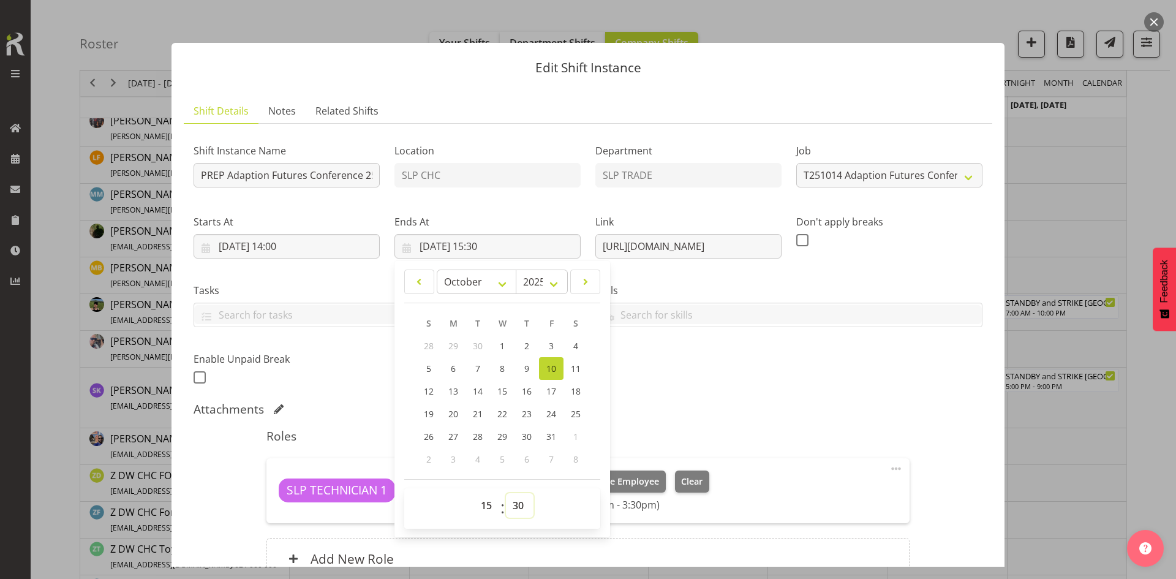
click at [516, 505] on select "00 01 02 03 04 05 06 07 08 09 10 11 12 13 14 15 16 17 18 19 20 21 22 23 24 25 2…" at bounding box center [520, 505] width 28 height 24
select select "0"
click at [506, 493] on select "00 01 02 03 04 05 06 07 08 09 10 11 12 13 14 15 16 17 18 19 20 21 22 23 24 25 2…" at bounding box center [520, 505] width 28 height 24
type input "10/10/2025, 15:00"
click at [727, 353] on div "Shift Instance Name PREP Adaption Futures Conference 25 @ The Workshop Location…" at bounding box center [587, 260] width 803 height 268
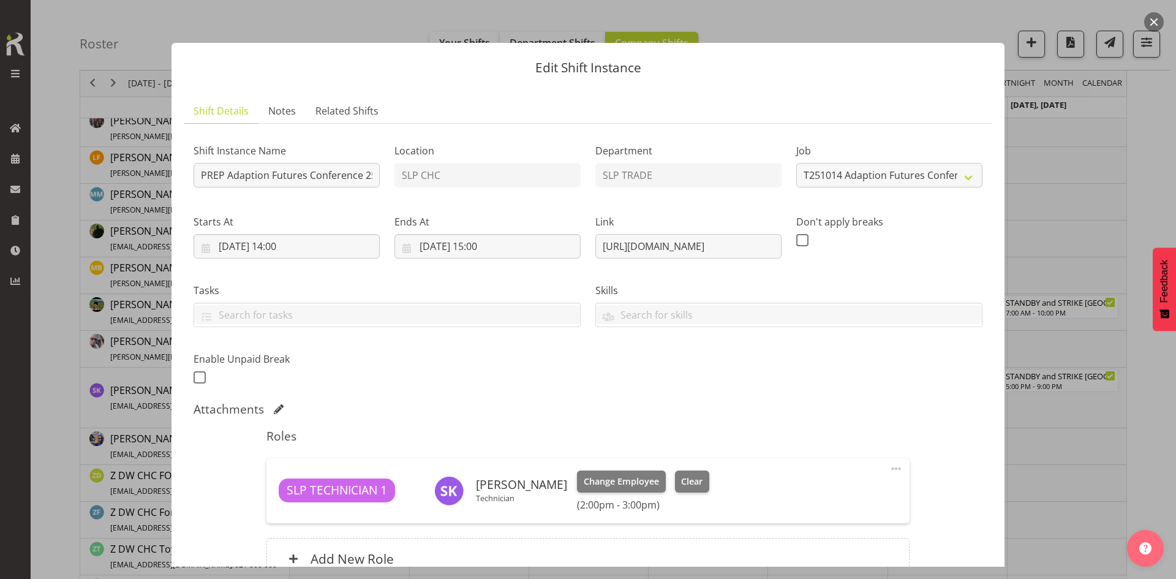
scroll to position [122, 0]
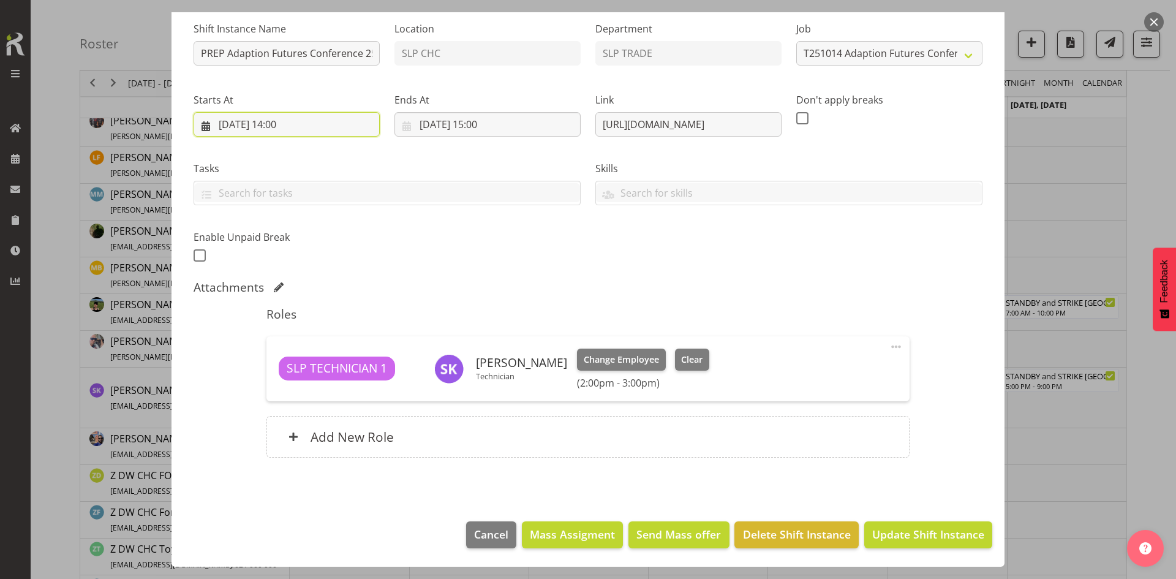
click at [345, 126] on input "10/10/2025, 14:00" at bounding box center [287, 124] width 186 height 24
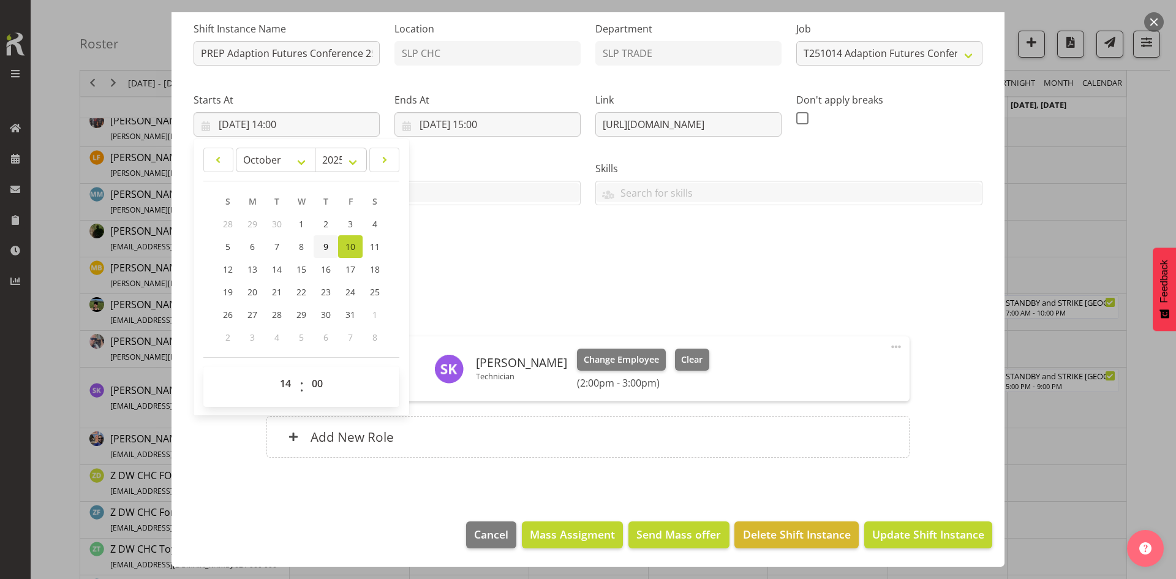
click at [331, 238] on link "9" at bounding box center [326, 246] width 24 height 23
type input "[DATE] 14:00"
click at [524, 118] on input "10/10/2025, 15:00" at bounding box center [487, 124] width 186 height 24
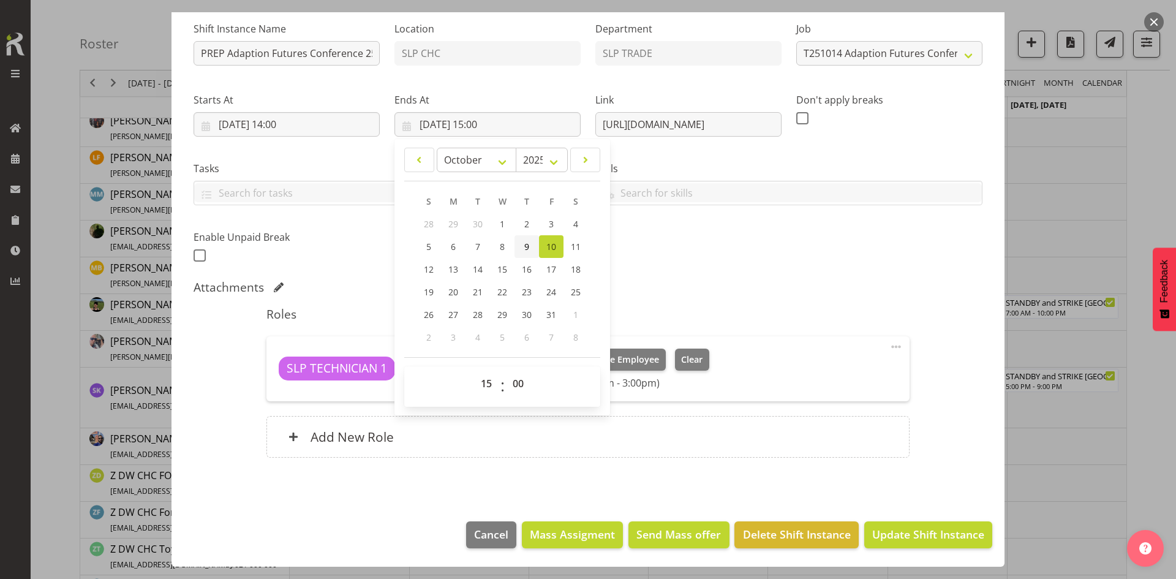
click at [525, 251] on span "9" at bounding box center [526, 247] width 5 height 12
type input "09/10/2025, 15:00"
click at [892, 532] on span "Update Shift Instance" at bounding box center [928, 534] width 112 height 16
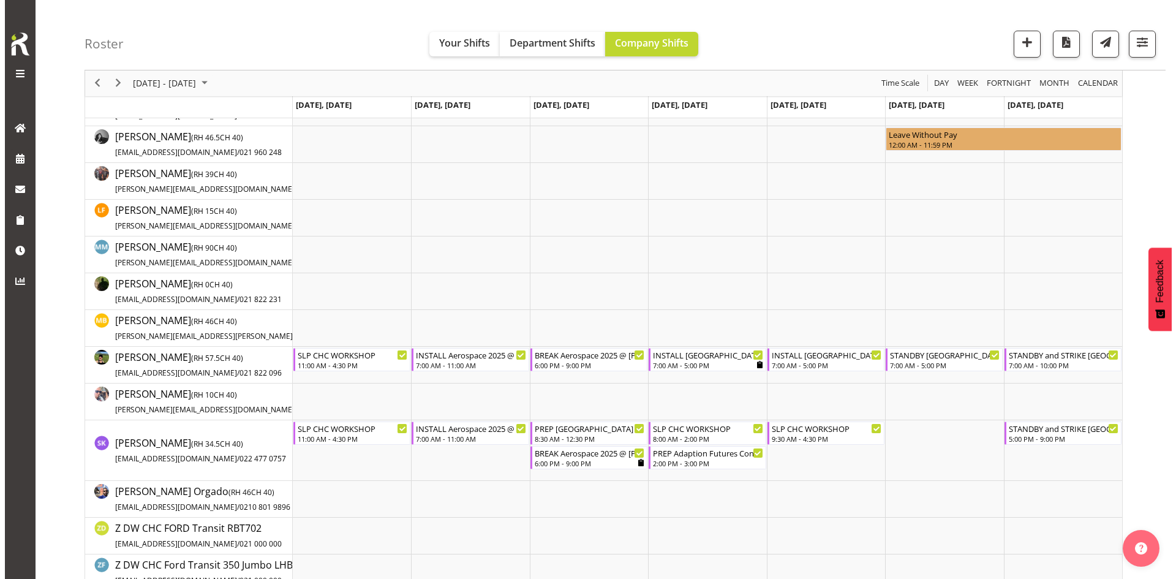
scroll to position [12, 0]
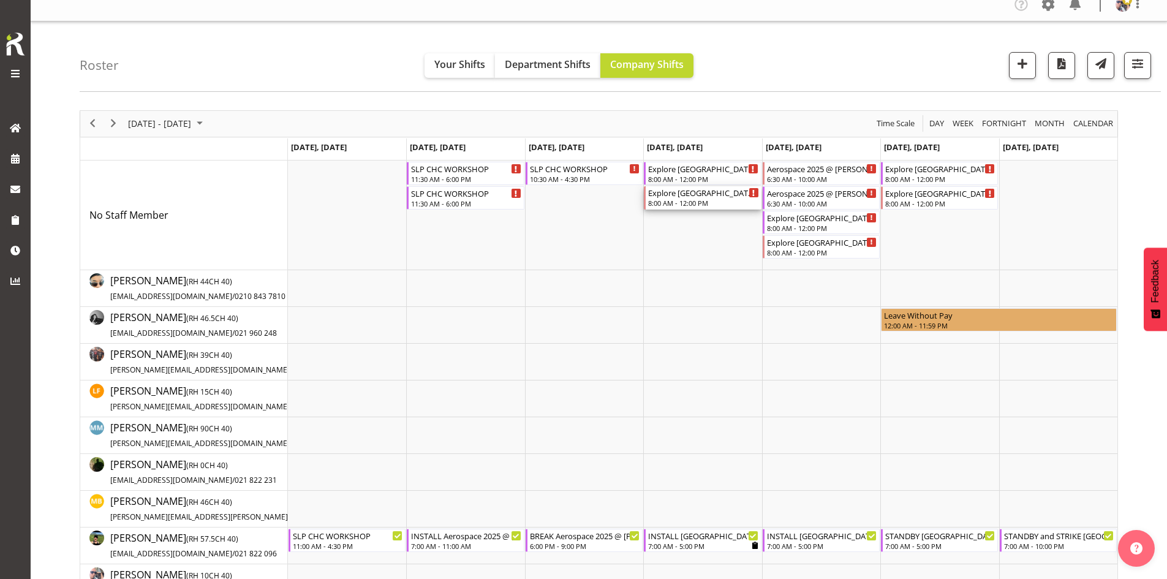
click at [702, 200] on div "8:00 AM - 12:00 PM" at bounding box center [703, 203] width 110 height 10
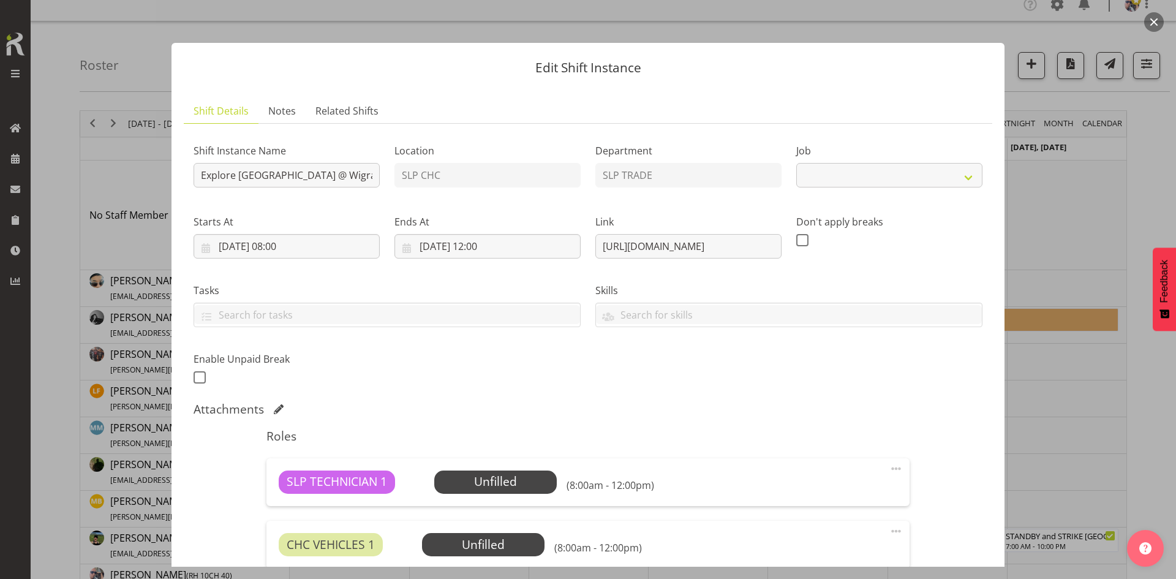
select select "10521"
click at [197, 181] on input "Explore [GEOGRAPHIC_DATA] @ Wigram AFM On Site @ 0900" at bounding box center [287, 175] width 186 height 24
type input "PREP Explore Antarctica @ WAREHOUSE"
click at [285, 252] on input "[DATE] 08:00" at bounding box center [287, 246] width 186 height 24
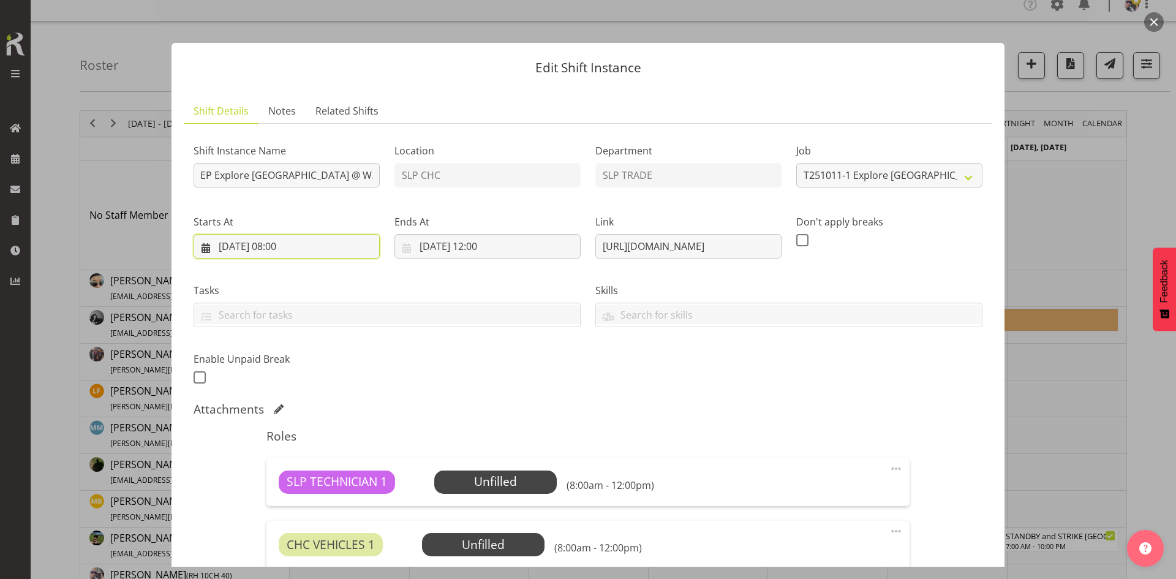
scroll to position [0, 0]
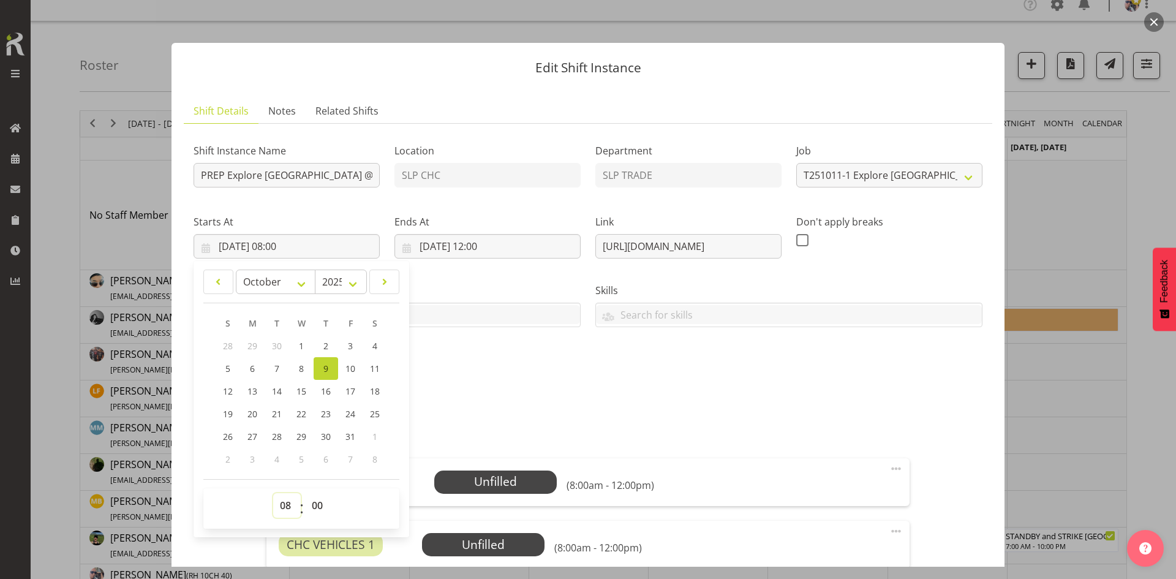
click at [287, 502] on select "00 01 02 03 04 05 06 07 08 09 10 11 12 13 14 15 16 17 18 19 20 21 22 23" at bounding box center [287, 505] width 28 height 24
select select "15"
click at [273, 493] on select "00 01 02 03 04 05 06 07 08 09 10 11 12 13 14 15 16 17 18 19 20 21 22 23" at bounding box center [287, 505] width 28 height 24
type input "09/10/2025, 15:00"
click at [500, 252] on input "09/10/2025, 12:00" at bounding box center [487, 246] width 186 height 24
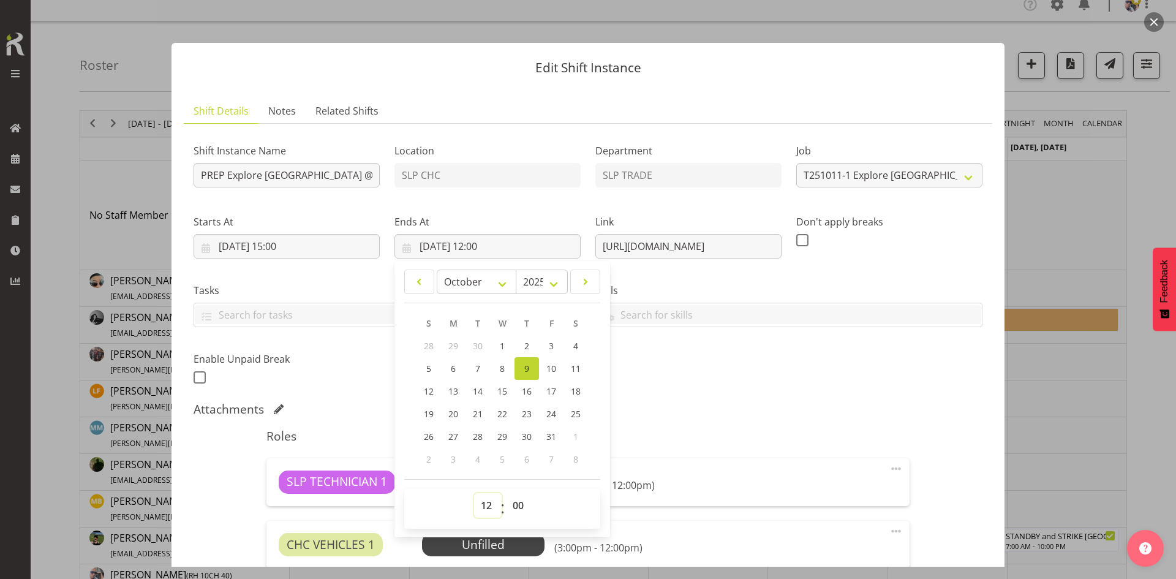
click at [478, 502] on select "00 01 02 03 04 05 06 07 08 09 10 11 12 13 14 15 16 17 18 19 20 21 22 23" at bounding box center [488, 505] width 28 height 24
select select "16"
click at [474, 493] on select "00 01 02 03 04 05 06 07 08 09 10 11 12 13 14 15 16 17 18 19 20 21 22 23" at bounding box center [488, 505] width 28 height 24
type input "09/10/2025, 16:00"
click at [840, 371] on div "Shift Instance Name PREP Explore Antarctica @ WAREHOUSE Location SLP CHC Depart…" at bounding box center [587, 260] width 803 height 268
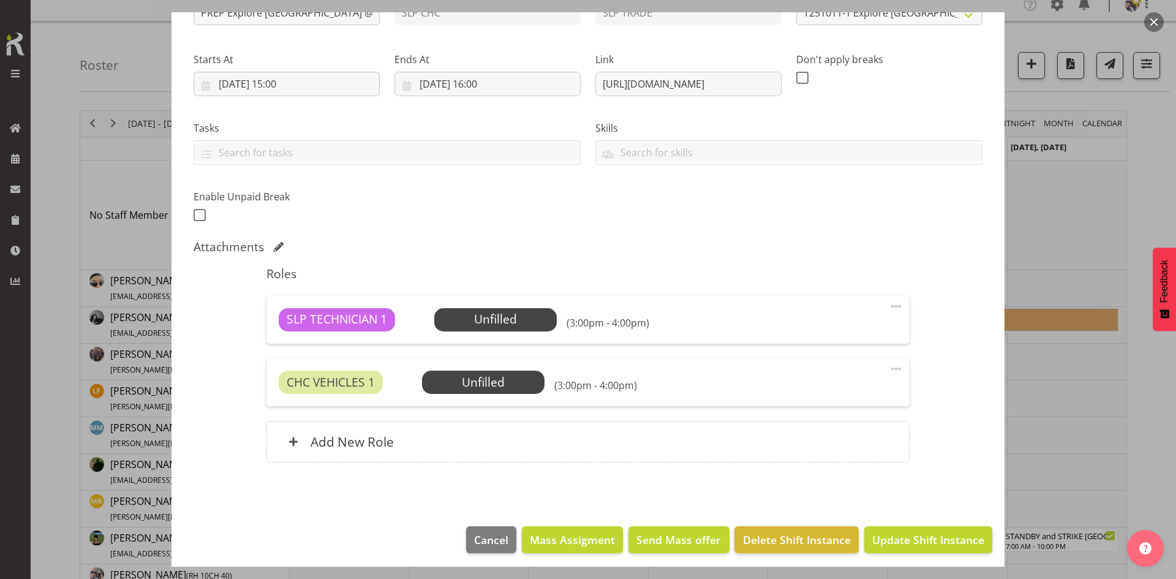
scroll to position [167, 0]
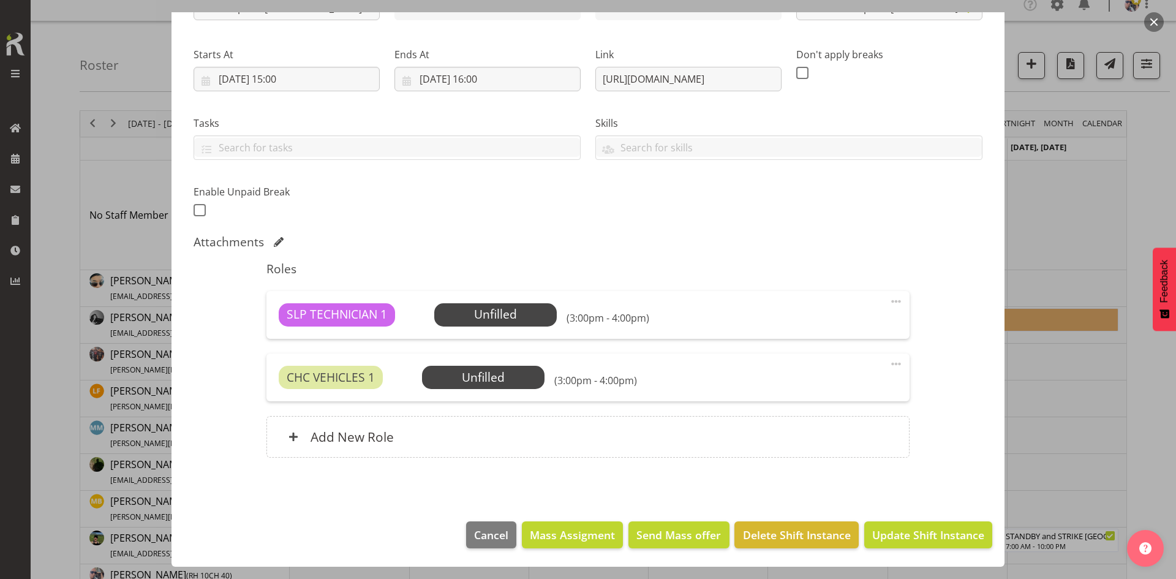
click at [889, 366] on span at bounding box center [896, 363] width 15 height 15
click at [838, 434] on link "Delete" at bounding box center [845, 435] width 118 height 22
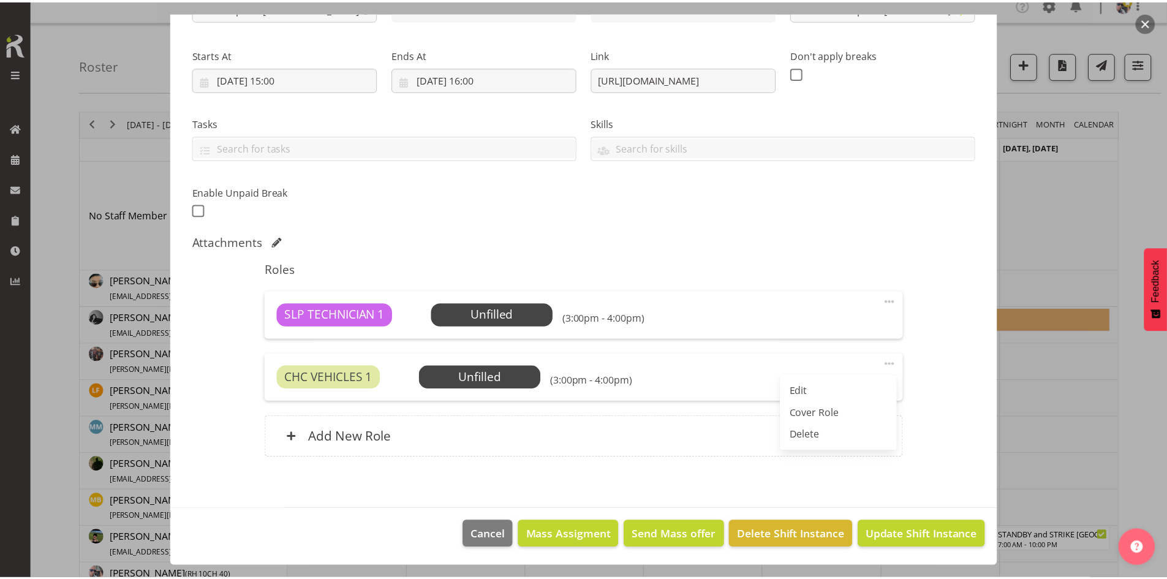
scroll to position [105, 0]
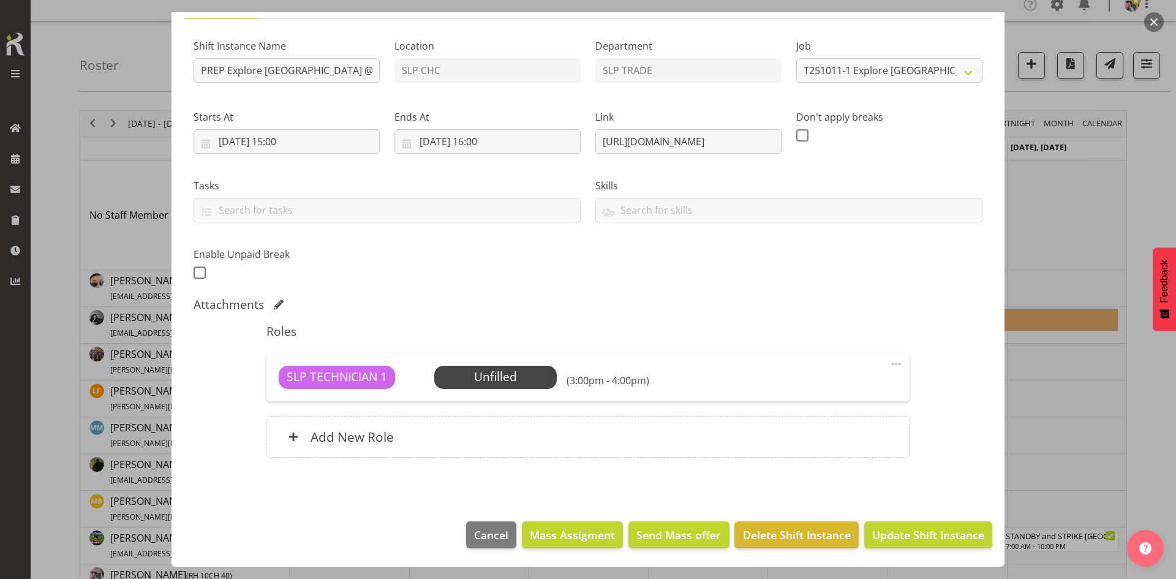
click at [0, 0] on span "Select Employee" at bounding box center [0, 0] width 0 height 0
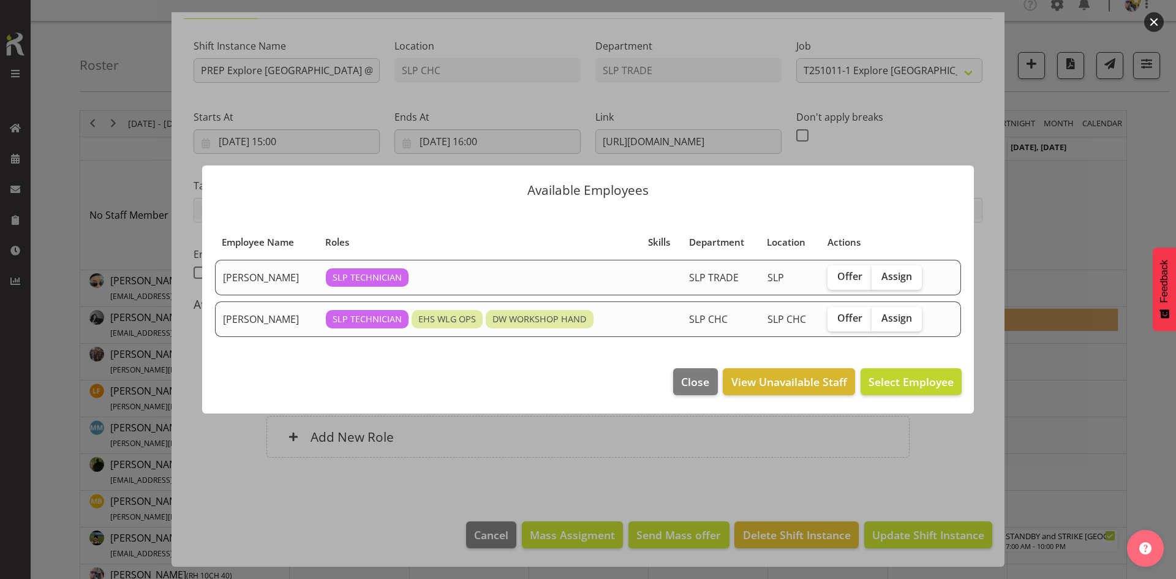
click at [919, 317] on label "Assign" at bounding box center [896, 319] width 50 height 24
click at [879, 317] on input "Assign" at bounding box center [875, 318] width 8 height 8
checkbox input "true"
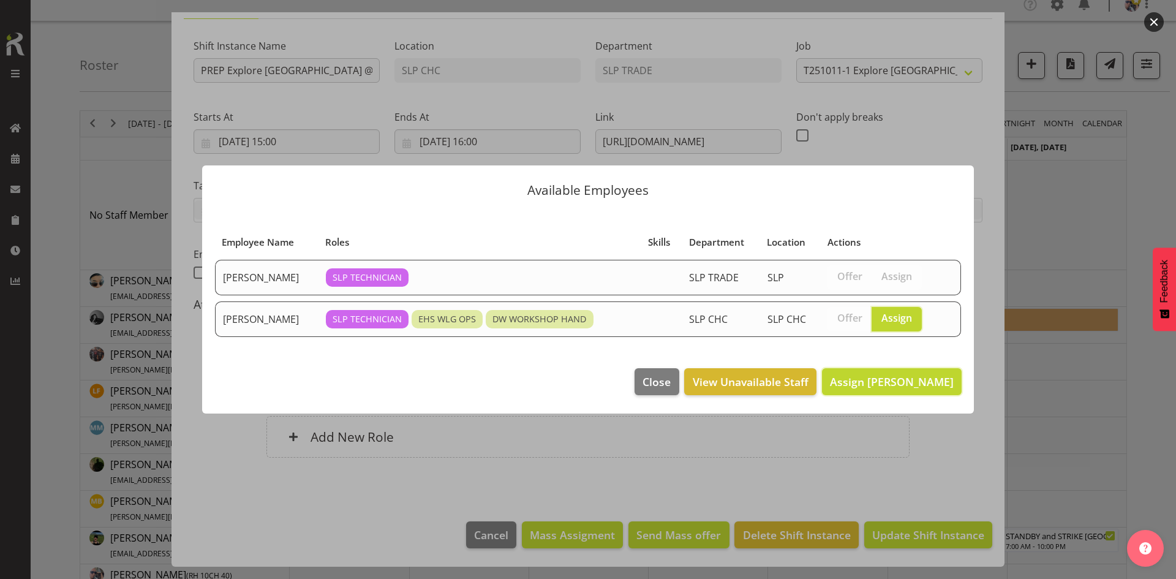
click at [906, 383] on span "Assign [PERSON_NAME]" at bounding box center [892, 381] width 124 height 15
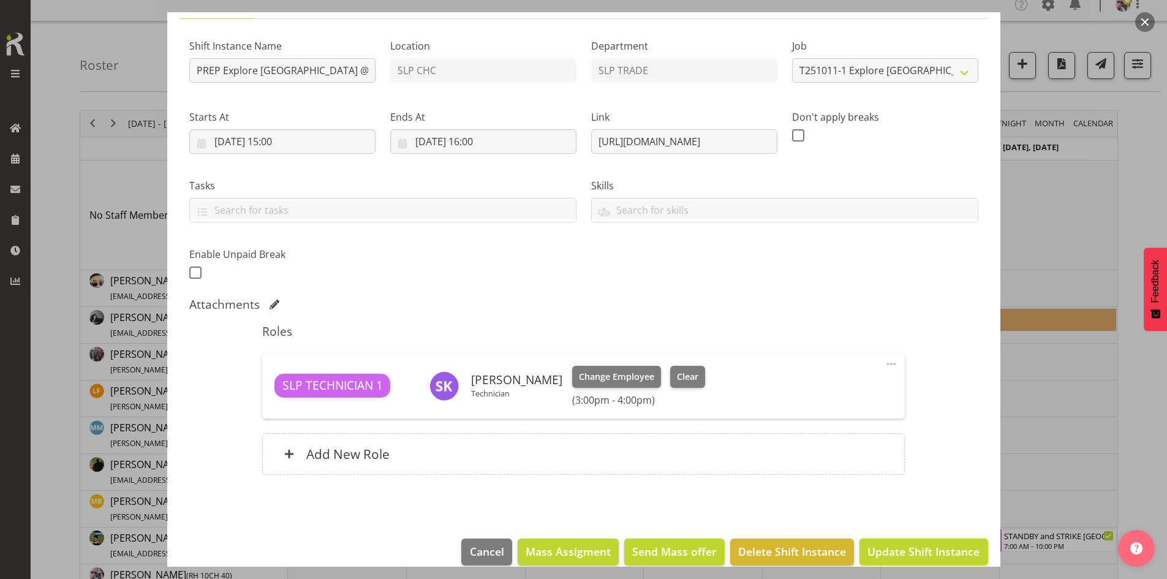
click at [890, 552] on span "Update Shift Instance" at bounding box center [923, 551] width 112 height 16
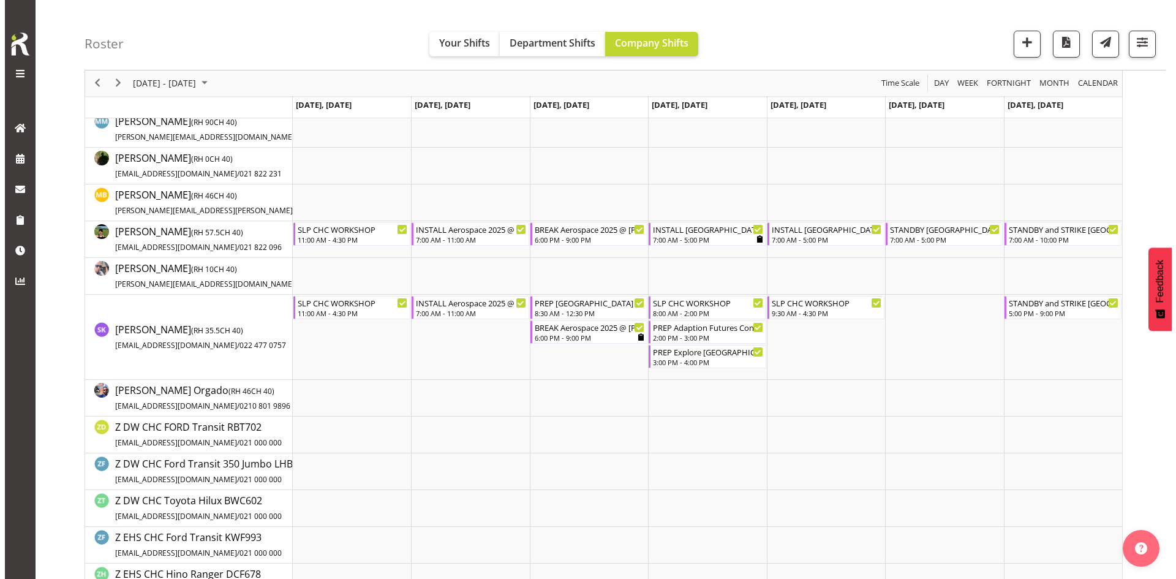
scroll to position [257, 0]
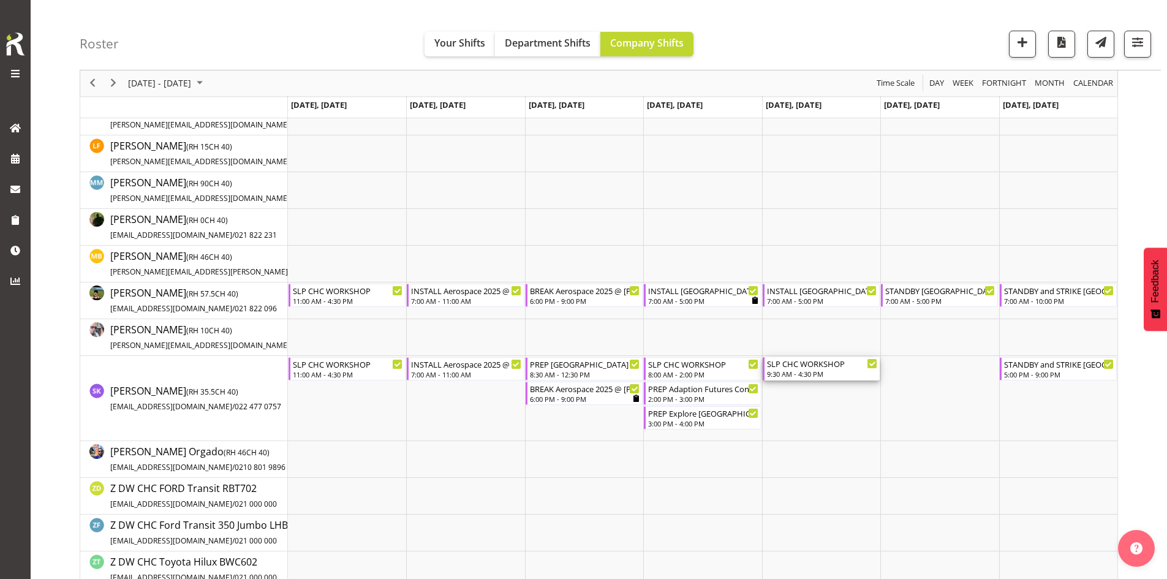
click at [807, 364] on div "SLP CHC WORKSHOP" at bounding box center [822, 363] width 110 height 12
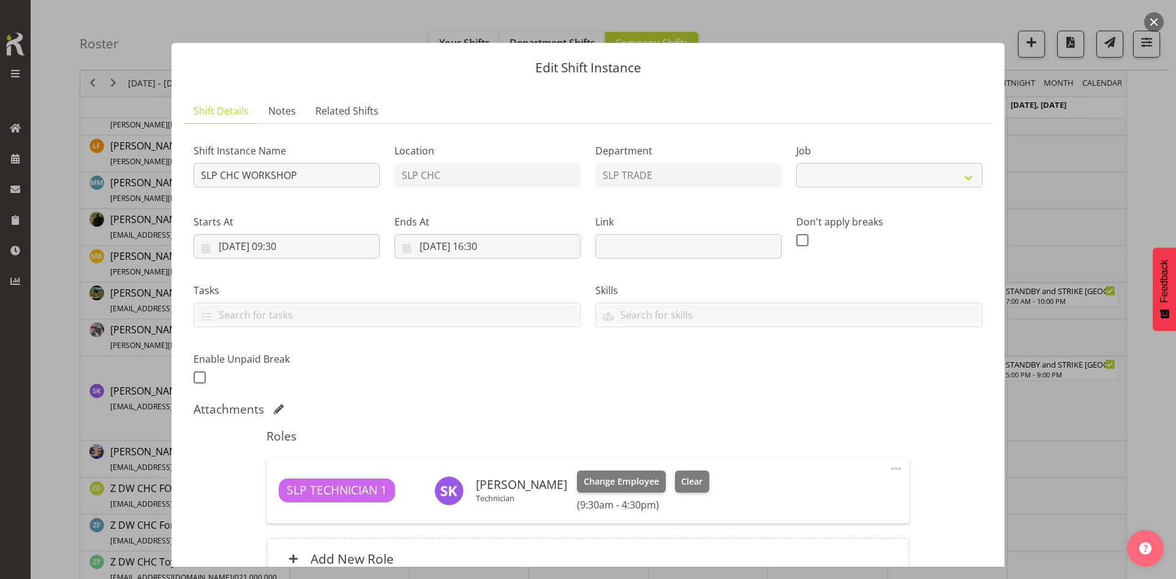
select select "45"
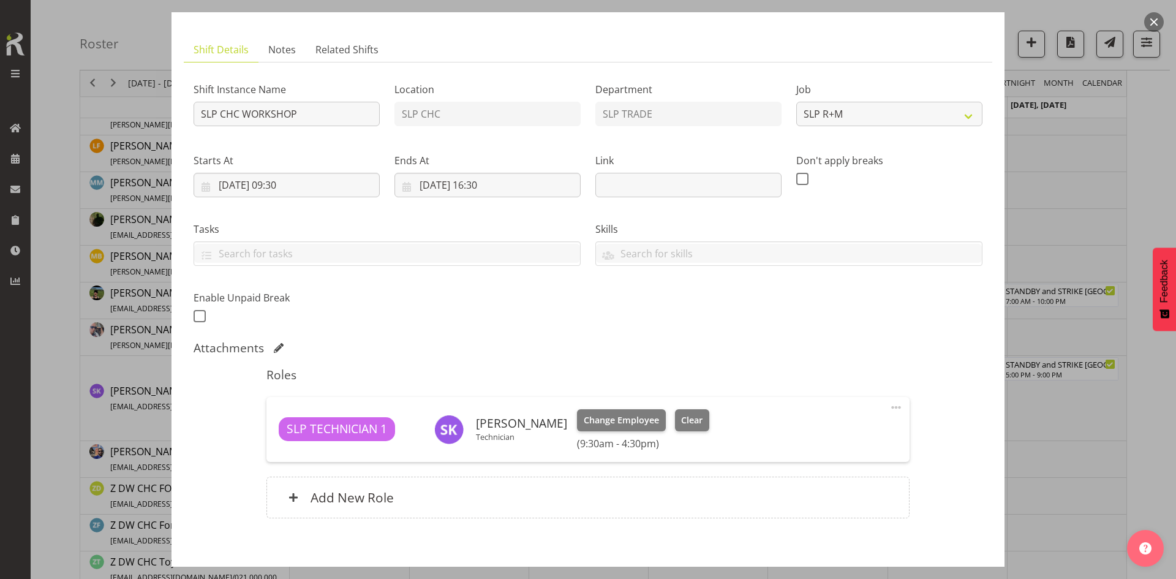
click at [676, 468] on div "Roles SLP TECHNICIAN 1 Stuart Korunic Technician Change Employee Clear (9:30am …" at bounding box center [587, 446] width 657 height 173
click at [675, 427] on button "Clear" at bounding box center [692, 420] width 35 height 22
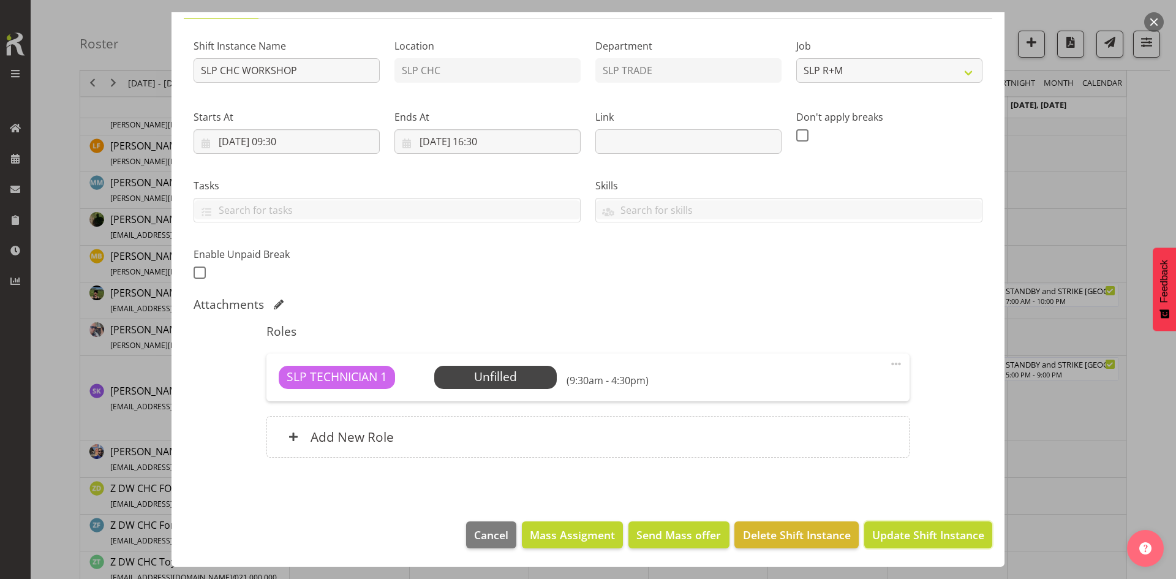
click at [904, 525] on button "Update Shift Instance" at bounding box center [928, 534] width 128 height 27
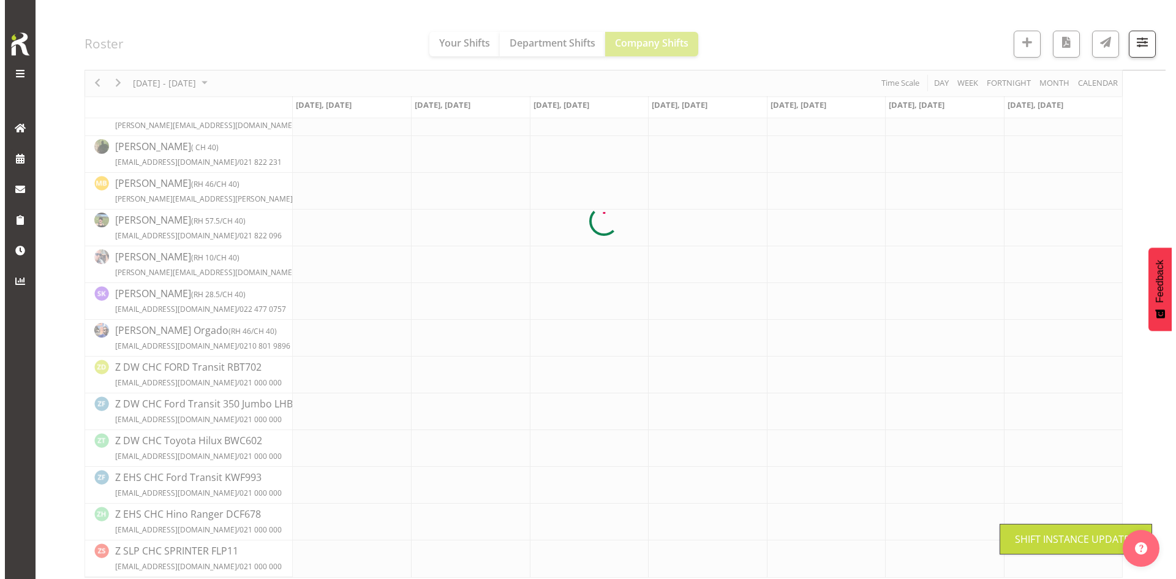
scroll to position [0, 0]
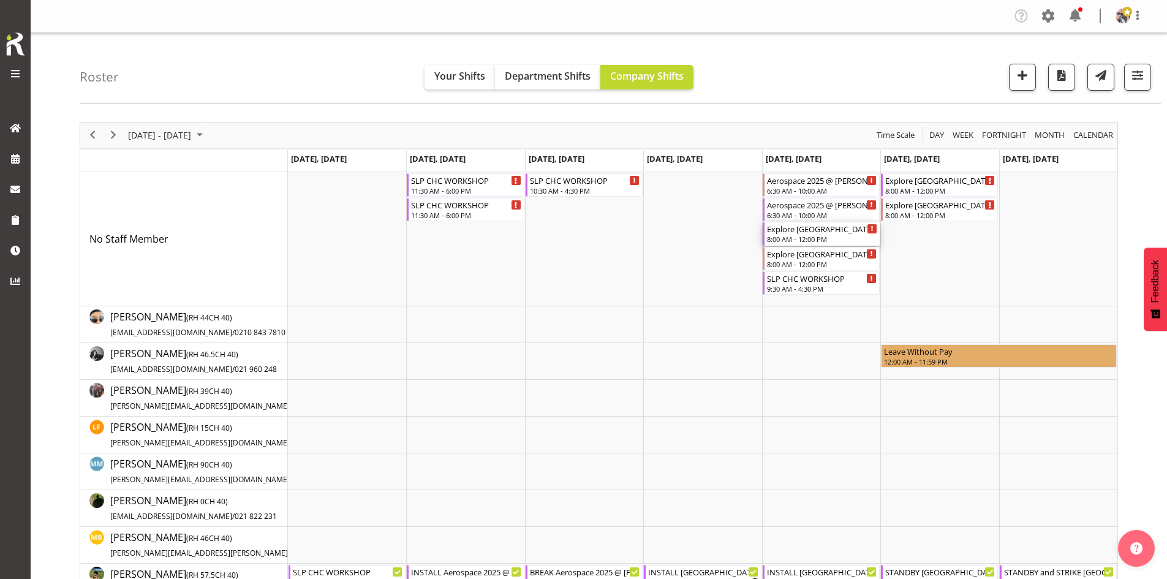
click at [808, 235] on div "Explore Antarctica @ Wigram AFM On Site @ 0900 8:00 AM - 12:00 PM" at bounding box center [822, 233] width 110 height 23
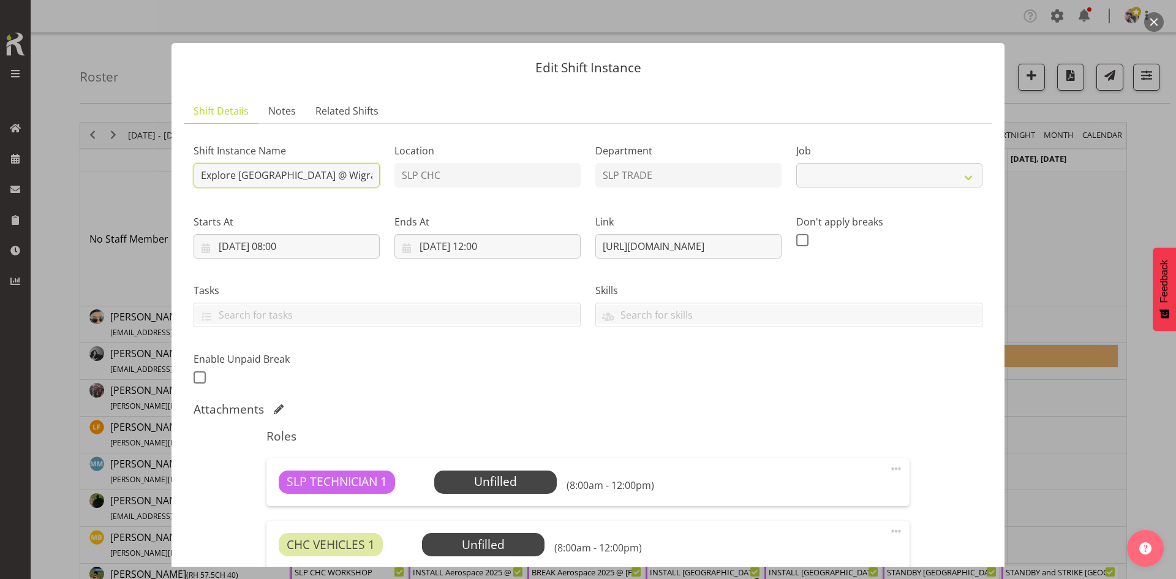
select select "10521"
click at [197, 174] on input "Explore [GEOGRAPHIC_DATA] @ Wigram AFM On Site @ 0900" at bounding box center [287, 175] width 186 height 24
type input "BUILD Explore Antarctica @ Wigram AFM On Site @ 0900"
click at [299, 244] on input "10/10/2025, 08:00" at bounding box center [287, 246] width 186 height 24
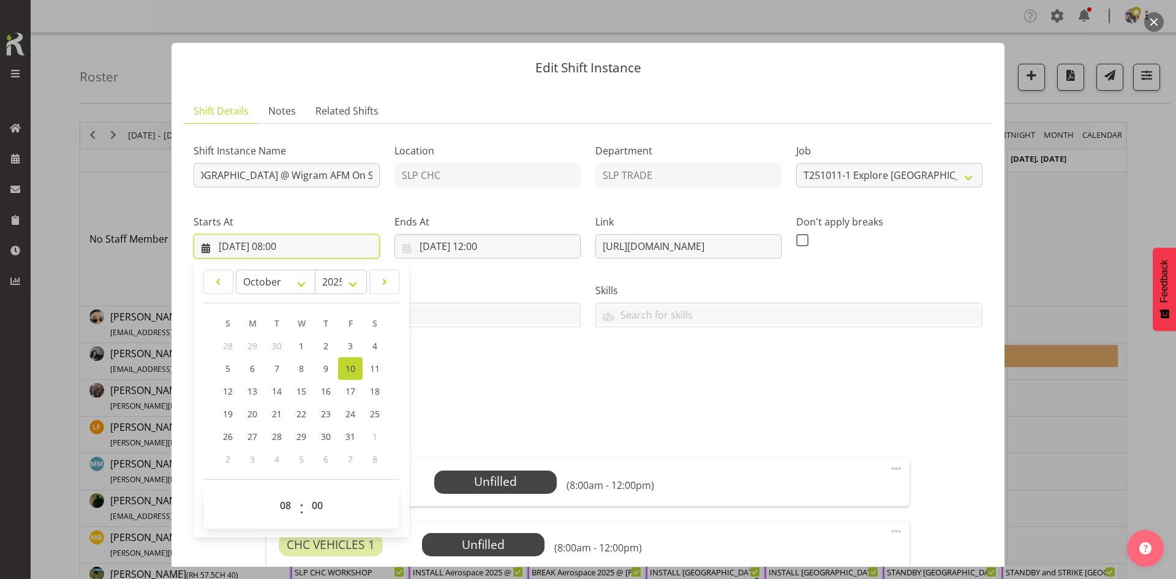
scroll to position [0, 0]
click at [315, 505] on select "00 01 02 03 04 05 06 07 08 09 10 11 12 13 14 15 16 17 18 19 20 21 22 23 24 25 2…" at bounding box center [319, 505] width 28 height 24
select select "30"
click at [305, 493] on select "00 01 02 03 04 05 06 07 08 09 10 11 12 13 14 15 16 17 18 19 20 21 22 23 24 25 2…" at bounding box center [319, 505] width 28 height 24
type input "[DATE] 08:30"
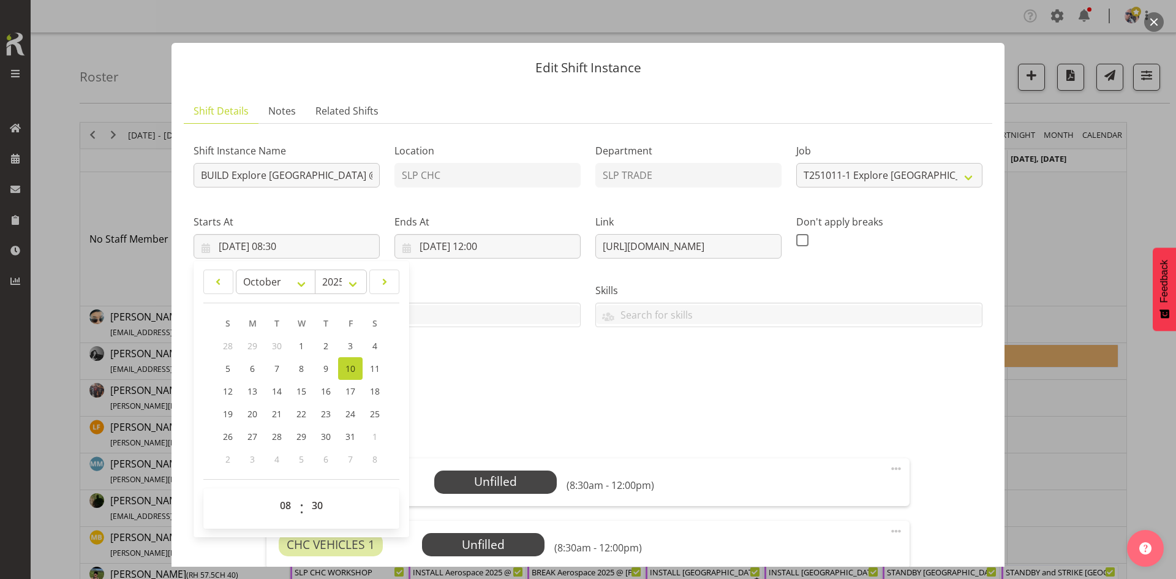
click at [503, 396] on div "Shift Instance Name BUILD Explore Antarctica @ Wigram AFM On Site @ 0900 Locati…" at bounding box center [588, 386] width 789 height 506
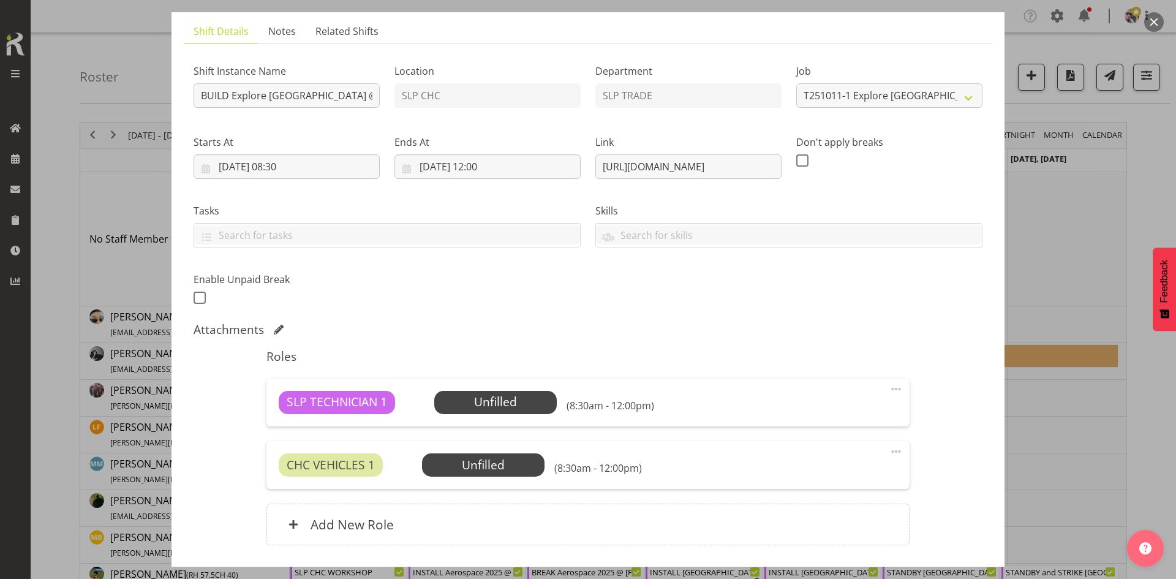
scroll to position [167, 0]
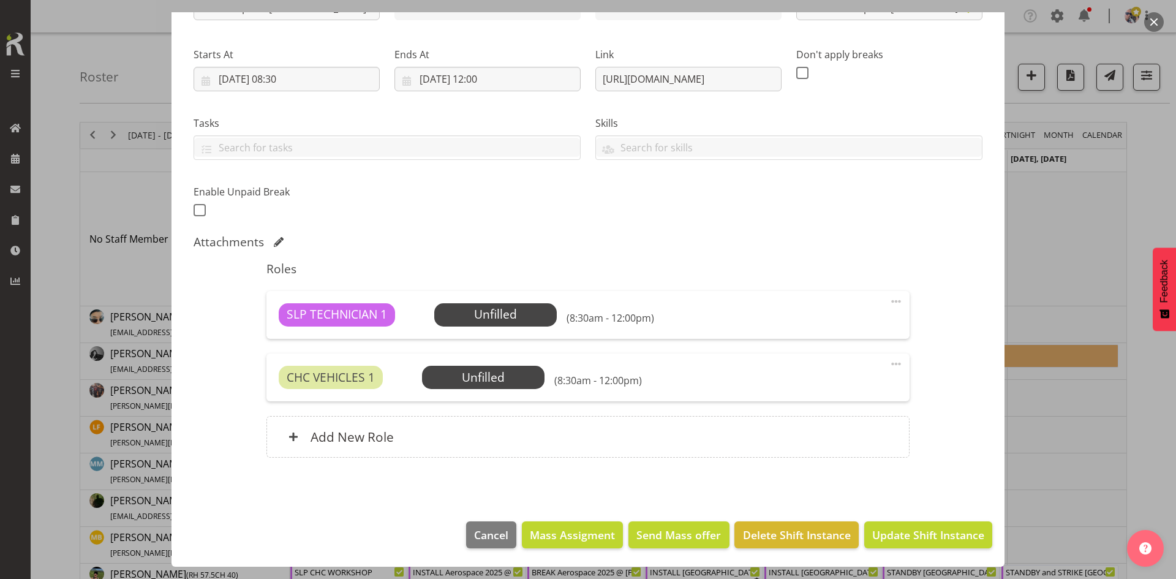
click at [893, 363] on span at bounding box center [896, 363] width 15 height 15
click at [833, 443] on link "Delete" at bounding box center [845, 435] width 118 height 22
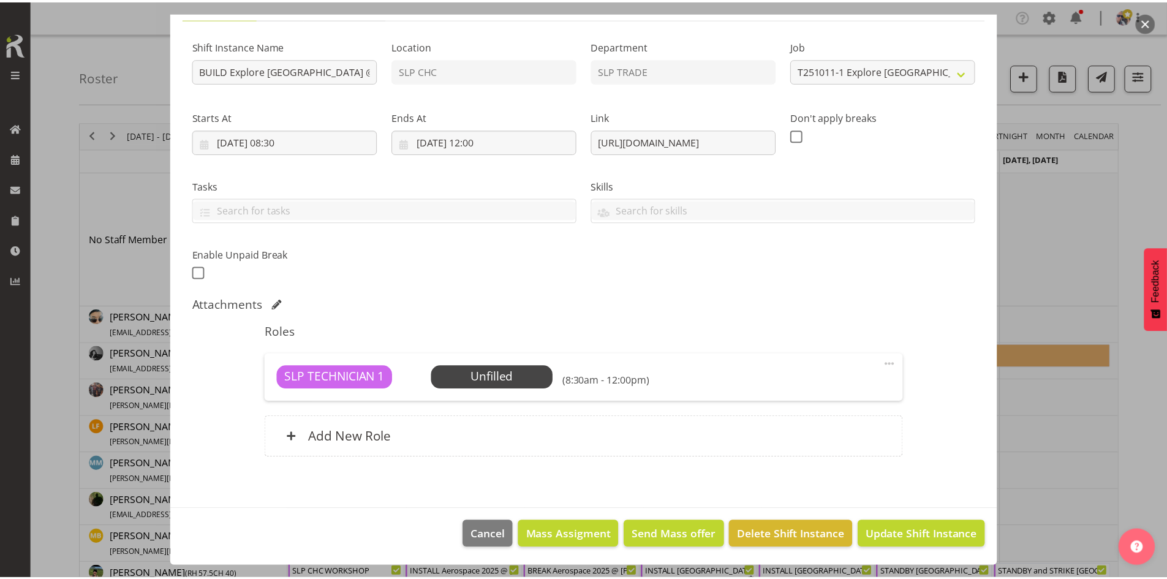
scroll to position [105, 0]
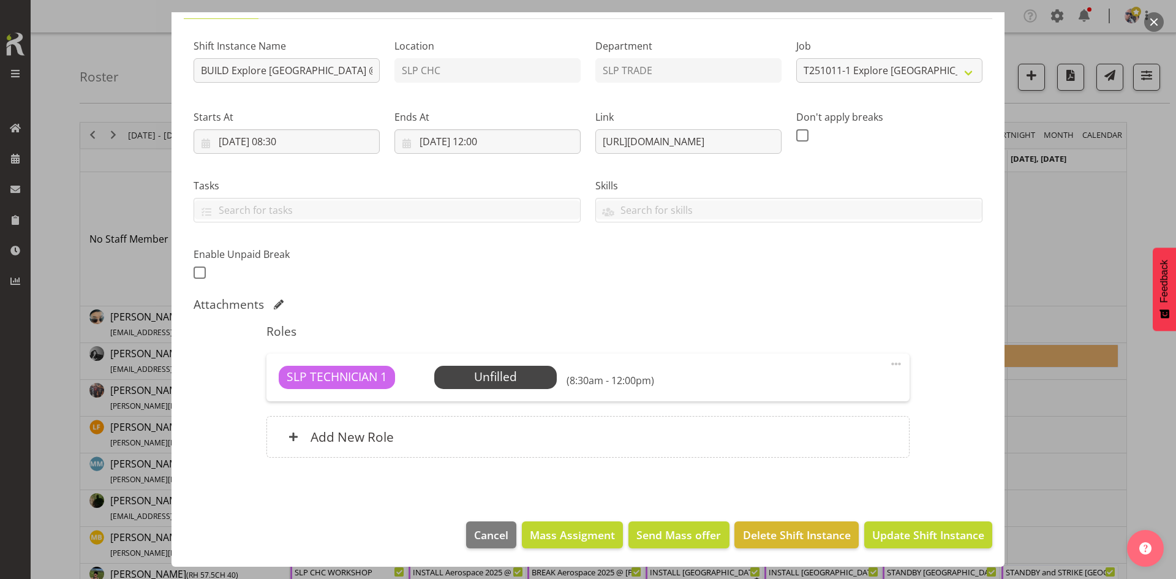
click at [0, 0] on span "Select Employee" at bounding box center [0, 0] width 0 height 0
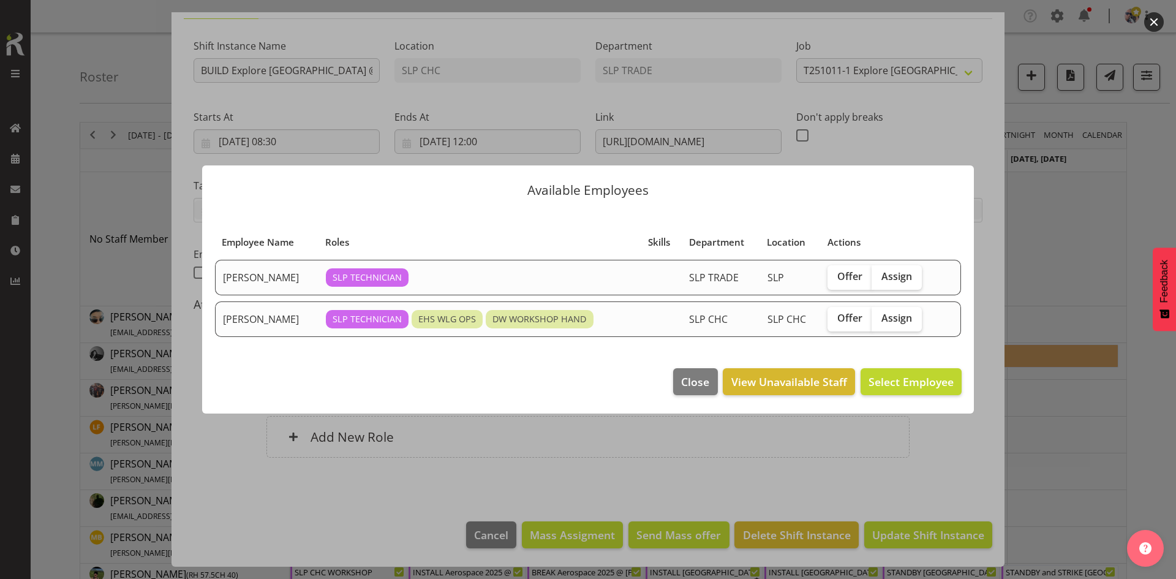
click at [898, 309] on label "Assign" at bounding box center [896, 319] width 50 height 24
click at [879, 314] on input "Assign" at bounding box center [875, 318] width 8 height 8
checkbox input "true"
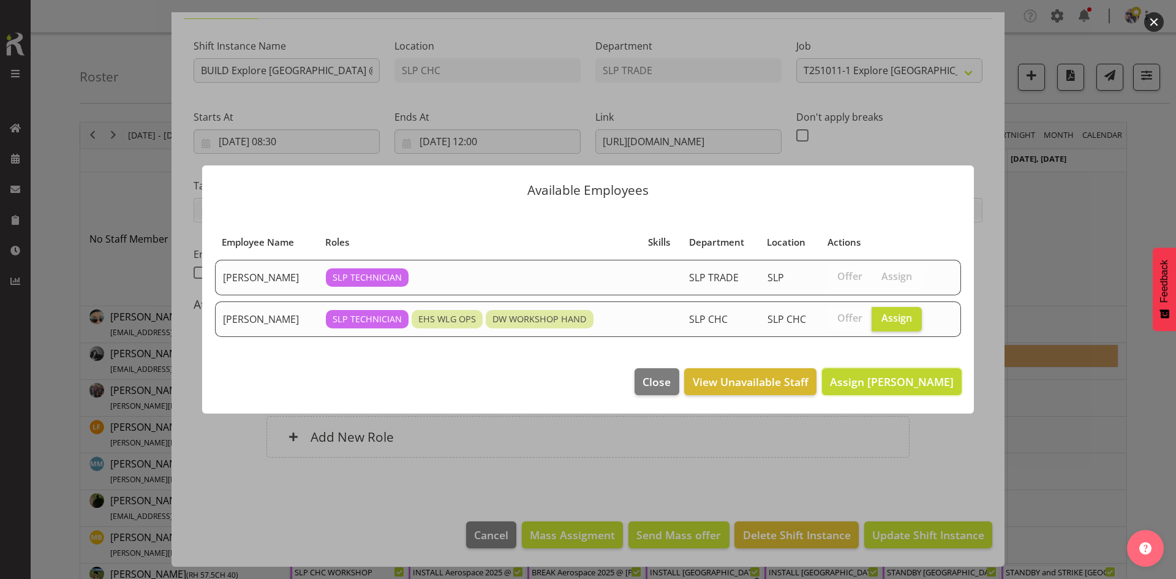
click at [907, 382] on span "Assign [PERSON_NAME]" at bounding box center [892, 381] width 124 height 15
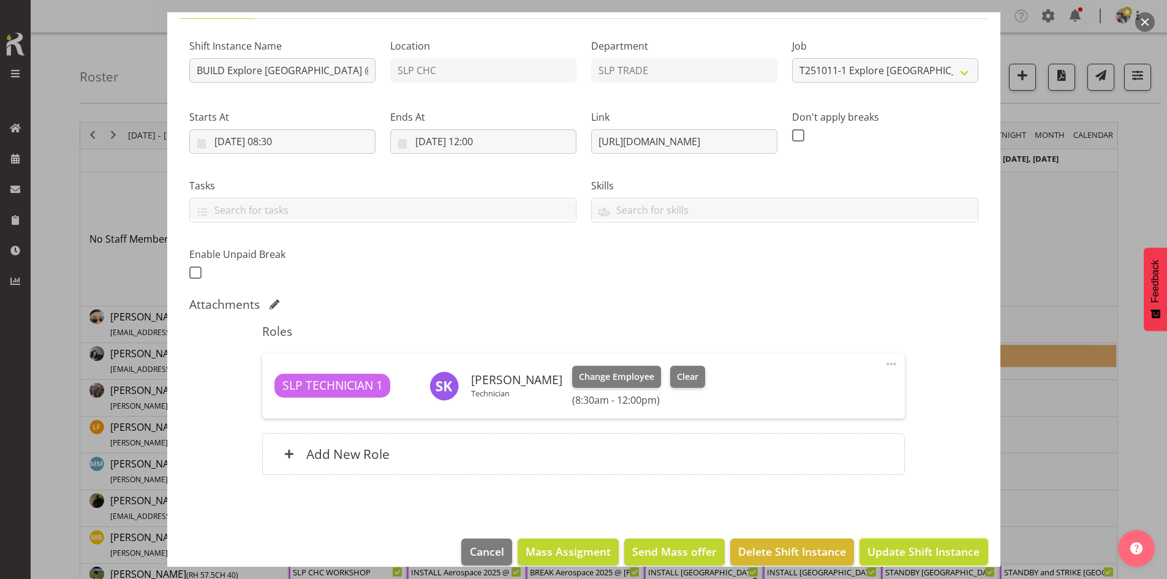
click at [904, 551] on span "Update Shift Instance" at bounding box center [923, 551] width 112 height 16
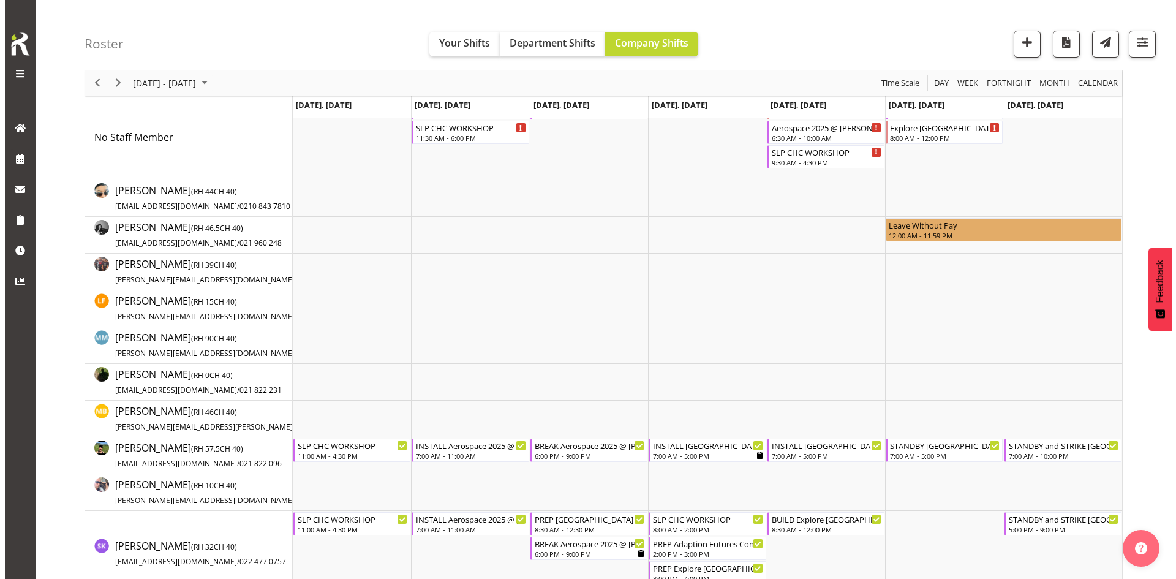
scroll to position [0, 0]
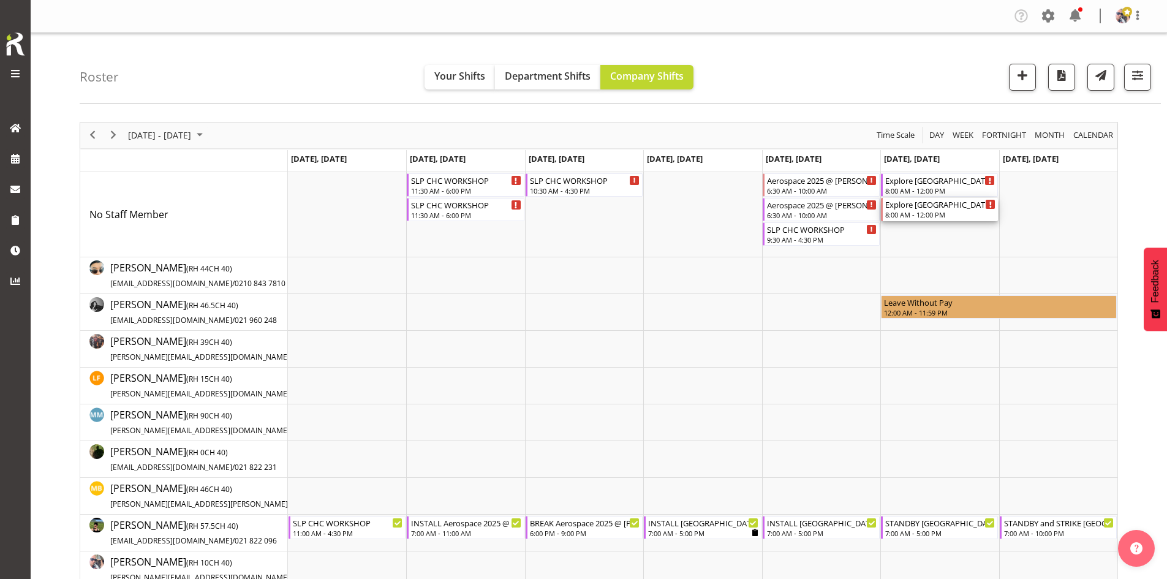
click at [907, 212] on div "8:00 AM - 12:00 PM" at bounding box center [940, 214] width 110 height 10
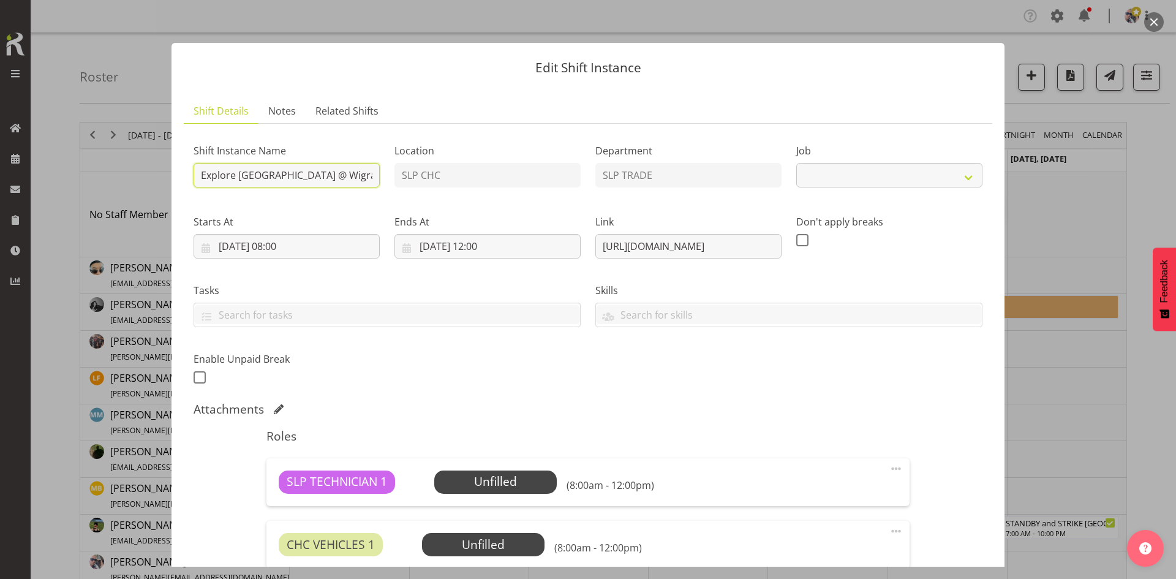
click at [201, 170] on input "Explore [GEOGRAPHIC_DATA] @ Wigram AFM On Site @ 0900" at bounding box center [287, 175] width 186 height 24
select select "10521"
type input "BREAK Explore Antarctica @ Wigram AFM On Site @ 1530"
click at [317, 246] on input "11/10/2025, 08:00" at bounding box center [287, 246] width 186 height 24
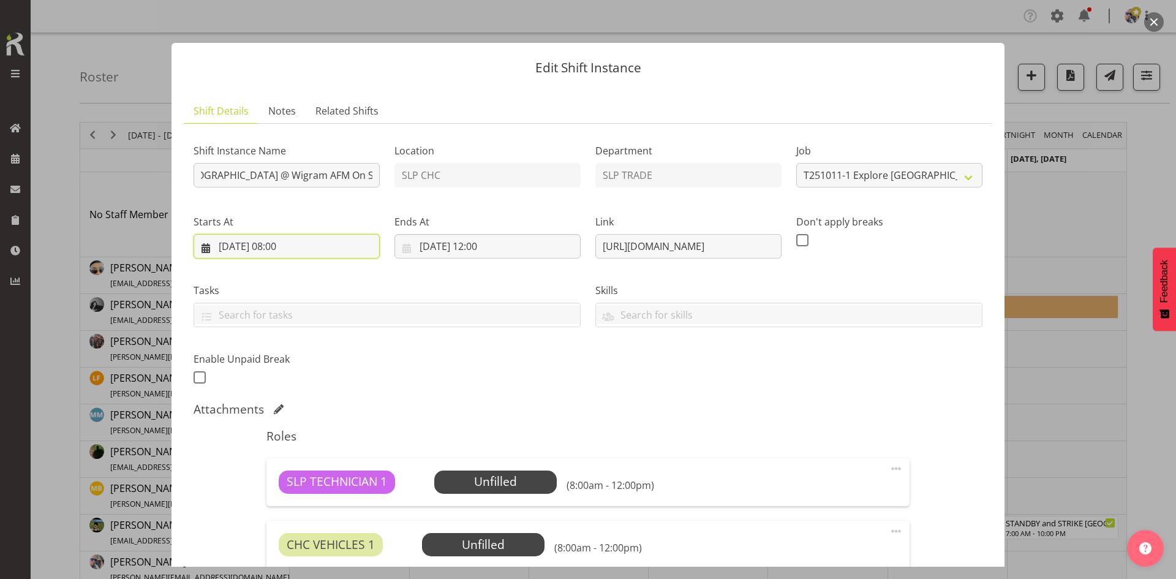
scroll to position [0, 0]
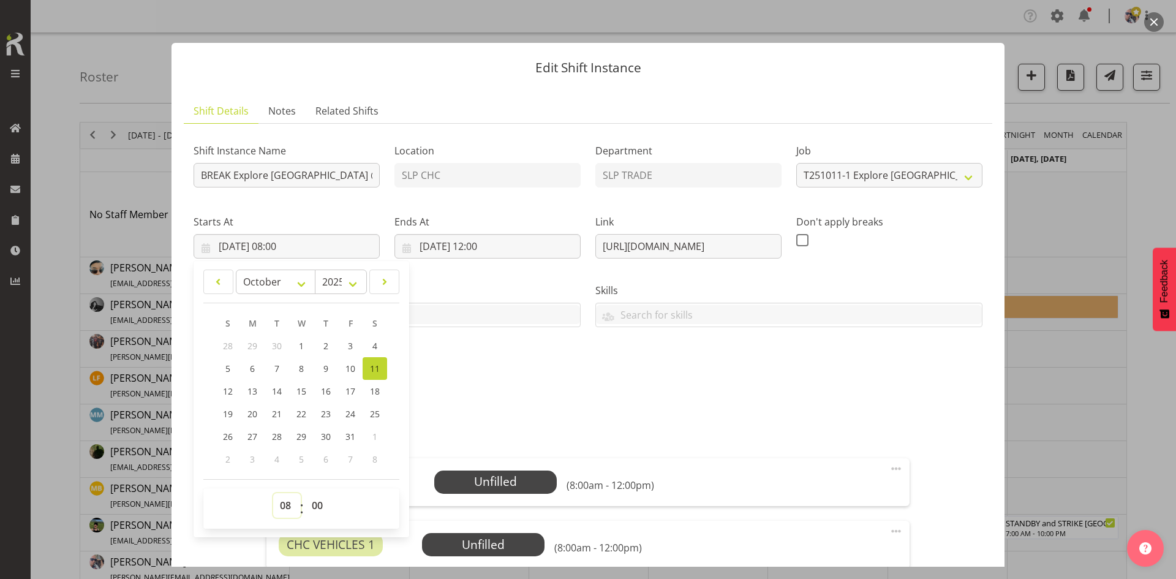
drag, startPoint x: 292, startPoint y: 505, endPoint x: 283, endPoint y: 506, distance: 9.2
click at [292, 505] on select "00 01 02 03 04 05 06 07 08 09 10 11 12 13 14 15 16 17 18 19 20 21 22 23" at bounding box center [287, 505] width 28 height 24
select select "15"
click at [273, 493] on select "00 01 02 03 04 05 06 07 08 09 10 11 12 13 14 15 16 17 18 19 20 21 22 23" at bounding box center [287, 505] width 28 height 24
type input "11/10/2025, 15:00"
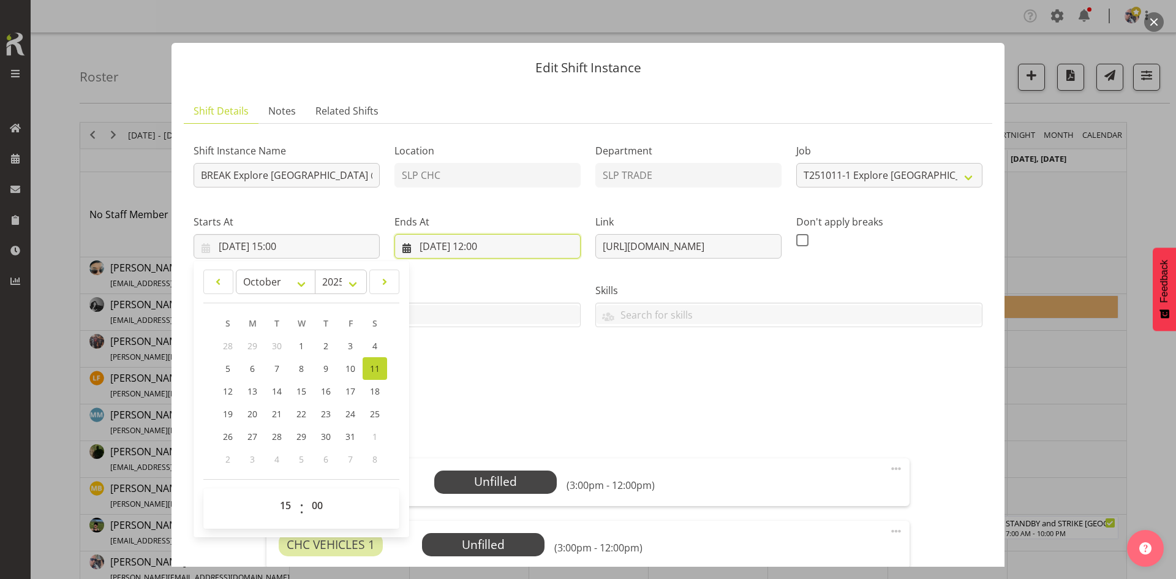
click at [510, 246] on input "11/10/2025, 12:00" at bounding box center [487, 246] width 186 height 24
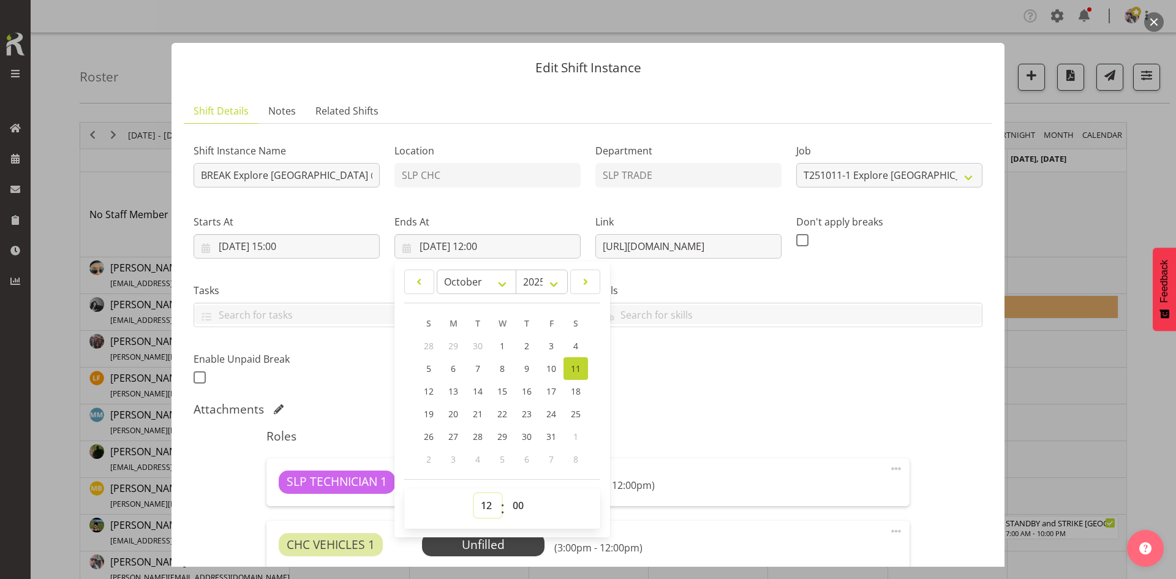
click at [487, 501] on select "00 01 02 03 04 05 06 07 08 09 10 11 12 13 14 15 16 17 18 19 20 21 22 23" at bounding box center [488, 505] width 28 height 24
select select "19"
click at [474, 493] on select "00 01 02 03 04 05 06 07 08 09 10 11 12 13 14 15 16 17 18 19 20 21 22 23" at bounding box center [488, 505] width 28 height 24
type input "11/10/2025, 19:00"
click at [760, 382] on div "Shift Instance Name BREAK Explore Antarctica @ Wigram AFM On Site @ 1530 Locati…" at bounding box center [587, 260] width 803 height 268
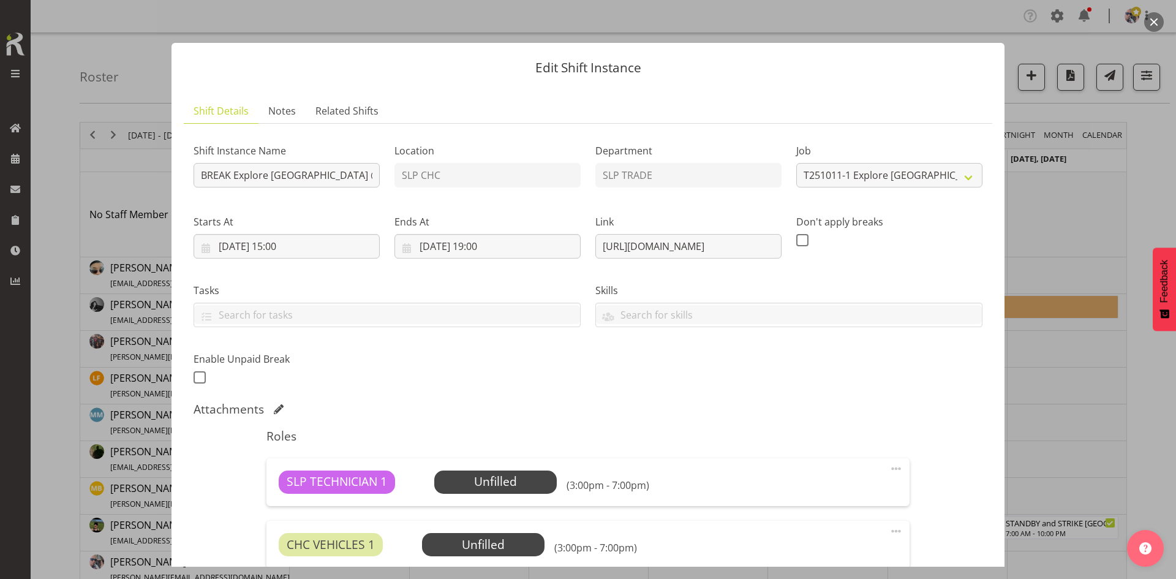
scroll to position [167, 0]
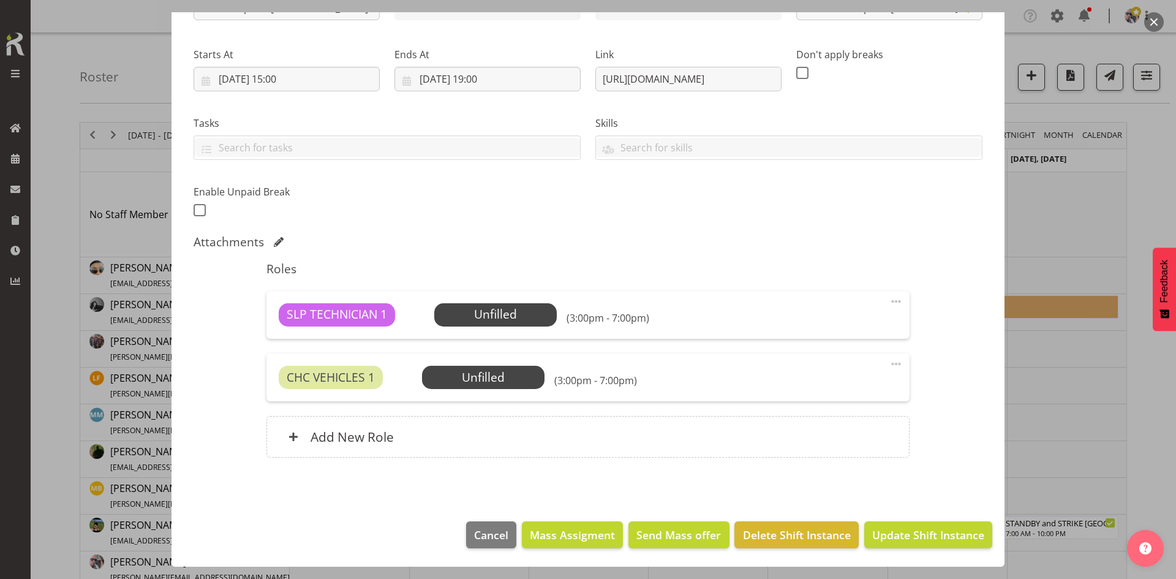
click at [890, 367] on span at bounding box center [896, 363] width 15 height 15
click at [817, 435] on link "Delete" at bounding box center [845, 435] width 118 height 22
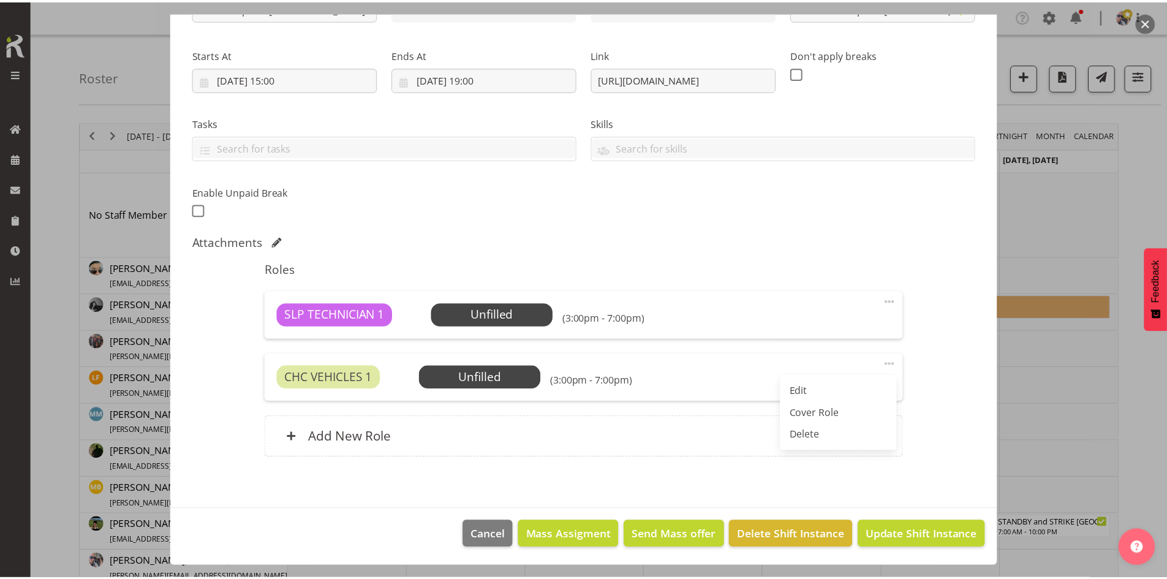
scroll to position [105, 0]
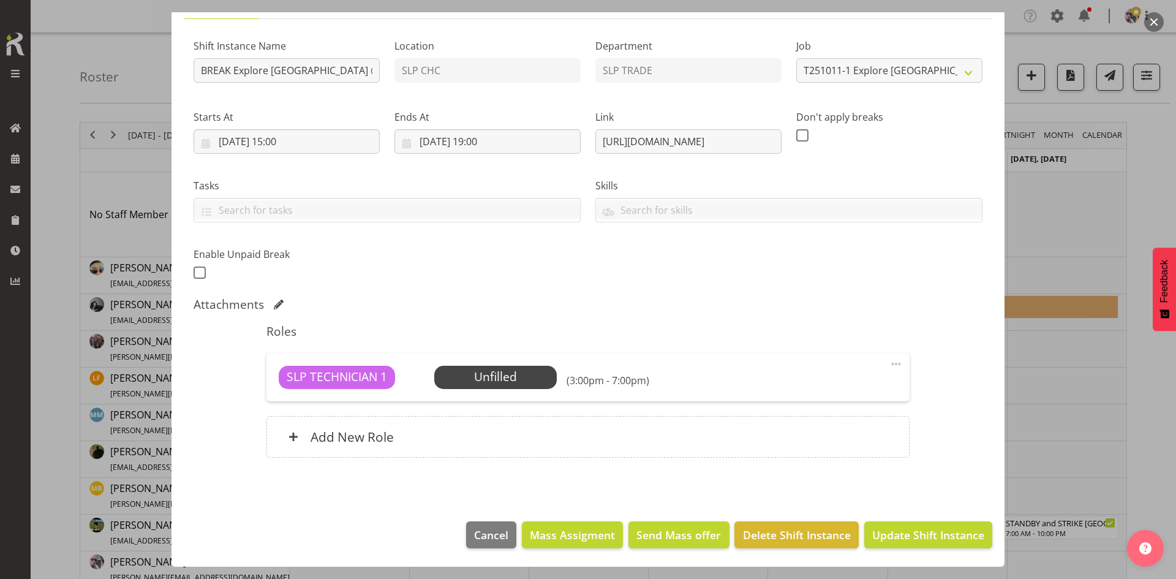
click at [0, 0] on span "Select Employee" at bounding box center [0, 0] width 0 height 0
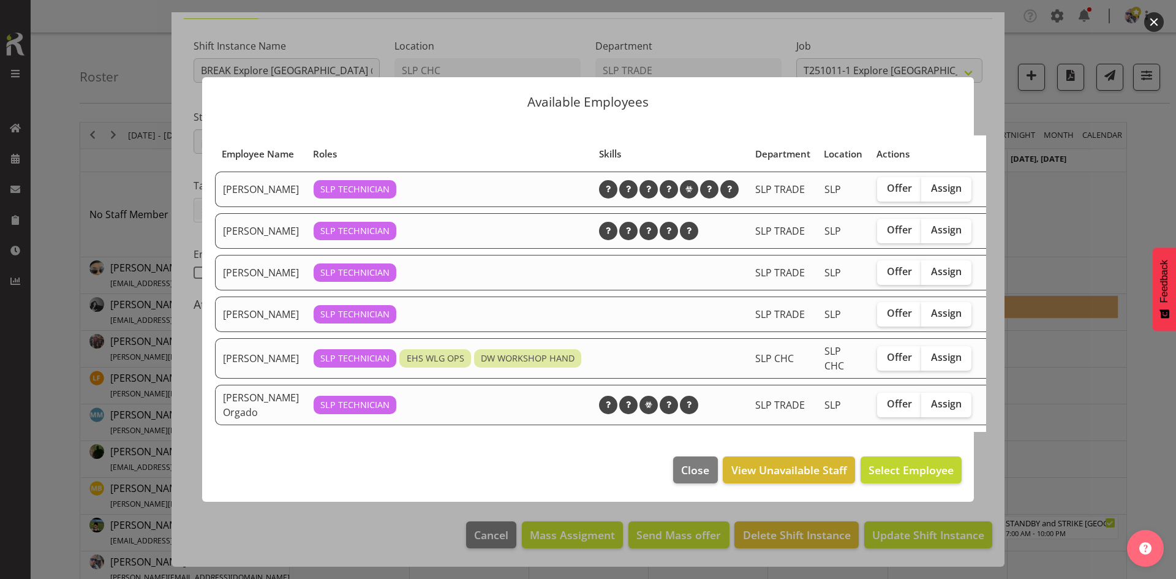
click at [931, 361] on span "Assign" at bounding box center [946, 357] width 31 height 12
click at [921, 361] on input "Assign" at bounding box center [925, 357] width 8 height 8
checkbox input "true"
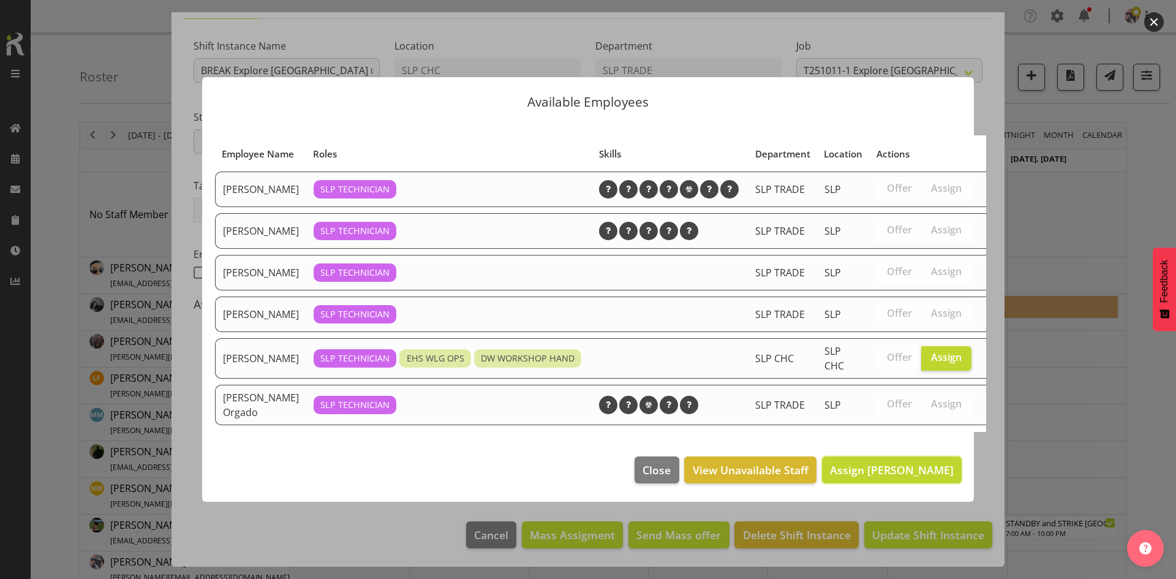
click at [916, 477] on span "Assign [PERSON_NAME]" at bounding box center [892, 469] width 124 height 15
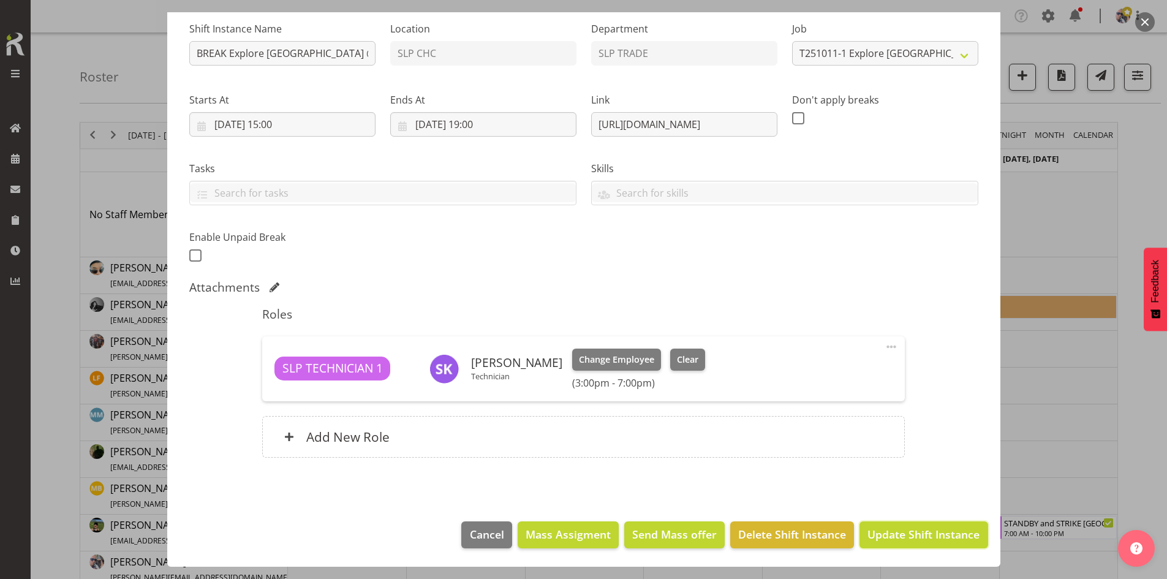
click at [903, 527] on span "Update Shift Instance" at bounding box center [923, 534] width 112 height 16
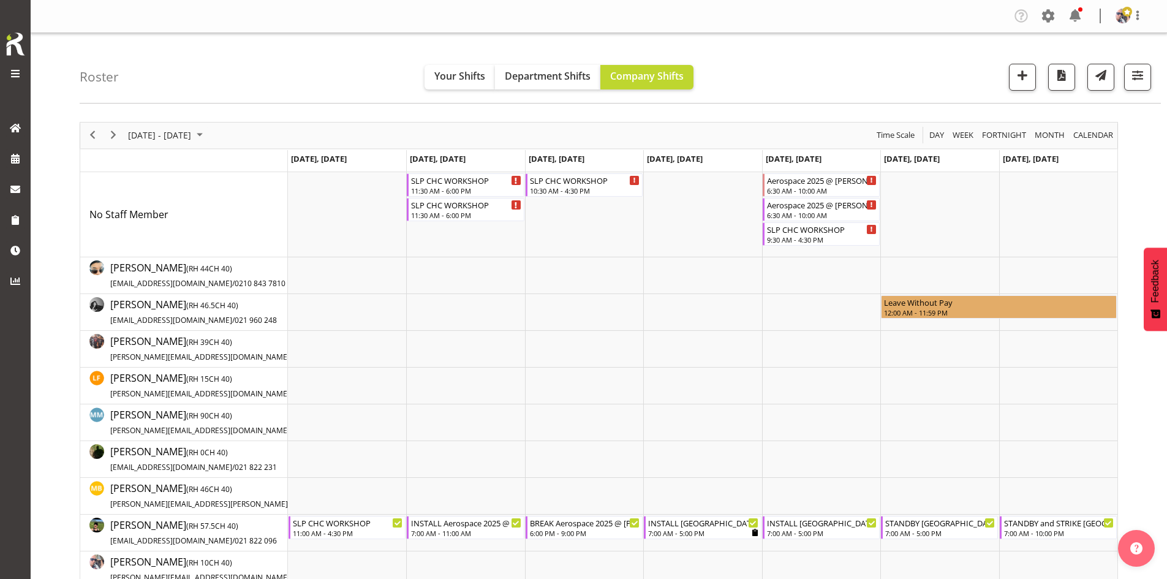
scroll to position [122, 0]
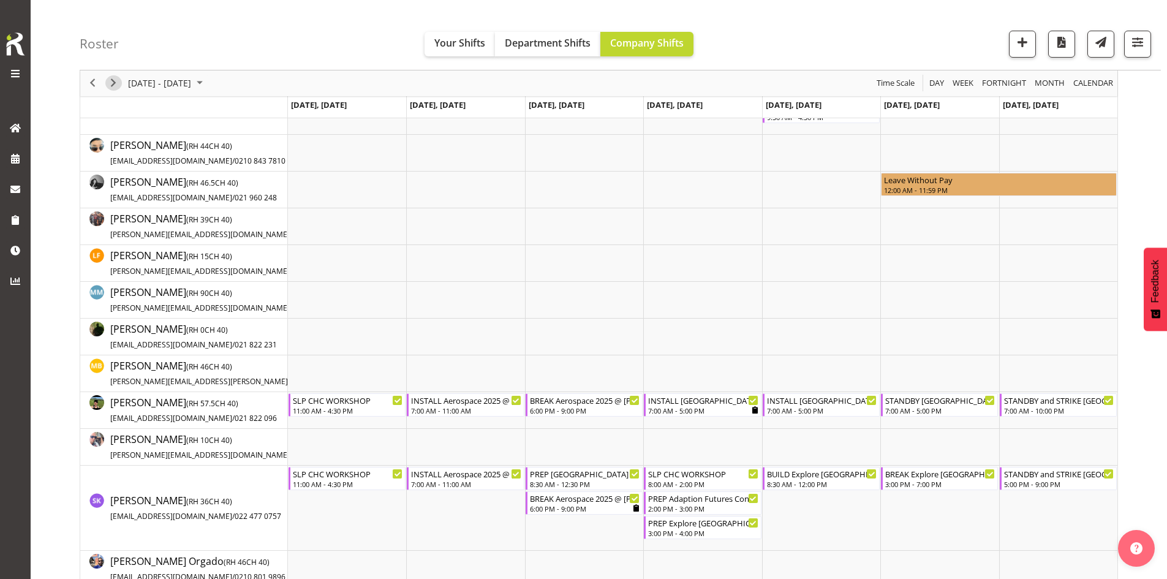
click at [109, 86] on span "Next" at bounding box center [113, 83] width 15 height 15
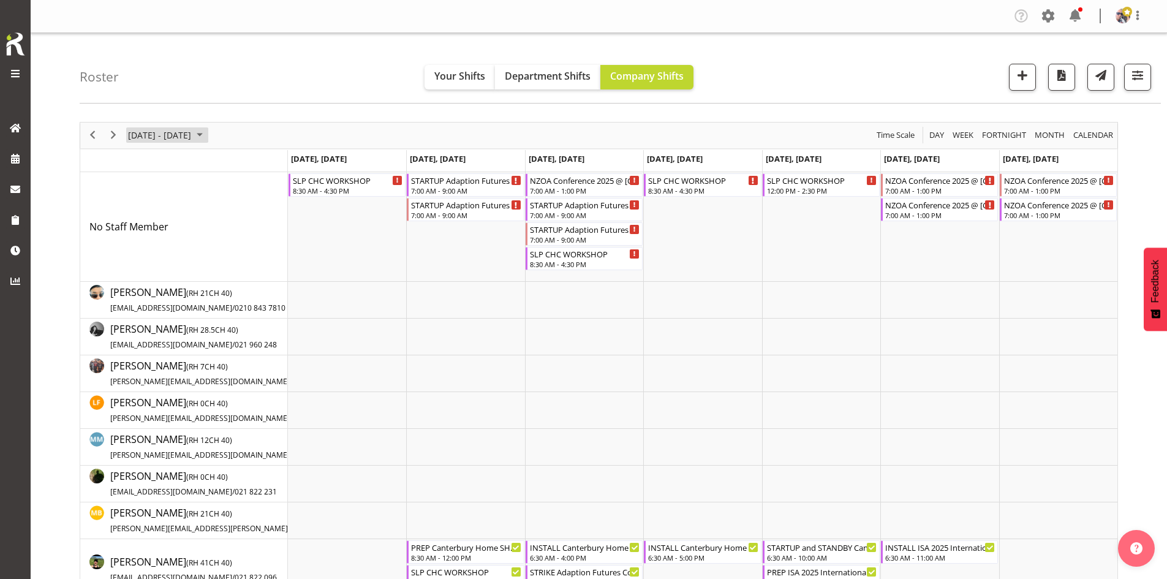
click at [159, 141] on span "October 13 - 19, 2025" at bounding box center [160, 134] width 66 height 15
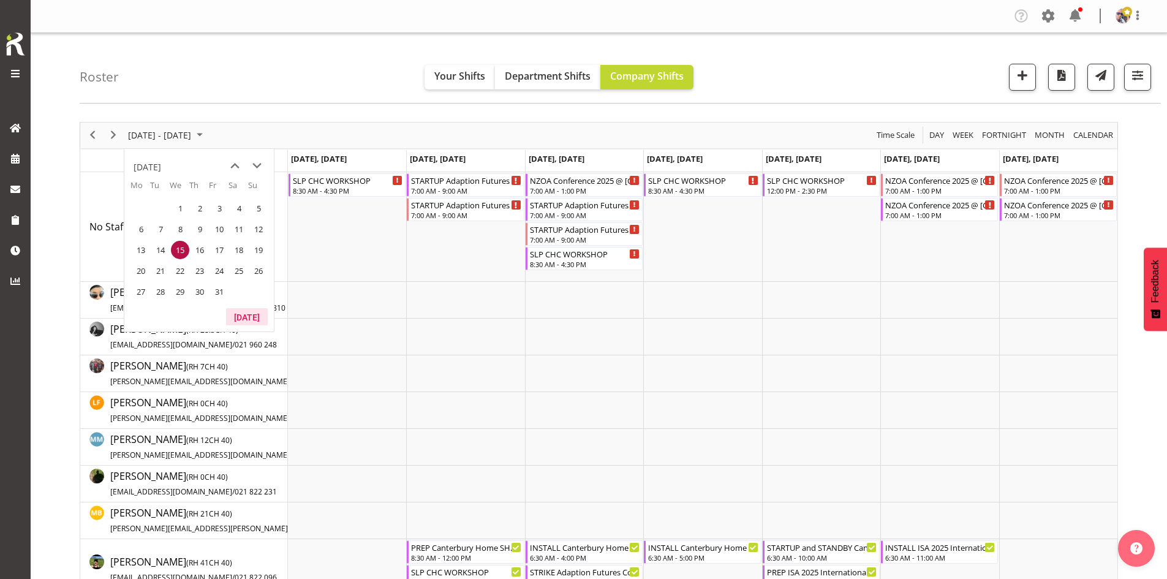
click at [255, 309] on button "[DATE]" at bounding box center [247, 316] width 42 height 17
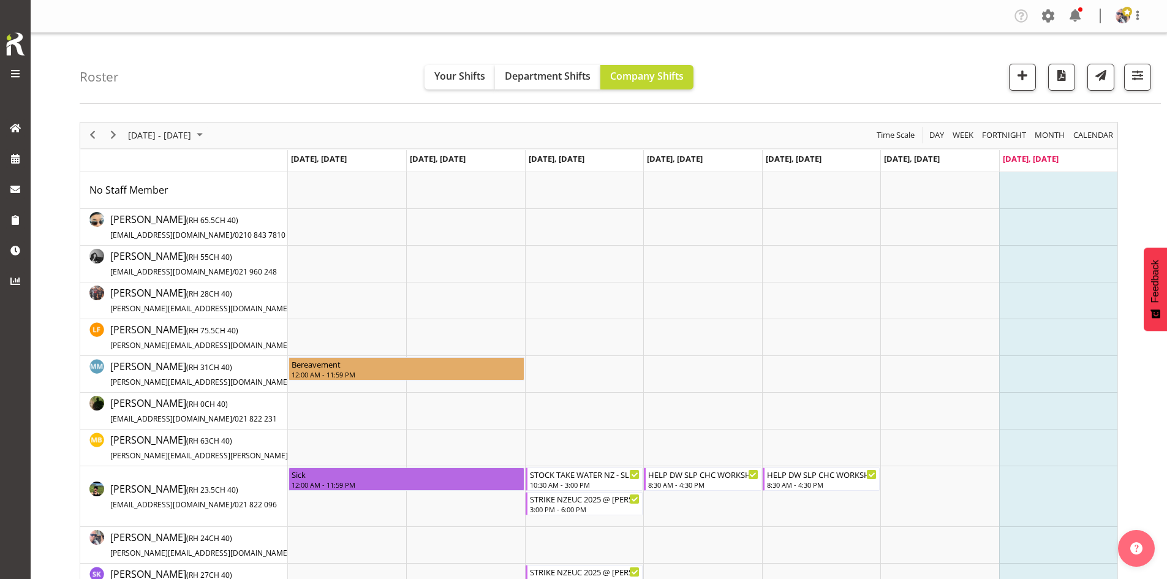
scroll to position [122, 0]
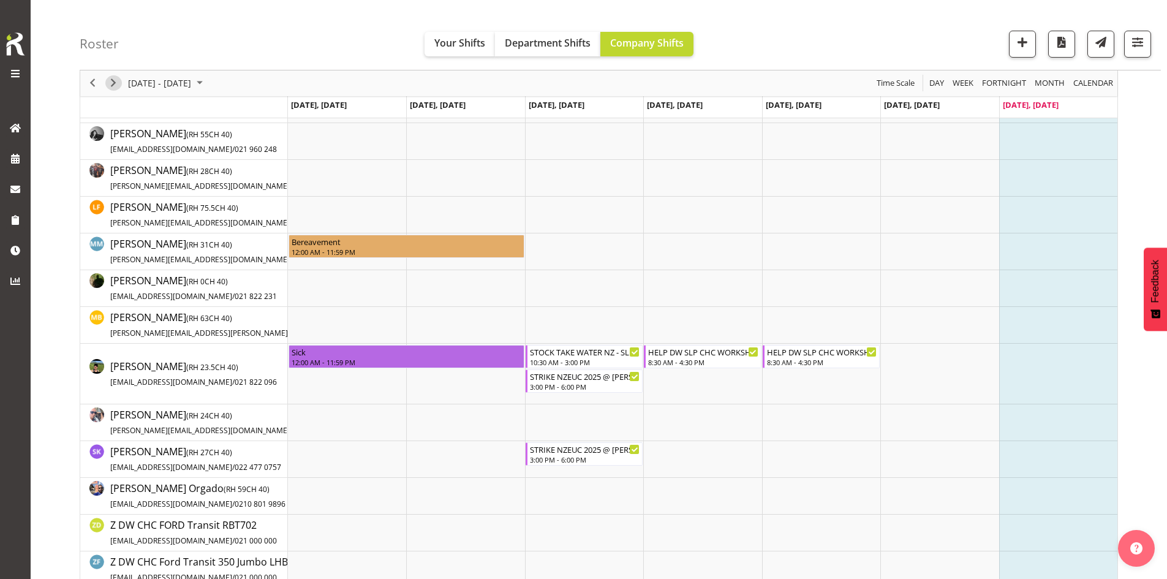
click at [106, 83] on span "Next" at bounding box center [113, 83] width 15 height 15
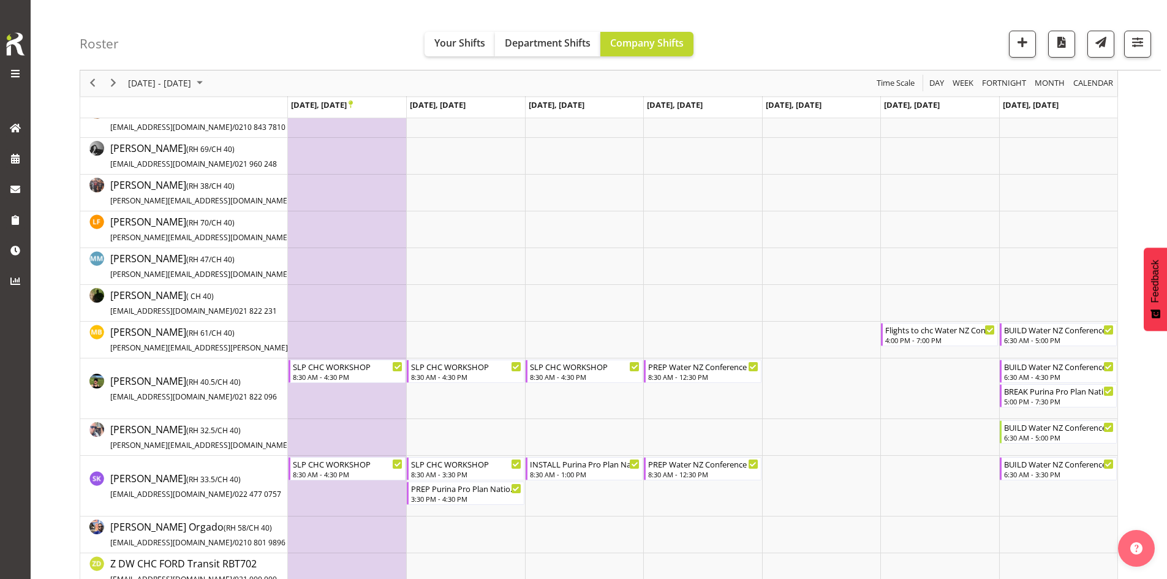
scroll to position [245, 0]
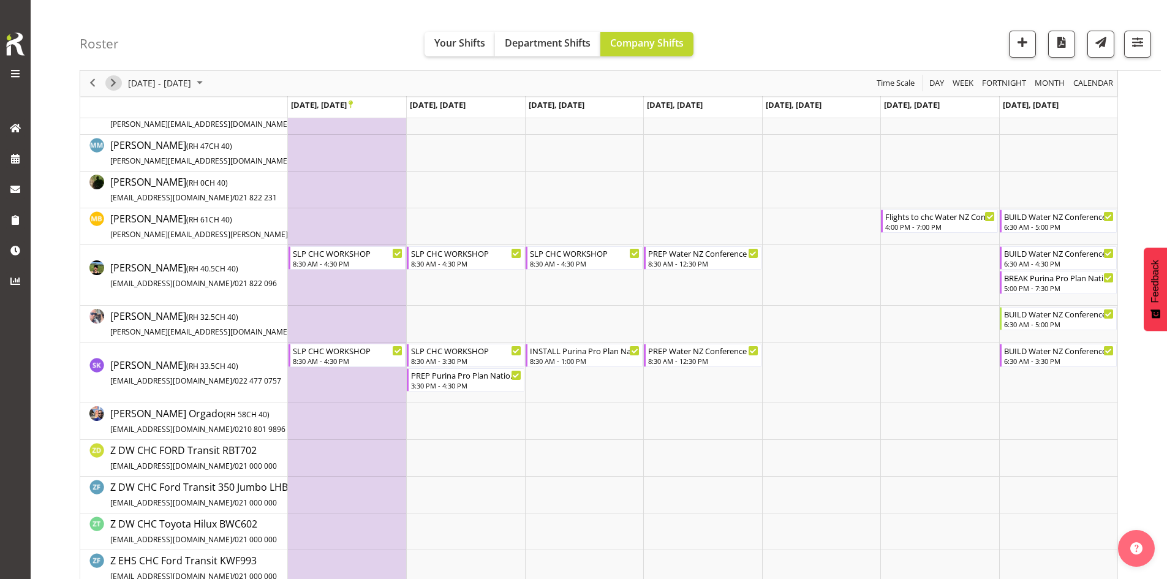
click at [113, 85] on span "Next" at bounding box center [113, 83] width 15 height 15
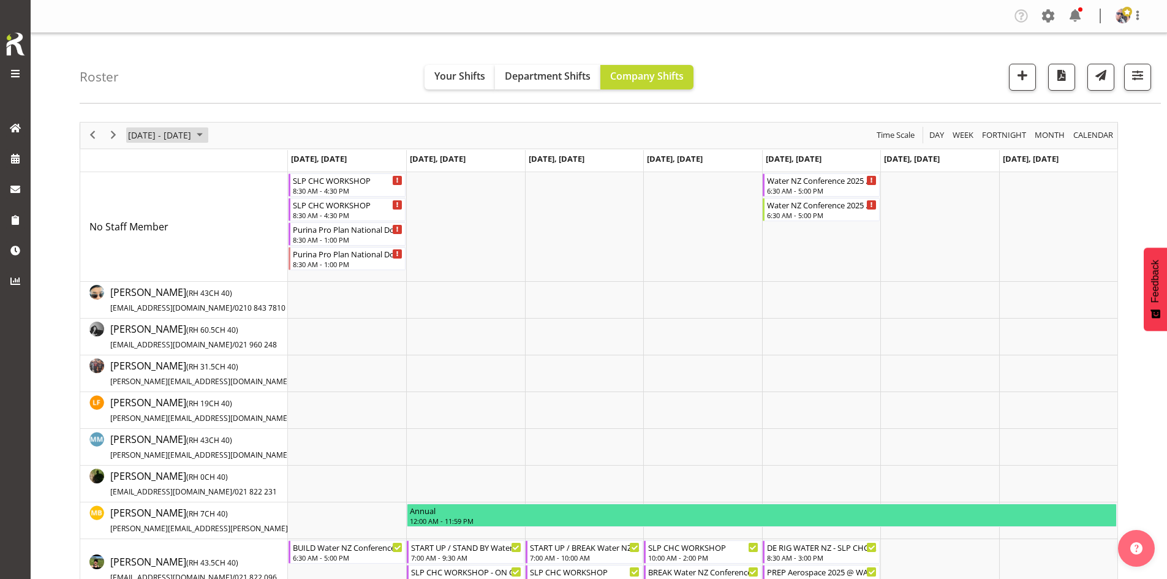
click at [192, 138] on span "[DATE] - [DATE]" at bounding box center [160, 134] width 66 height 15
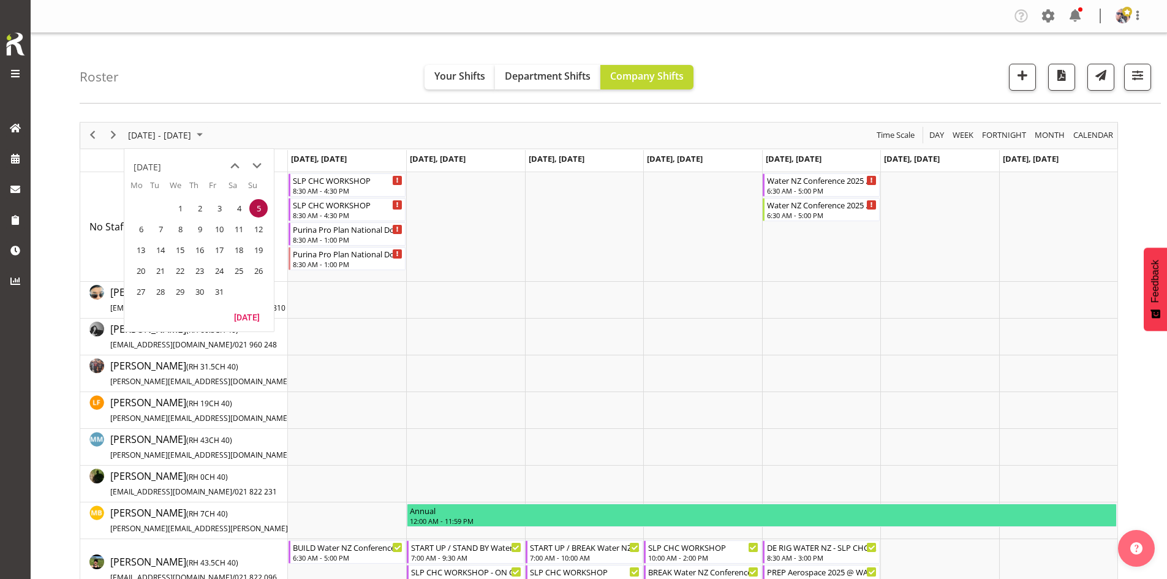
click at [258, 249] on span "19" at bounding box center [258, 250] width 18 height 18
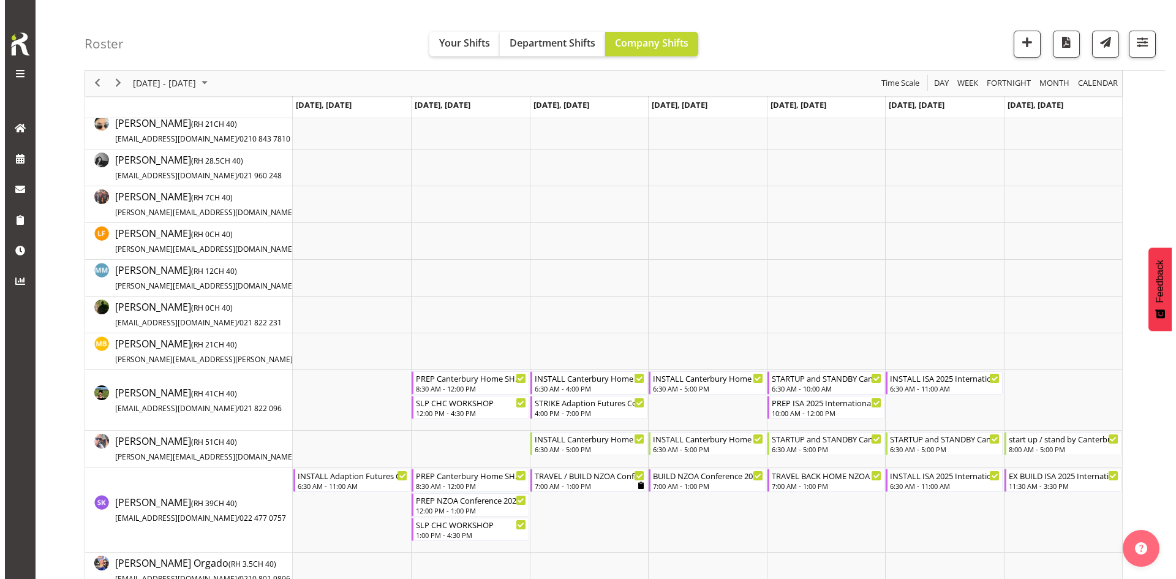
scroll to position [184, 0]
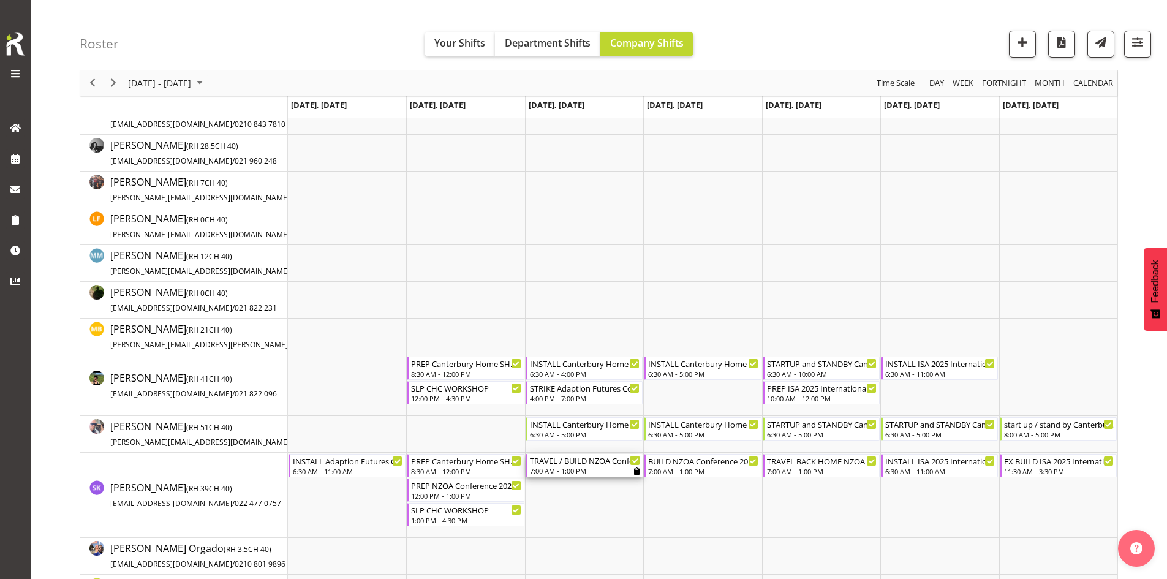
click at [601, 462] on div "TRAVEL / BUILD NZOA Conference 2025" at bounding box center [585, 460] width 110 height 12
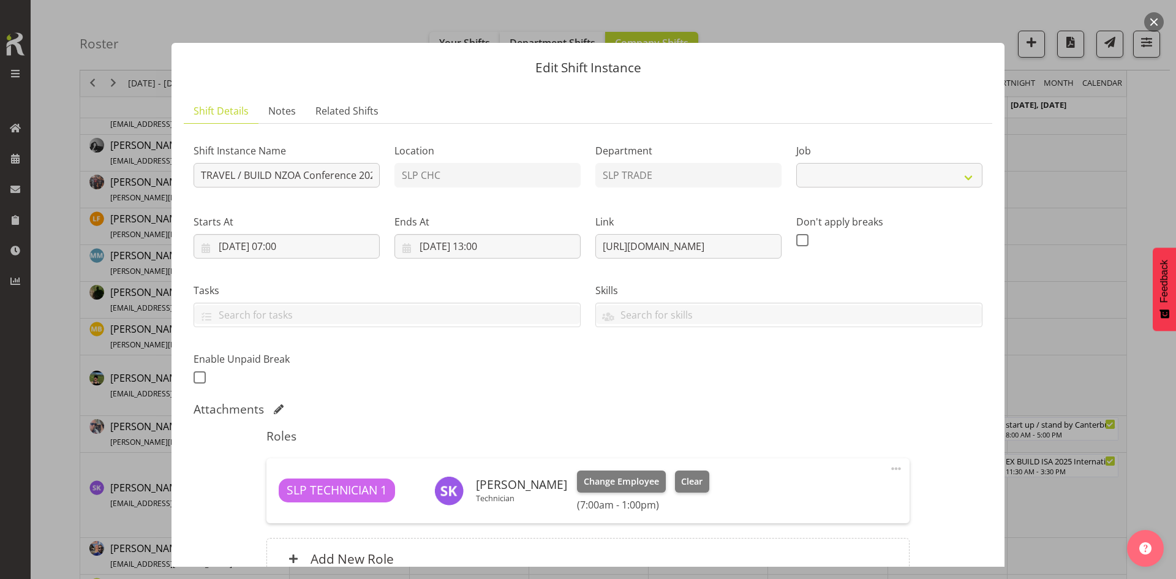
select select "10465"
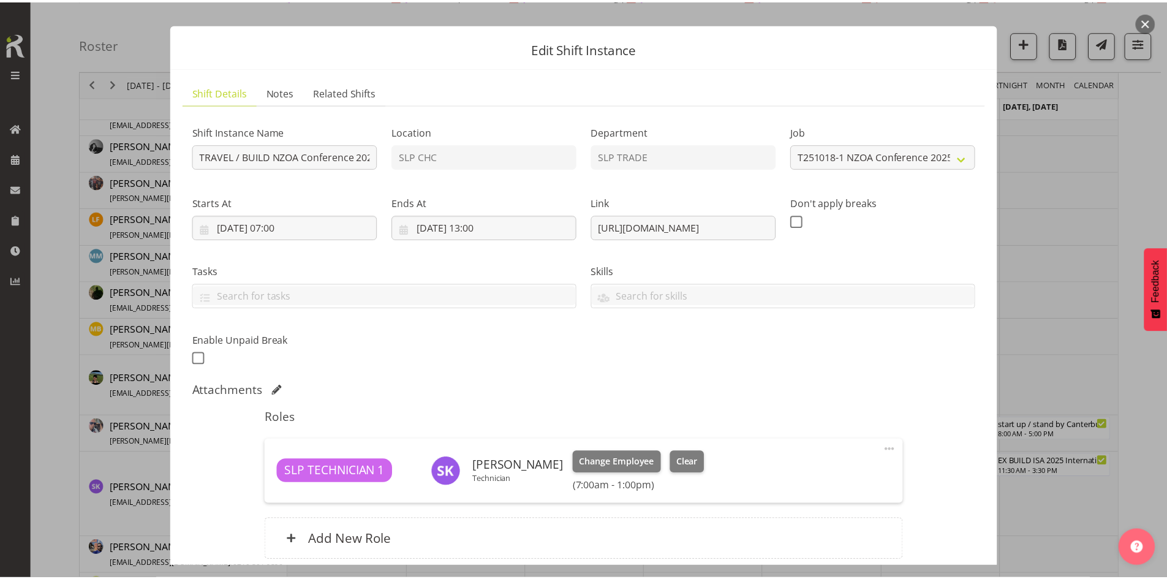
scroll to position [0, 0]
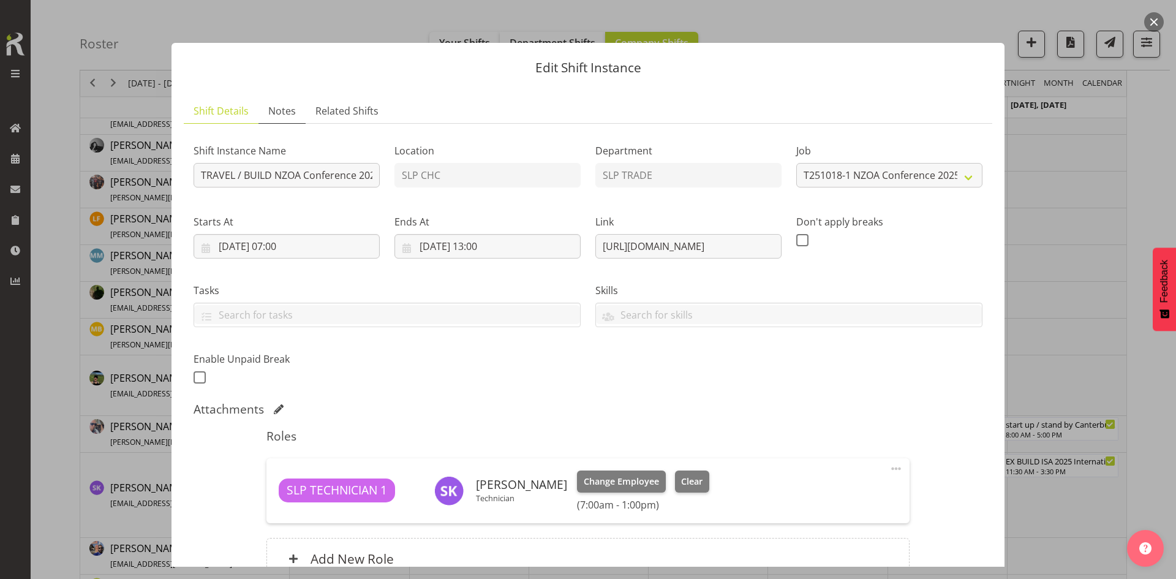
click at [295, 109] on link "Notes" at bounding box center [281, 111] width 47 height 25
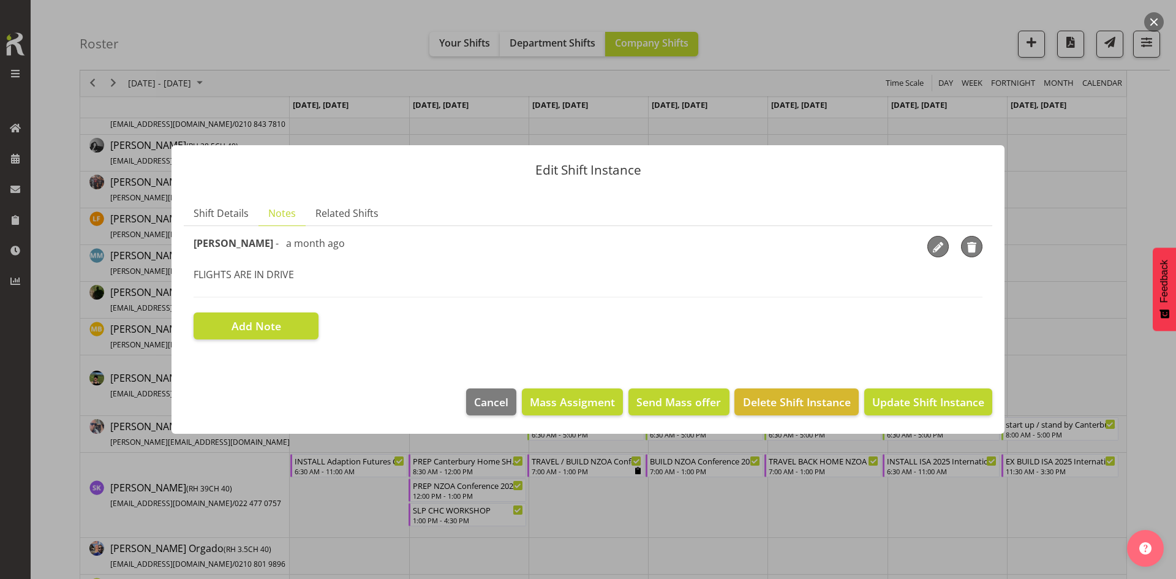
click at [1053, 354] on div at bounding box center [588, 289] width 1176 height 579
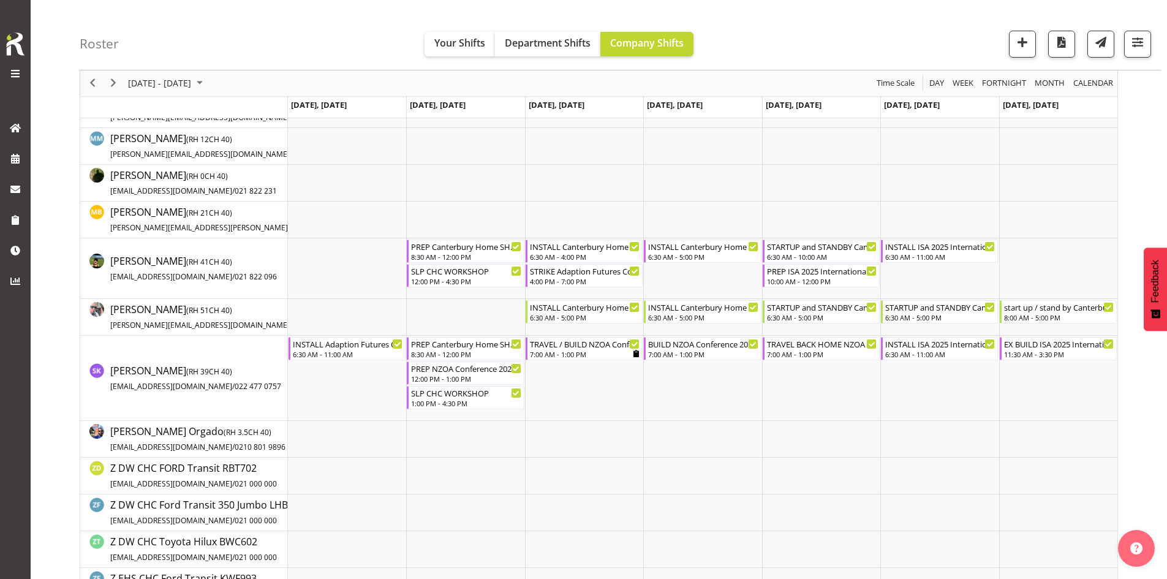
scroll to position [306, 0]
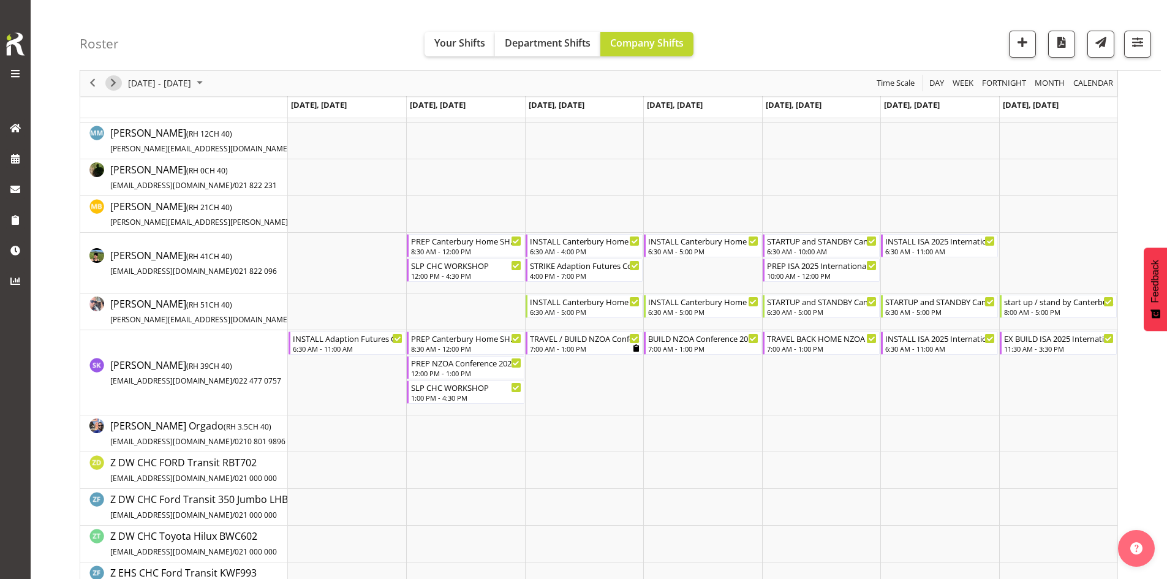
click at [115, 85] on span "Next" at bounding box center [113, 83] width 15 height 15
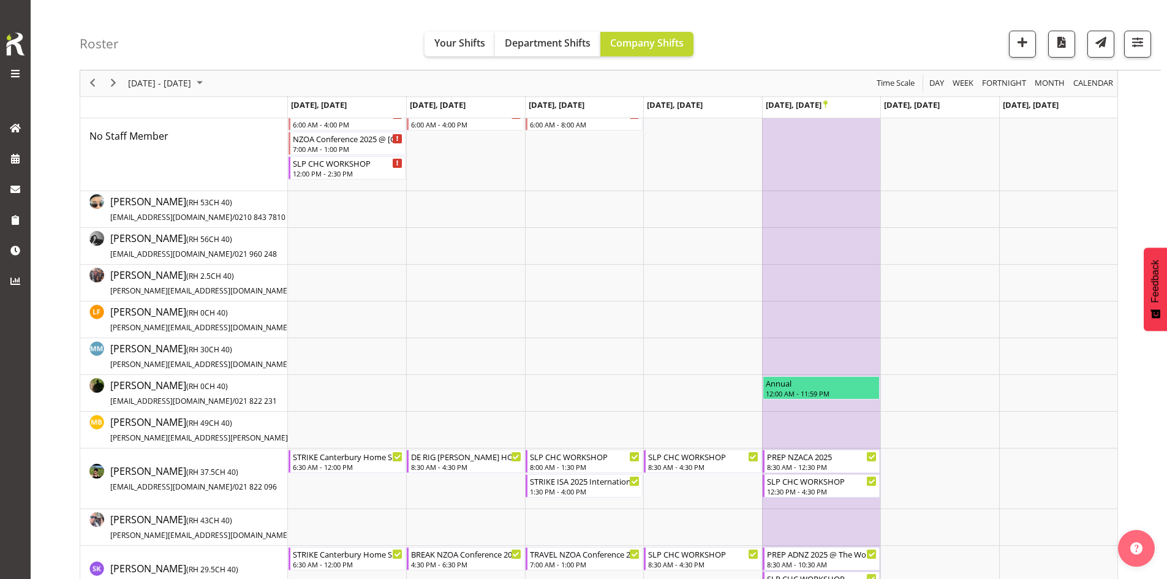
scroll to position [245, 0]
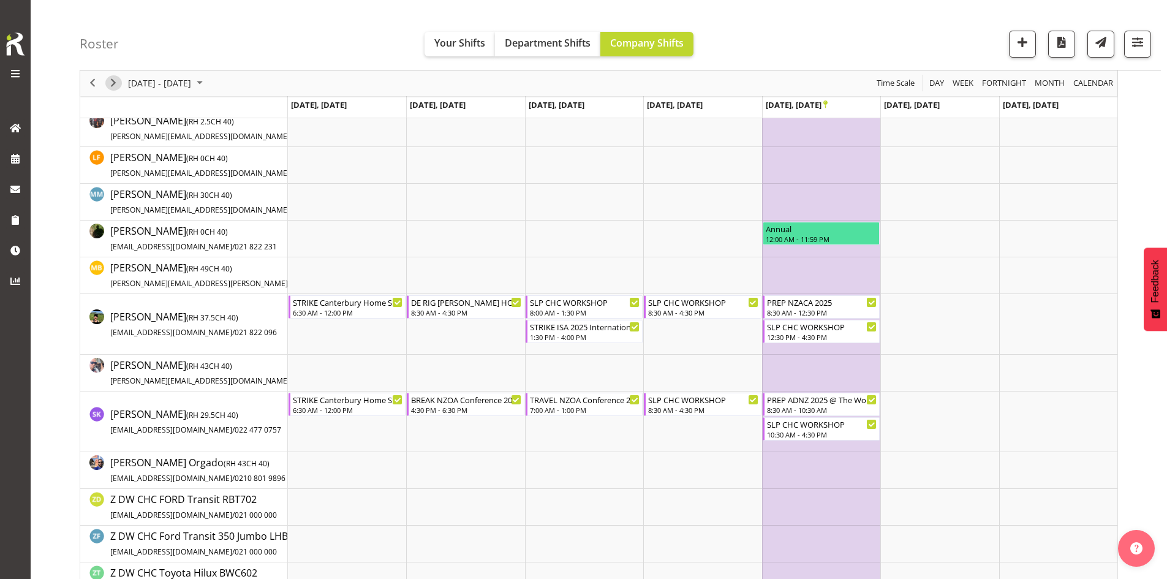
click at [111, 83] on span "Next" at bounding box center [113, 83] width 15 height 15
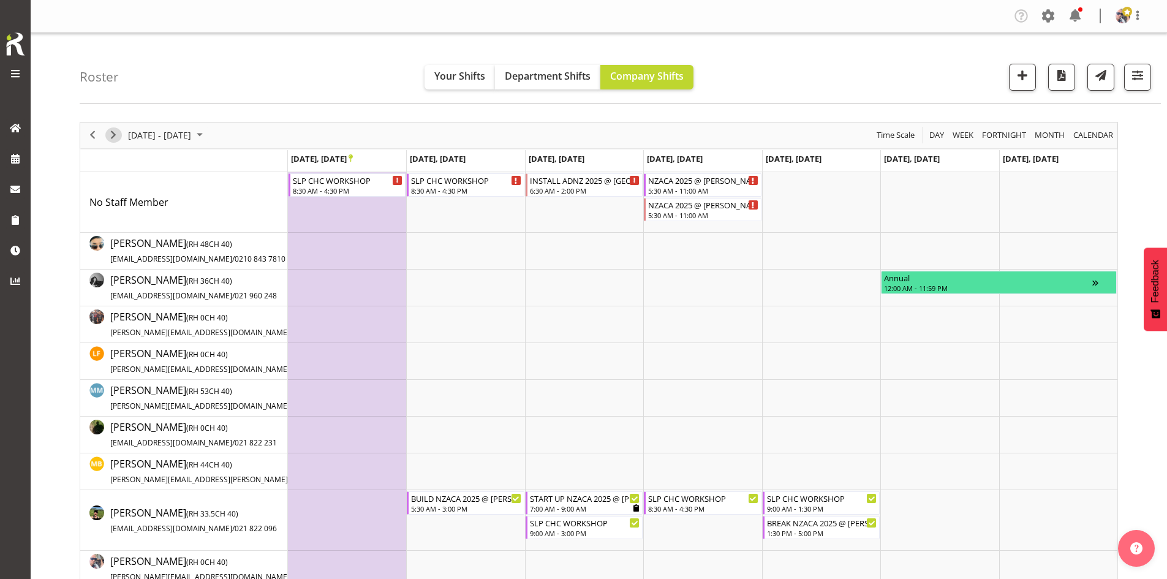
click at [111, 138] on span "Next" at bounding box center [113, 134] width 15 height 15
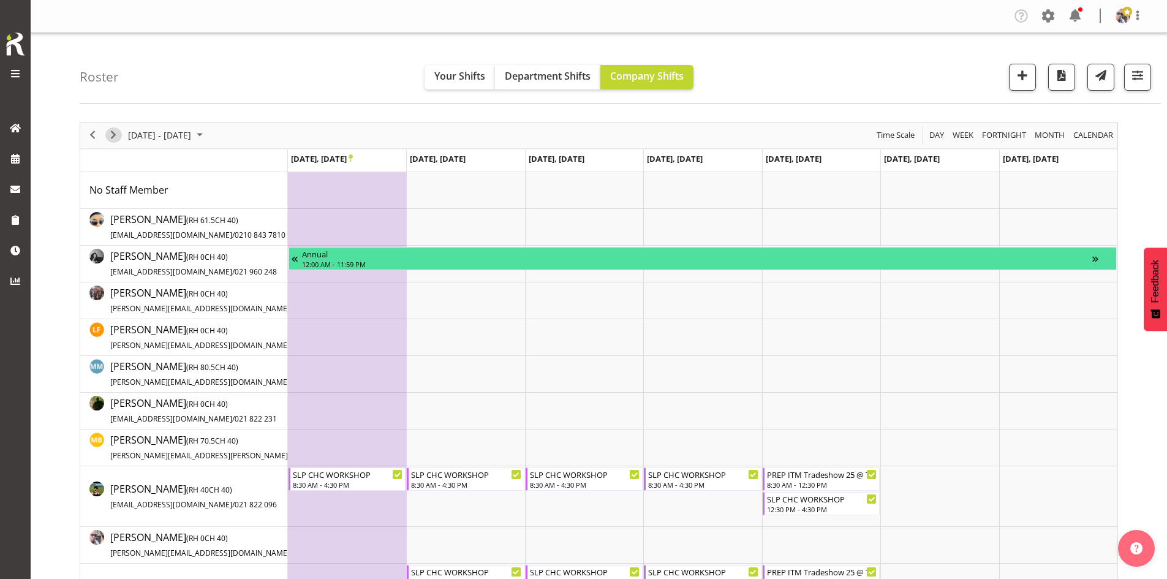
click at [118, 136] on span "Next" at bounding box center [113, 134] width 15 height 15
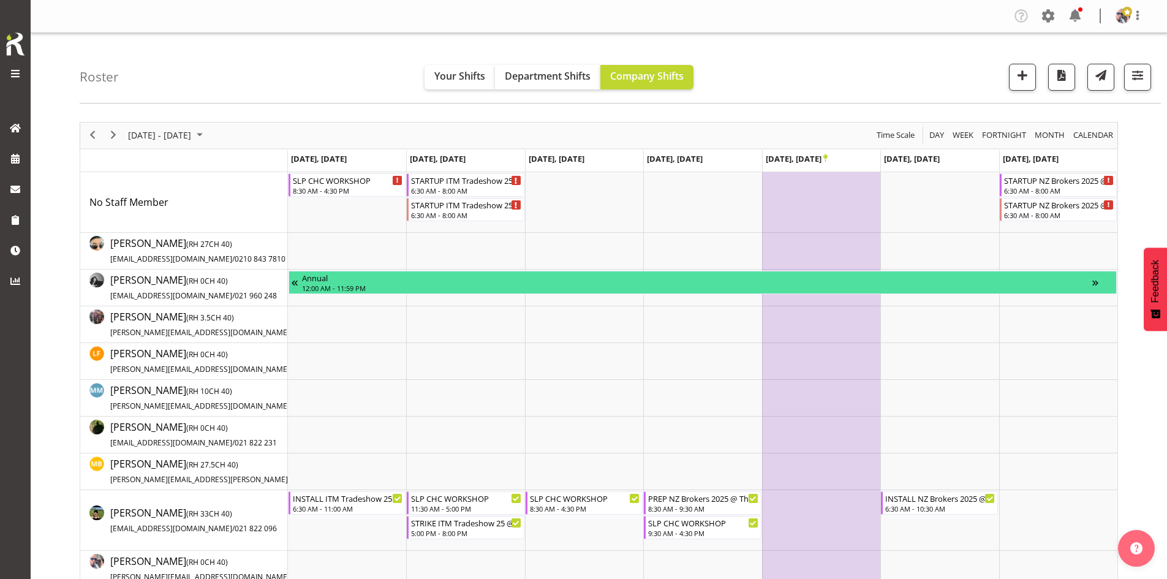
scroll to position [184, 0]
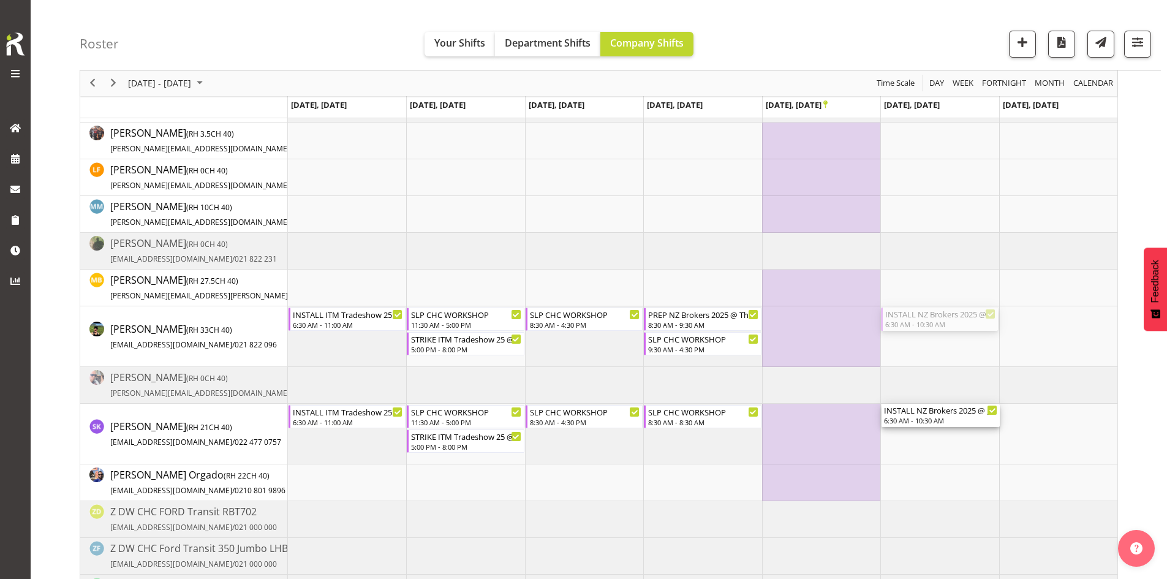
drag, startPoint x: 947, startPoint y: 321, endPoint x: 947, endPoint y: 404, distance: 83.3
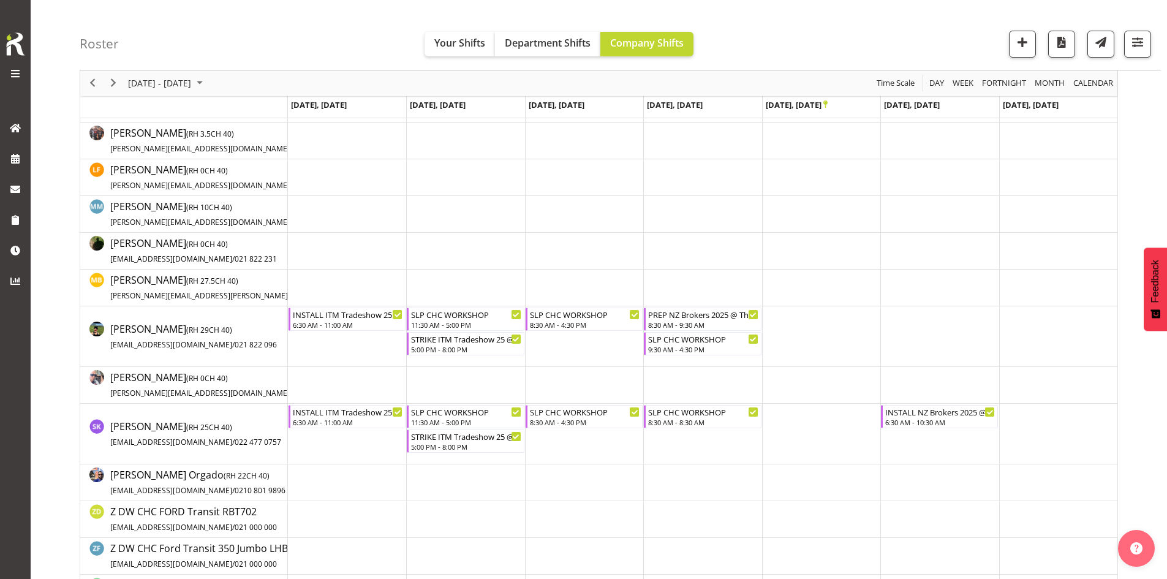
click at [824, 103] on icon "Timeline Week of November 16, 2025" at bounding box center [825, 105] width 4 height 8
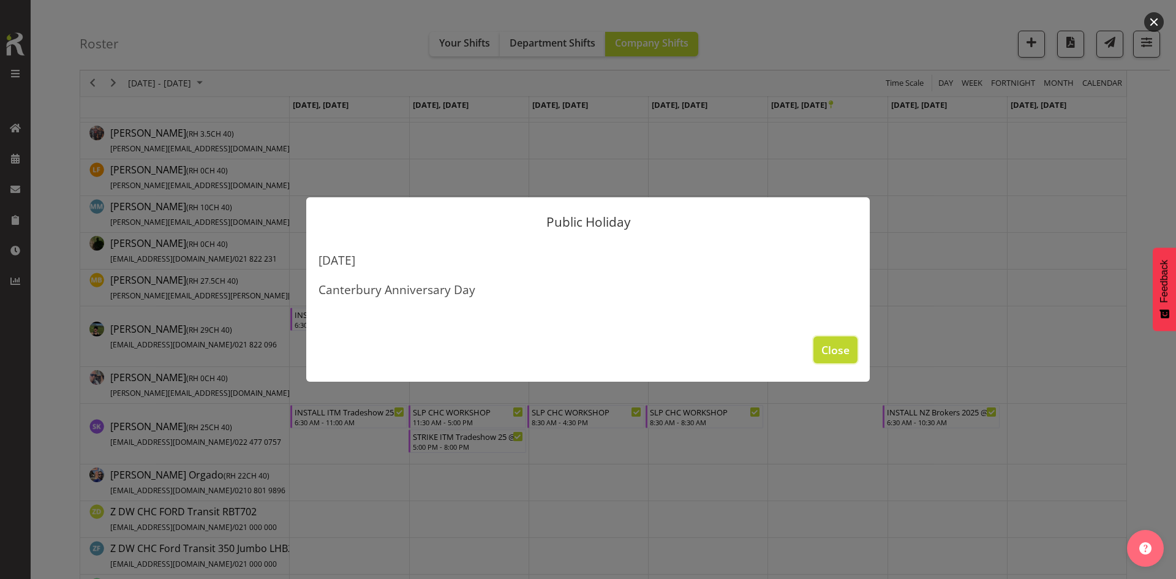
click at [837, 348] on span "Close" at bounding box center [835, 350] width 28 height 16
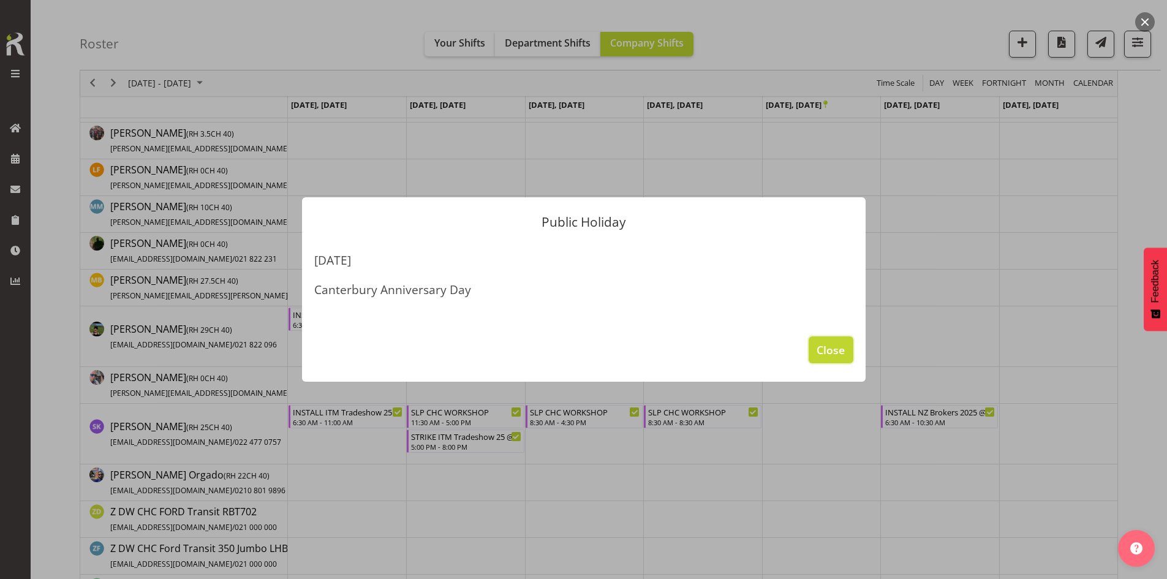
click at [830, 349] on span "Close" at bounding box center [830, 350] width 28 height 16
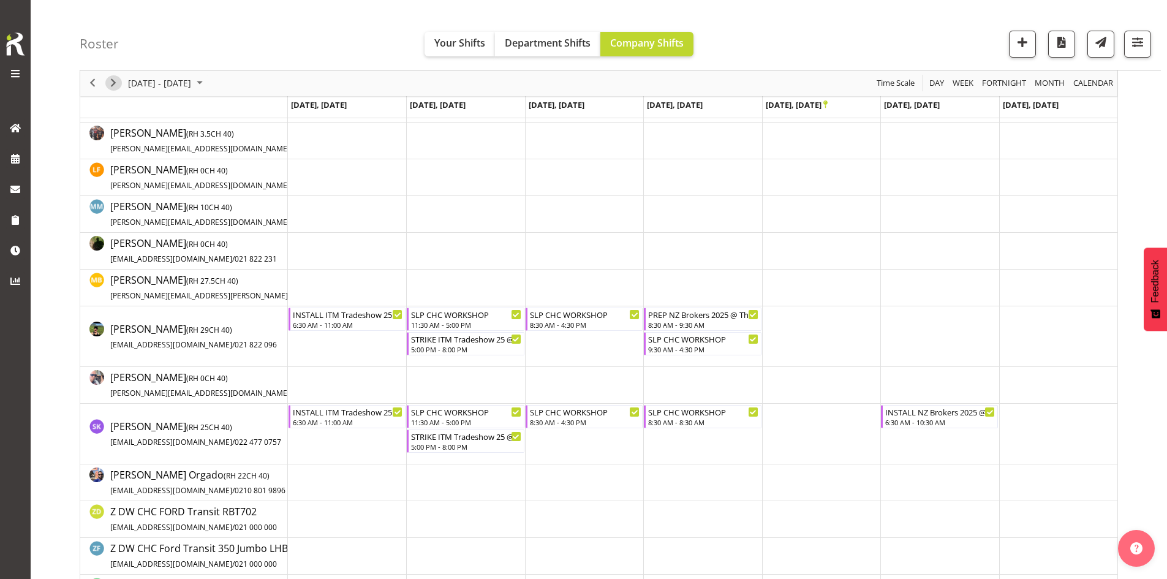
click at [108, 82] on span "Next" at bounding box center [113, 83] width 15 height 15
